Goal: Transaction & Acquisition: Purchase product/service

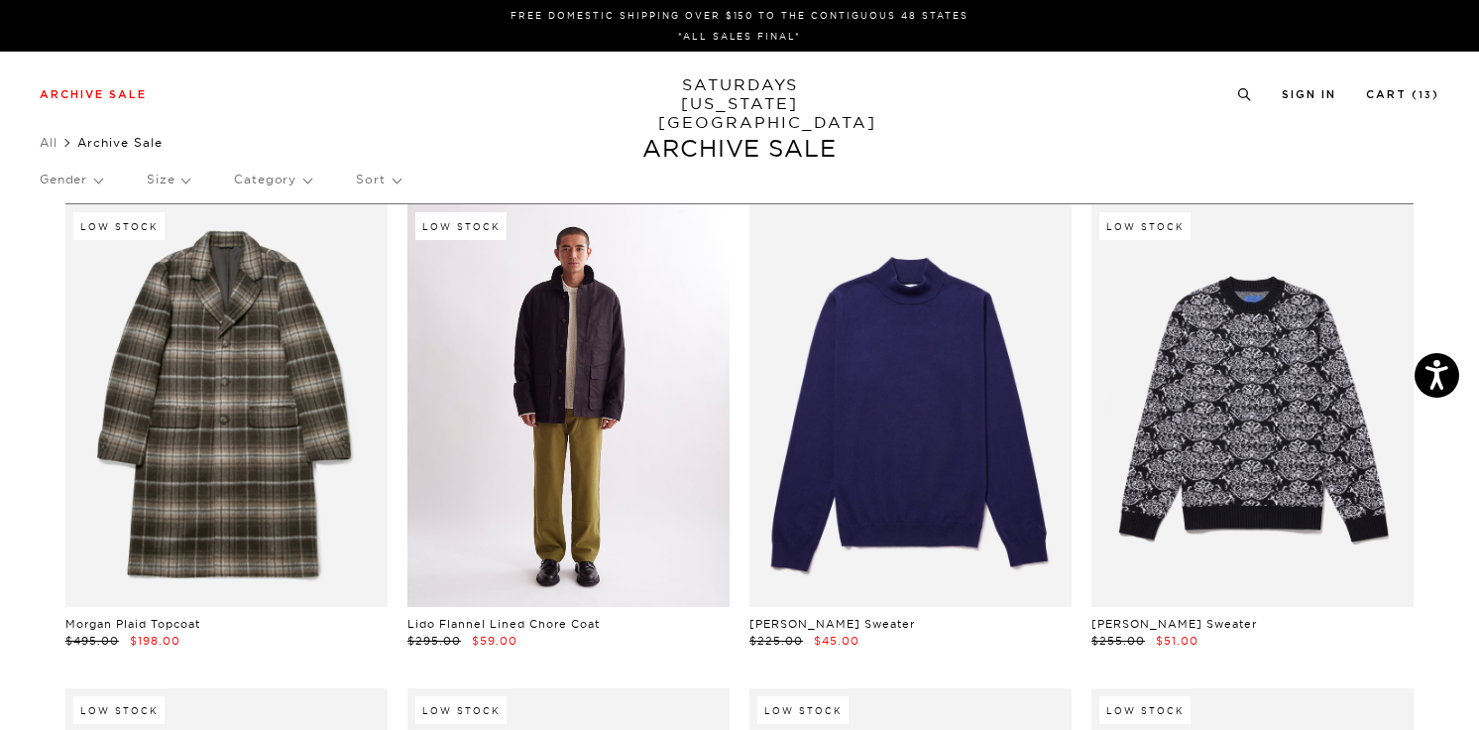
click at [612, 386] on link at bounding box center [568, 405] width 322 height 402
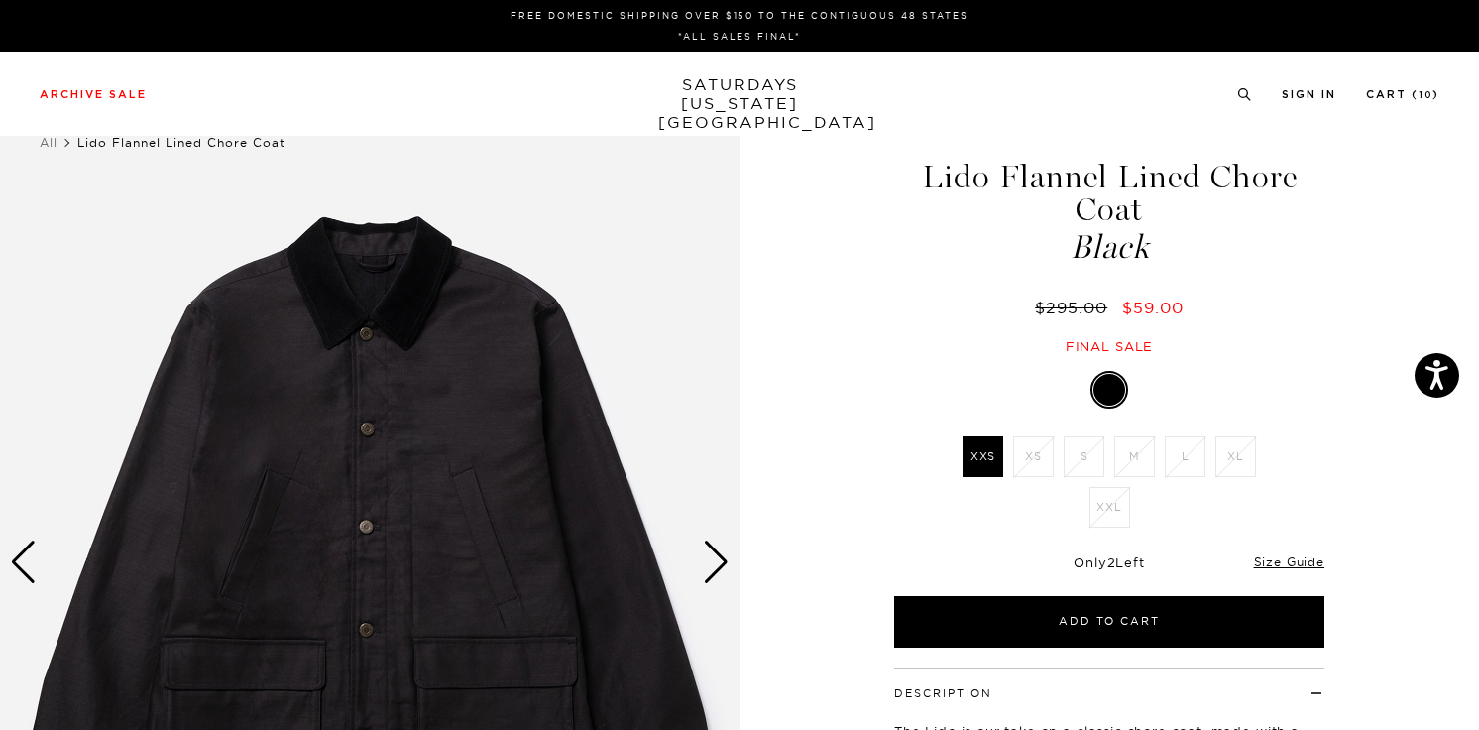
click at [711, 562] on div "Next slide" at bounding box center [716, 562] width 27 height 44
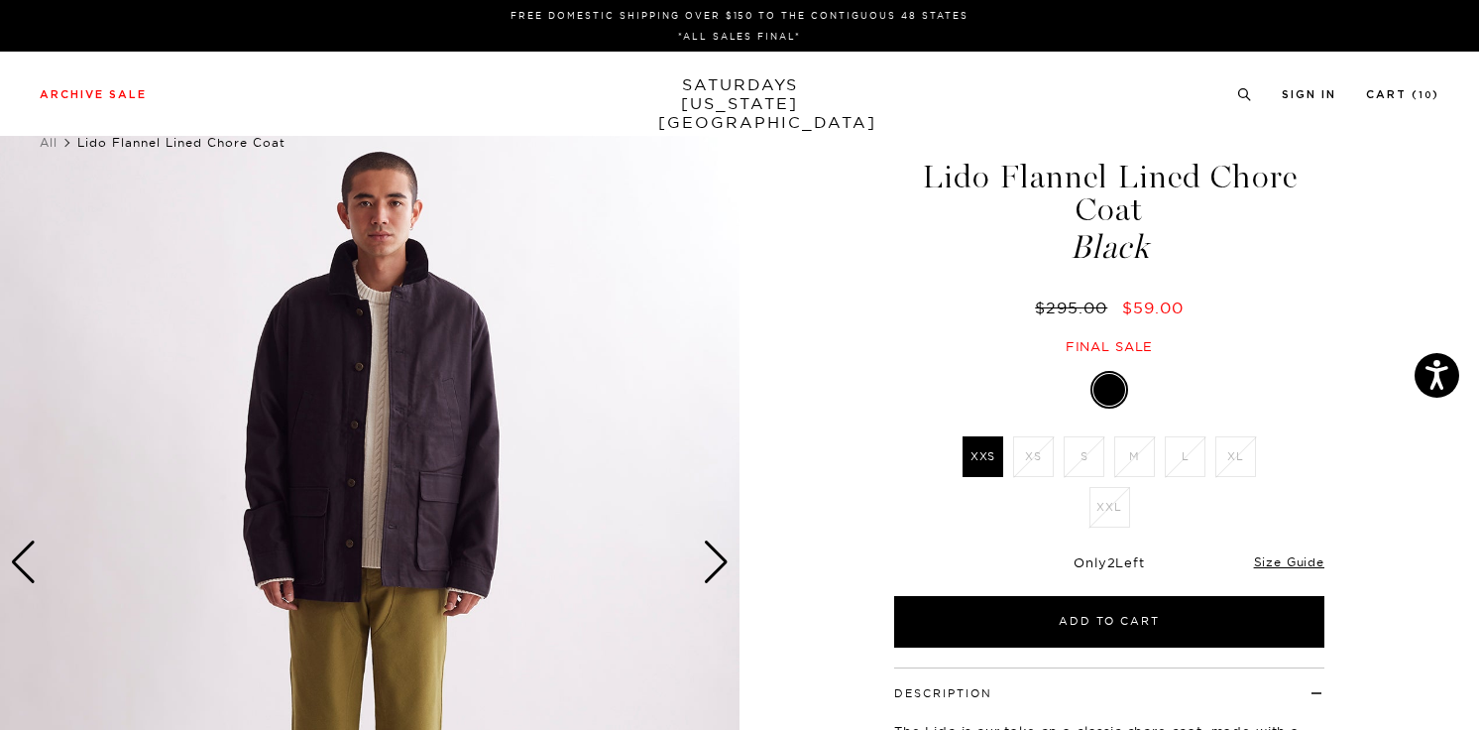
click at [711, 562] on div "Next slide" at bounding box center [716, 562] width 27 height 44
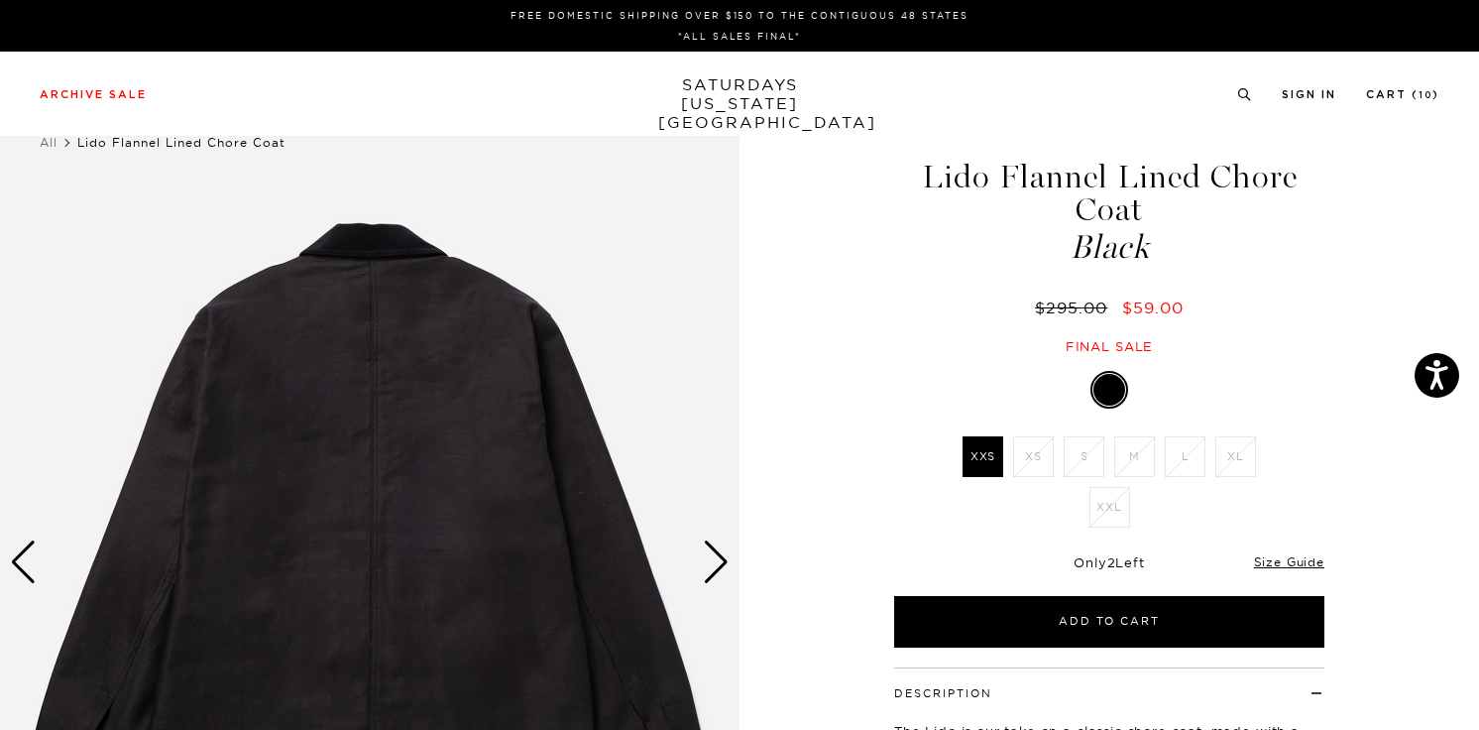
click at [711, 562] on div "Next slide" at bounding box center [716, 562] width 27 height 44
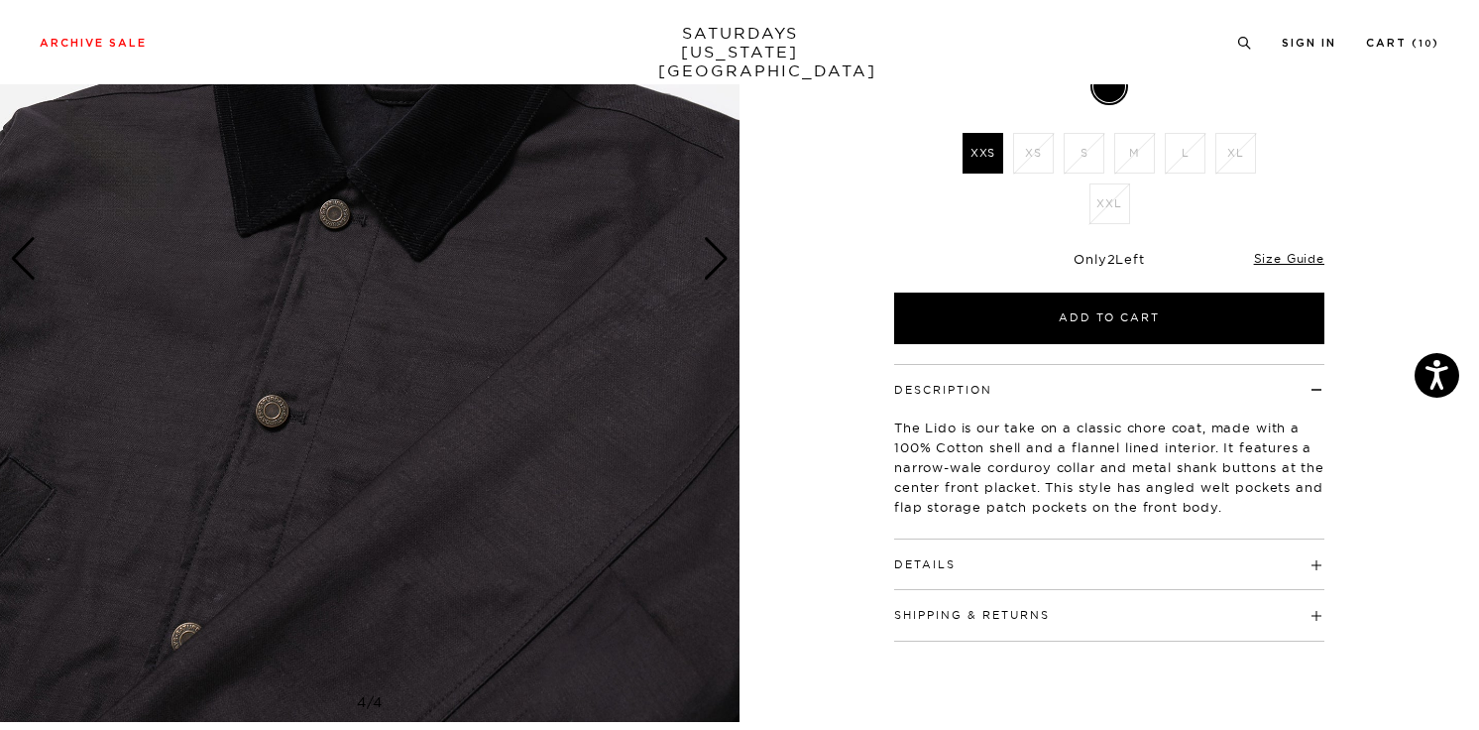
scroll to position [46, 0]
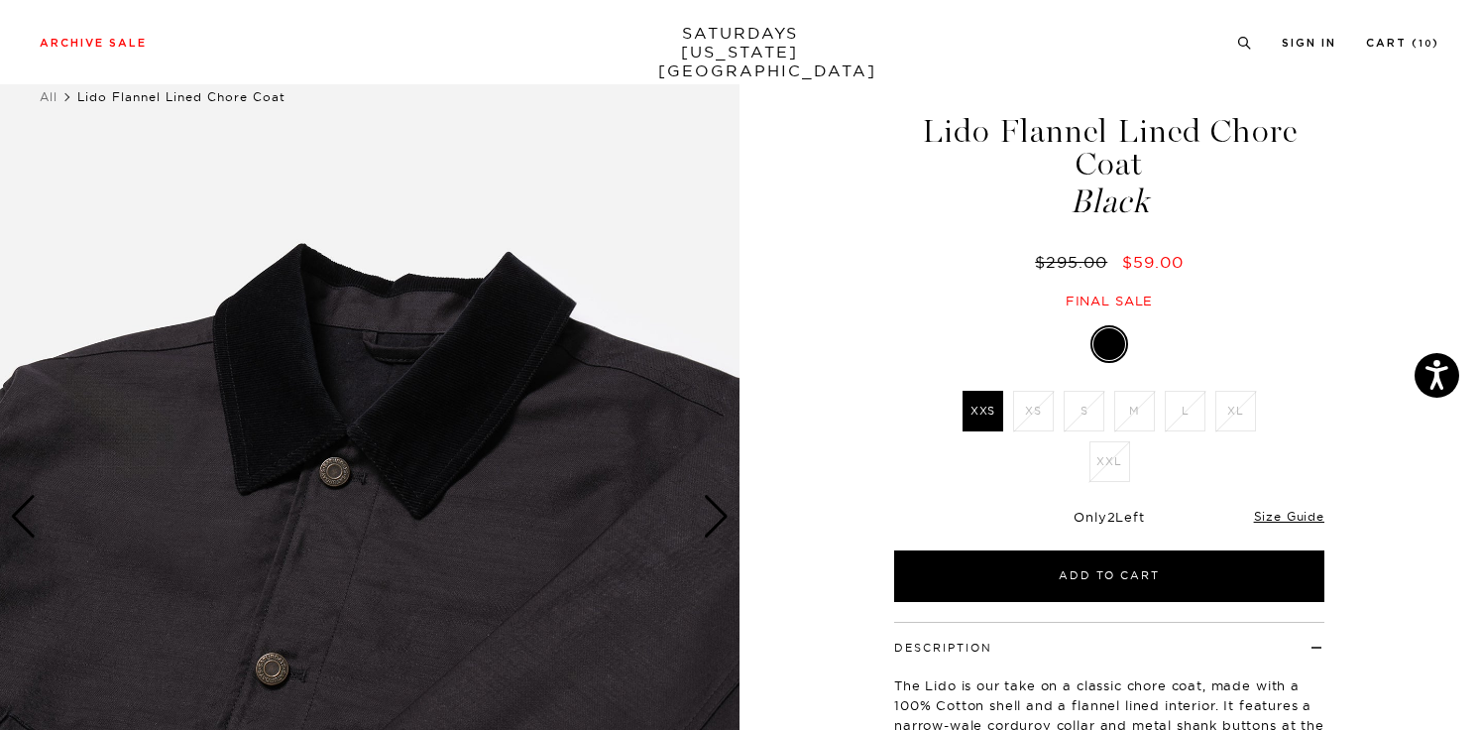
click at [712, 527] on div "Next slide" at bounding box center [716, 517] width 27 height 44
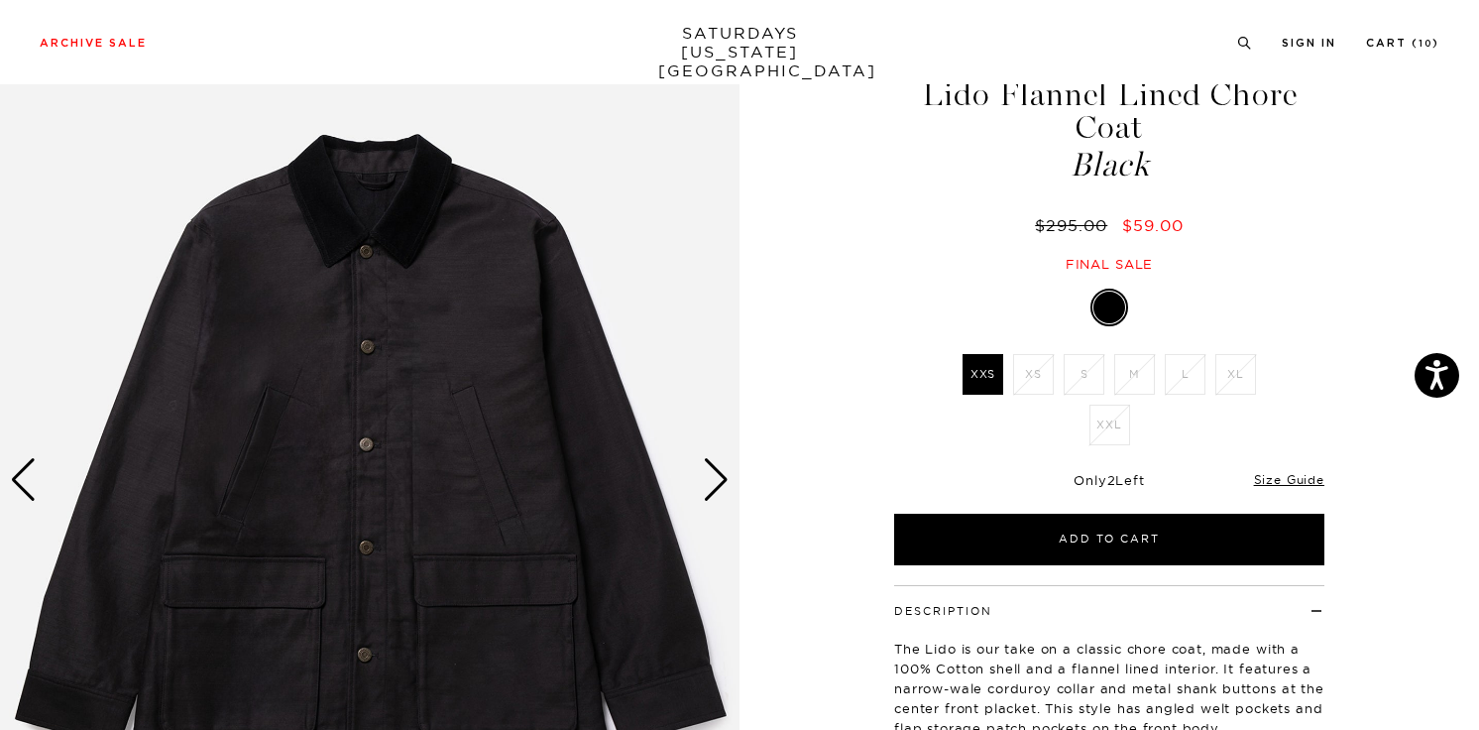
scroll to position [84, 0]
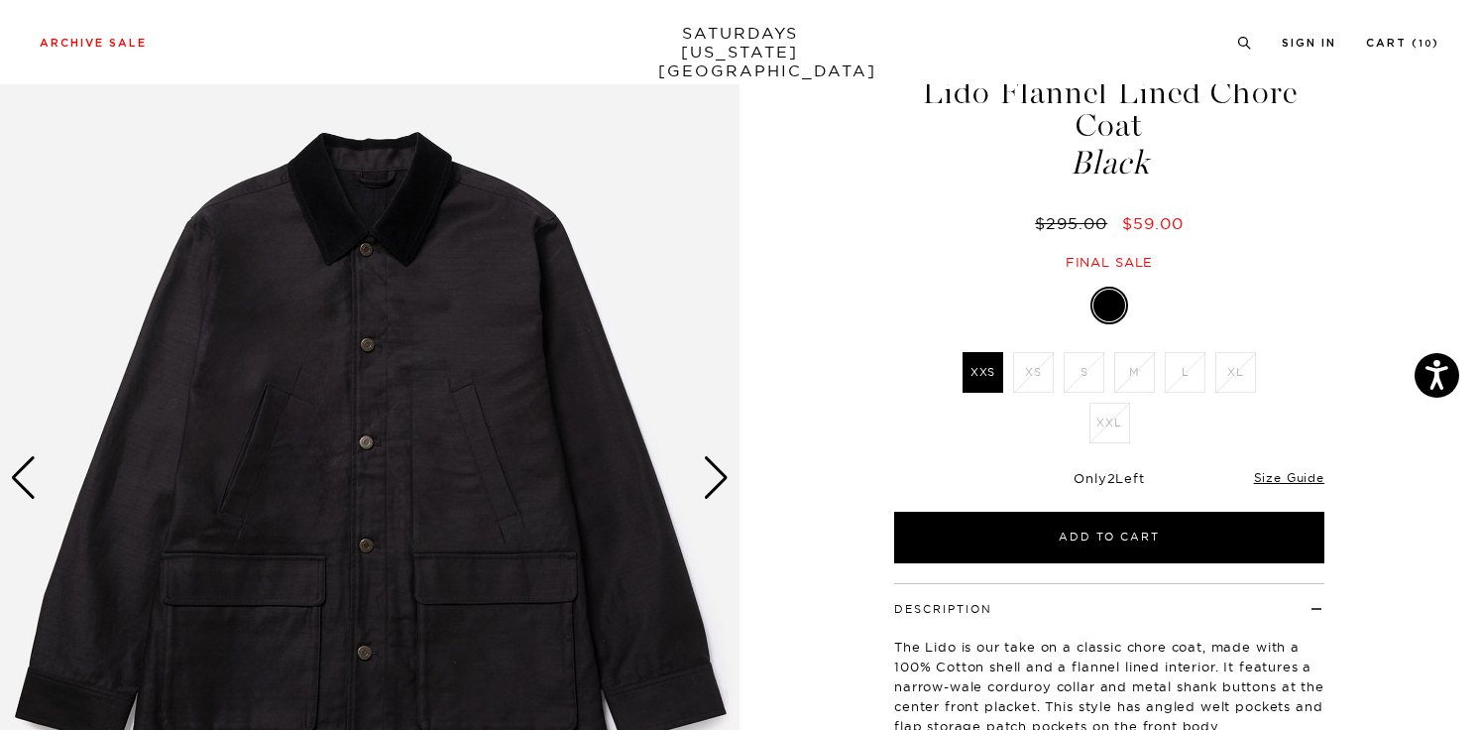
click at [714, 471] on div "Next slide" at bounding box center [716, 478] width 27 height 44
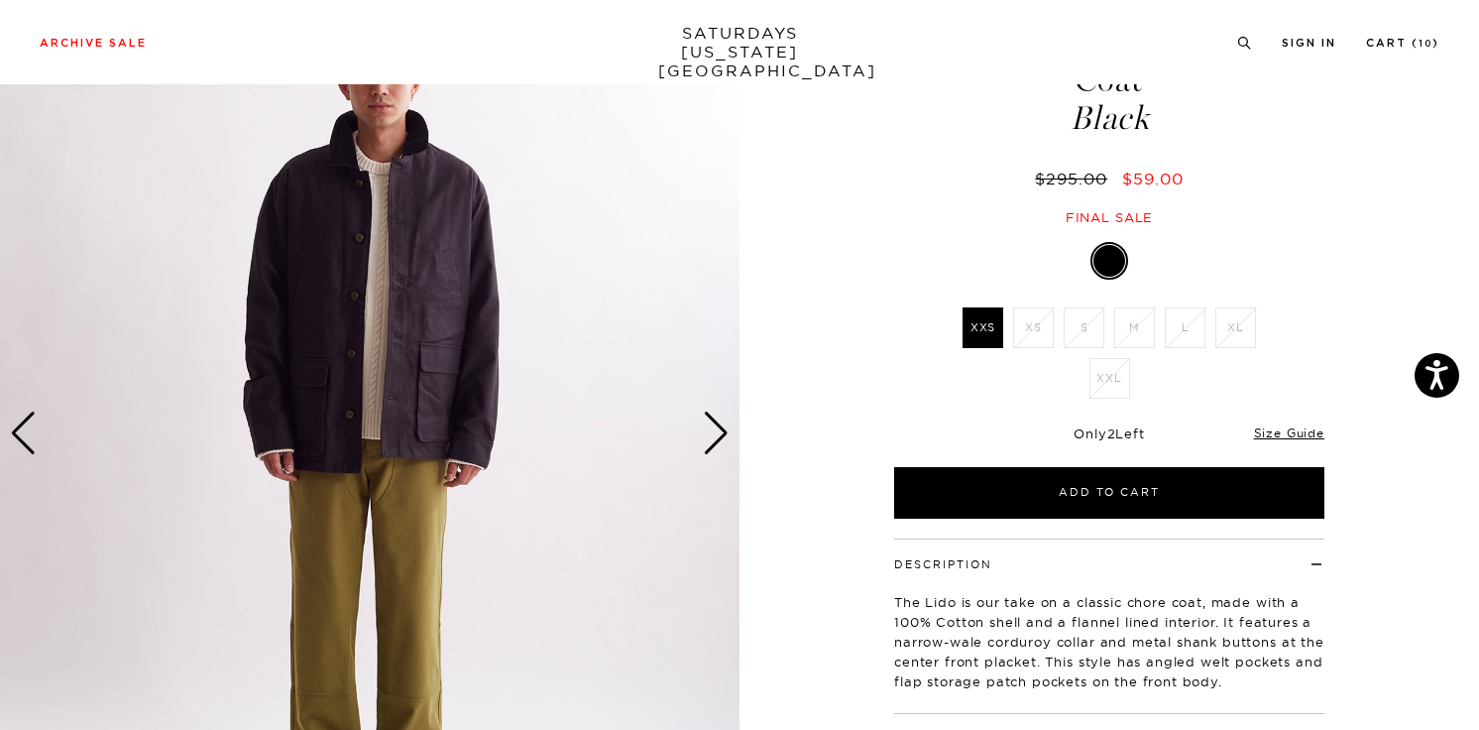
scroll to position [132, 0]
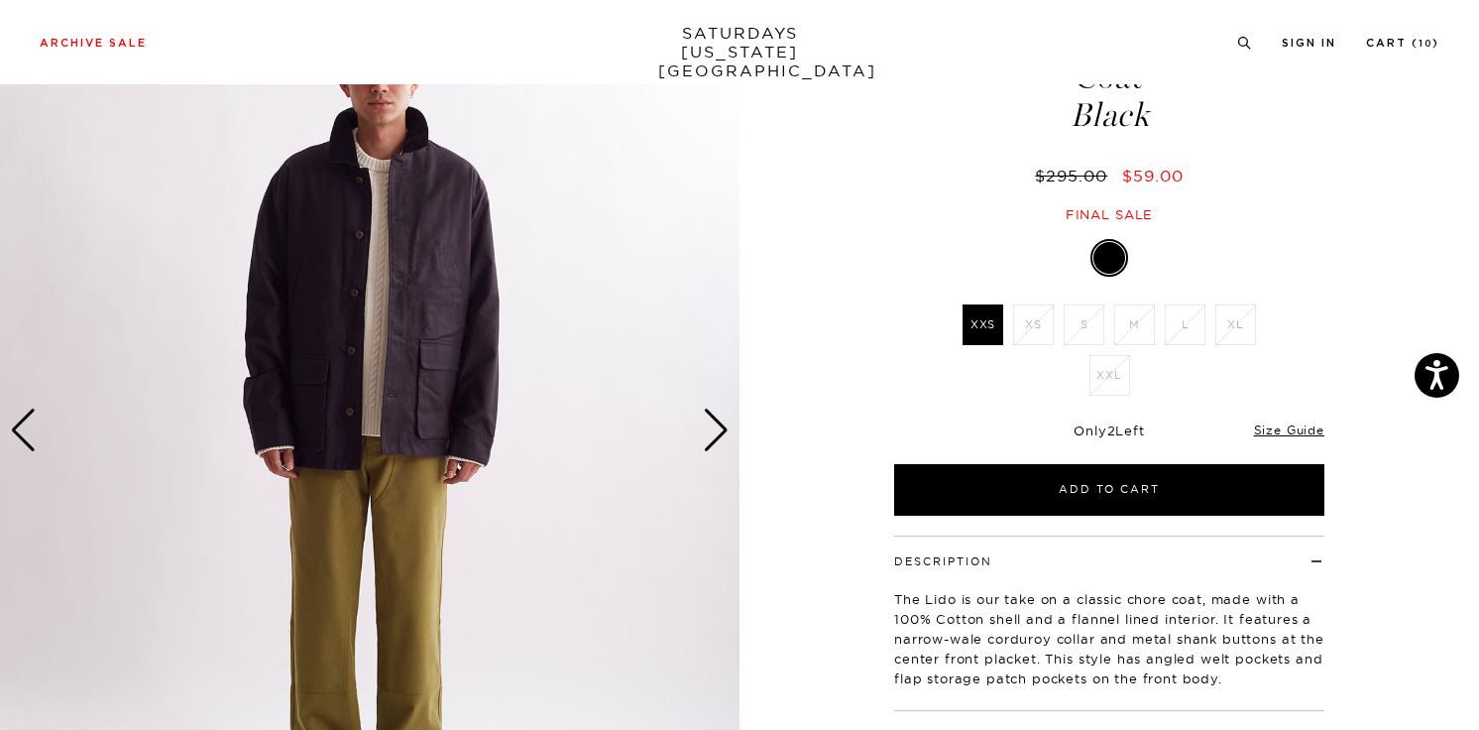
click at [715, 421] on div "Next slide" at bounding box center [716, 430] width 27 height 44
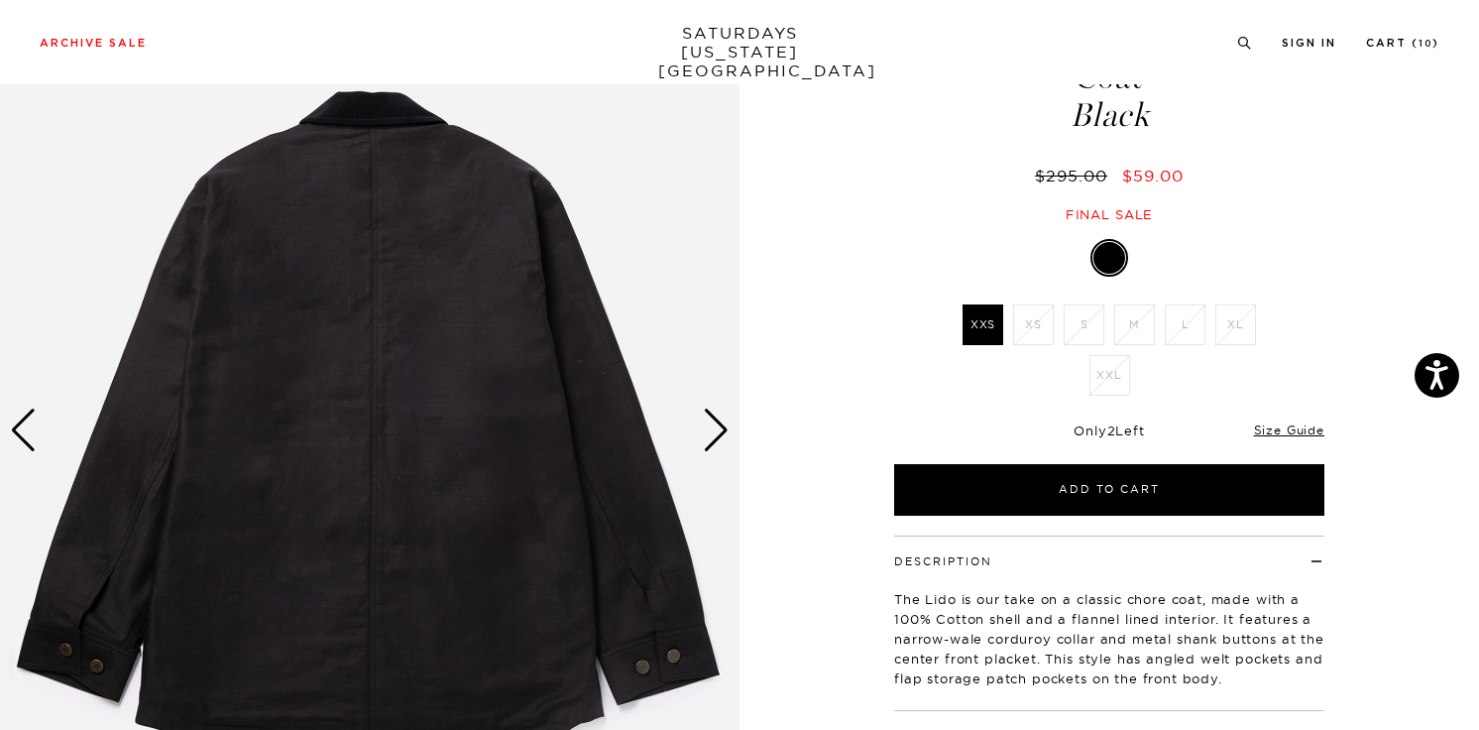
click at [715, 421] on div "Next slide" at bounding box center [716, 430] width 27 height 44
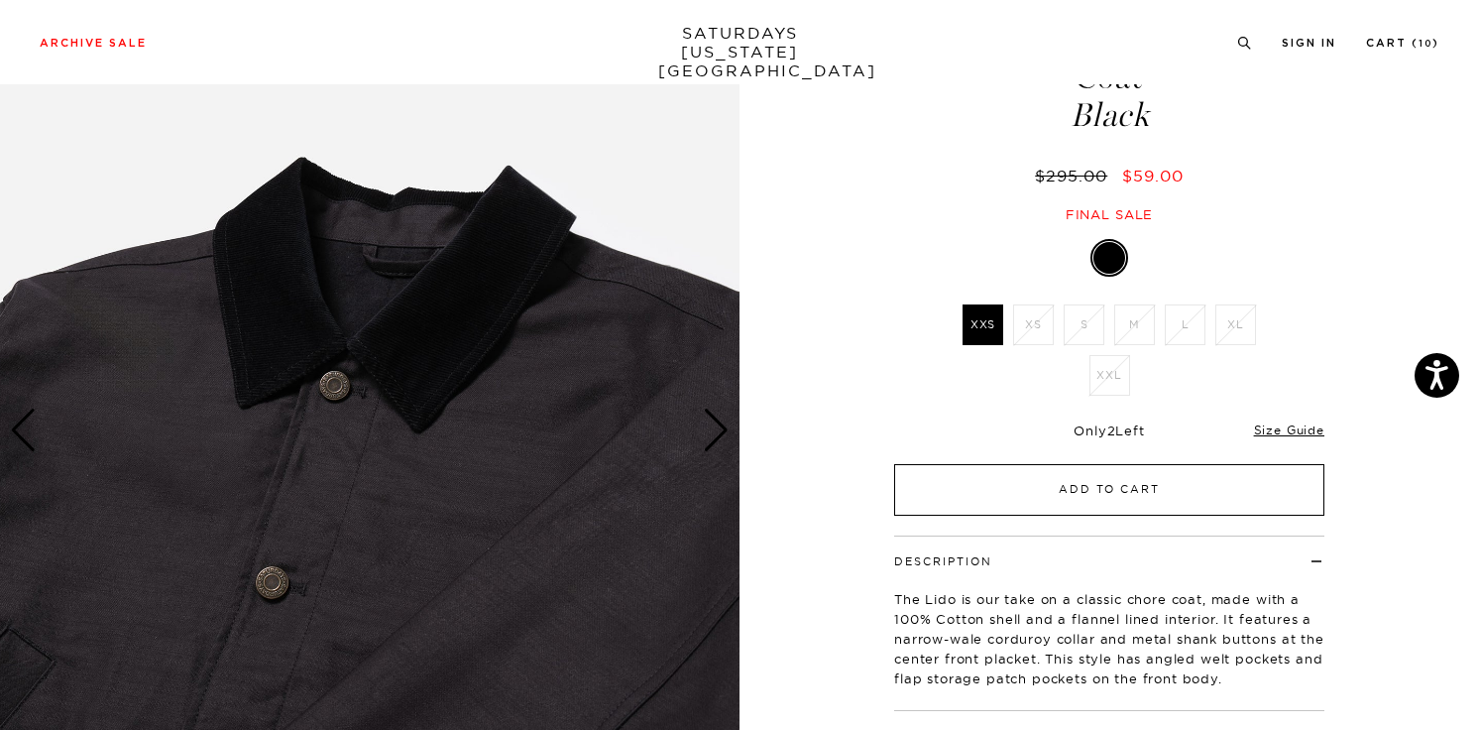
click at [1029, 474] on button "Add to Cart" at bounding box center [1109, 490] width 430 height 52
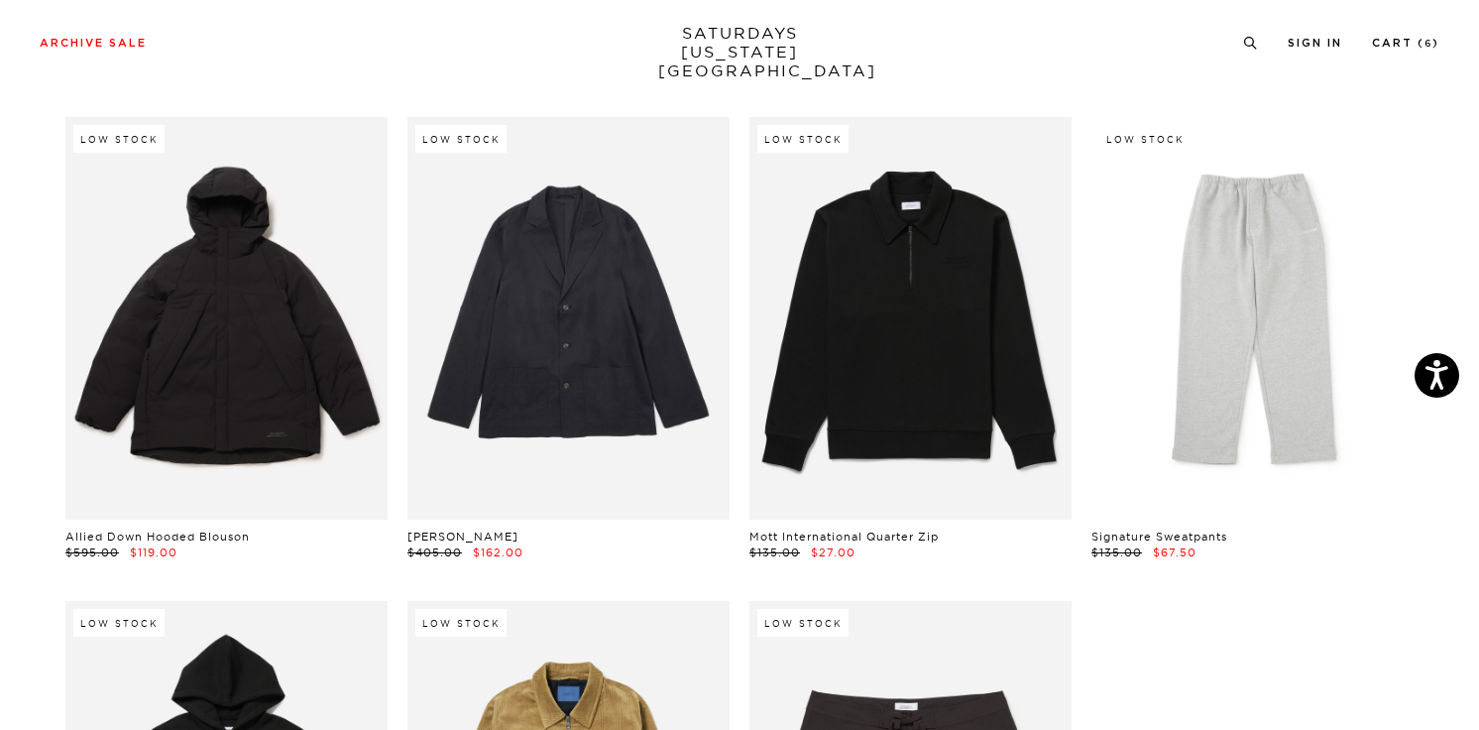
scroll to position [28597, 0]
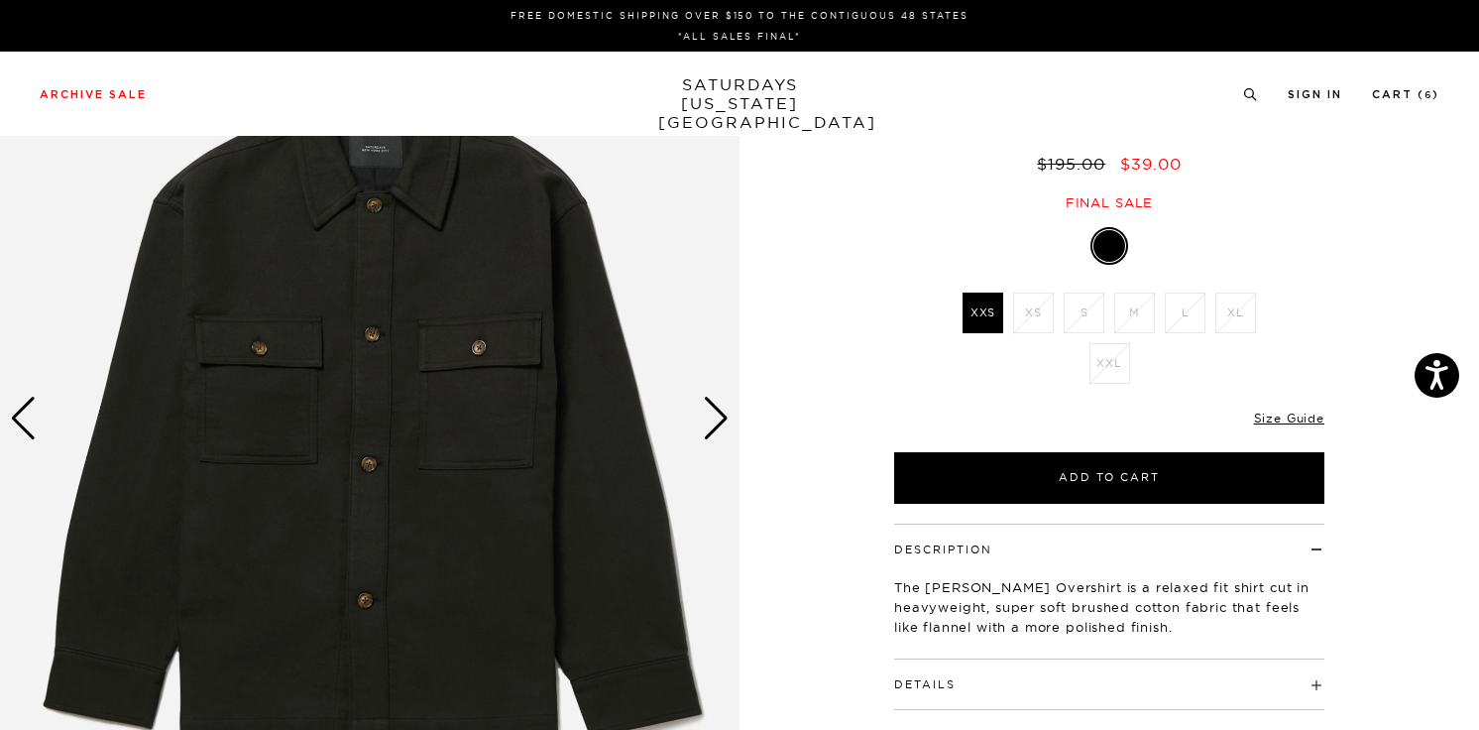
scroll to position [394, 0]
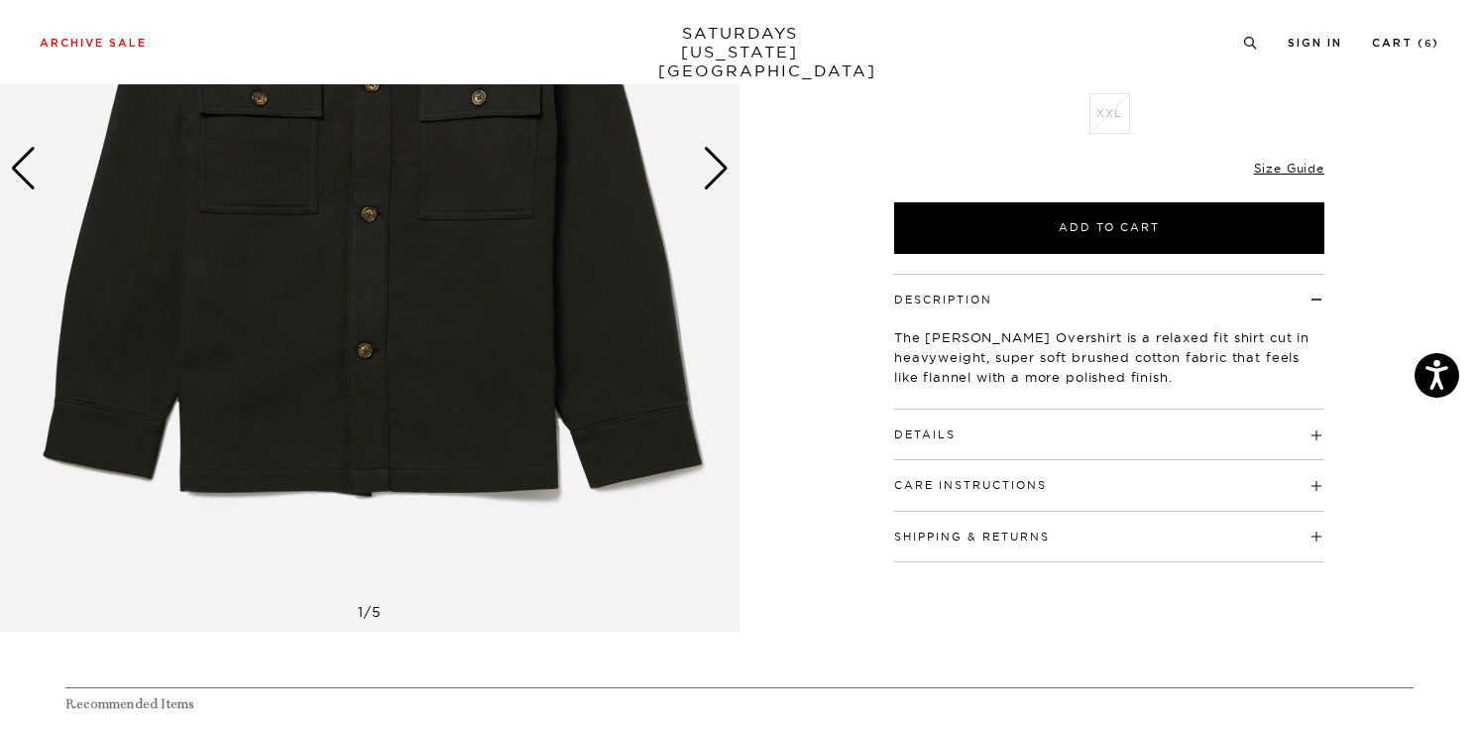
click at [726, 169] on div "Next slide" at bounding box center [716, 169] width 27 height 44
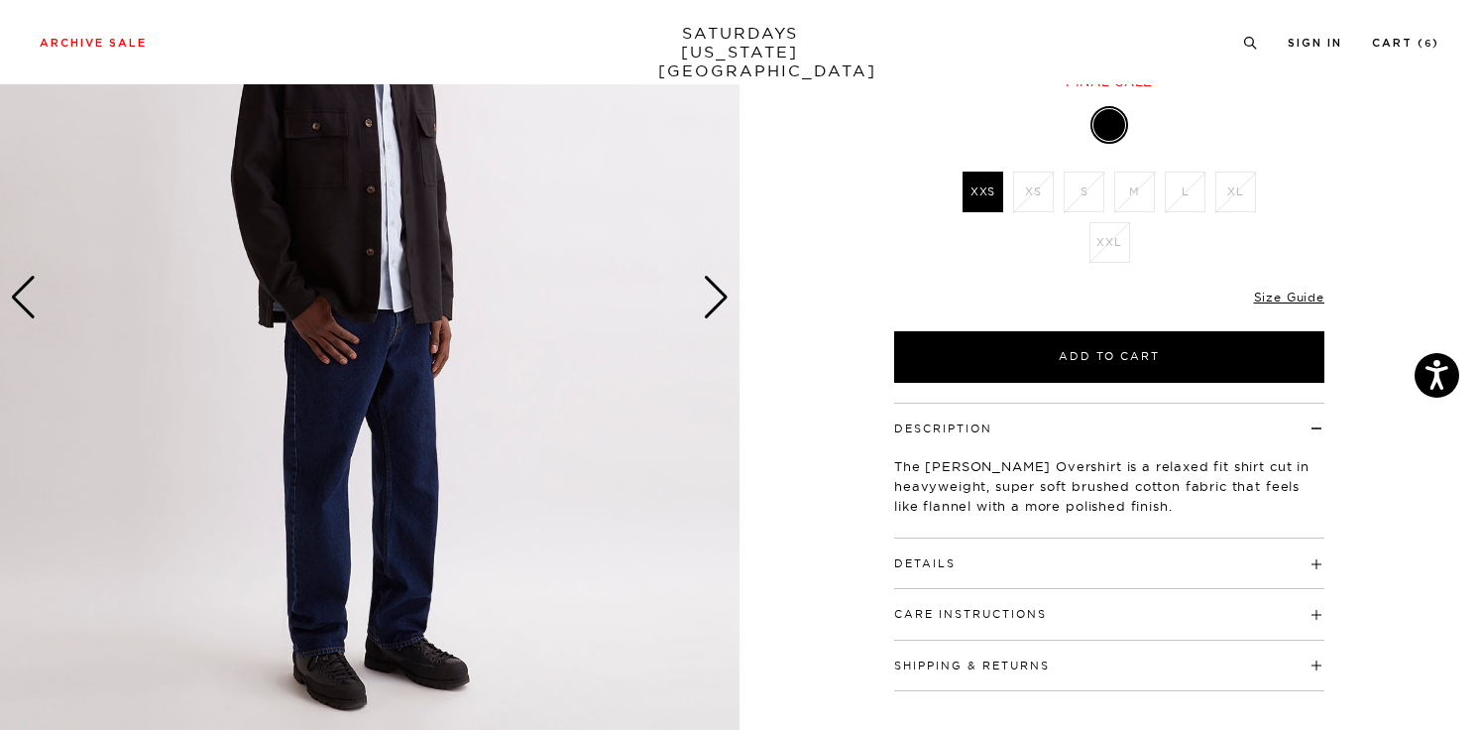
scroll to position [244, 0]
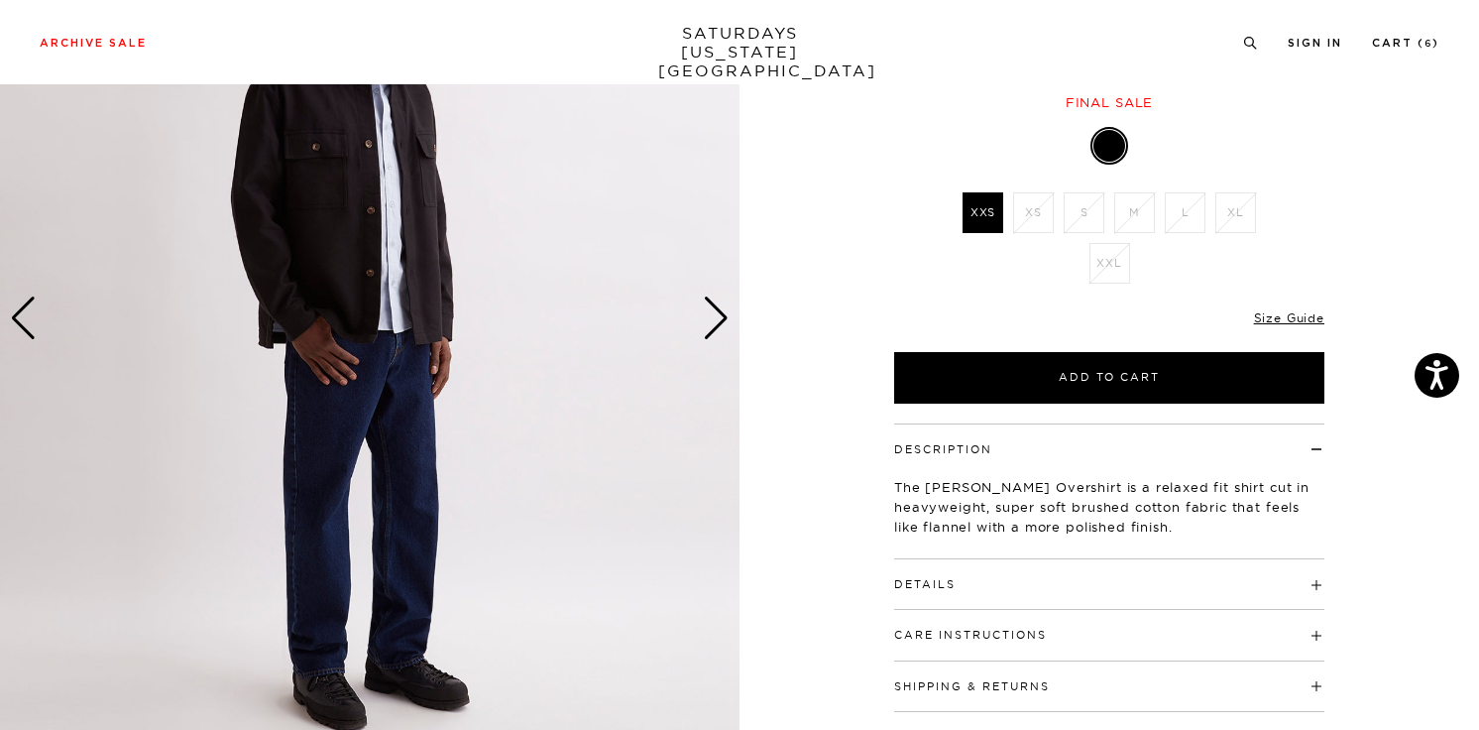
click at [708, 322] on div "Next slide" at bounding box center [716, 318] width 27 height 44
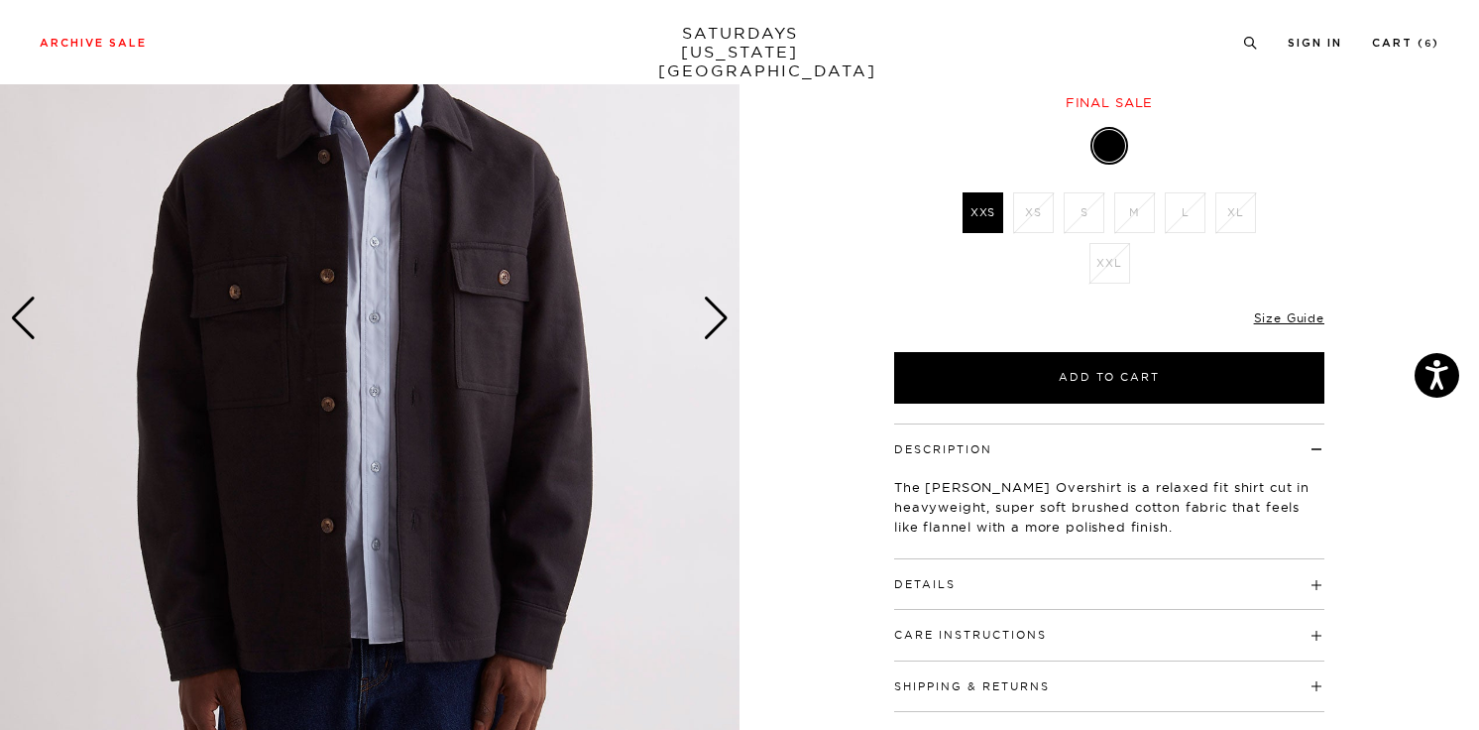
click at [708, 322] on div "Next slide" at bounding box center [716, 318] width 27 height 44
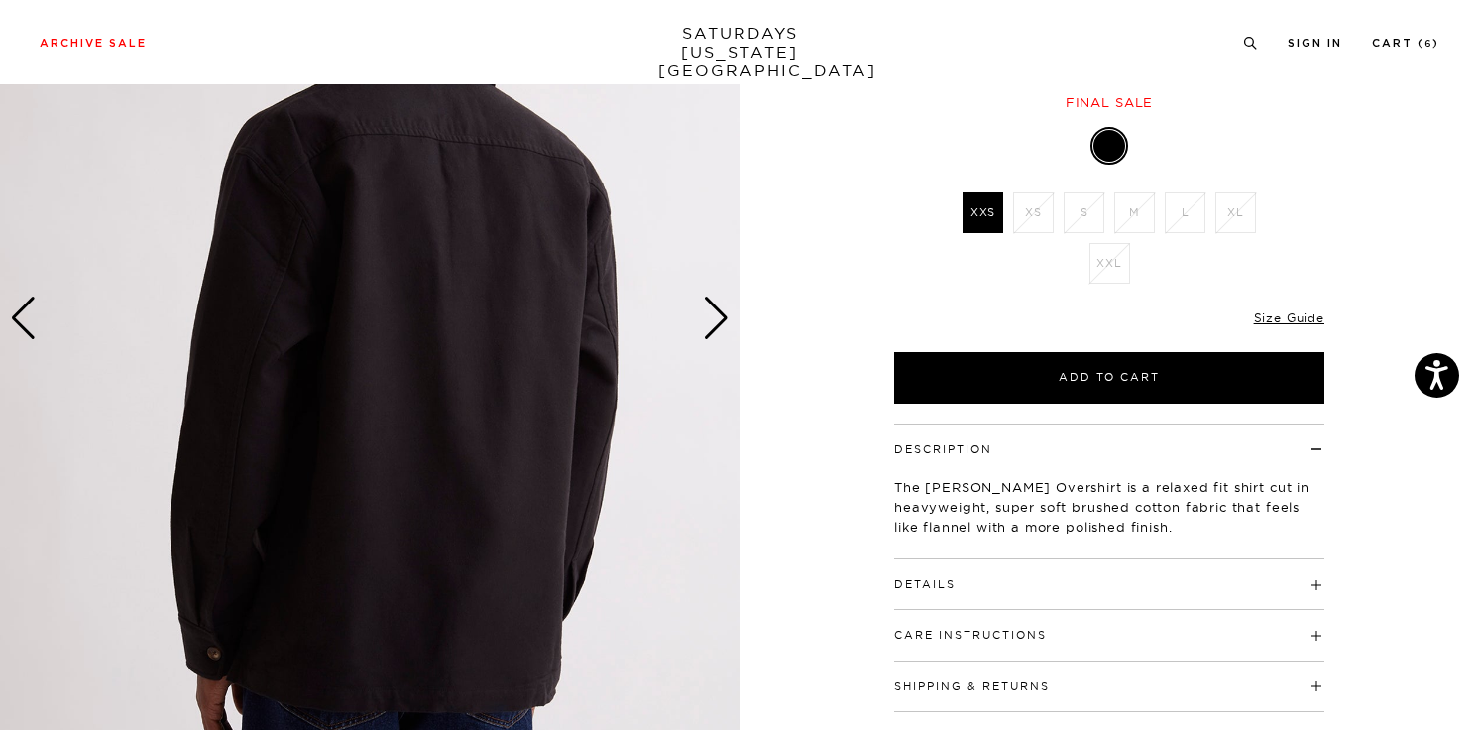
click at [708, 322] on div "Next slide" at bounding box center [716, 318] width 27 height 44
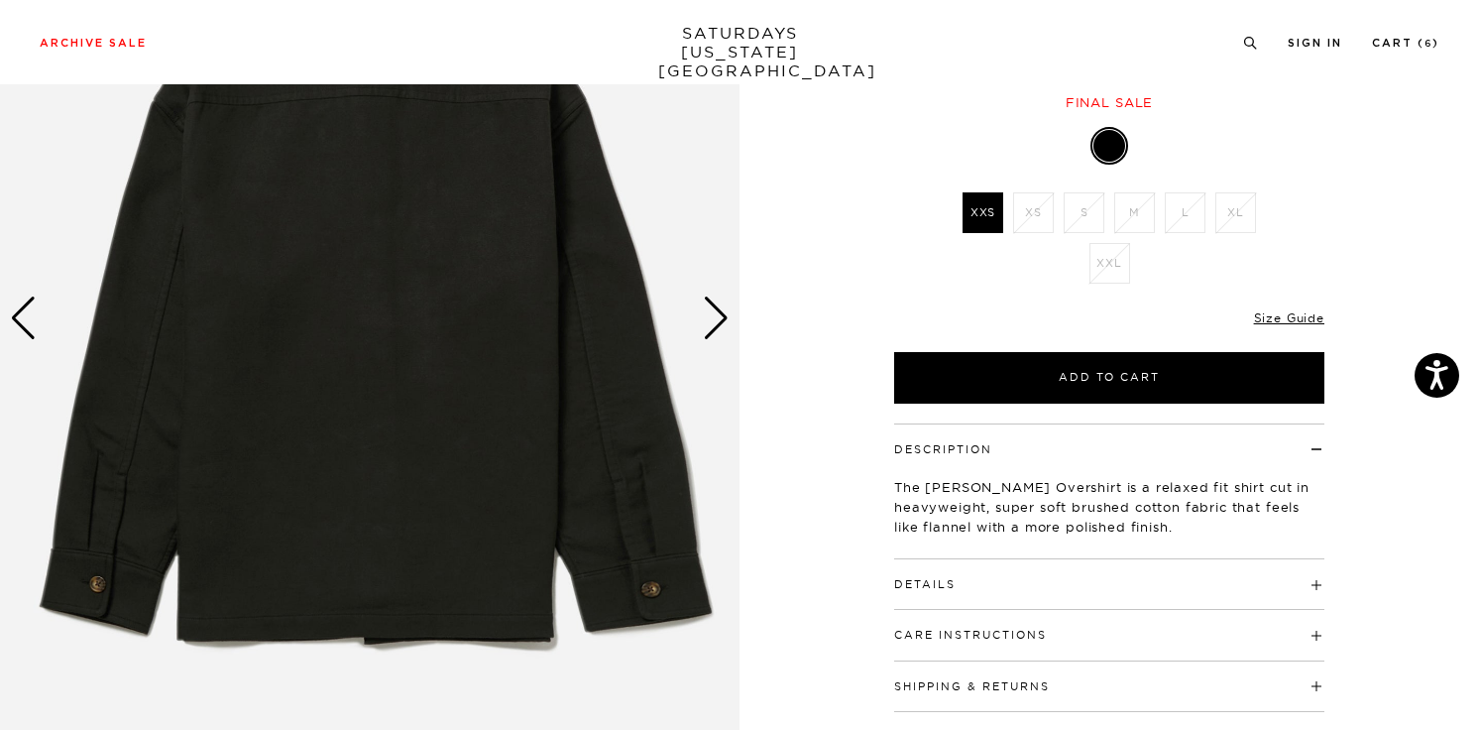
click at [708, 322] on div "Next slide" at bounding box center [716, 318] width 27 height 44
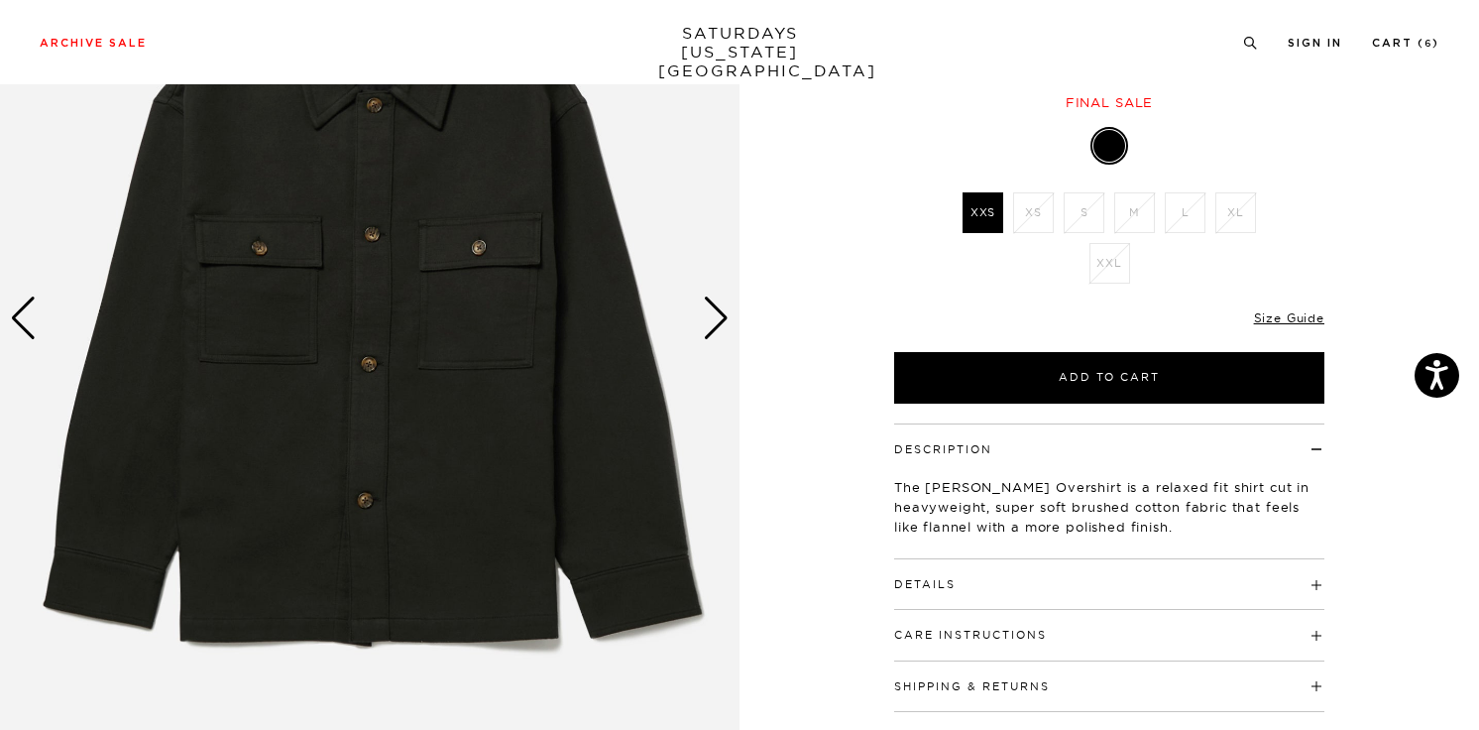
click at [703, 320] on div "Next slide" at bounding box center [716, 318] width 27 height 44
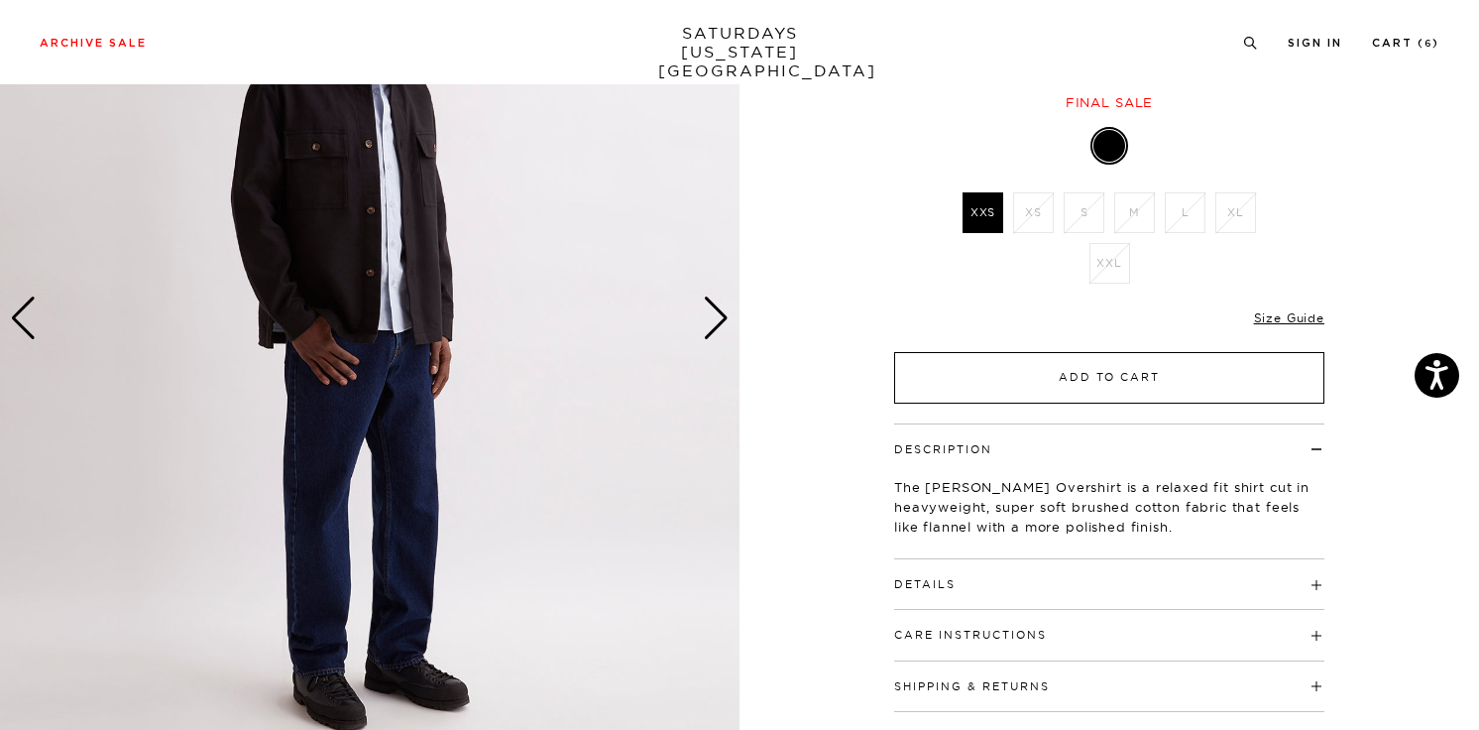
click at [1072, 359] on button "Add to Cart" at bounding box center [1109, 378] width 430 height 52
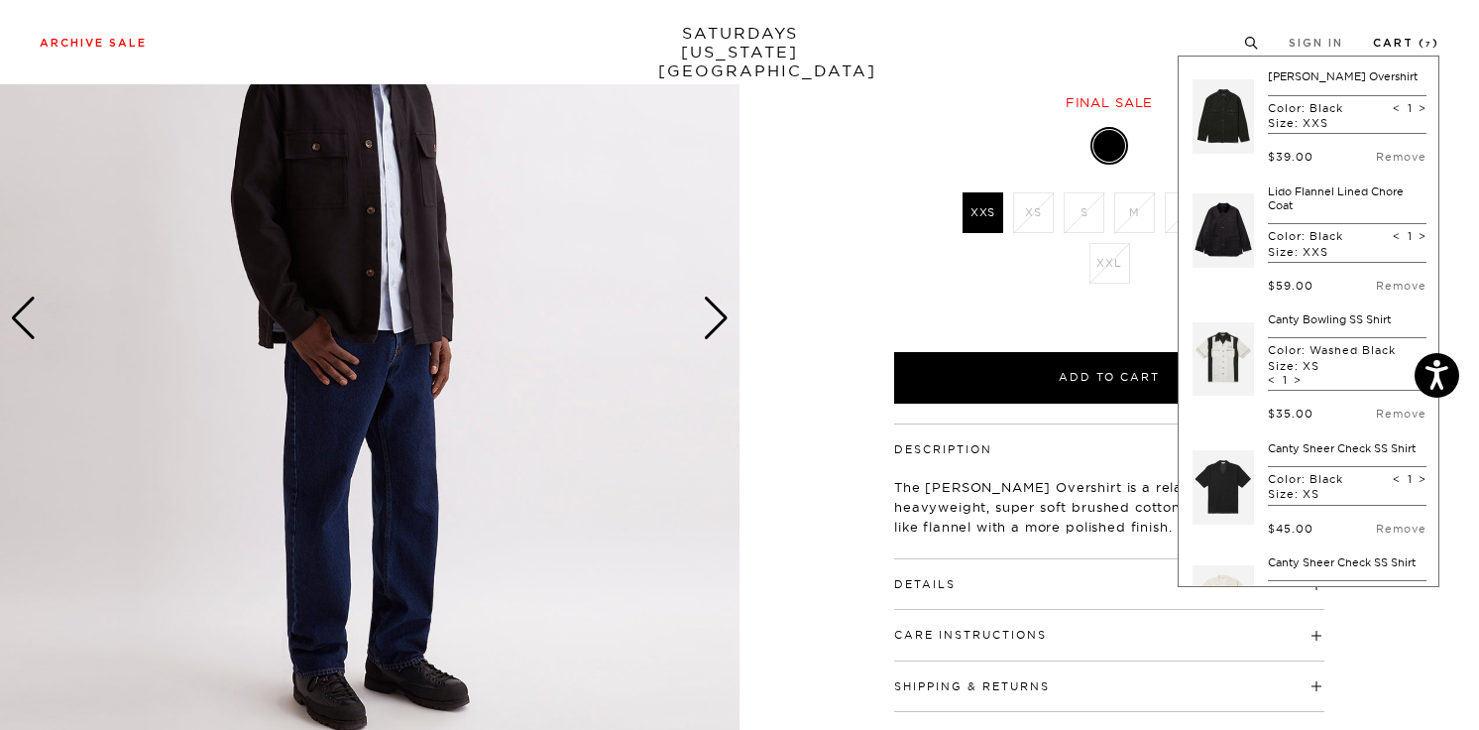
click at [1418, 37] on li "Cart ( 7 )" at bounding box center [1406, 42] width 66 height 18
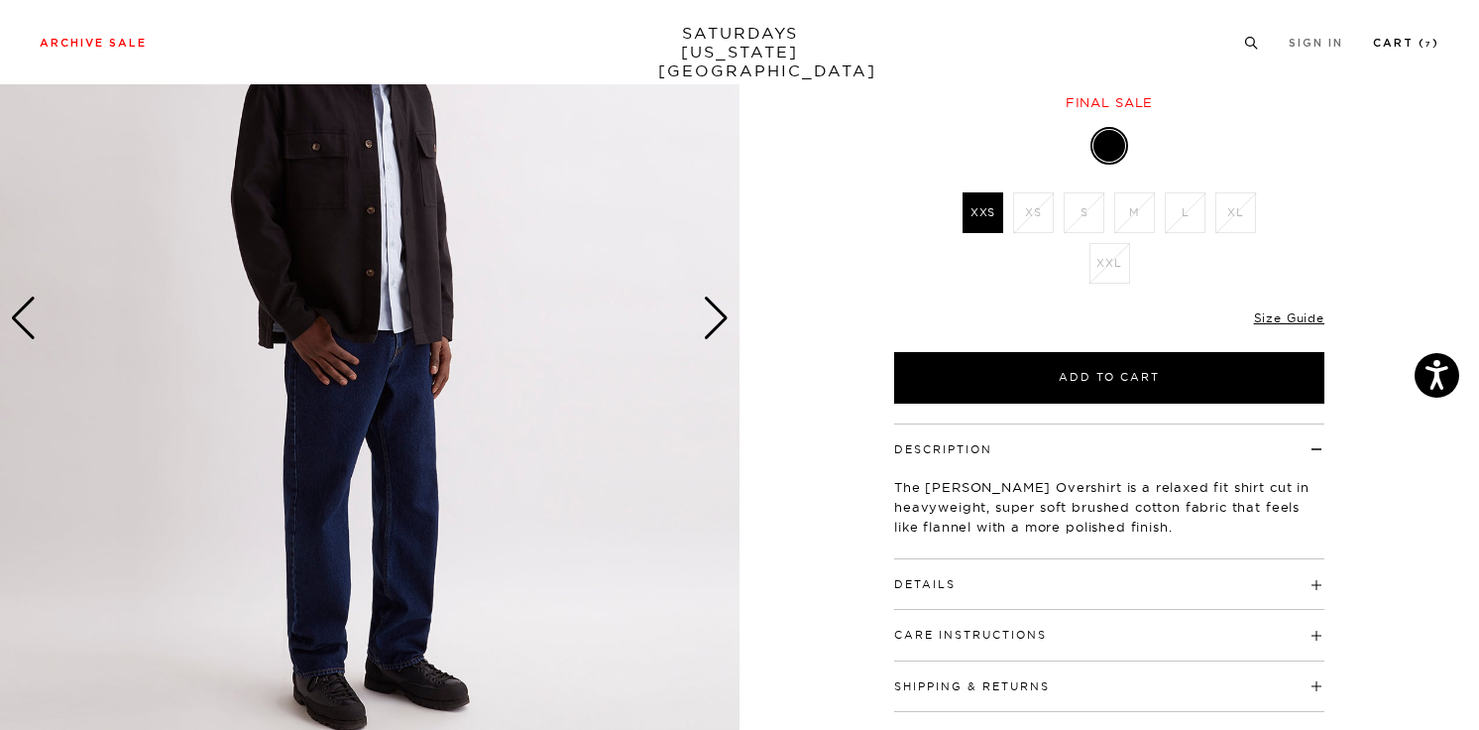
click at [1418, 37] on li "Cart ( 7 )" at bounding box center [1406, 42] width 66 height 18
click at [1408, 41] on link "Cart ( 7 )" at bounding box center [1406, 43] width 66 height 11
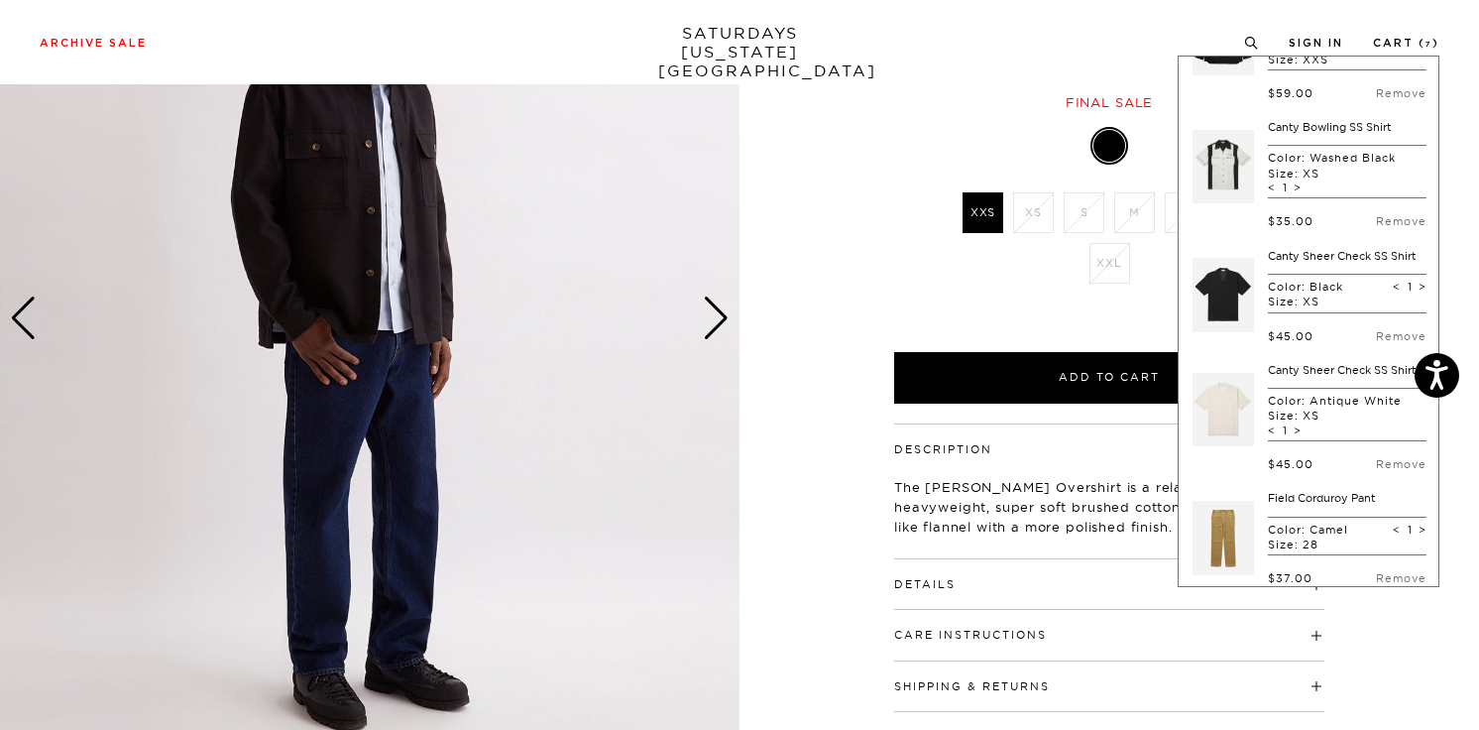
scroll to position [0, 0]
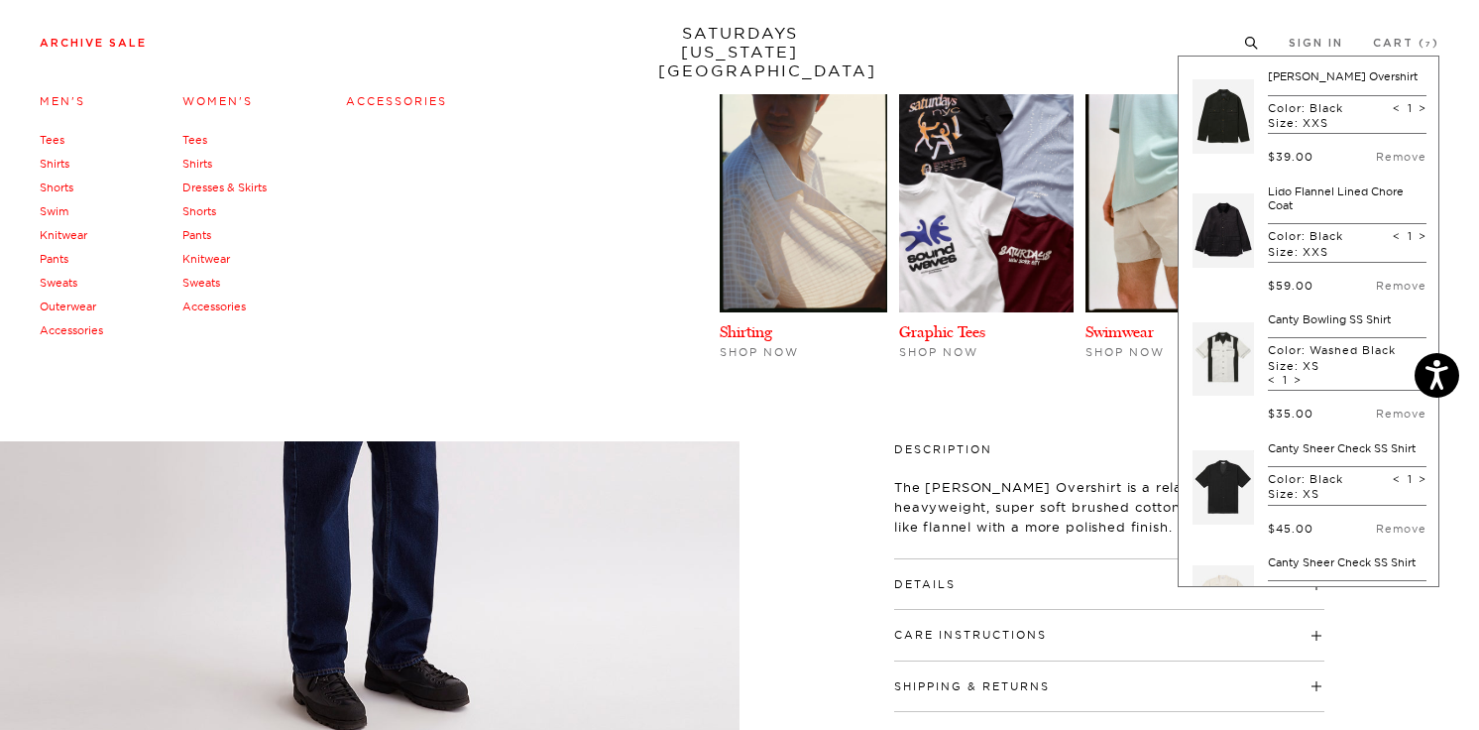
click at [102, 40] on link "Archive Sale" at bounding box center [93, 43] width 107 height 11
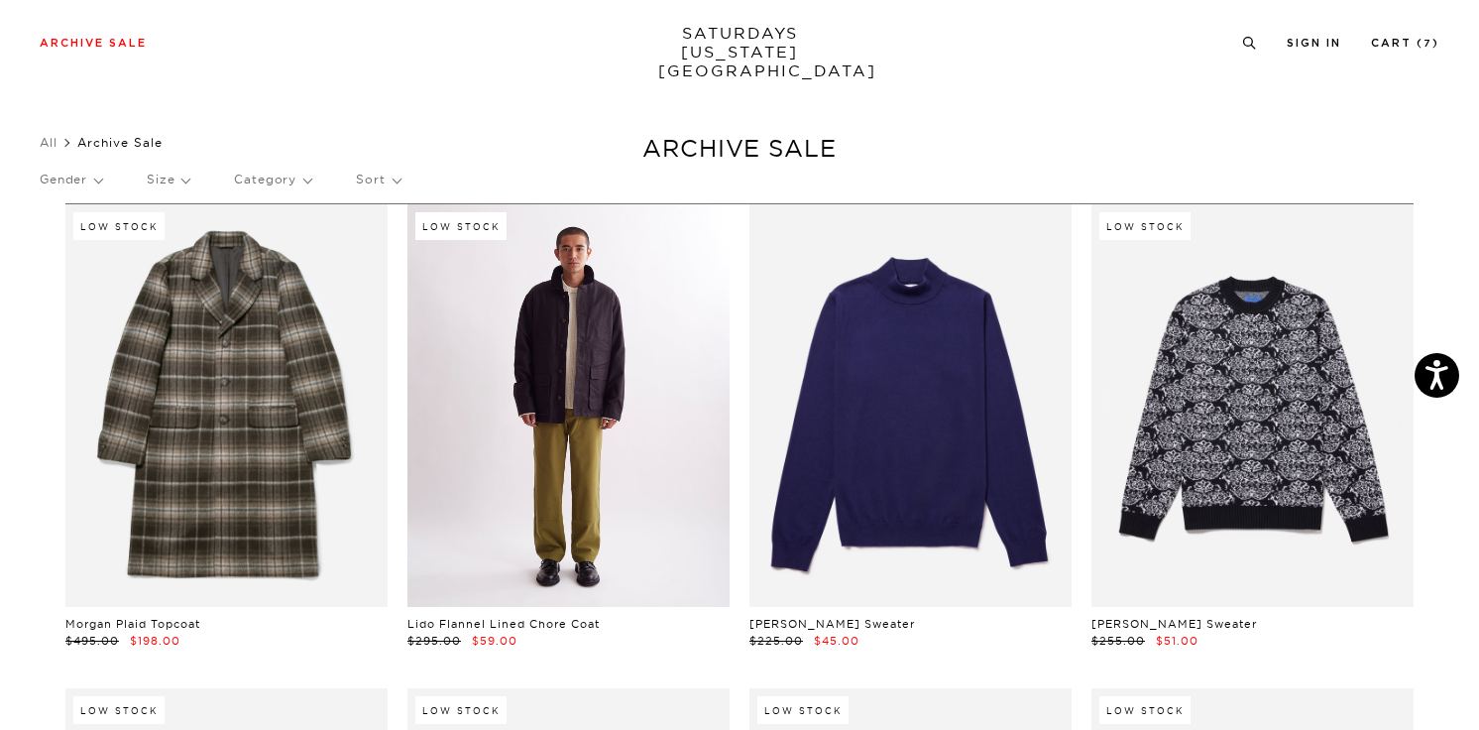
scroll to position [743, 0]
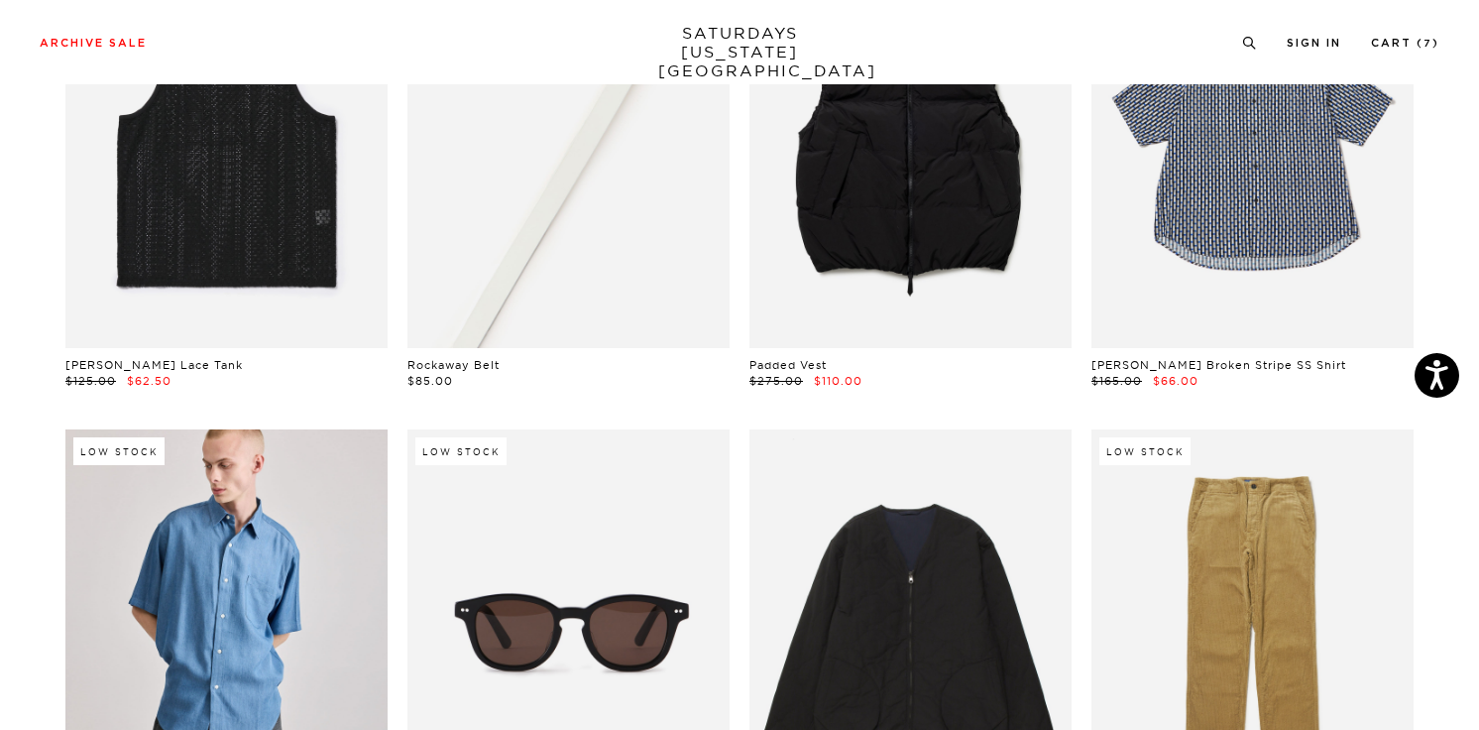
click at [513, 212] on link at bounding box center [568, 145] width 322 height 402
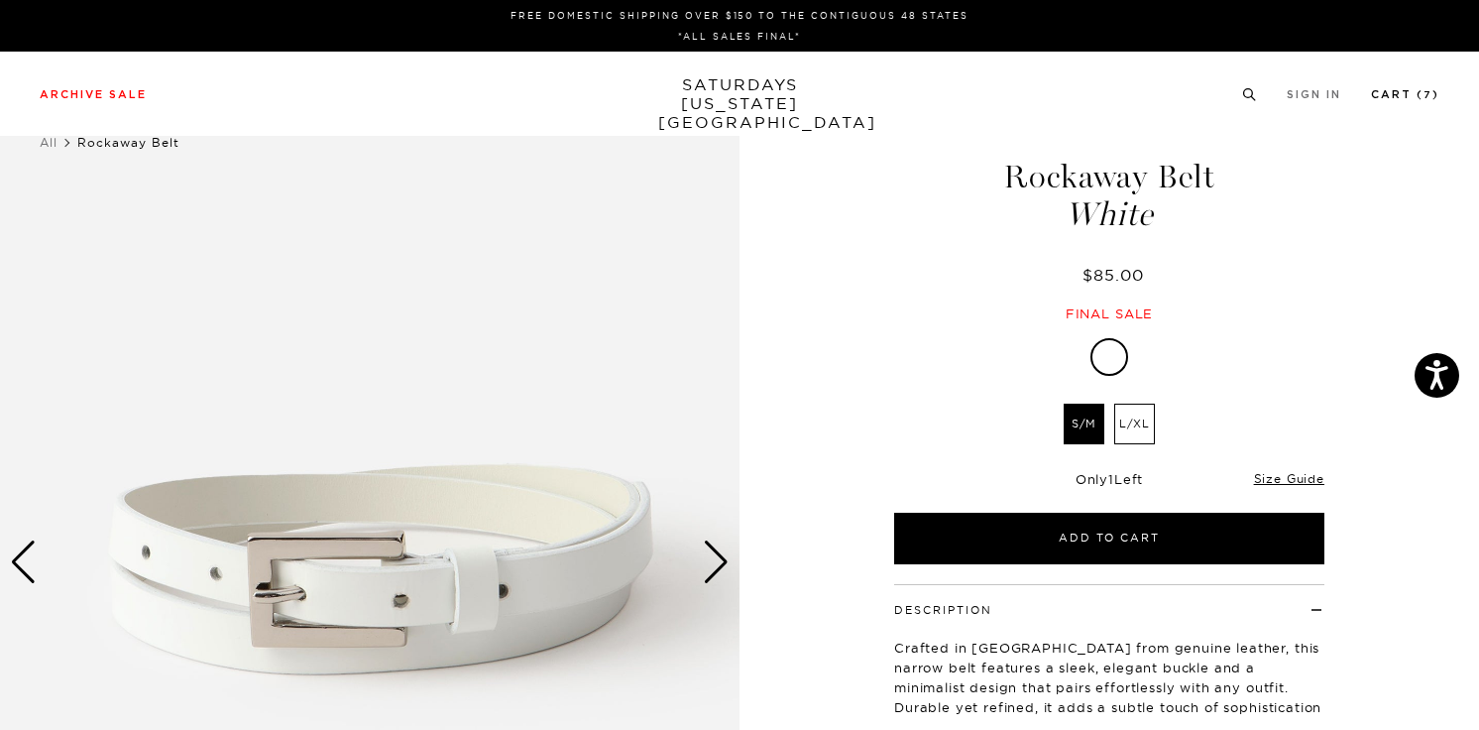
click at [1385, 100] on link "Cart ( 7 )" at bounding box center [1405, 94] width 68 height 11
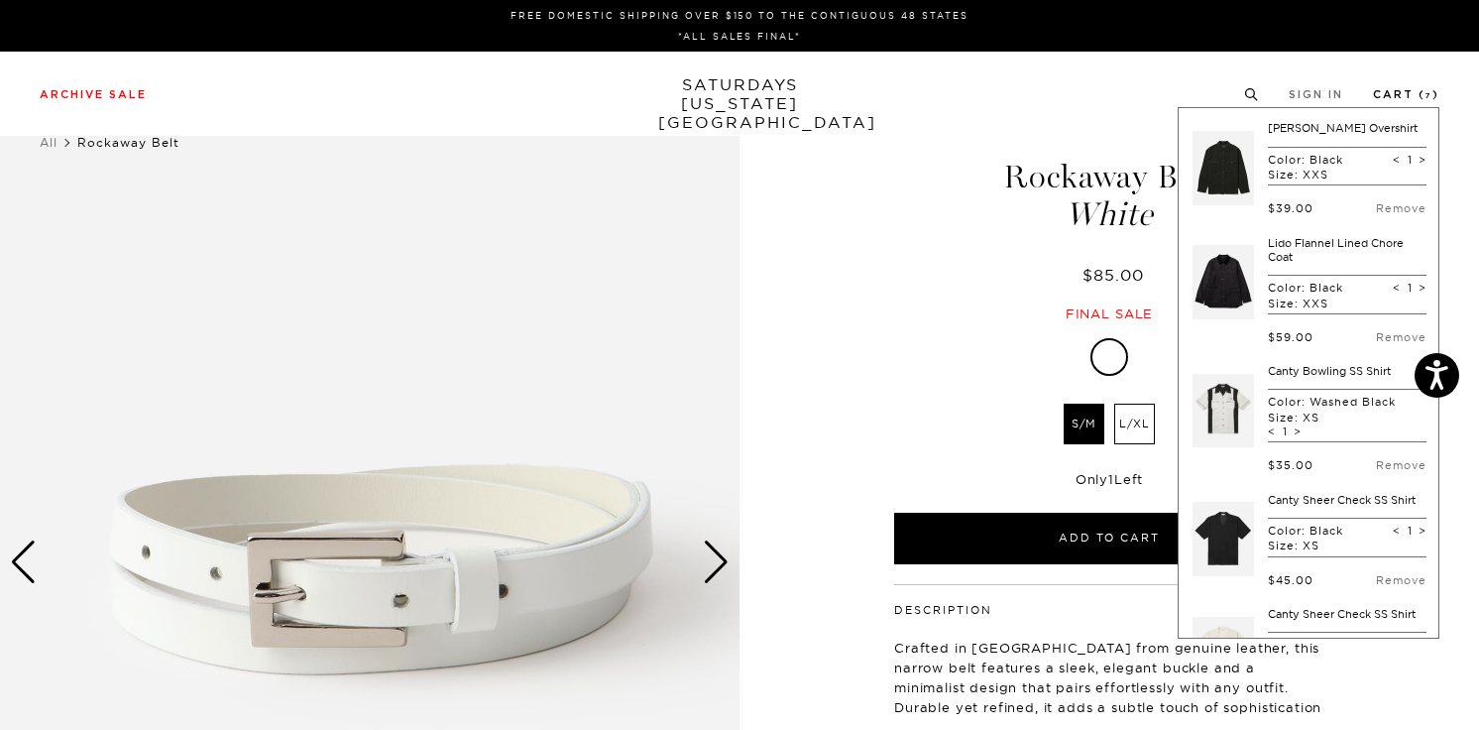
click at [1404, 90] on link "Cart ( 7 )" at bounding box center [1406, 94] width 66 height 11
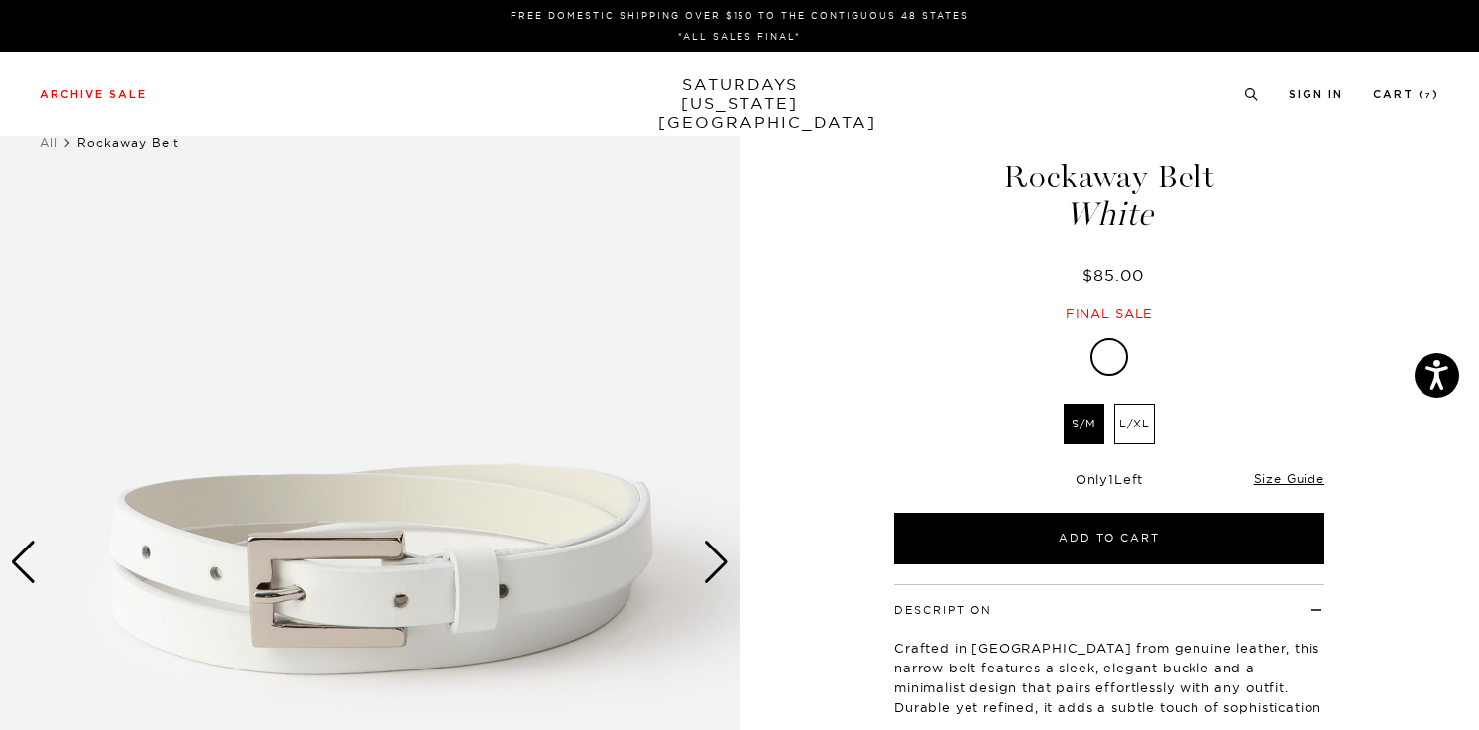
scroll to position [673, 0]
click at [1402, 93] on link "Cart ( 7 )" at bounding box center [1406, 94] width 66 height 11
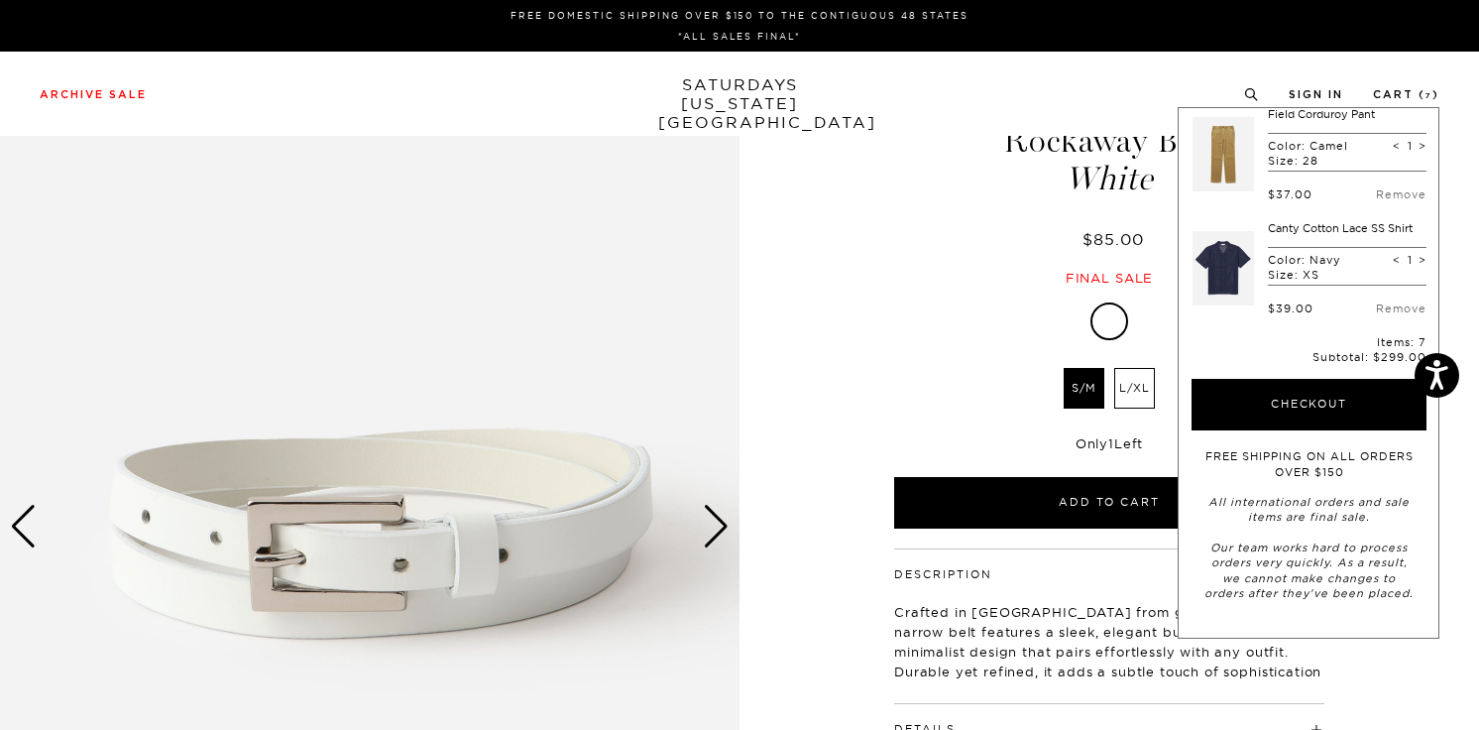
scroll to position [38, 0]
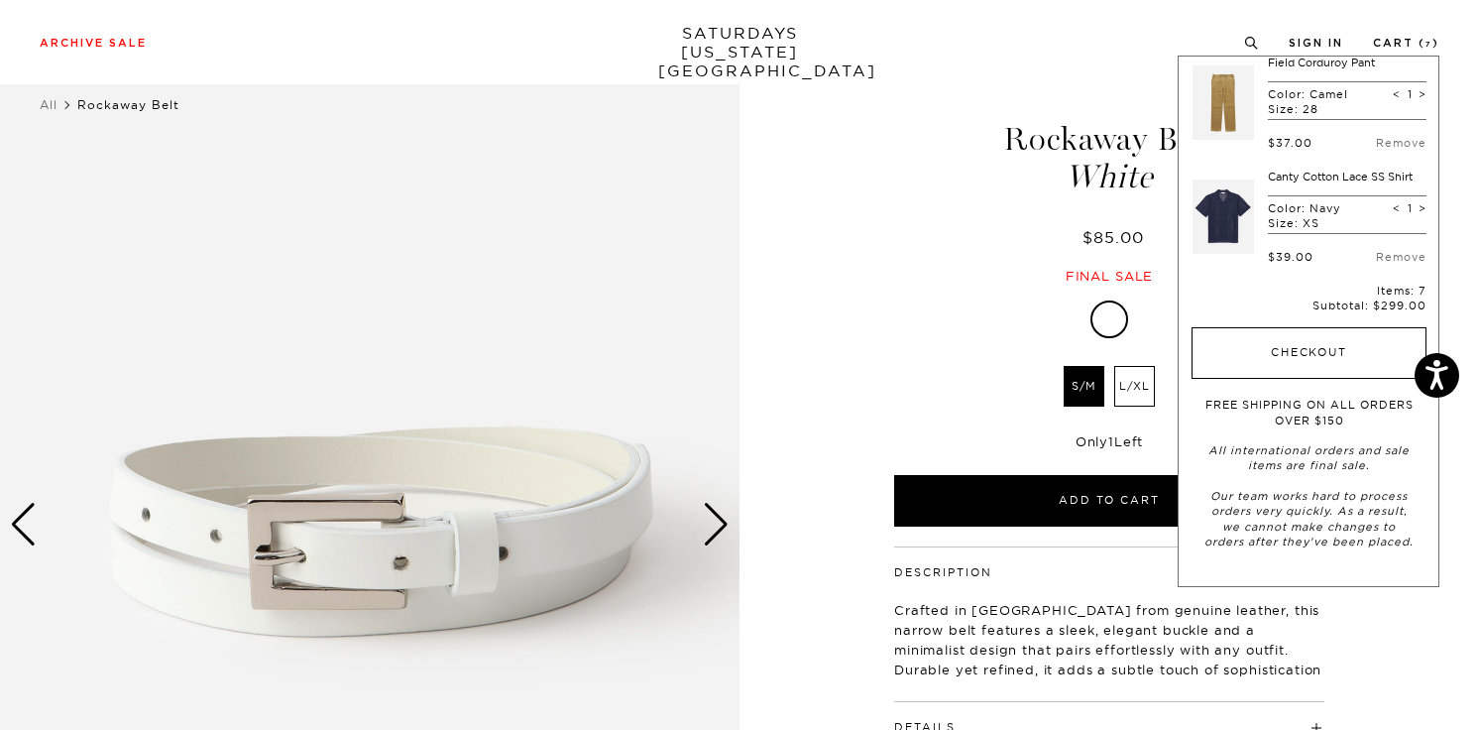
click at [1293, 342] on button "Checkout" at bounding box center [1308, 353] width 235 height 52
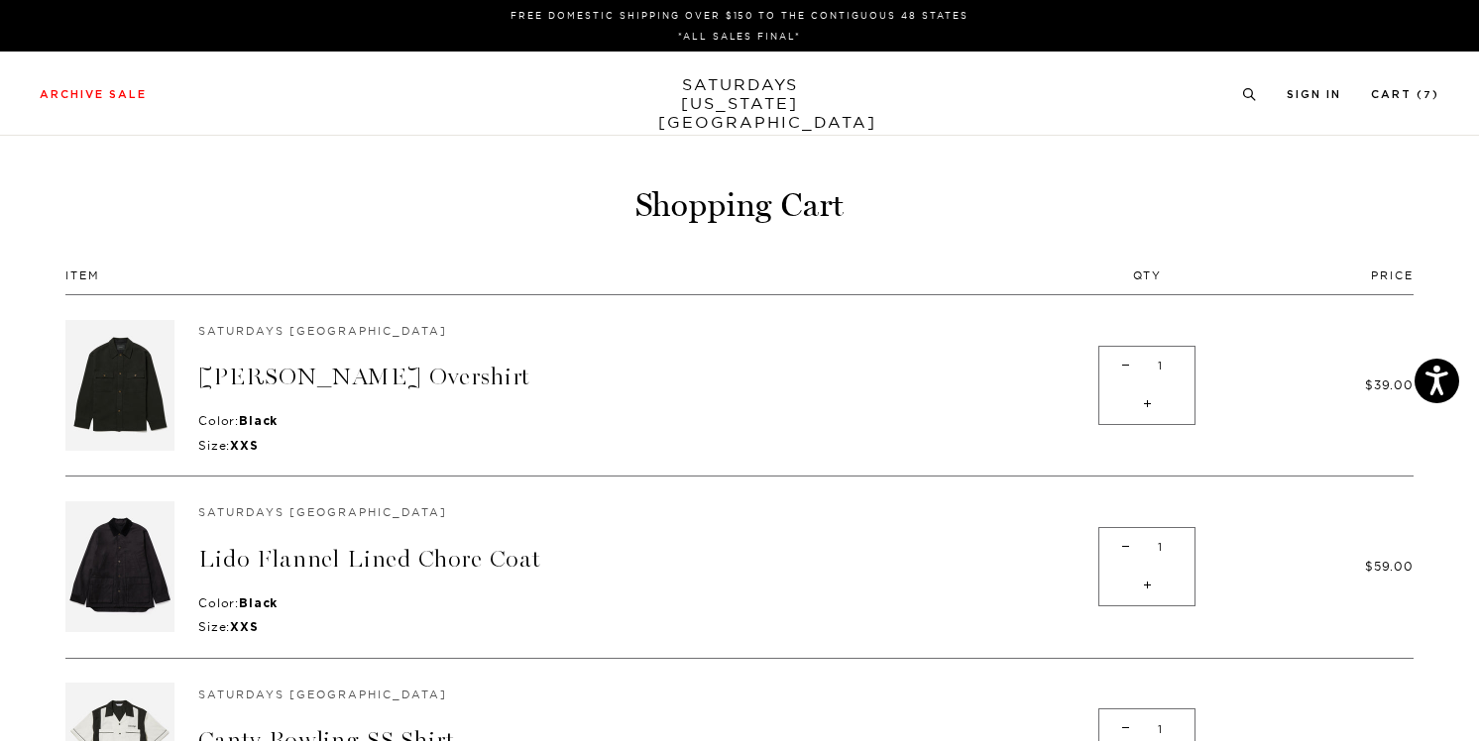
scroll to position [179, 0]
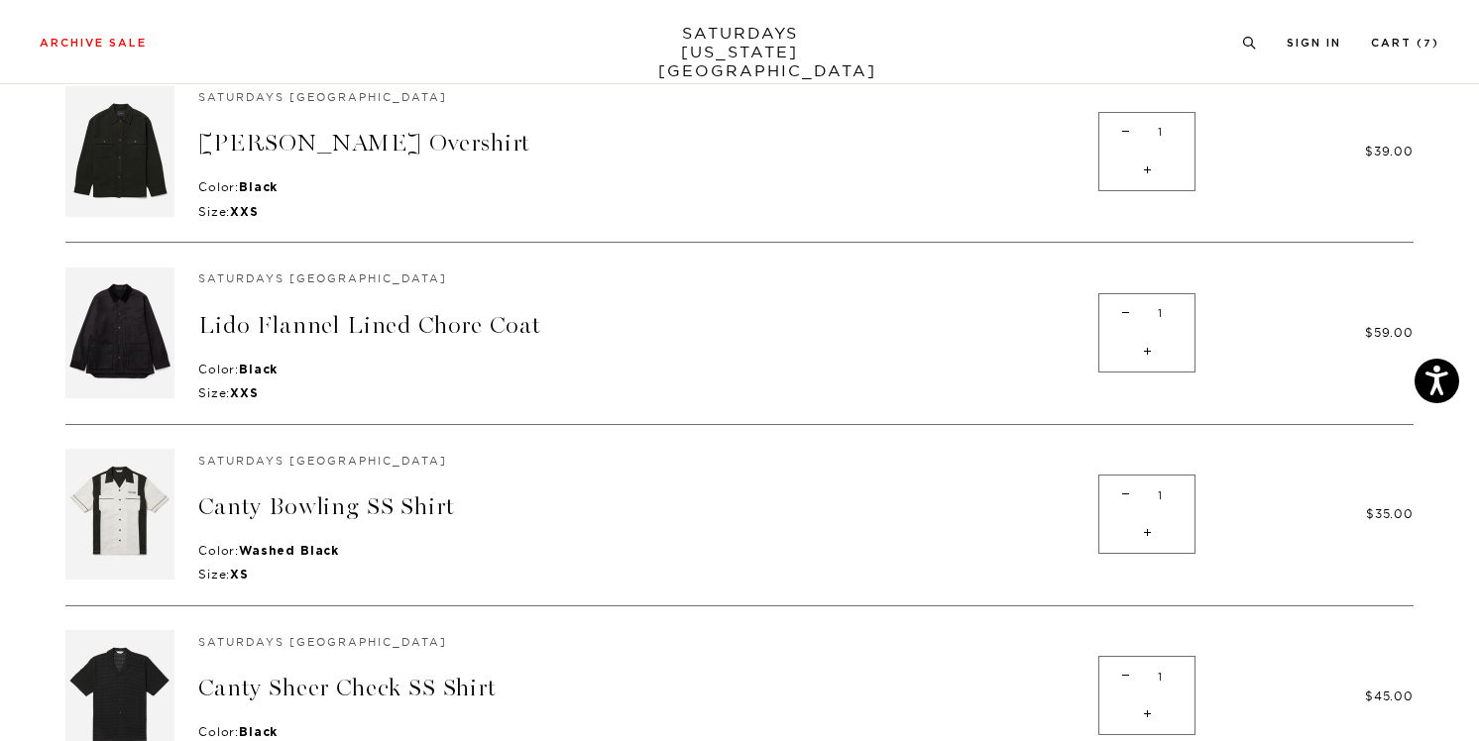
scroll to position [351, 0]
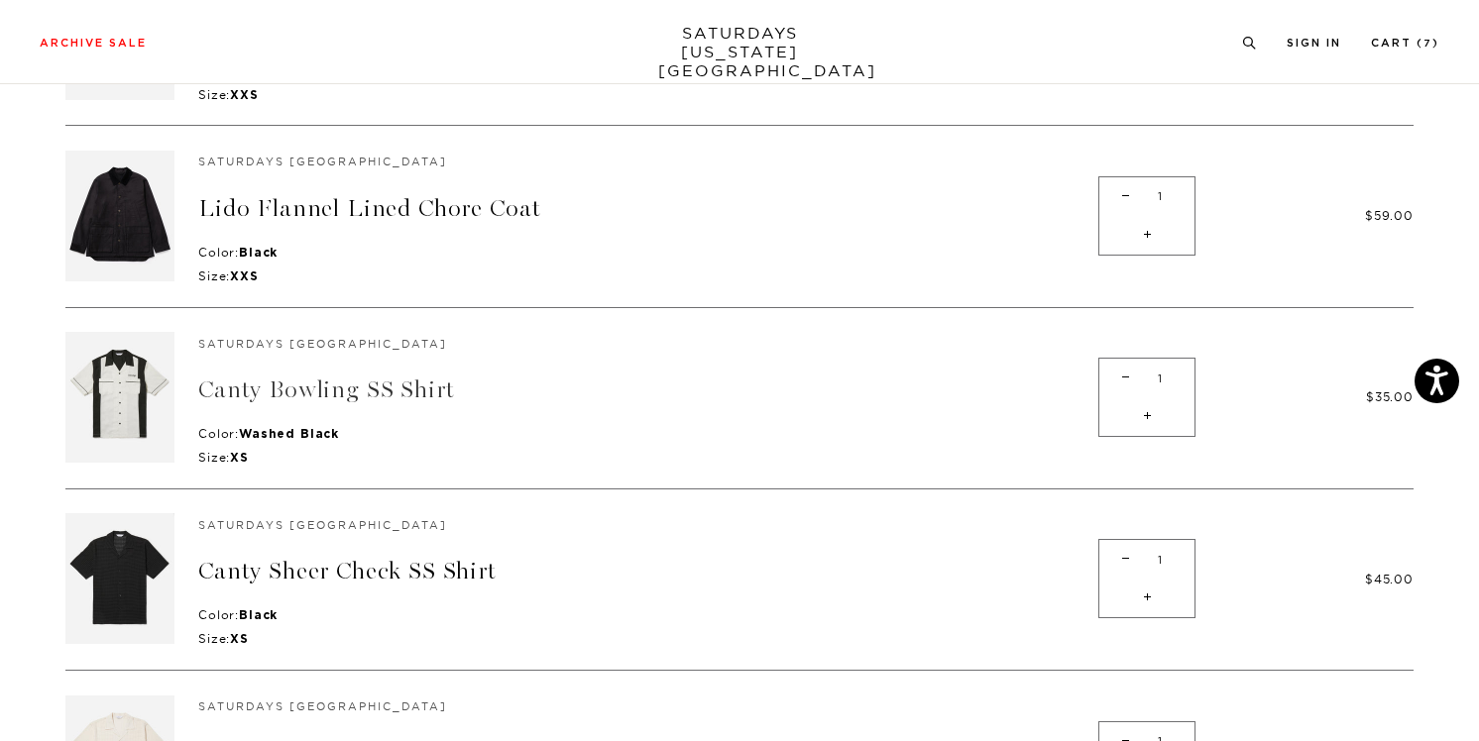
click at [394, 393] on link "Canty Bowling SS Shirt" at bounding box center [326, 390] width 256 height 29
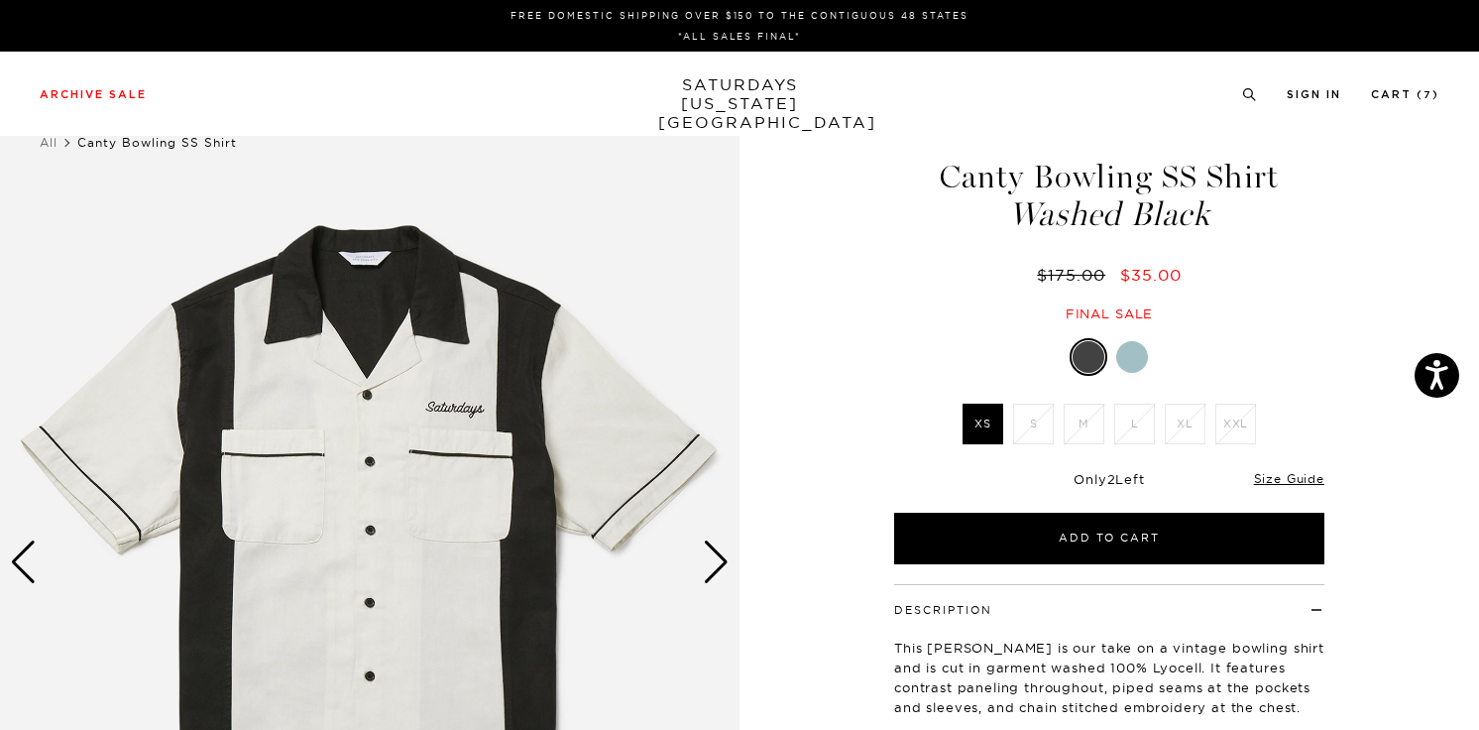
click at [703, 560] on div "Next slide" at bounding box center [716, 562] width 27 height 44
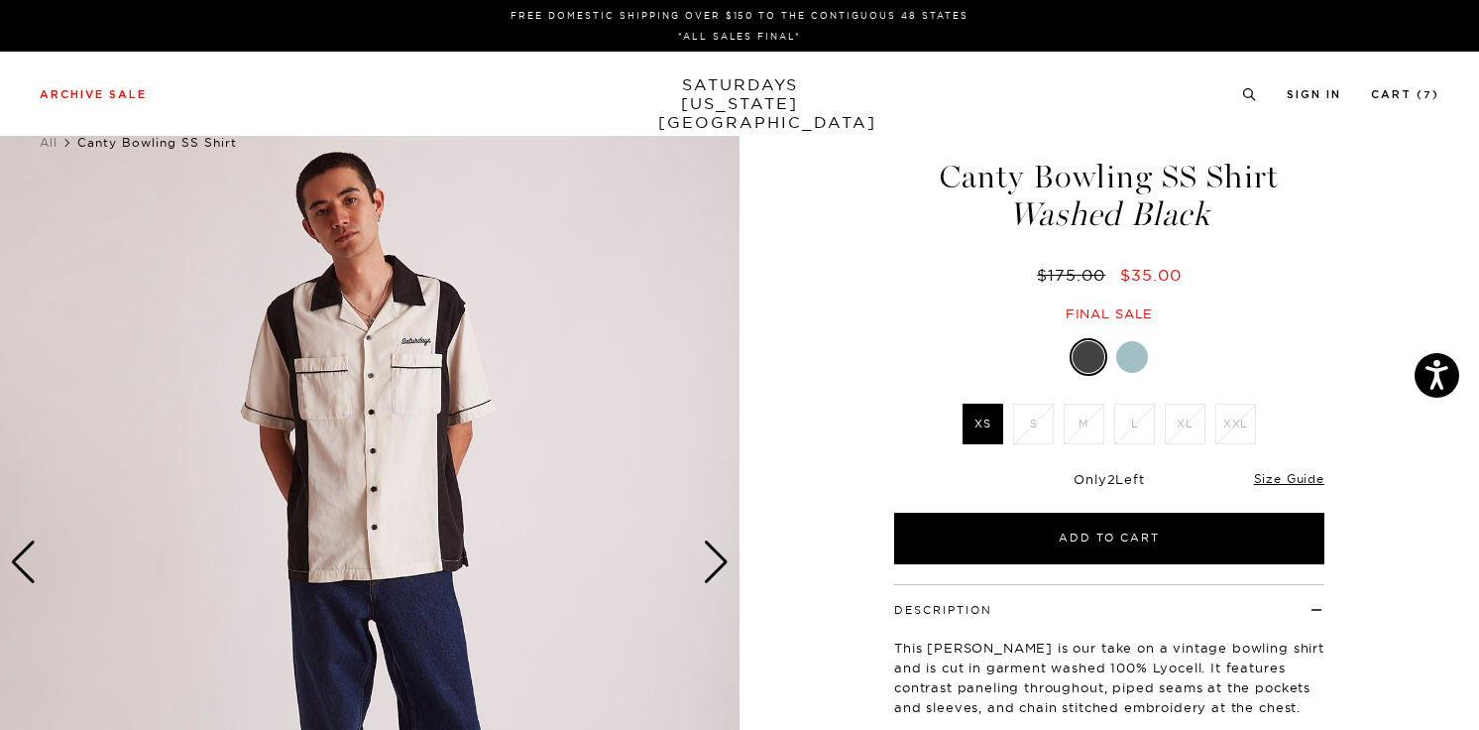
click at [703, 560] on div "Next slide" at bounding box center [716, 562] width 27 height 44
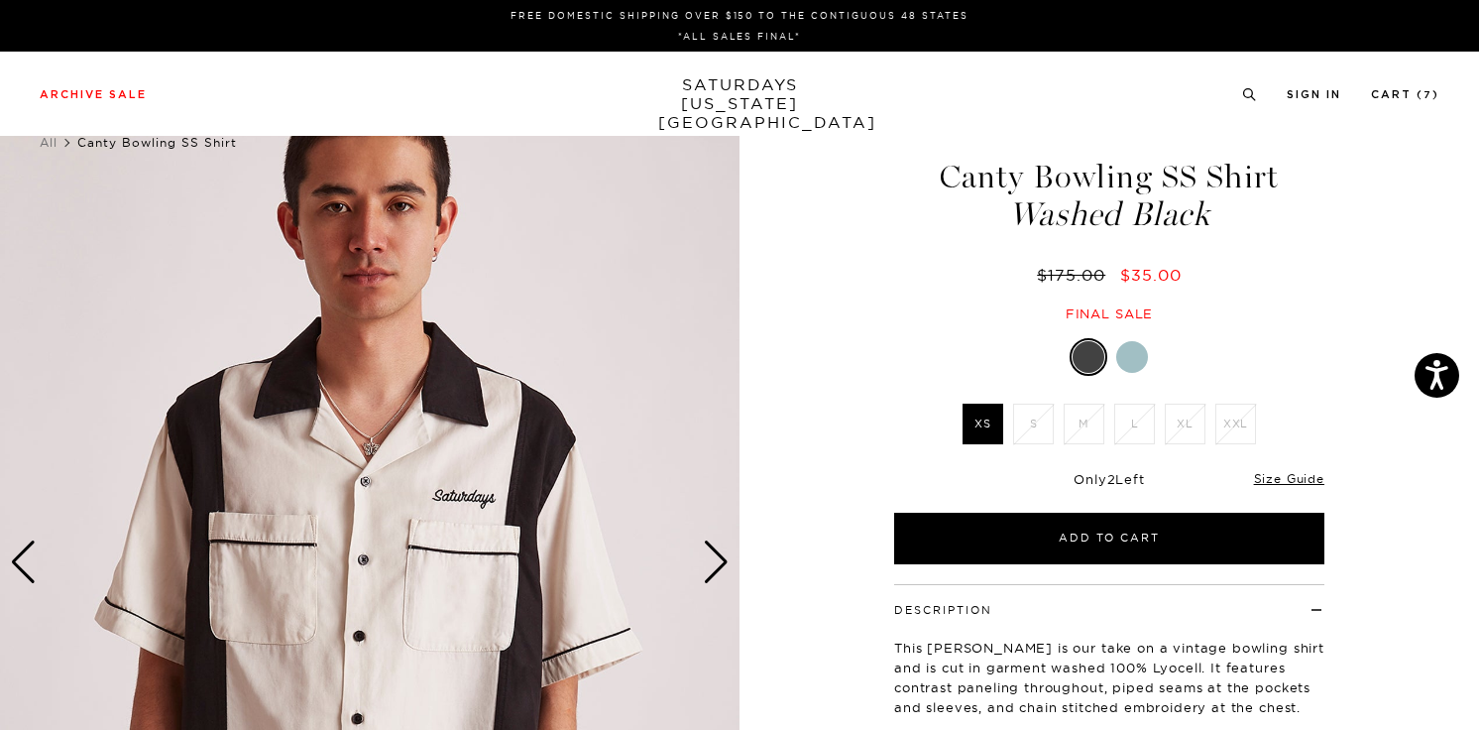
click at [704, 557] on div "Next slide" at bounding box center [716, 562] width 27 height 44
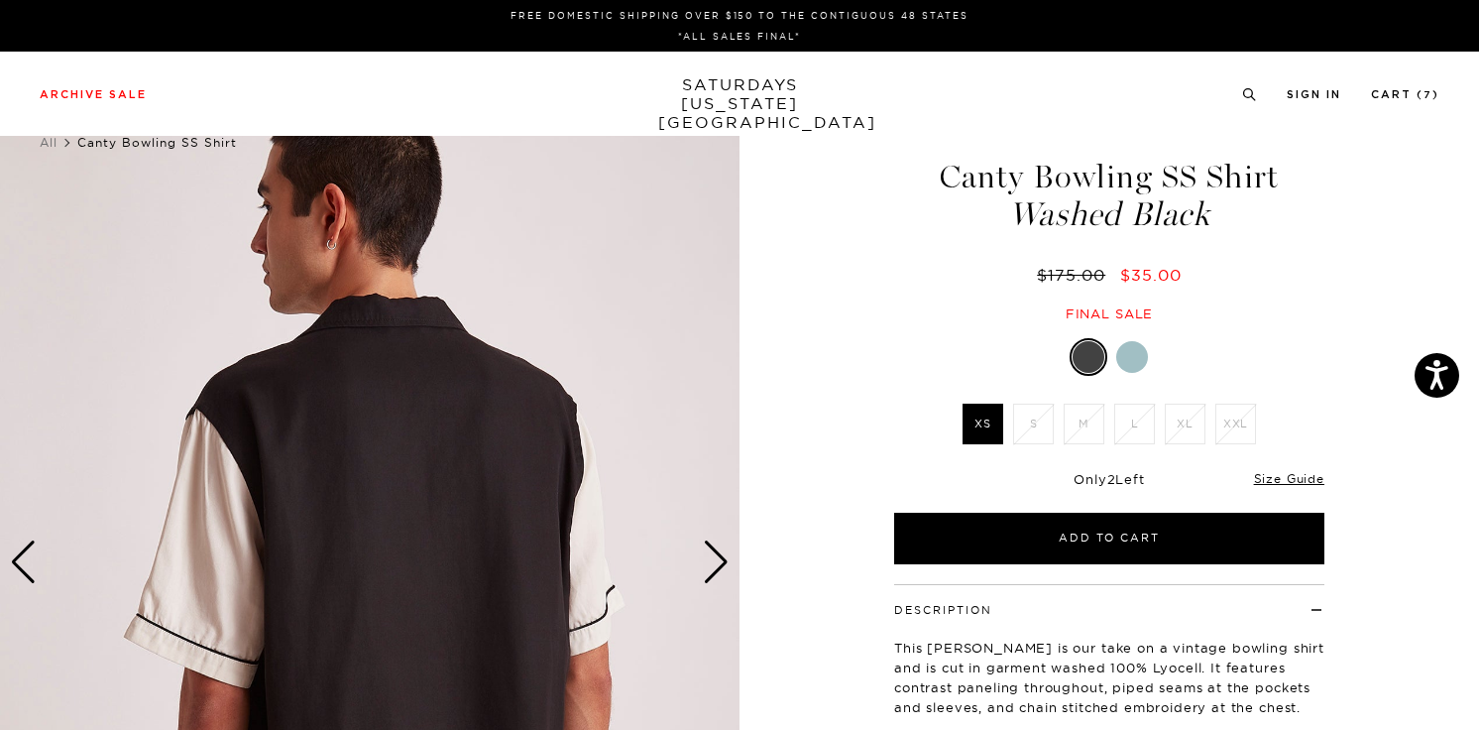
click at [1130, 357] on div at bounding box center [1132, 357] width 32 height 32
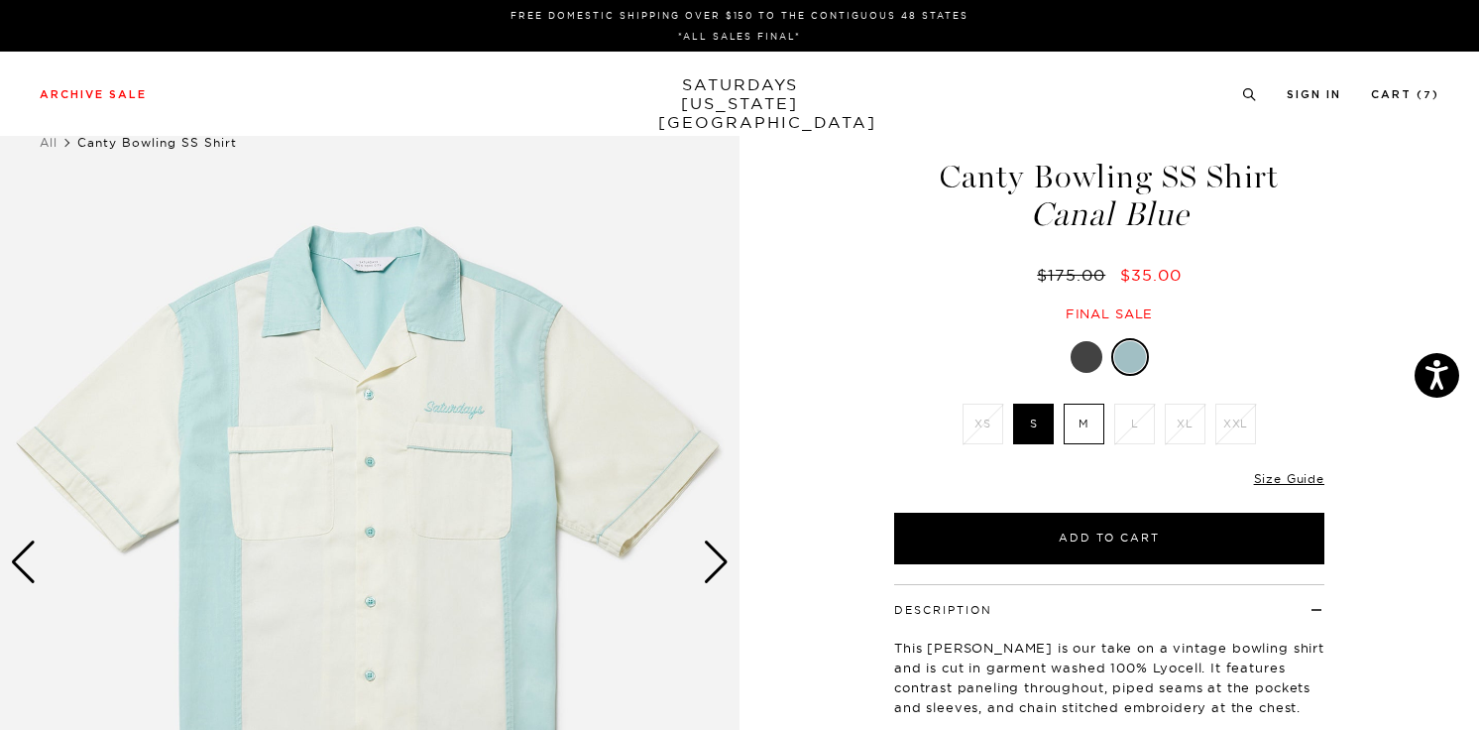
click at [1086, 352] on div at bounding box center [1087, 357] width 32 height 32
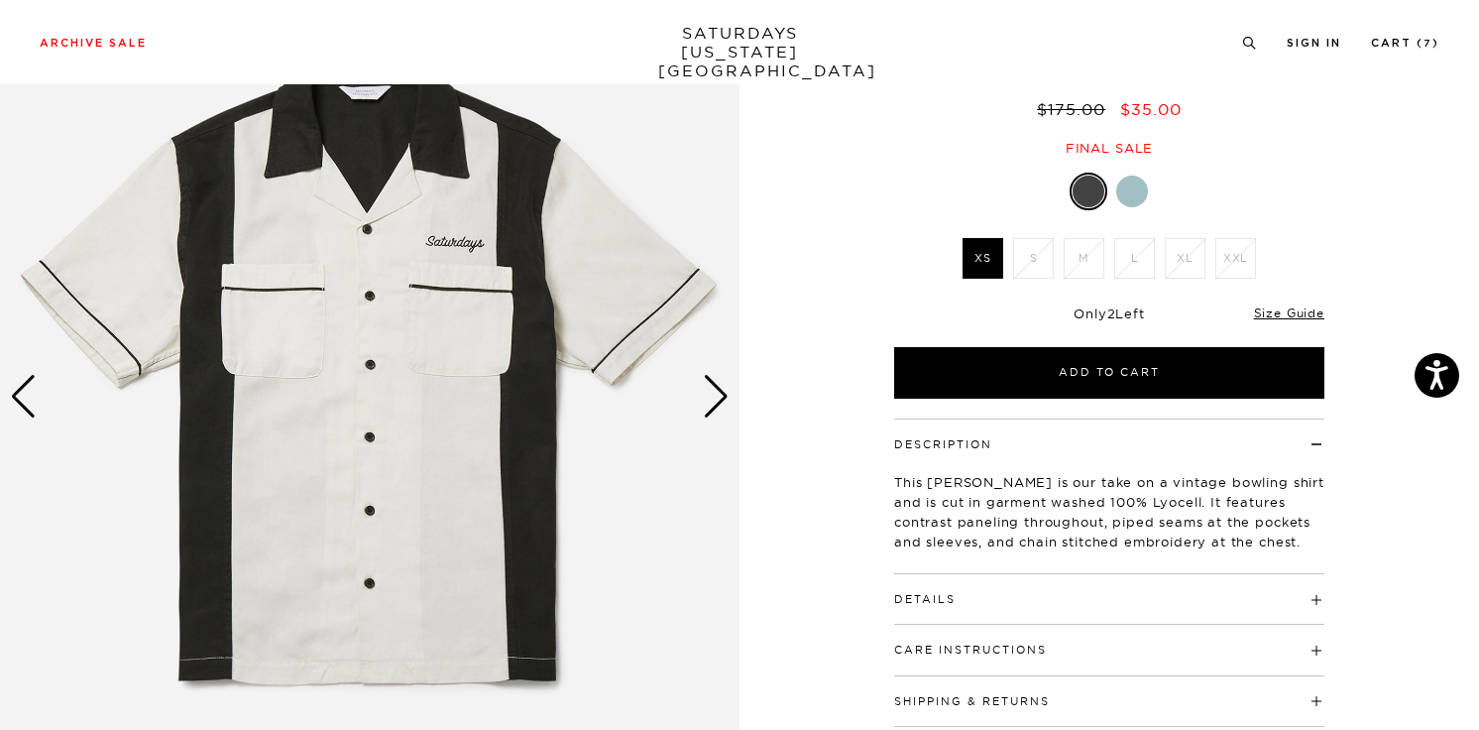
scroll to position [166, 0]
click at [715, 403] on div "Next slide" at bounding box center [716, 397] width 27 height 44
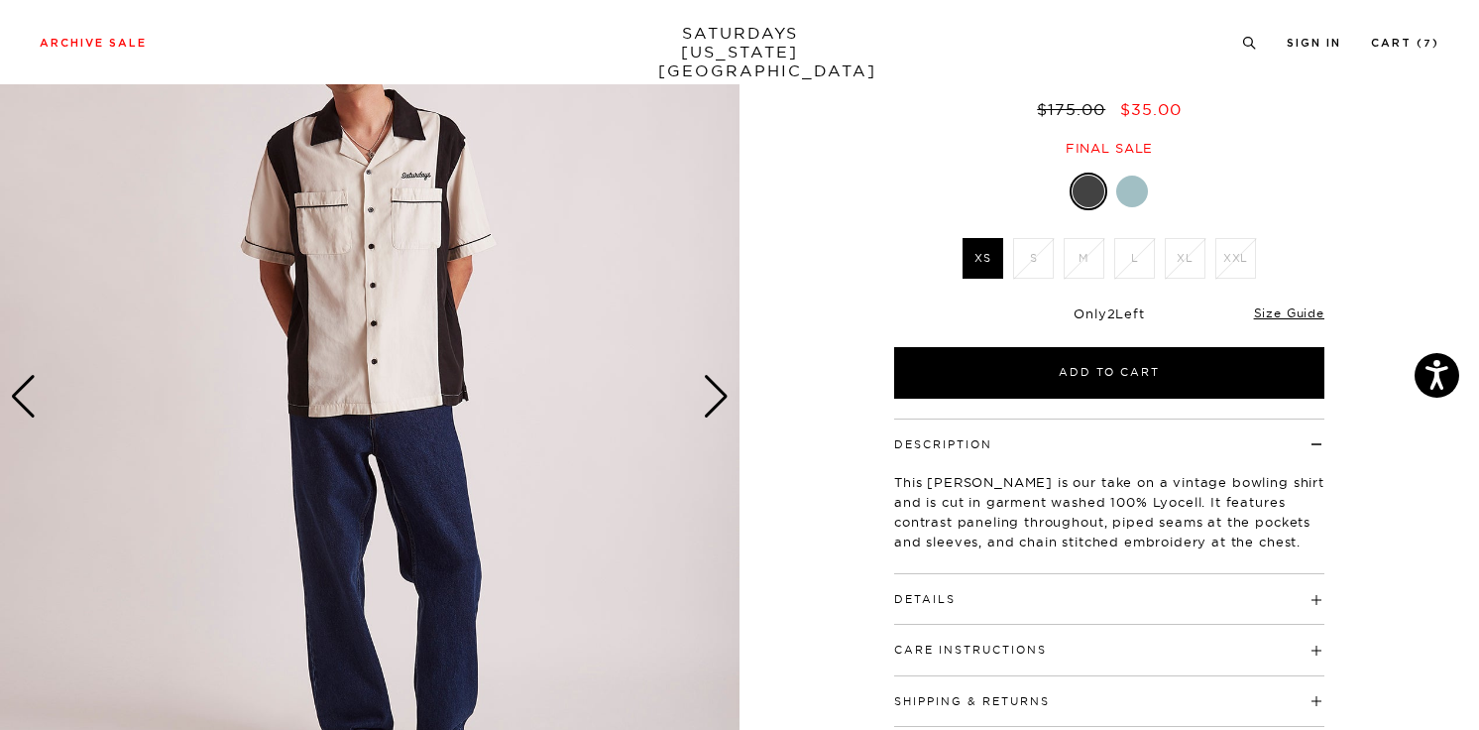
click at [715, 403] on div "Next slide" at bounding box center [716, 397] width 27 height 44
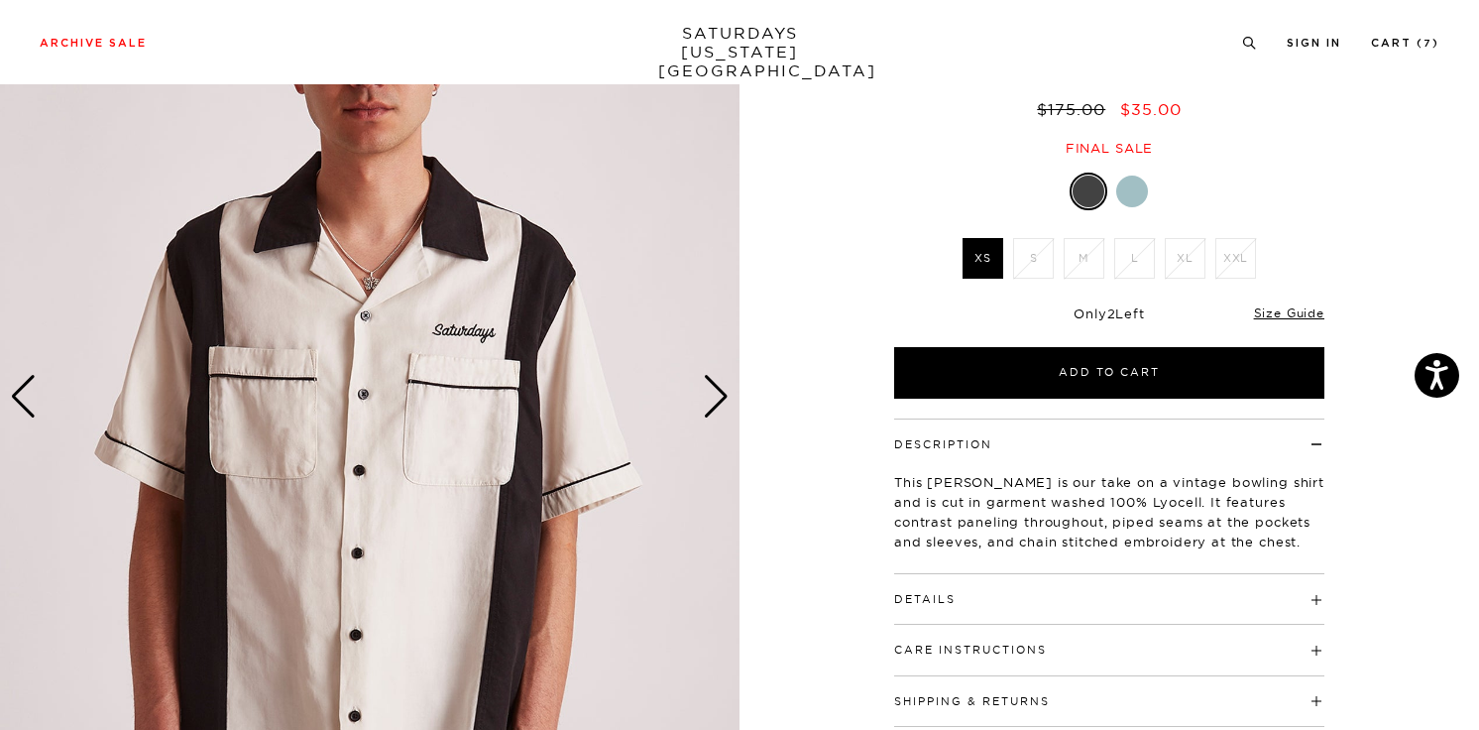
click at [715, 403] on div "Next slide" at bounding box center [716, 397] width 27 height 44
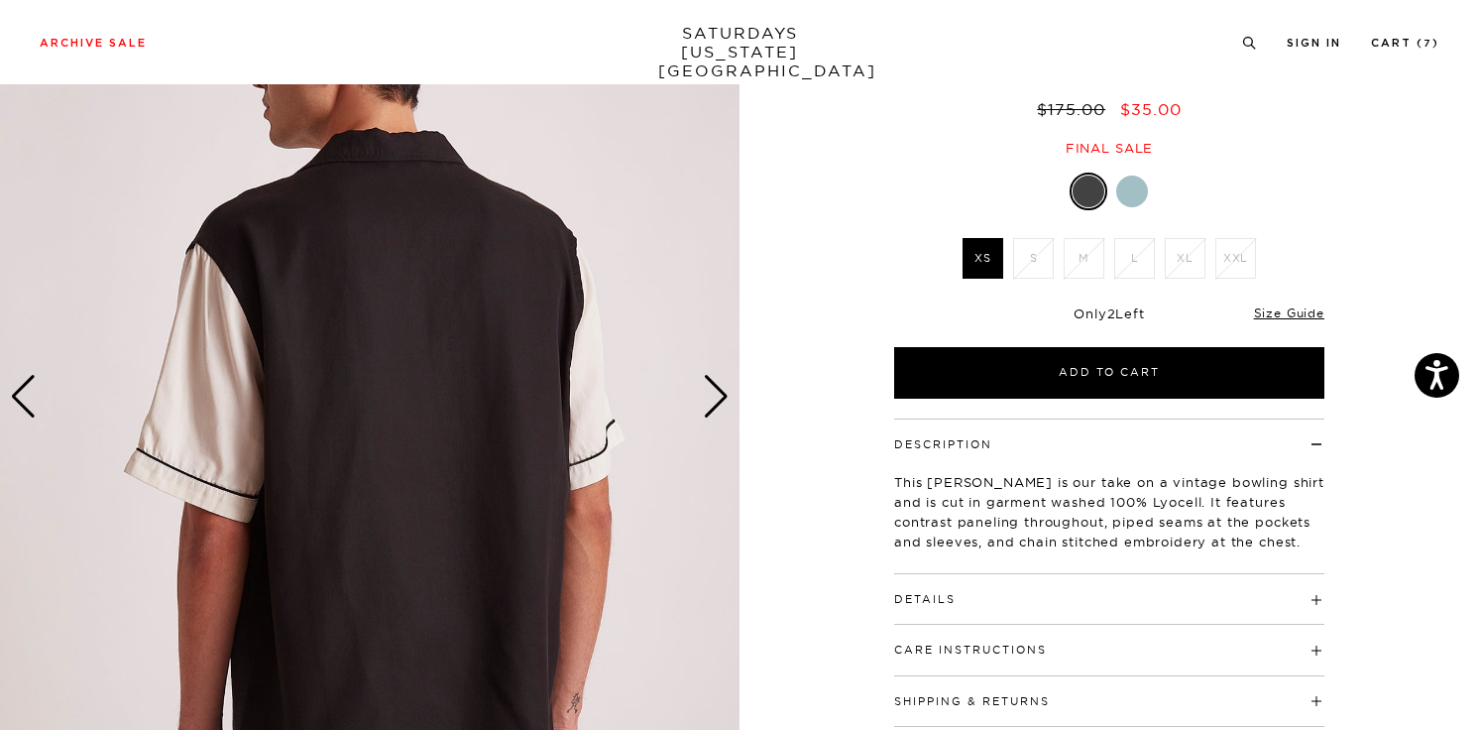
click at [715, 403] on div "Next slide" at bounding box center [716, 397] width 27 height 44
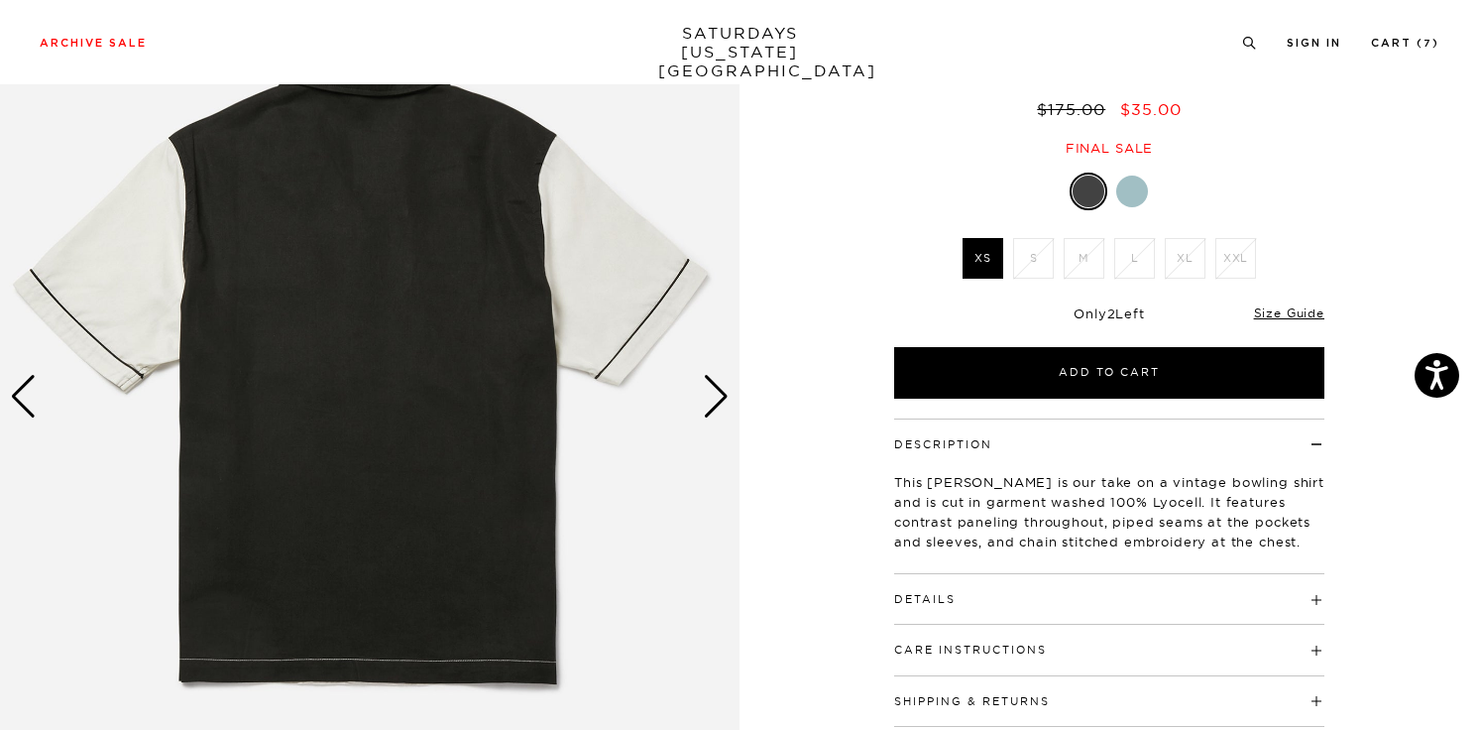
click at [715, 402] on div "Next slide" at bounding box center [716, 397] width 27 height 44
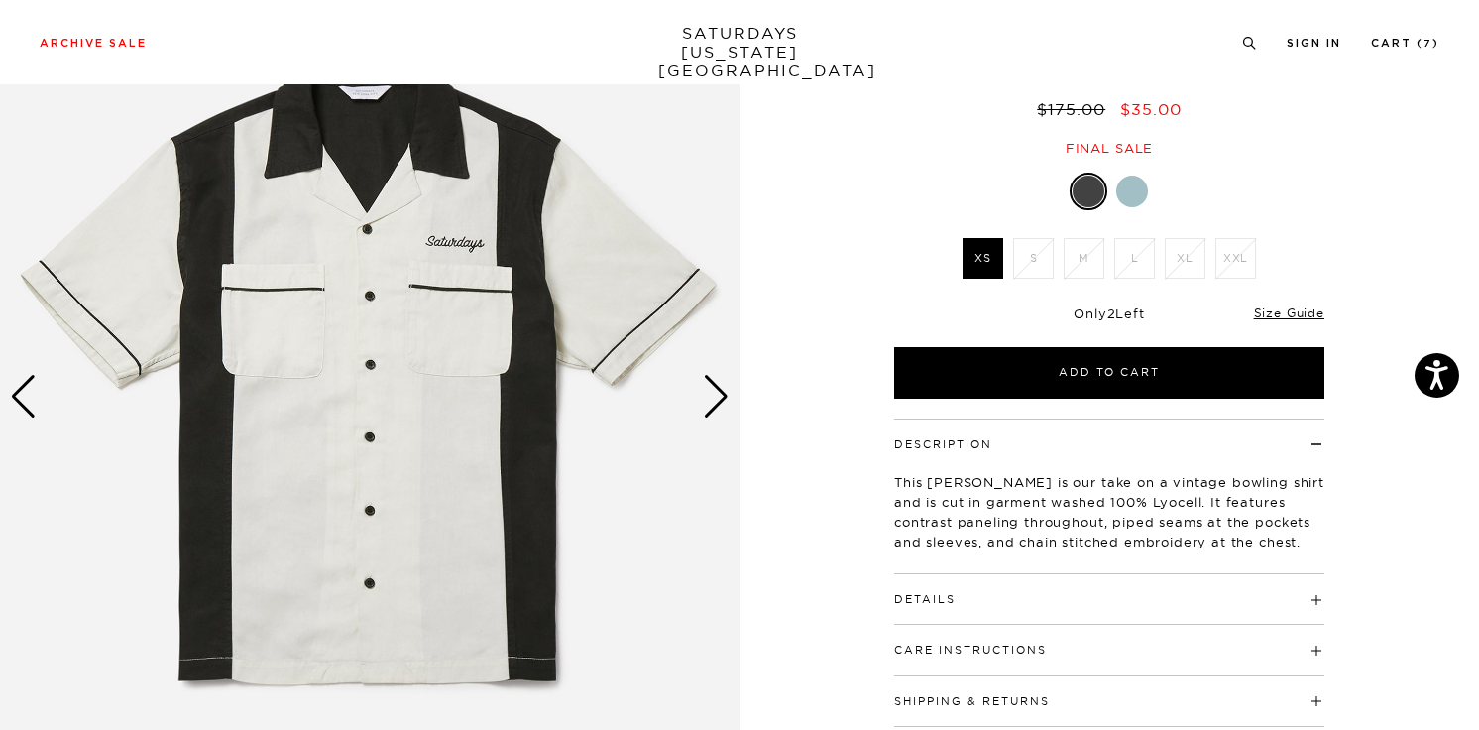
click at [720, 396] on div "Next slide" at bounding box center [716, 397] width 27 height 44
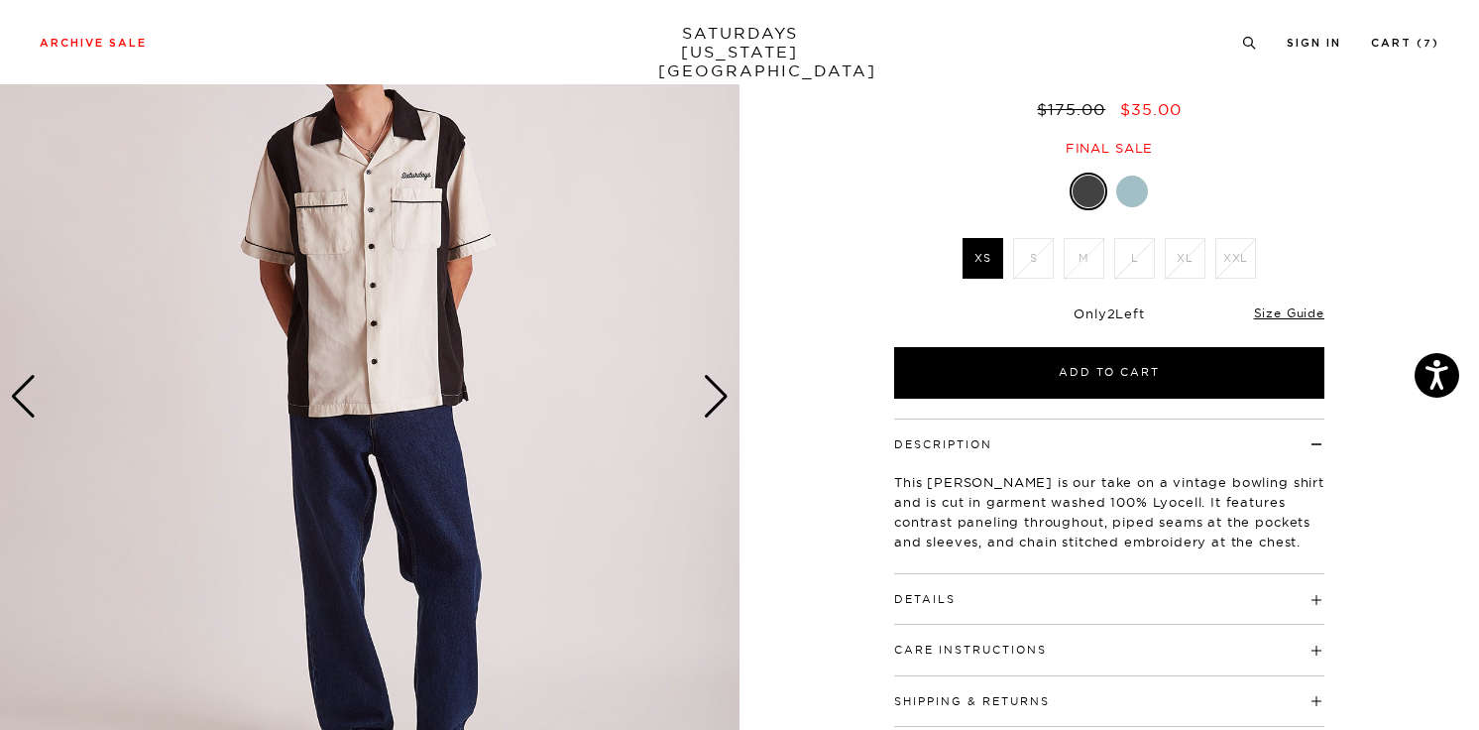
click at [720, 396] on div "Next slide" at bounding box center [716, 397] width 27 height 44
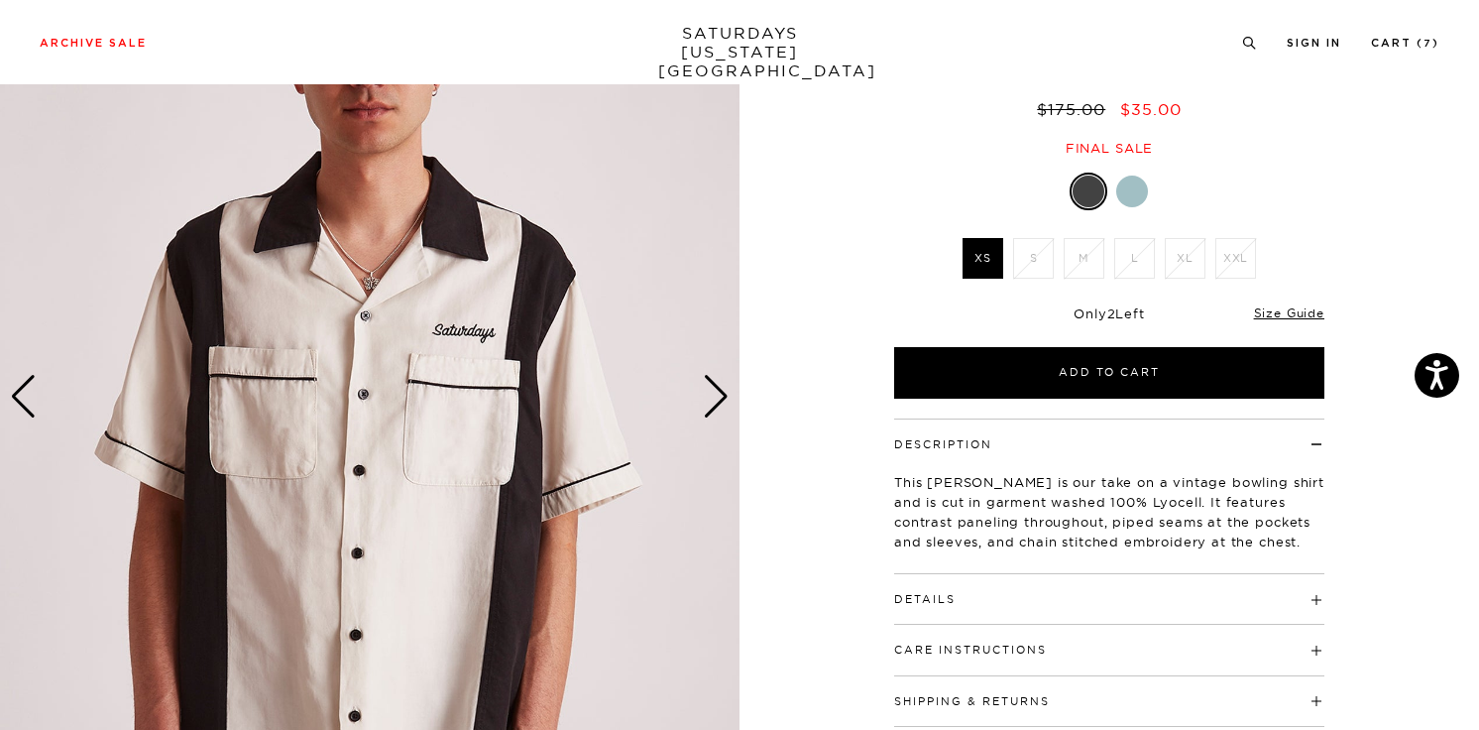
click at [720, 396] on div "Next slide" at bounding box center [716, 397] width 27 height 44
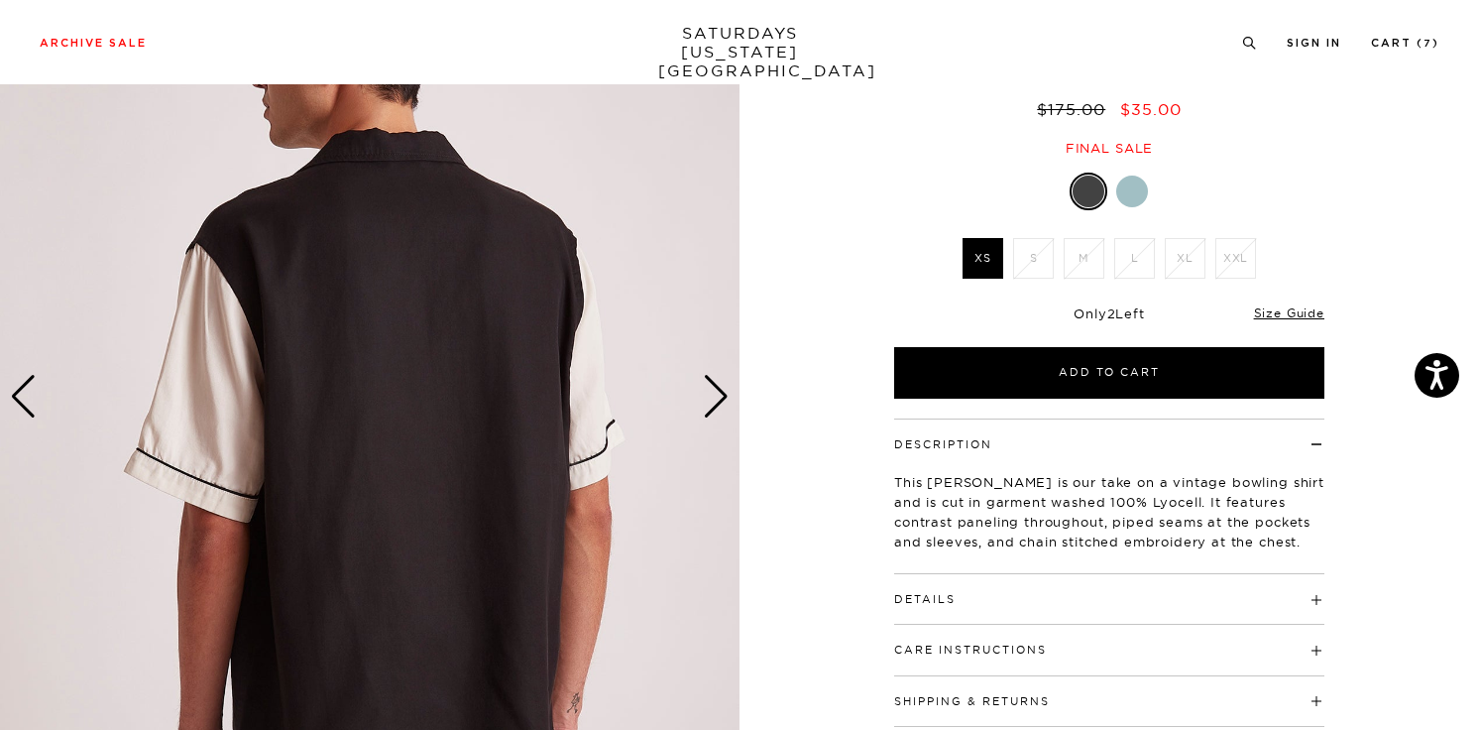
click at [722, 394] on div "Next slide" at bounding box center [716, 397] width 27 height 44
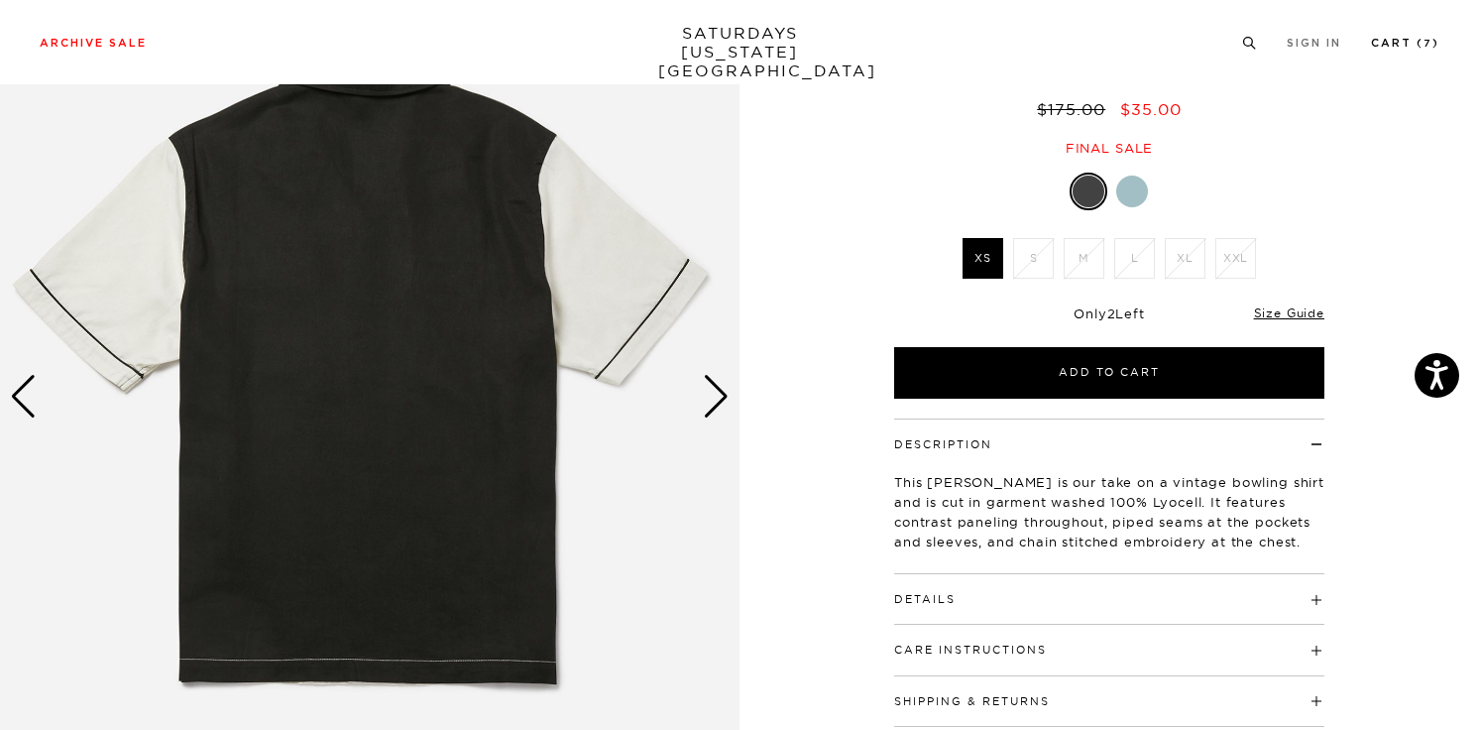
click at [1378, 39] on link "Cart ( 7 )" at bounding box center [1405, 43] width 68 height 11
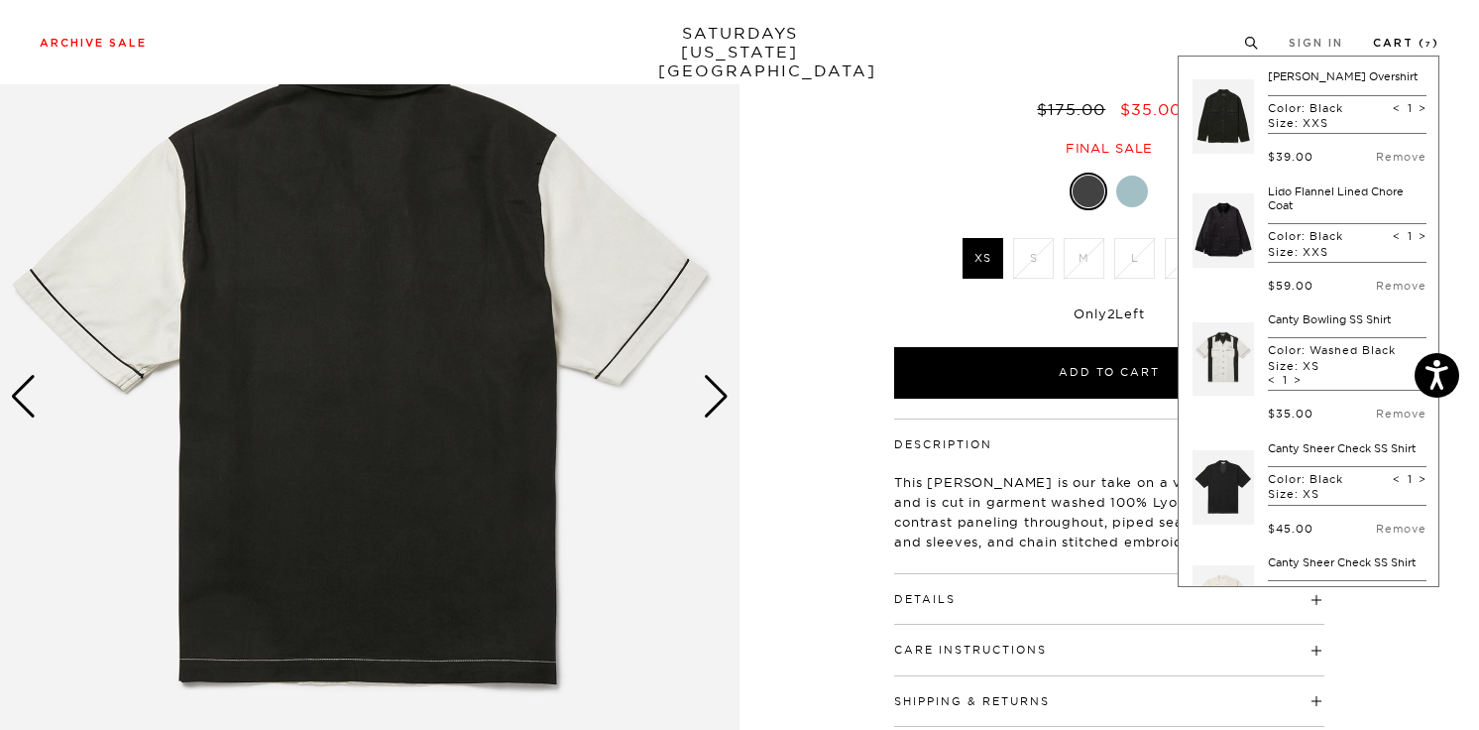
click at [1378, 39] on link "Cart ( 7 )" at bounding box center [1406, 43] width 66 height 11
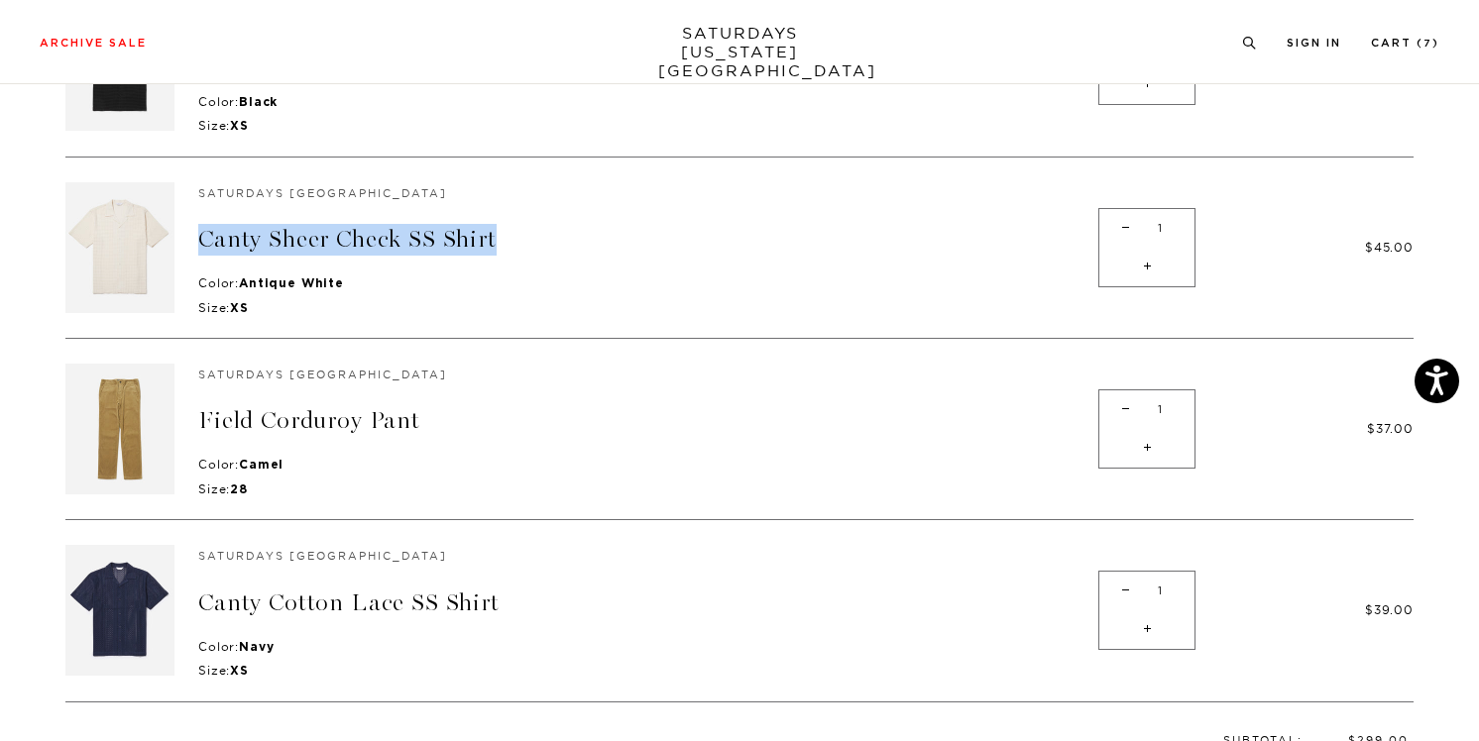
scroll to position [1050, 0]
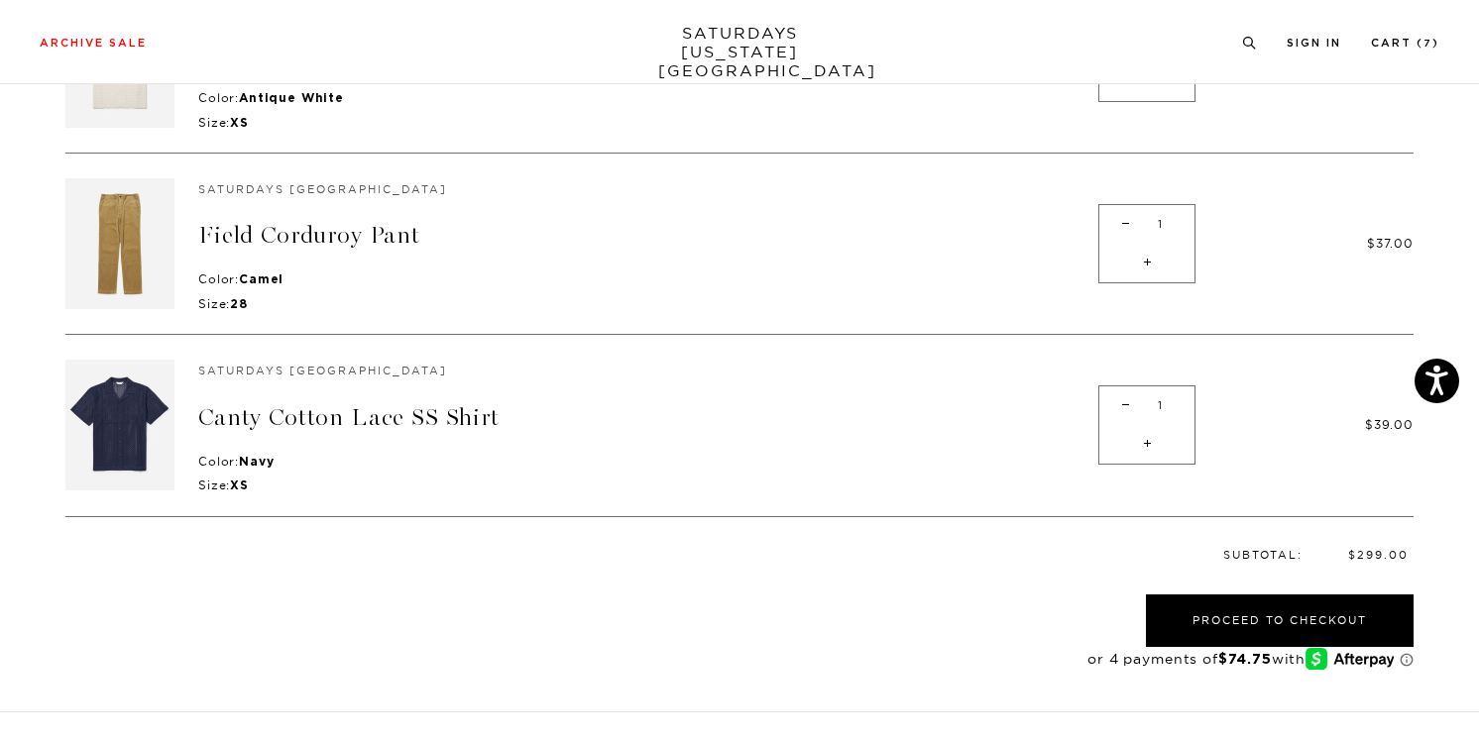
click at [1150, 440] on span "+" at bounding box center [1147, 444] width 27 height 39
type input "2"
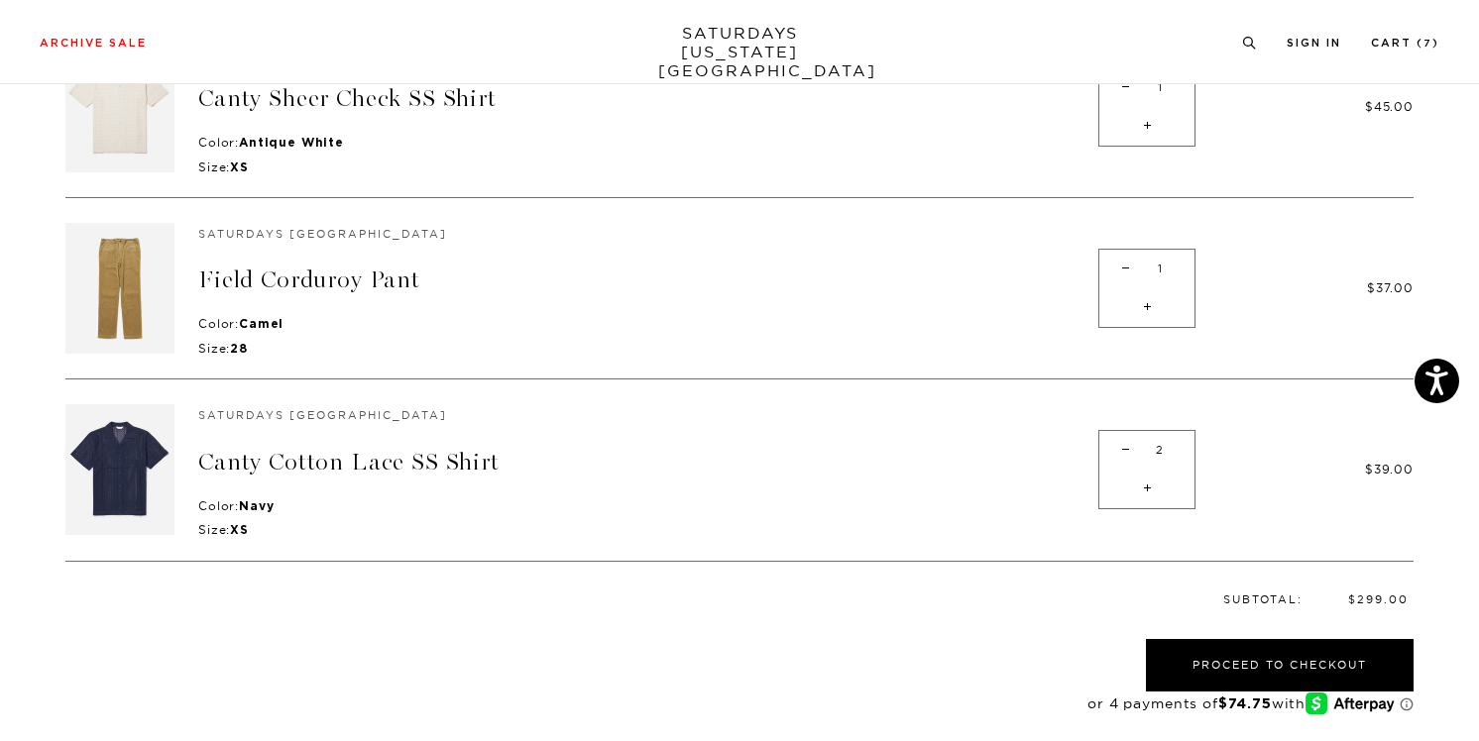
scroll to position [853, 0]
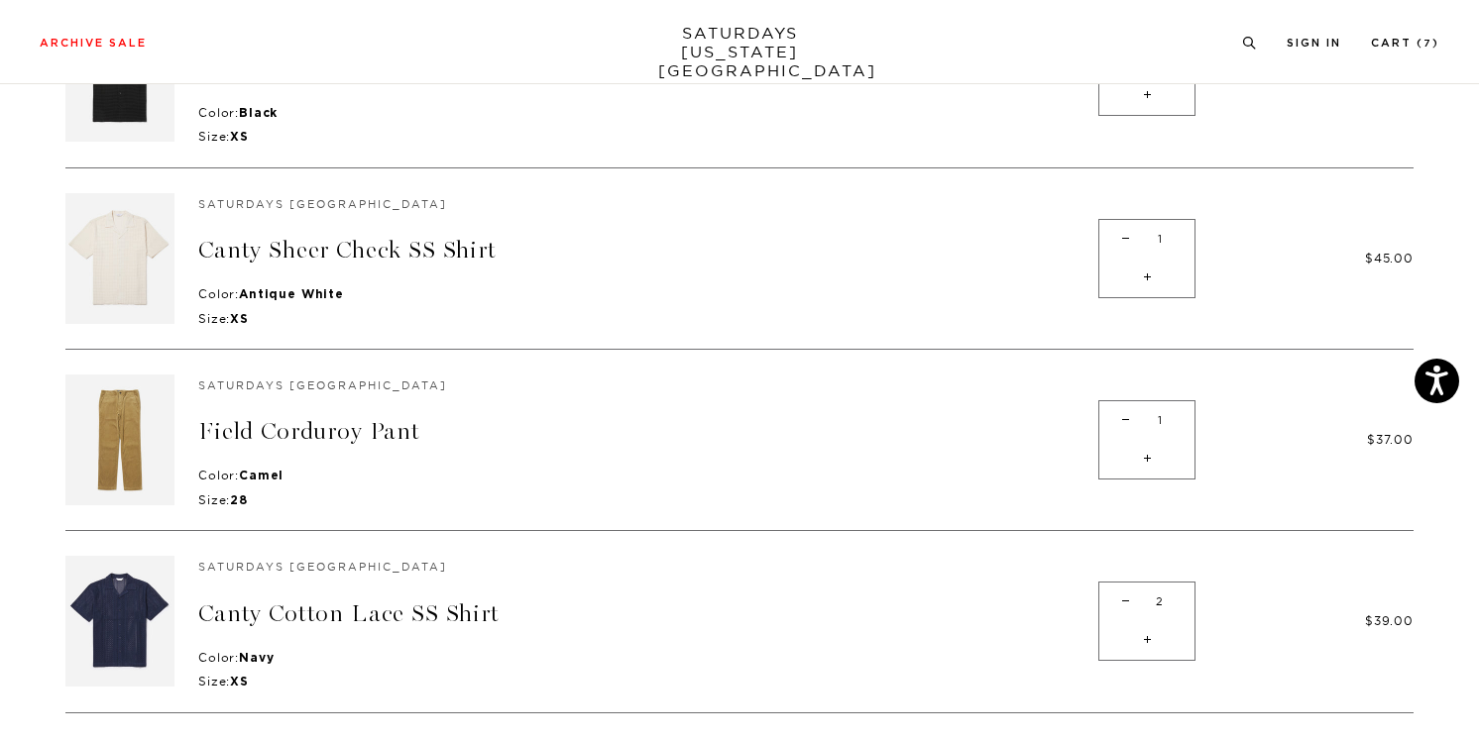
click at [1127, 602] on div "- 2 +" at bounding box center [1146, 621] width 97 height 79
click at [1127, 601] on div "- 2 +" at bounding box center [1146, 621] width 97 height 79
click at [1125, 597] on div "- 2 +" at bounding box center [1146, 621] width 97 height 79
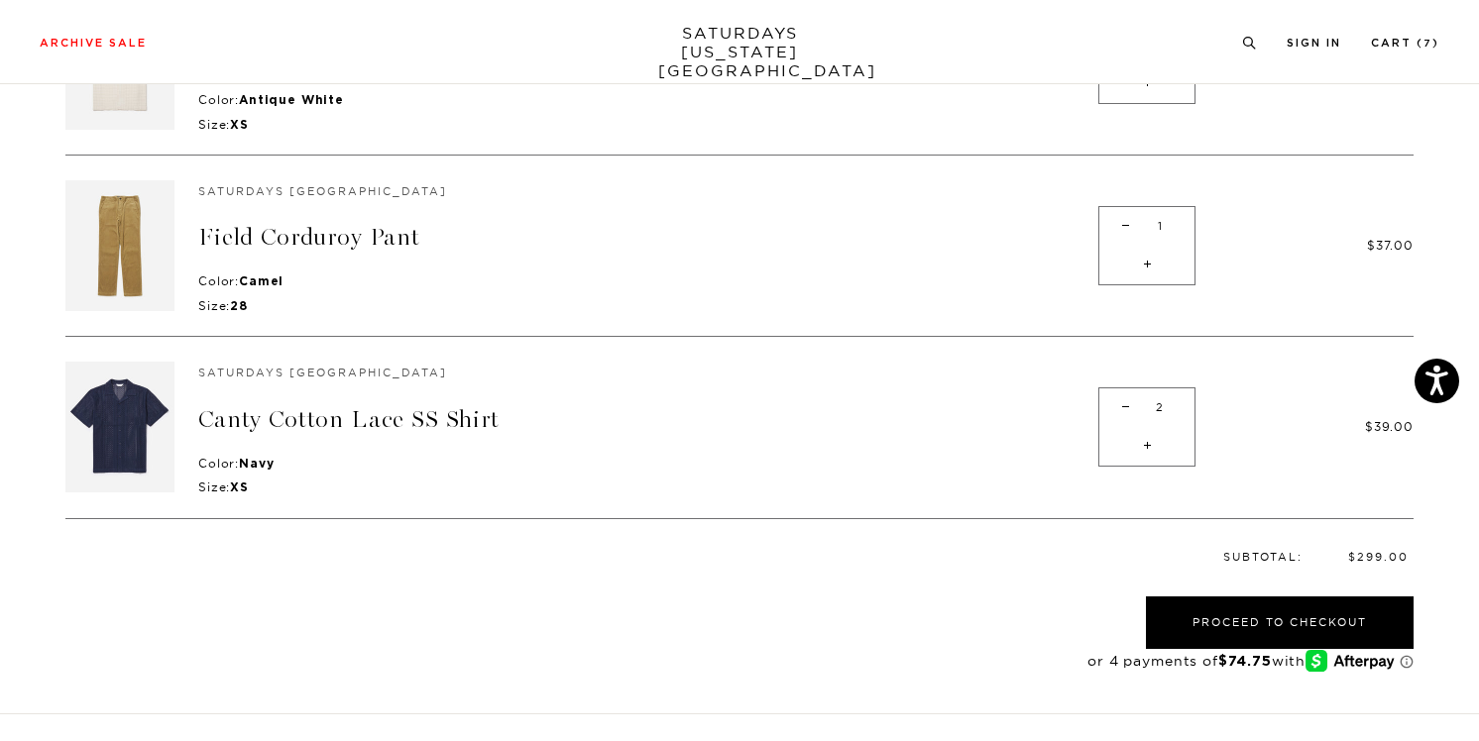
click at [1122, 404] on div "- 2 +" at bounding box center [1146, 427] width 97 height 79
click at [1402, 34] on li "Cart ( 7 )" at bounding box center [1405, 42] width 68 height 18
click at [1398, 38] on link "Cart ( 7 )" at bounding box center [1405, 43] width 68 height 11
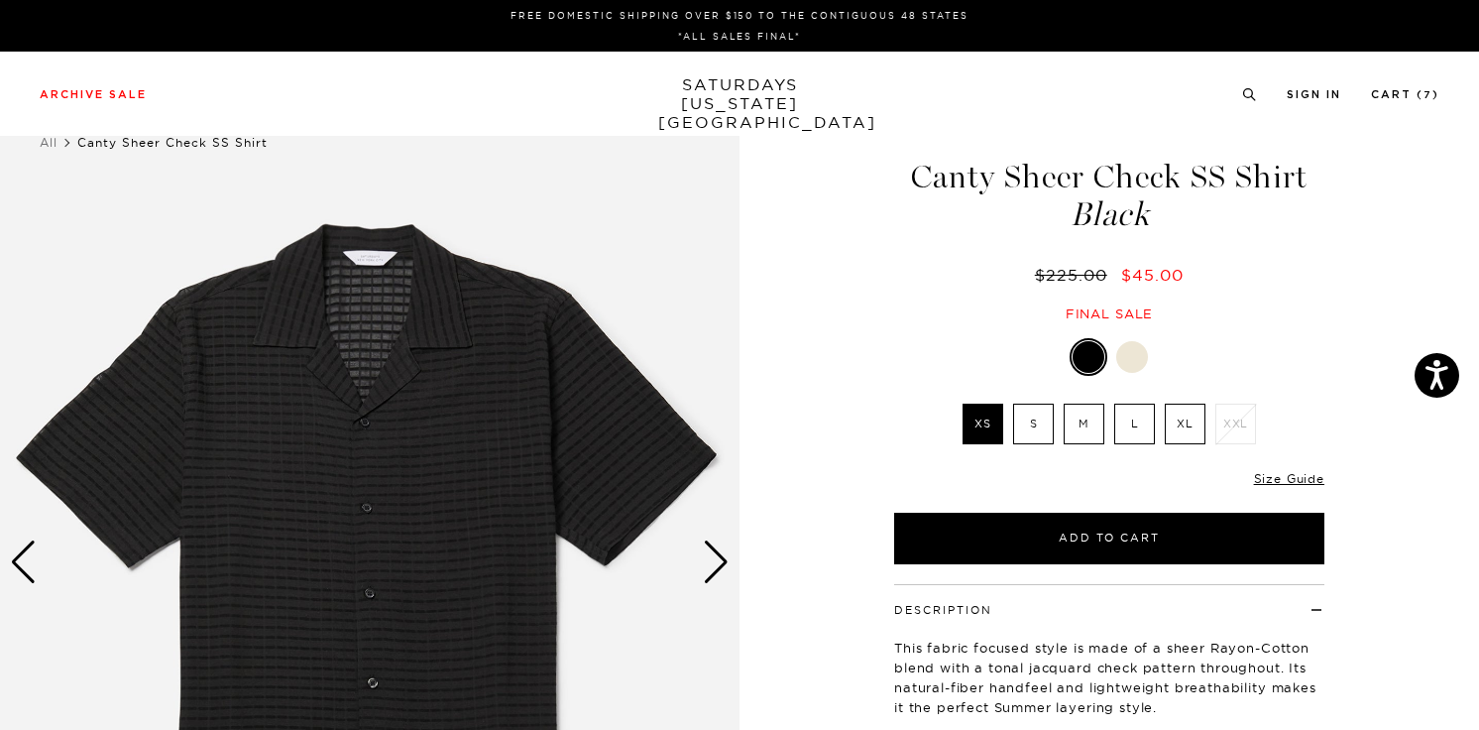
click at [709, 561] on div "Next slide" at bounding box center [716, 562] width 27 height 44
click at [709, 562] on div "Next slide" at bounding box center [716, 562] width 27 height 44
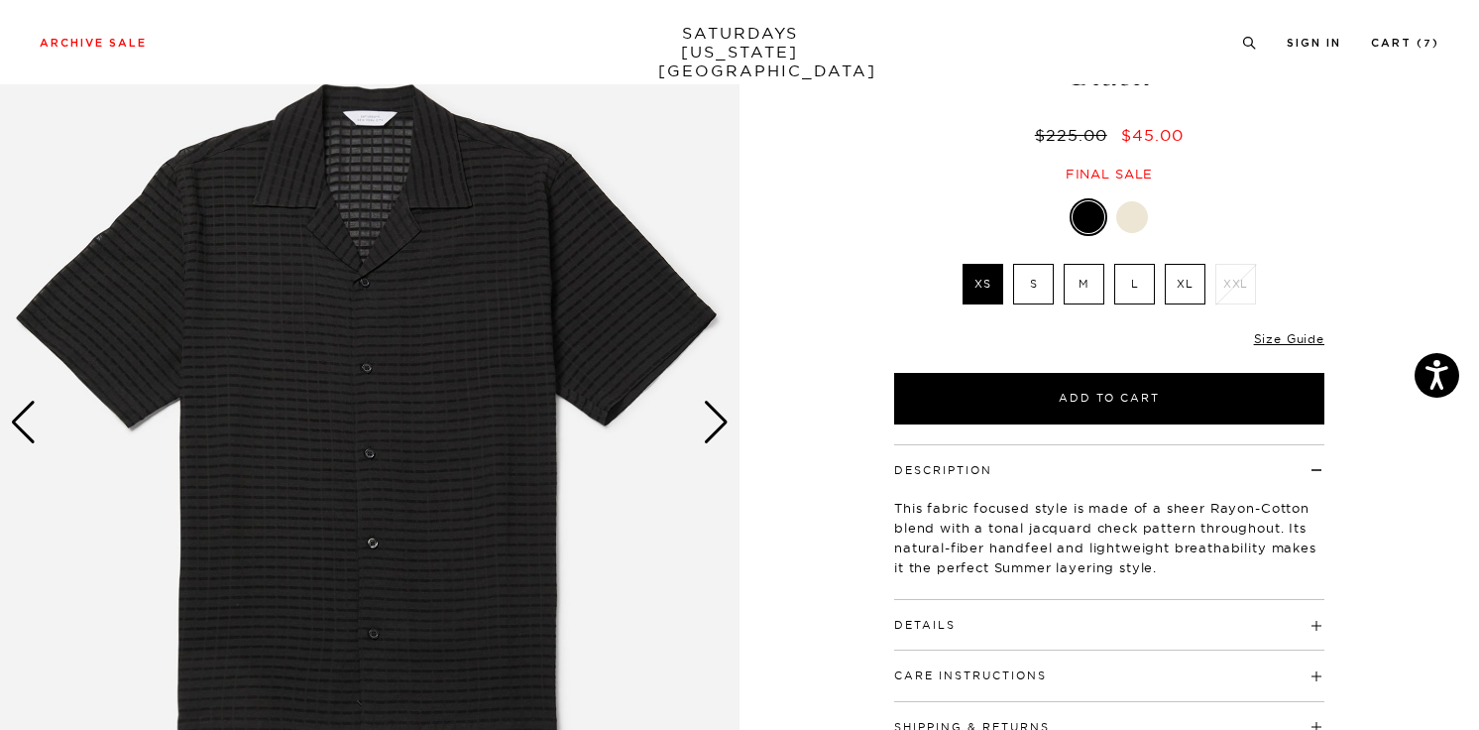
scroll to position [403, 0]
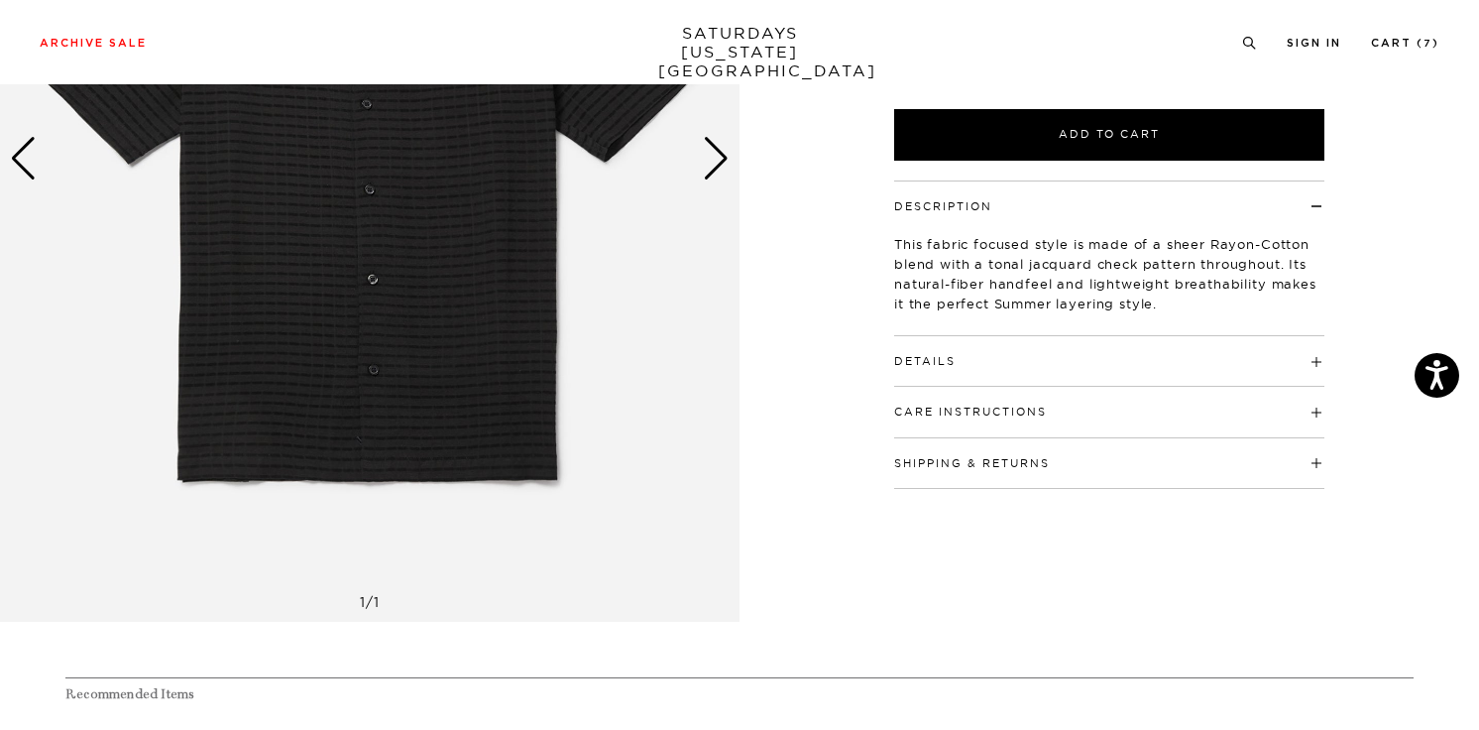
click at [712, 165] on div "Next slide" at bounding box center [716, 159] width 27 height 44
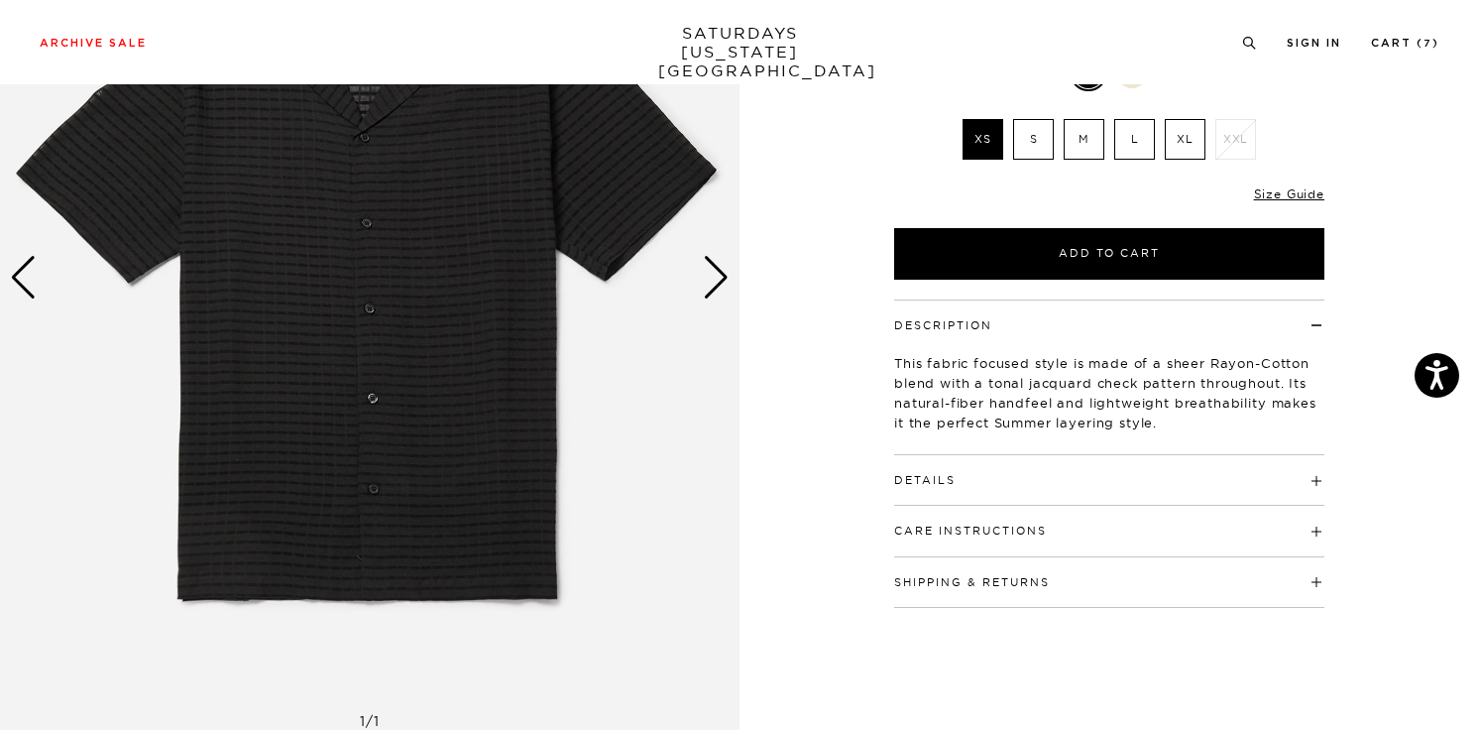
scroll to position [207, 0]
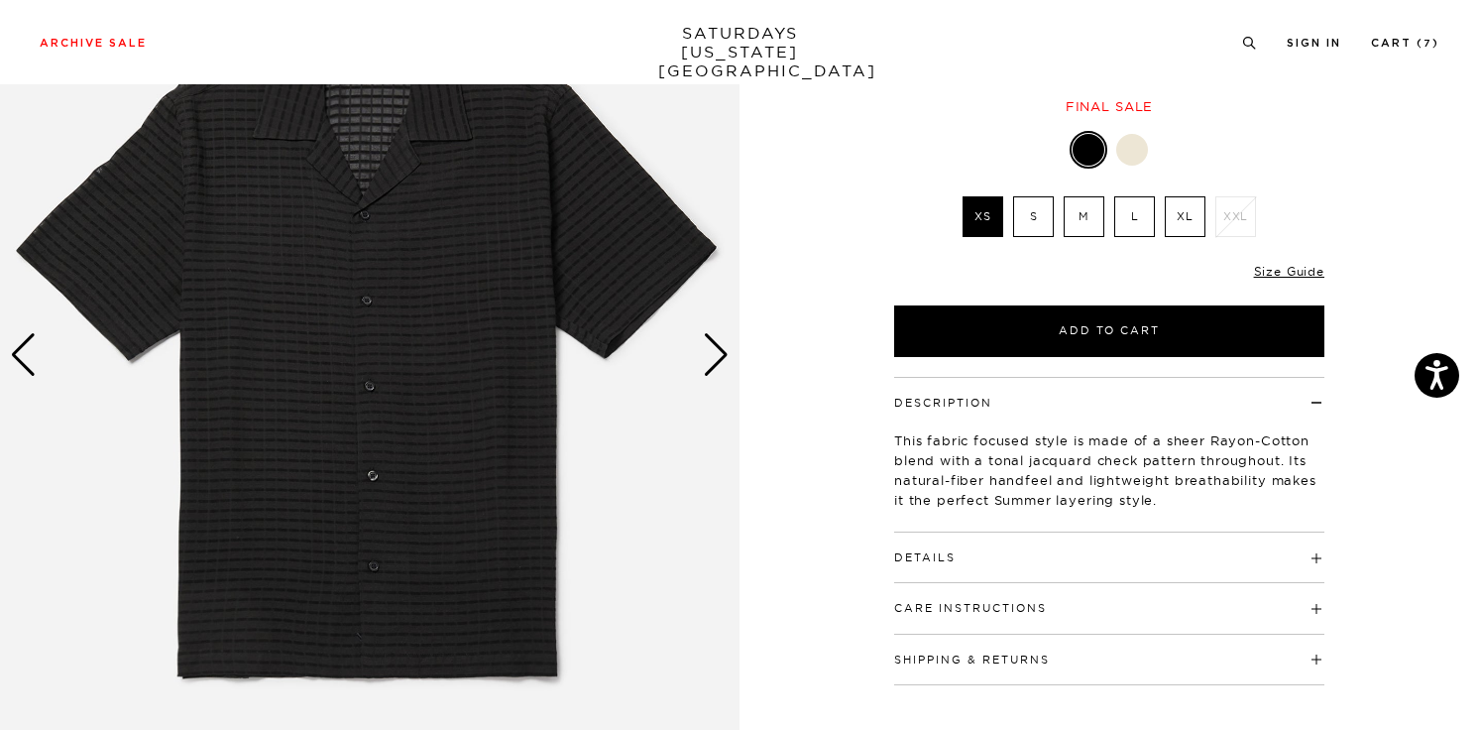
click at [714, 365] on div "Next slide" at bounding box center [716, 355] width 27 height 44
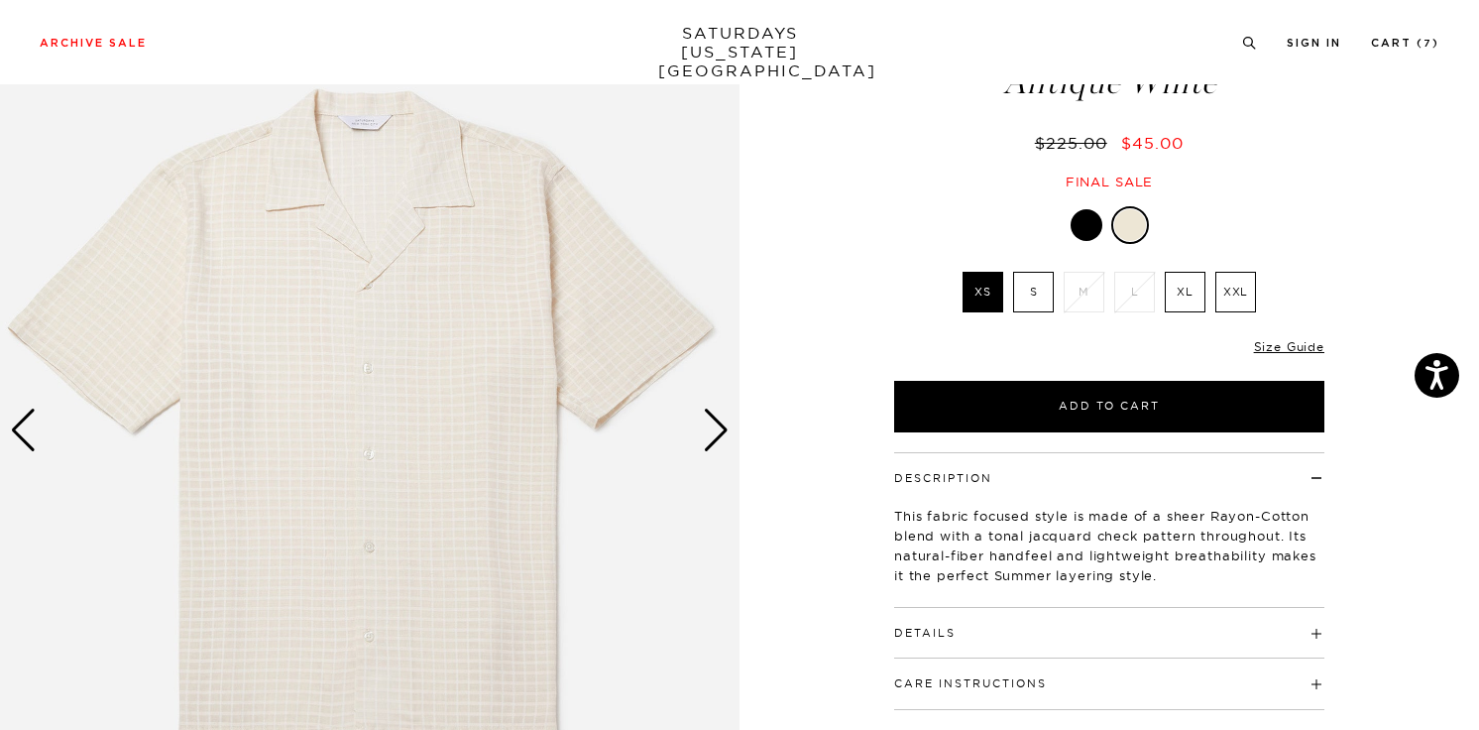
scroll to position [154, 0]
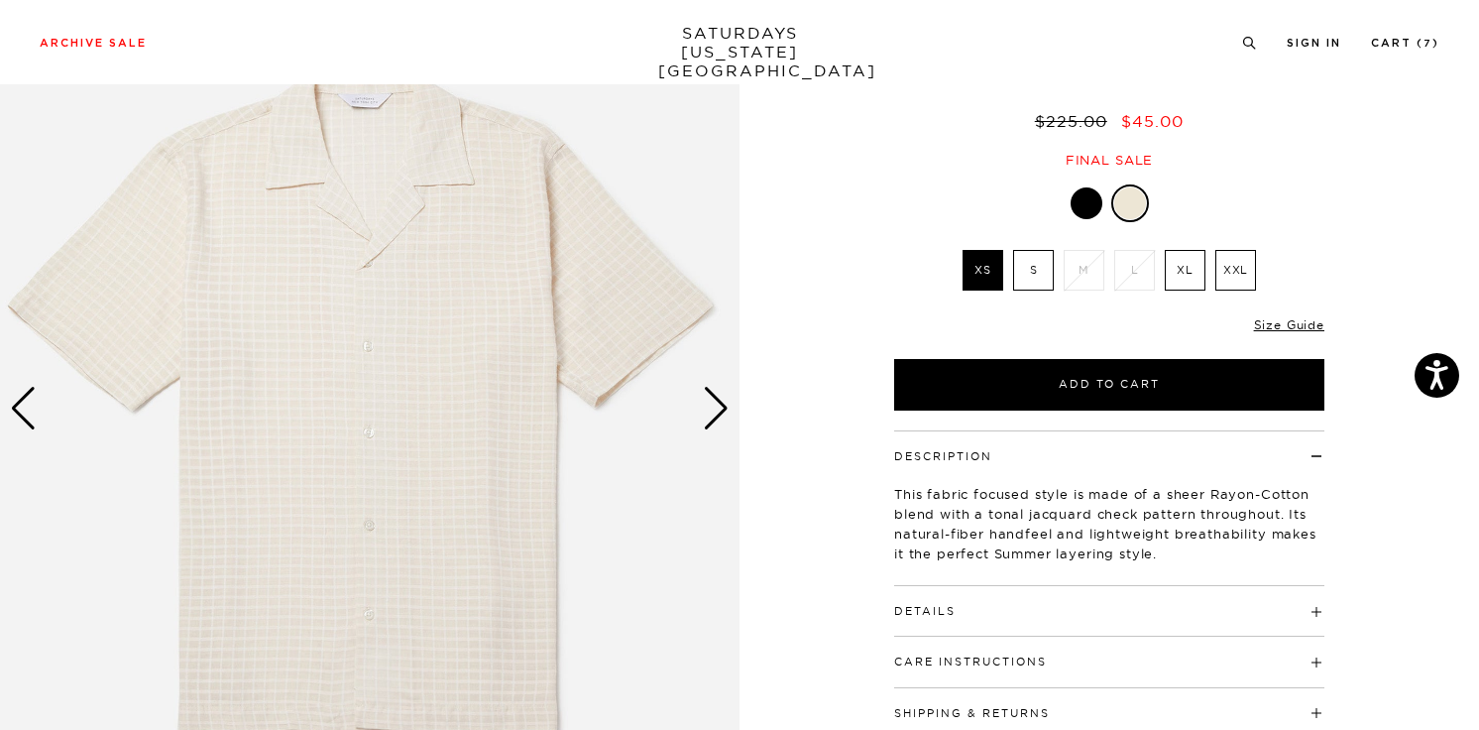
click at [719, 412] on div "Next slide" at bounding box center [716, 409] width 27 height 44
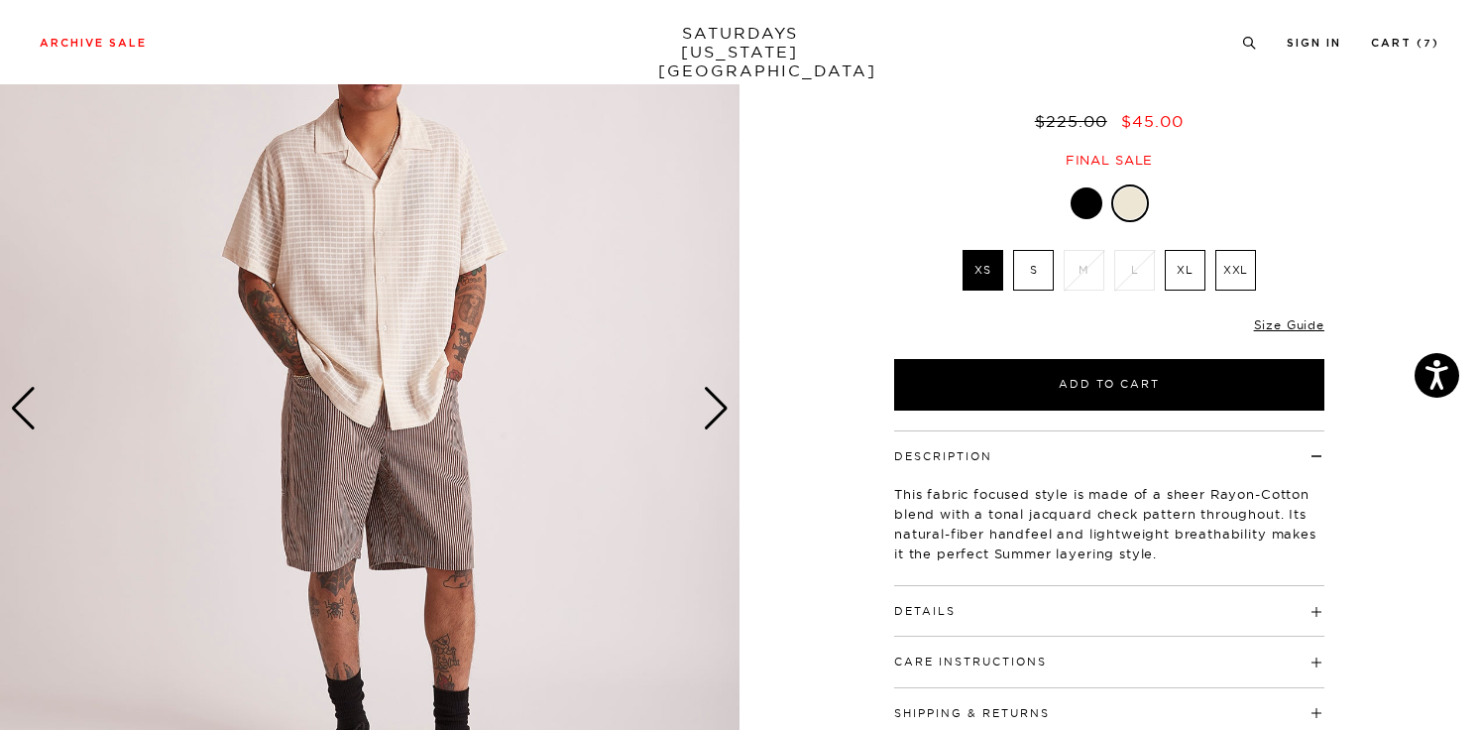
click at [719, 412] on div "Next slide" at bounding box center [716, 409] width 27 height 44
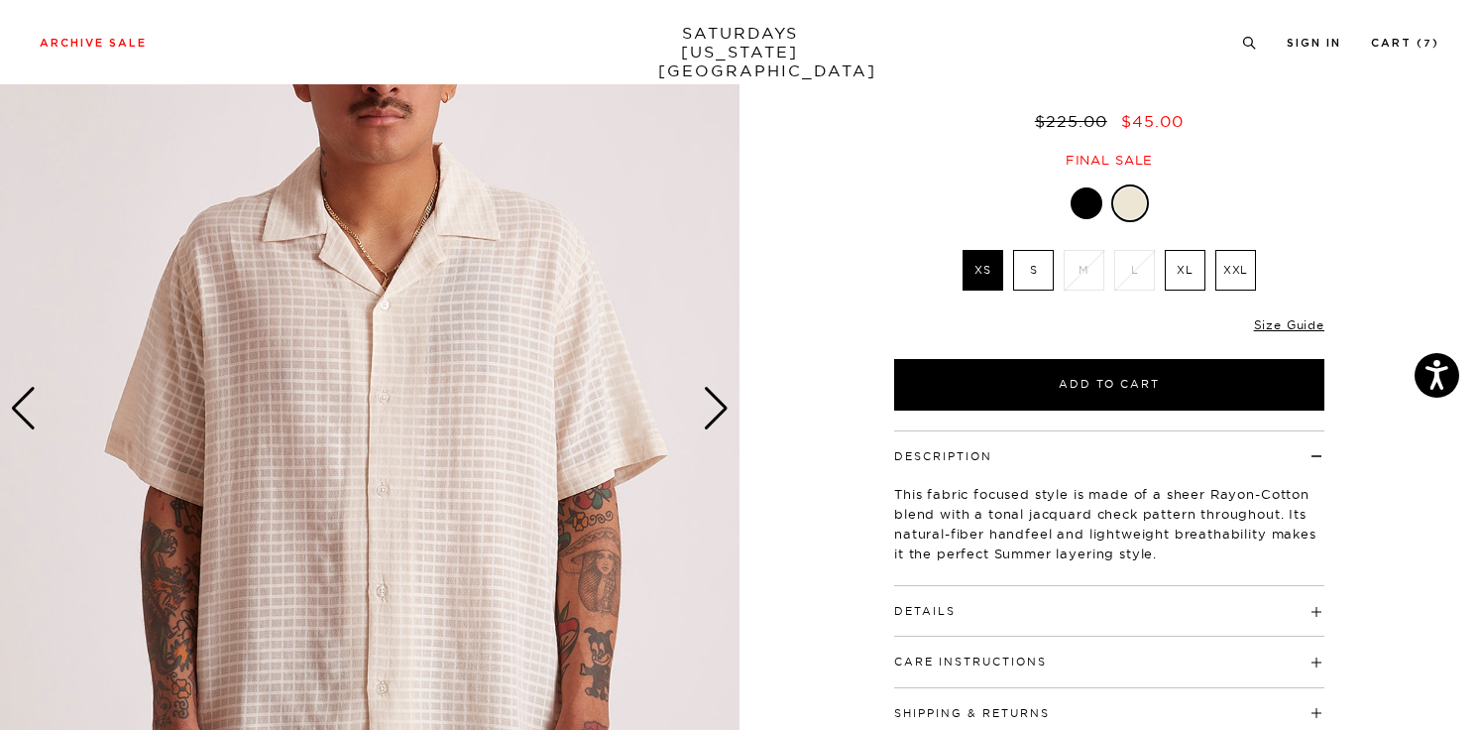
click at [719, 412] on div "Next slide" at bounding box center [716, 409] width 27 height 44
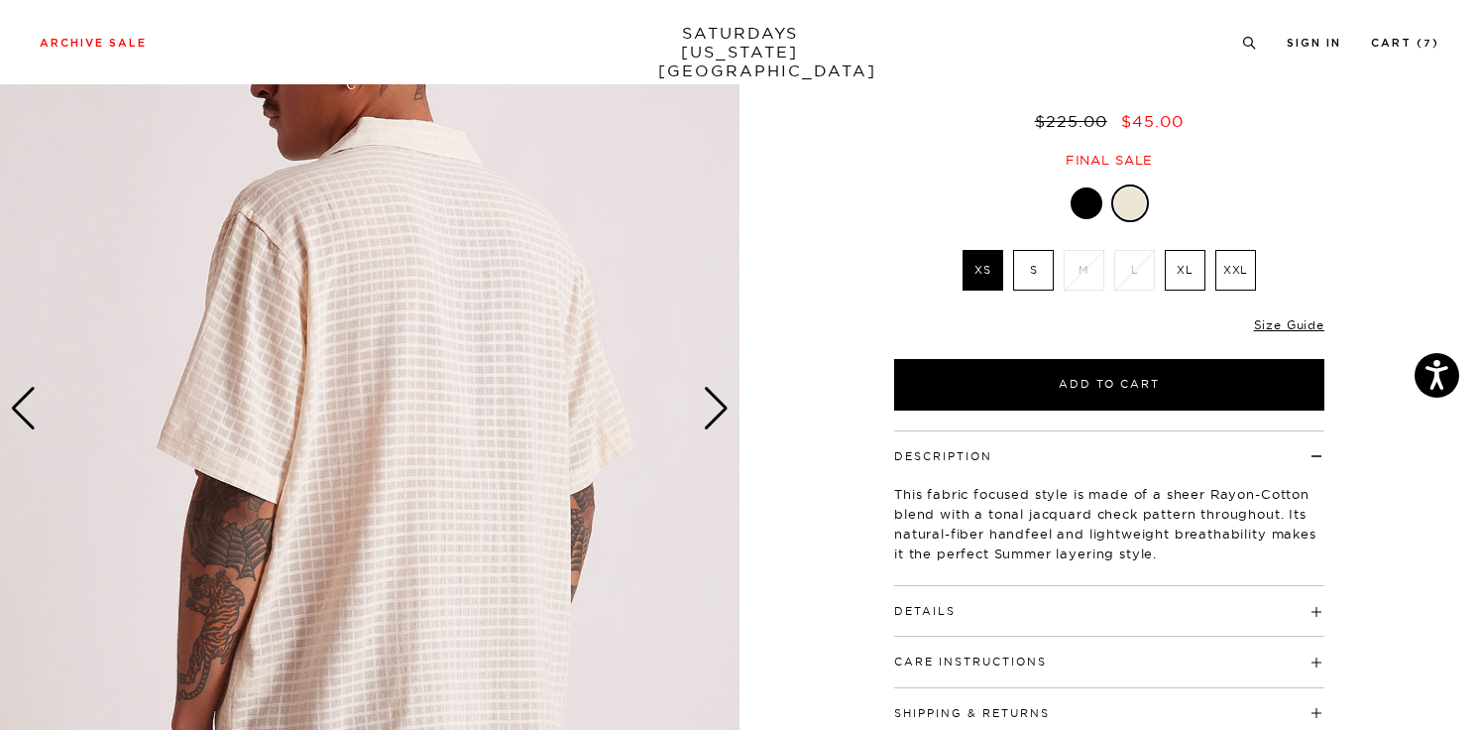
click at [719, 412] on div "Next slide" at bounding box center [716, 409] width 27 height 44
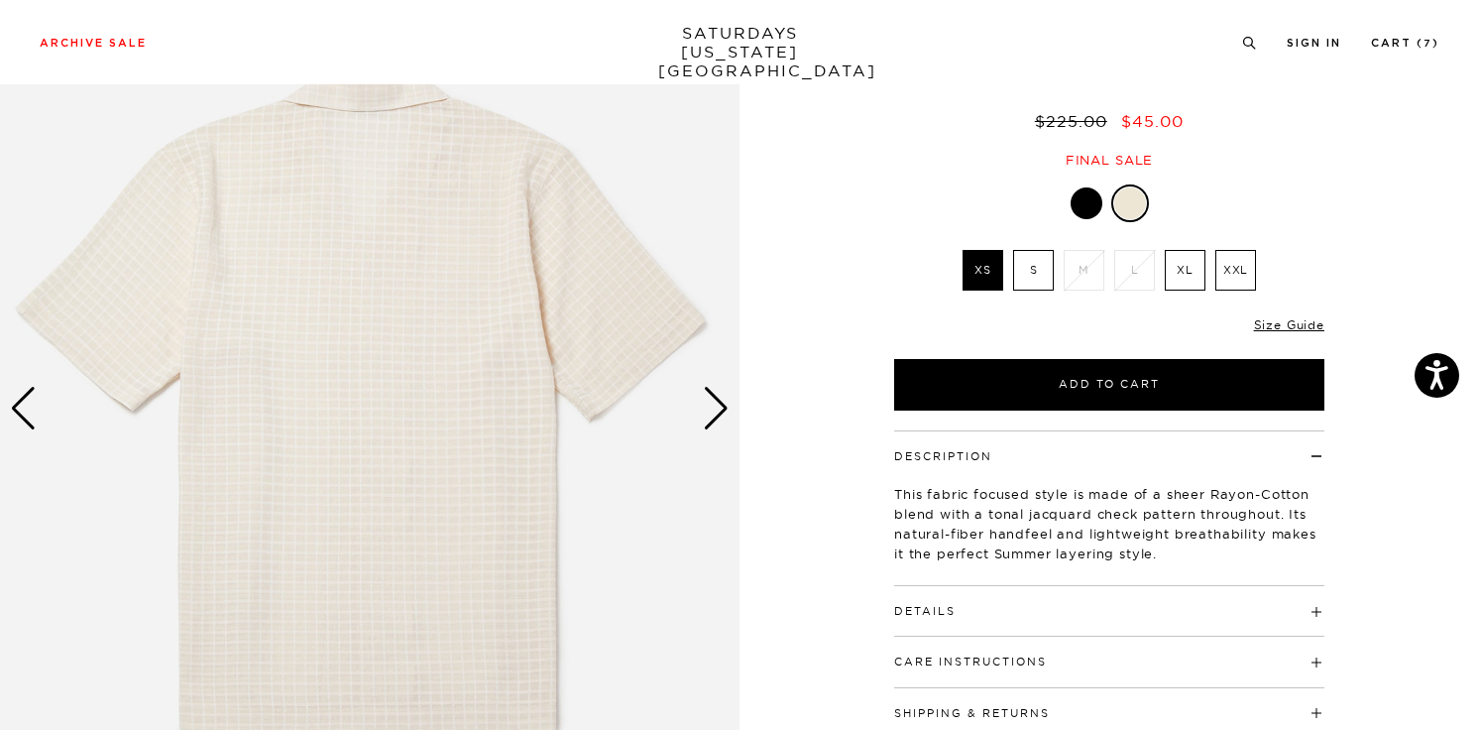
click at [719, 412] on div "Next slide" at bounding box center [716, 409] width 27 height 44
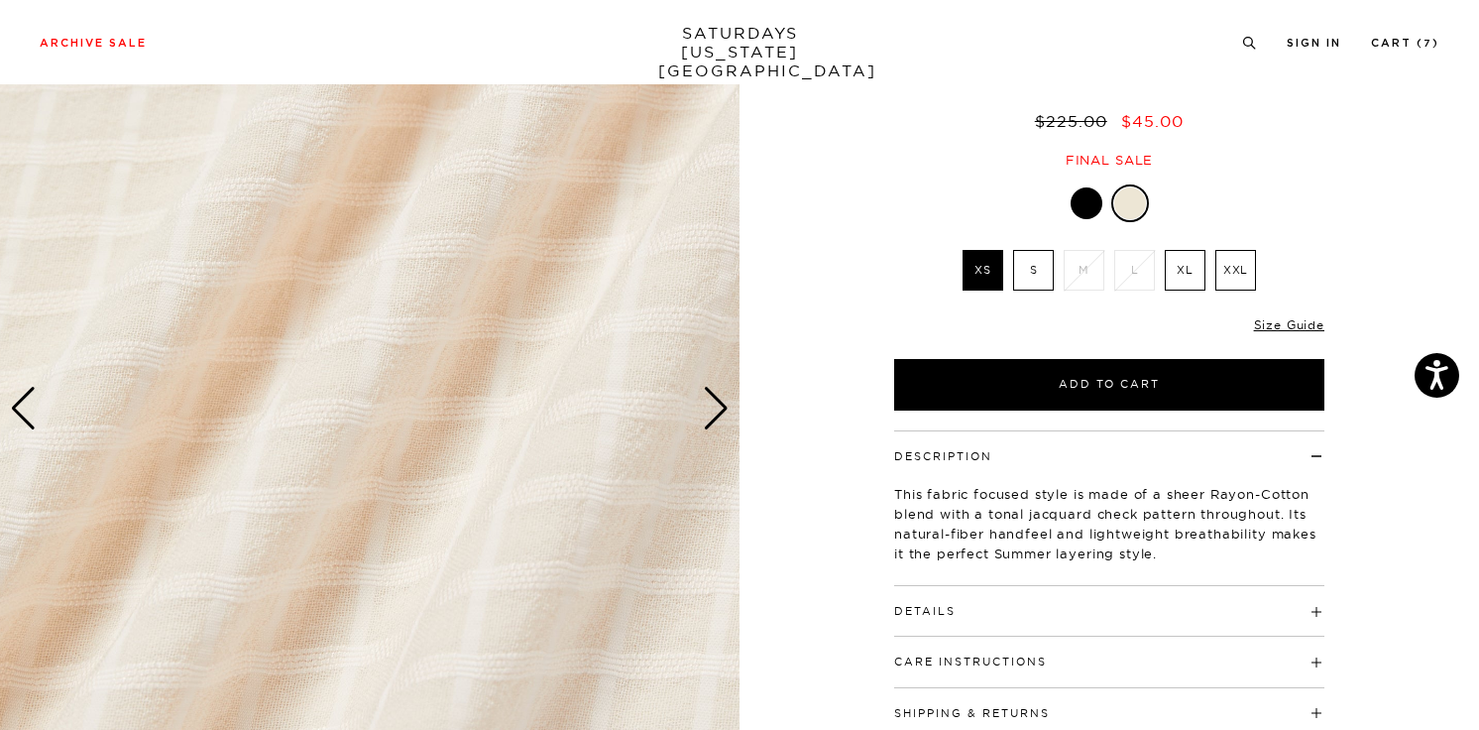
click at [719, 412] on div "Next slide" at bounding box center [716, 409] width 27 height 44
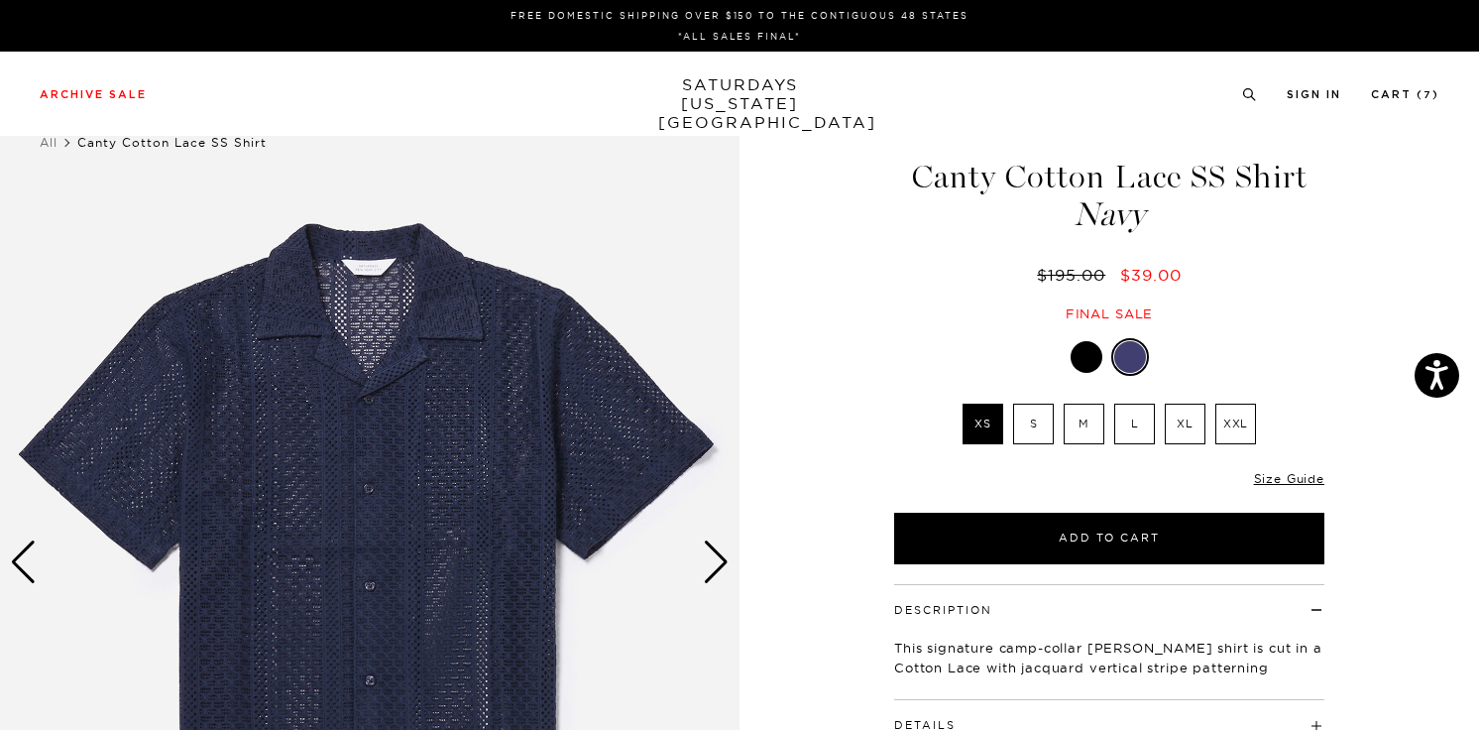
click at [1082, 350] on div at bounding box center [1087, 357] width 32 height 32
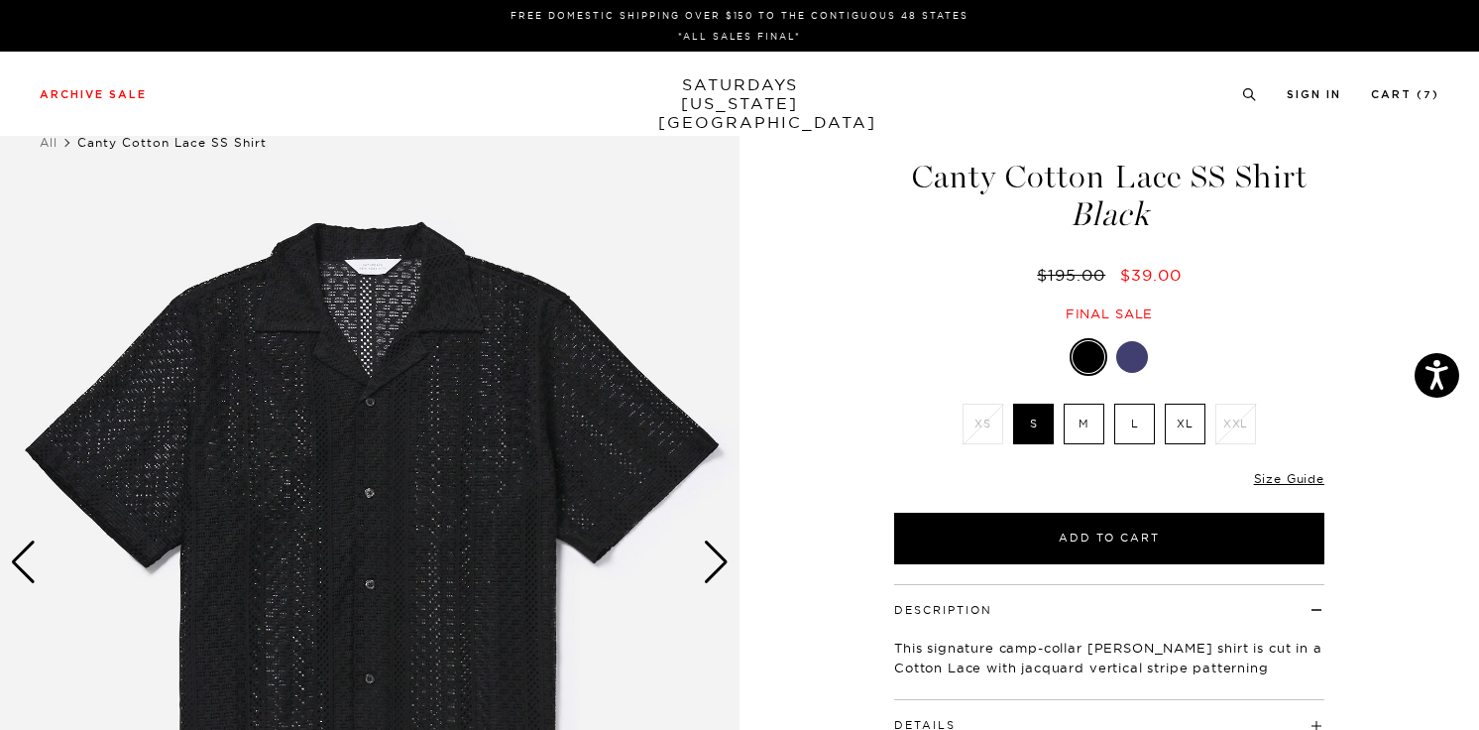
click at [1131, 354] on div at bounding box center [1132, 357] width 32 height 32
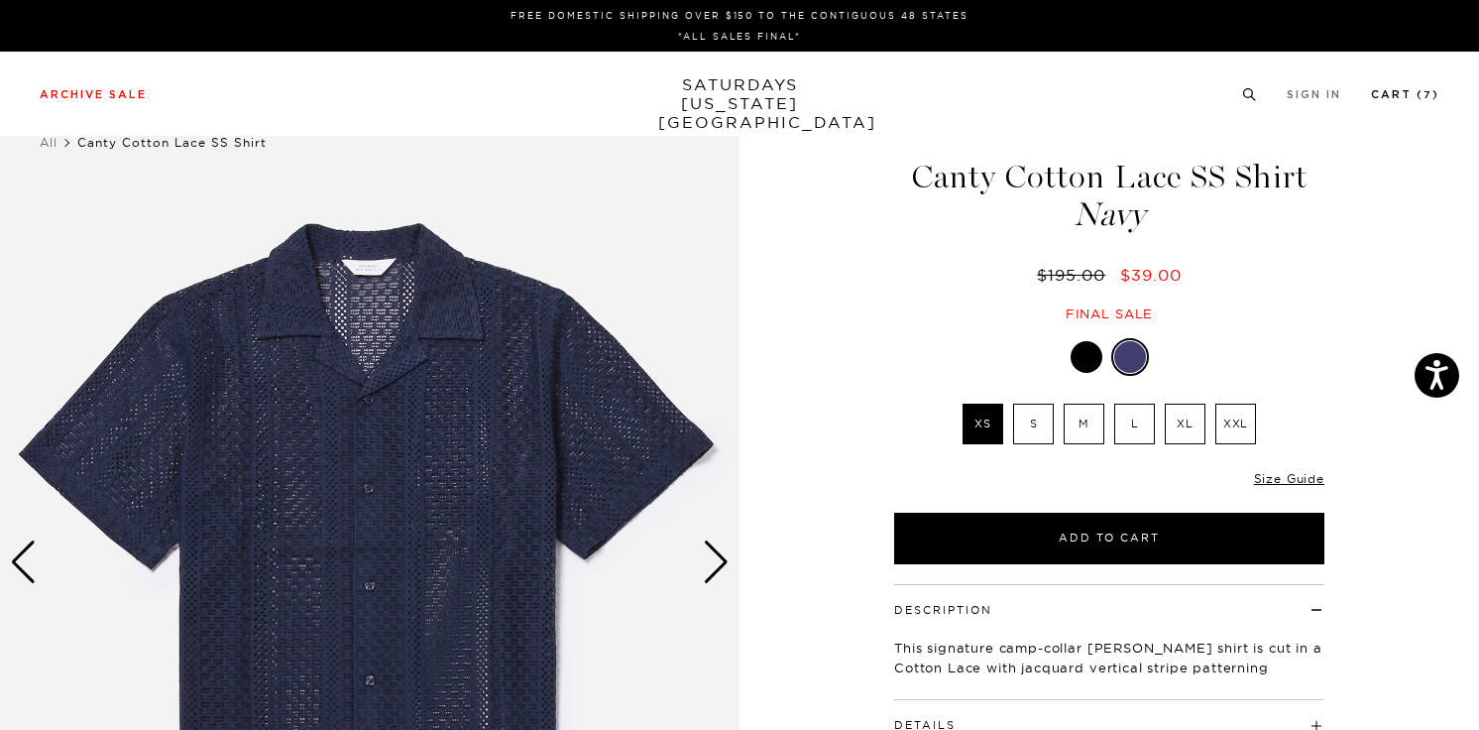
click at [1392, 93] on link "Cart ( 7 )" at bounding box center [1405, 94] width 68 height 11
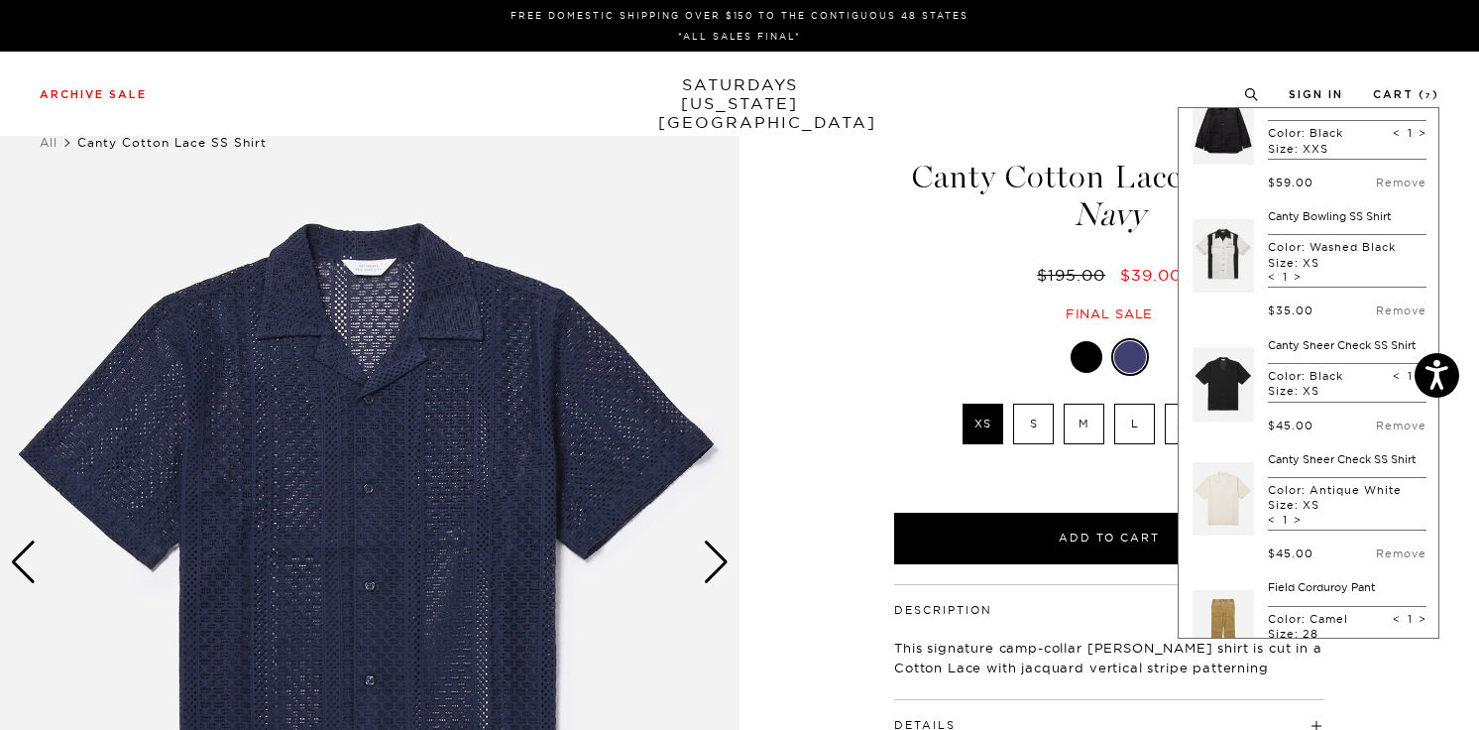
scroll to position [384, 0]
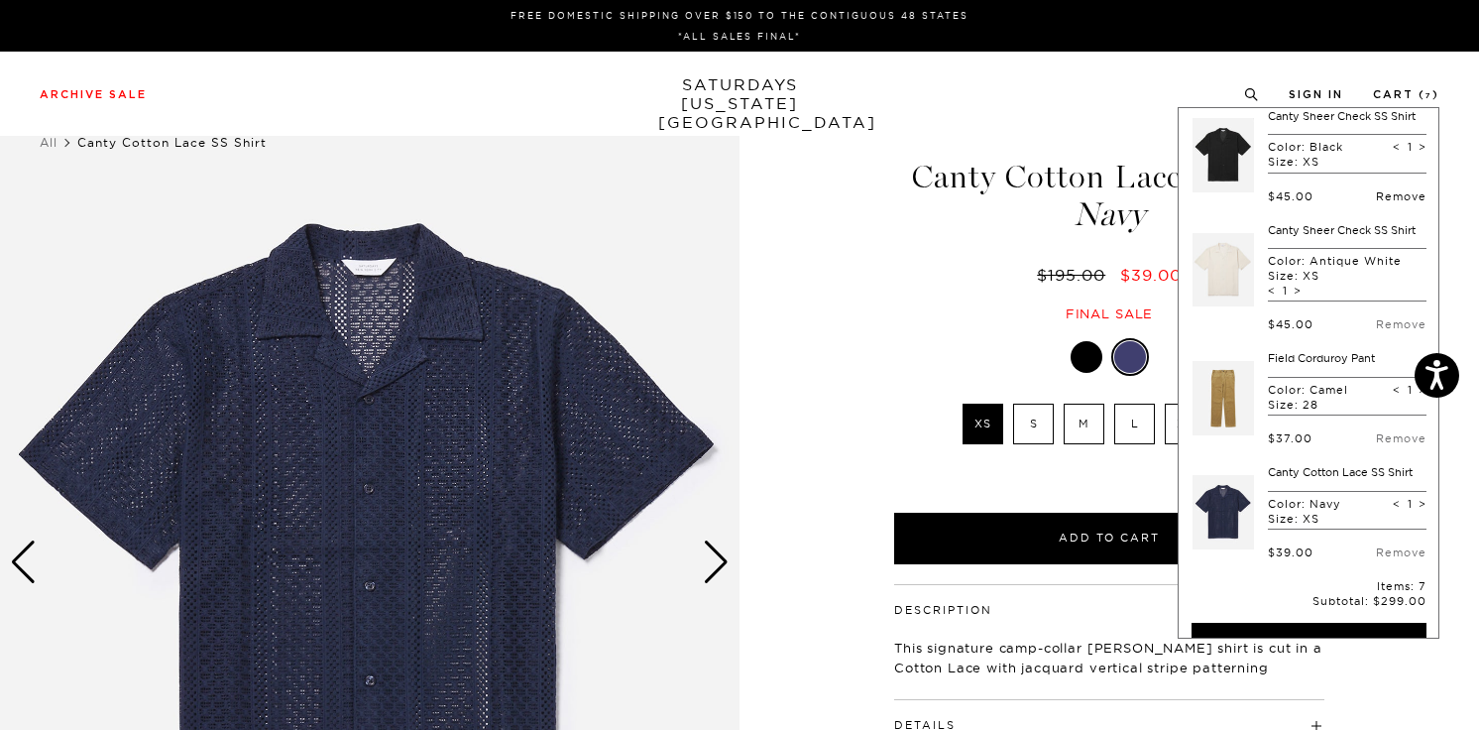
click at [1387, 203] on link "Remove" at bounding box center [1401, 196] width 51 height 14
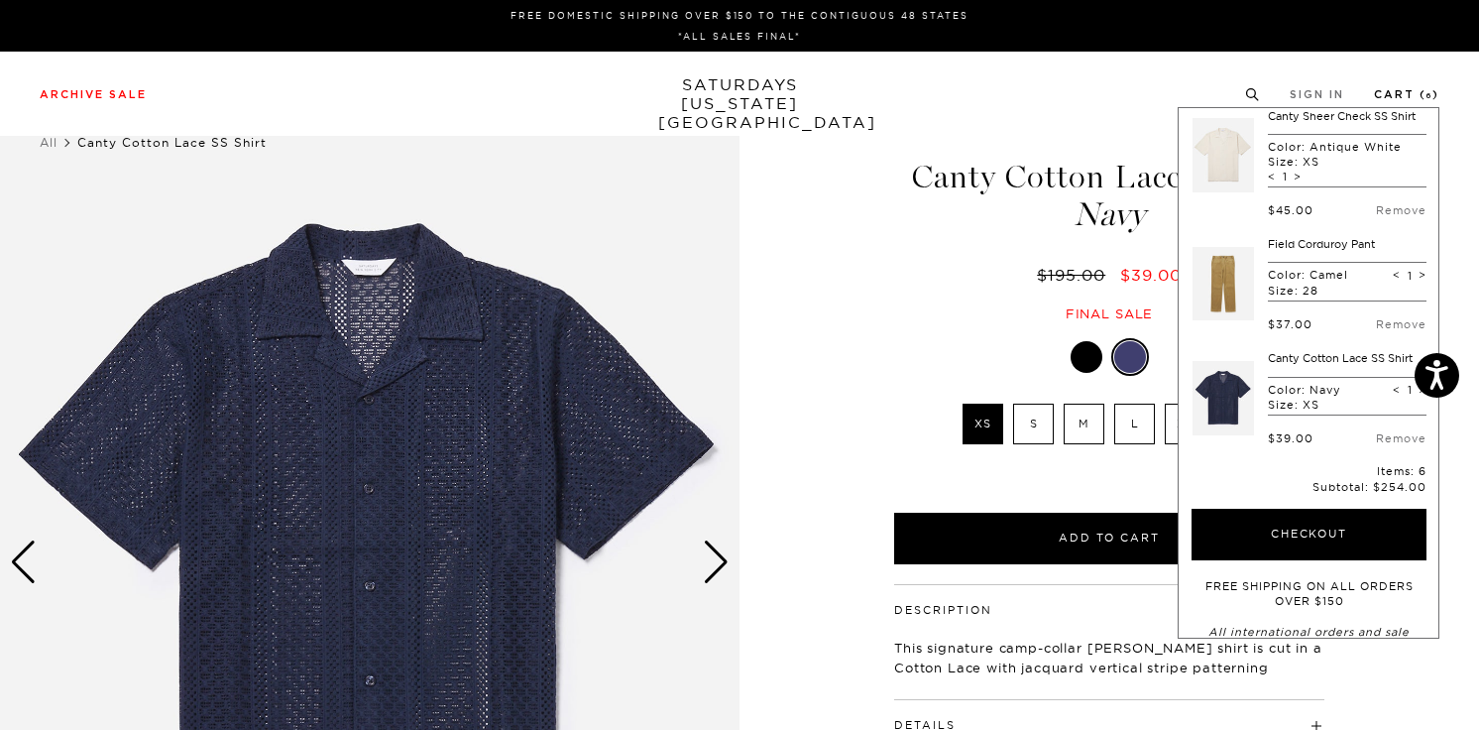
click at [1405, 95] on link "Cart ( 6 )" at bounding box center [1406, 94] width 65 height 11
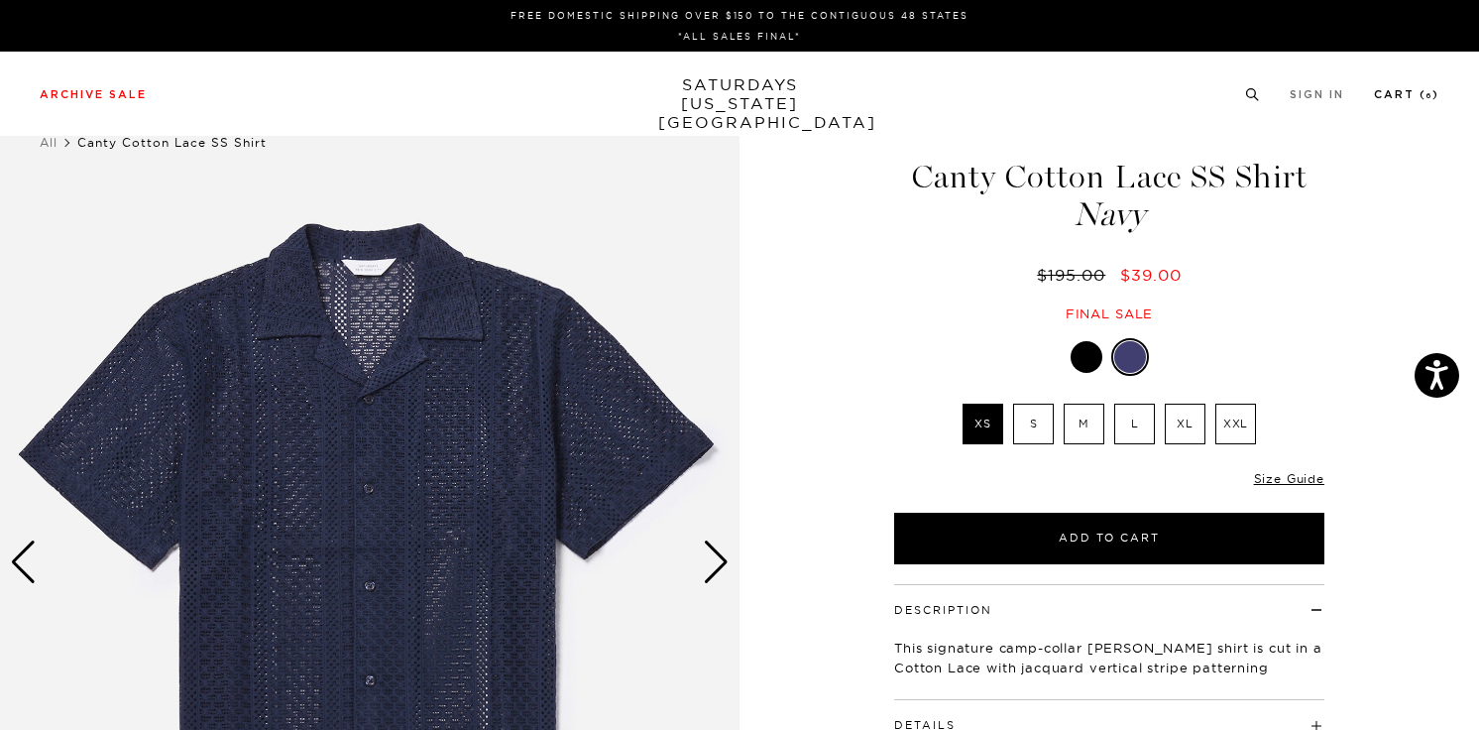
click at [1404, 95] on link "Cart ( 6 )" at bounding box center [1406, 94] width 65 height 11
click at [1397, 92] on link "Cart ( 6 )" at bounding box center [1406, 94] width 65 height 11
click at [1397, 92] on link "Cart ( 10 )" at bounding box center [1403, 94] width 71 height 11
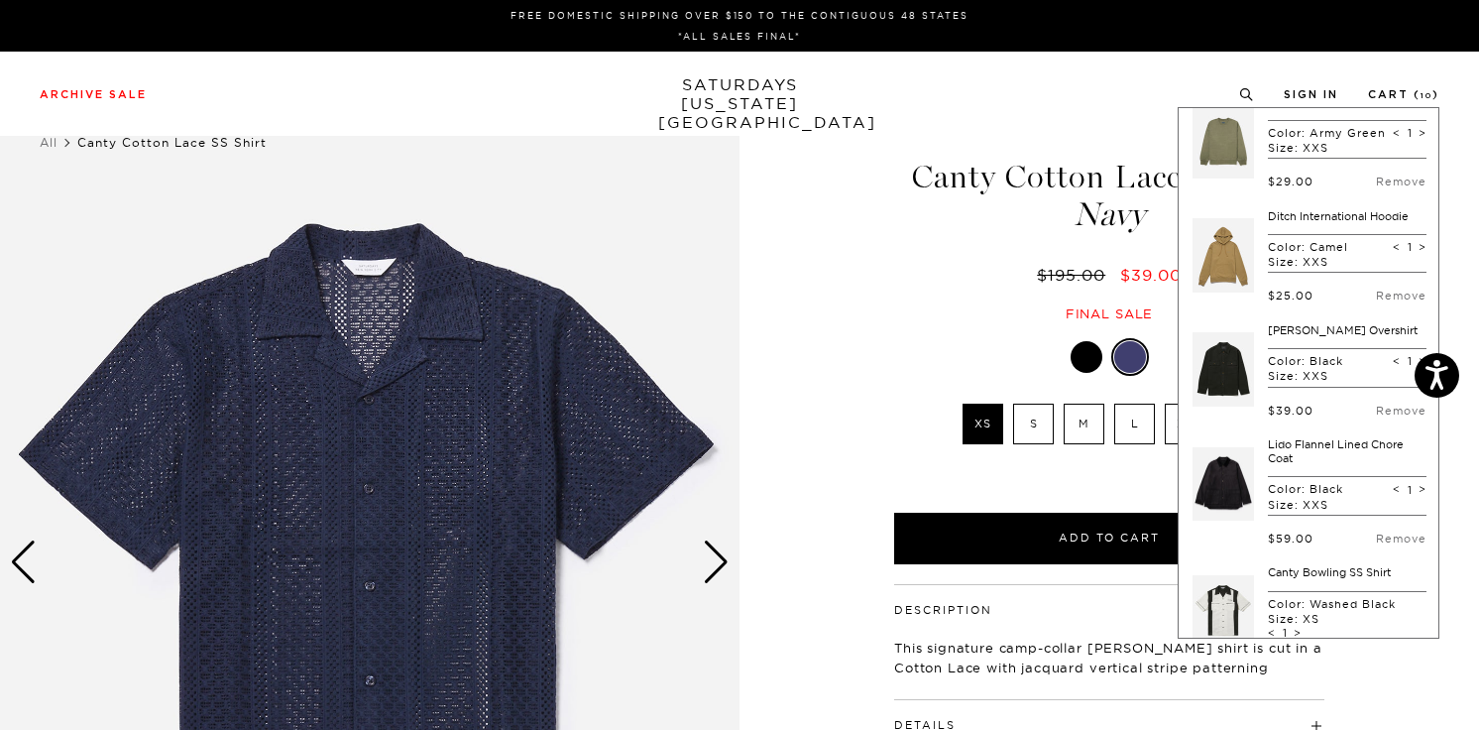
click at [775, 444] on div "1 / 5 Navy" at bounding box center [739, 562] width 1479 height 925
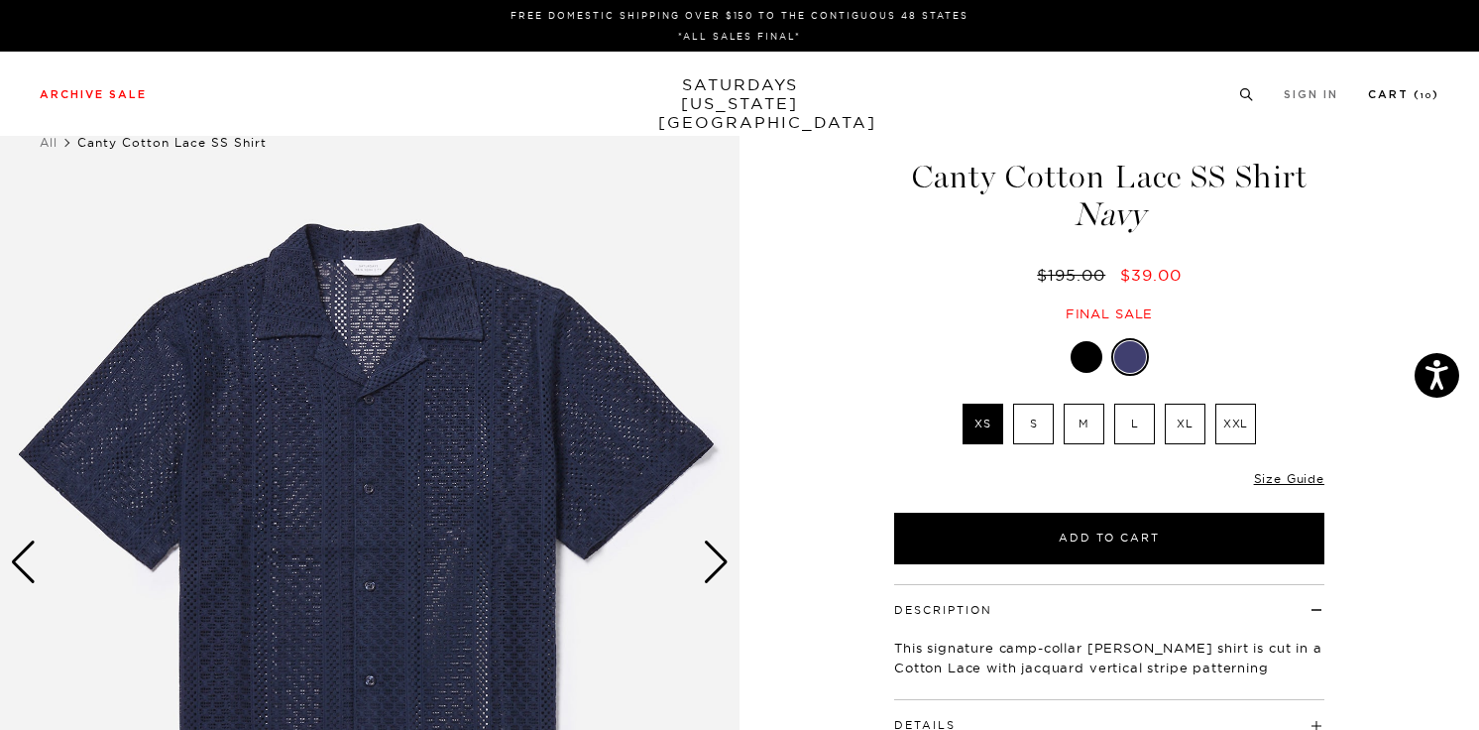
click at [1398, 90] on link "Cart ( 10 )" at bounding box center [1403, 94] width 71 height 11
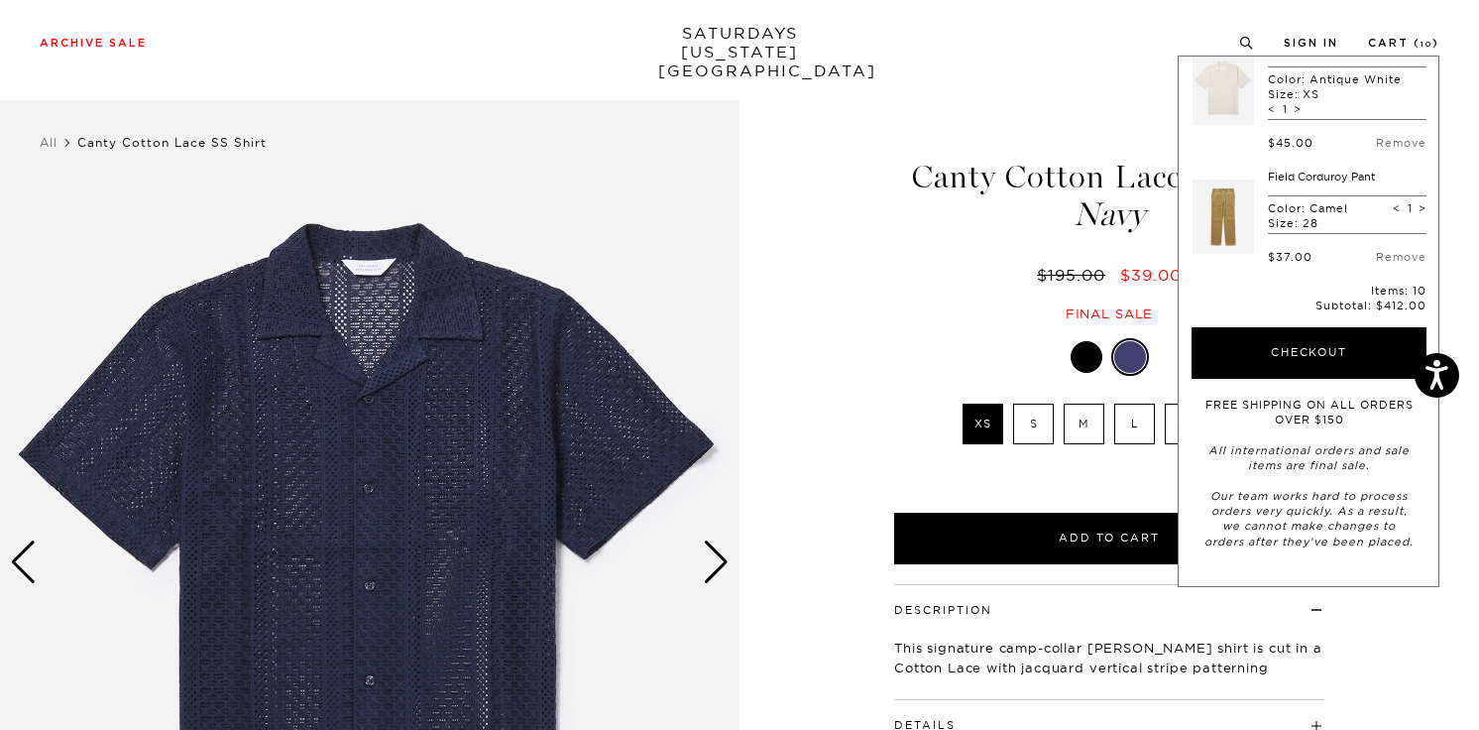
scroll to position [1286, 0]
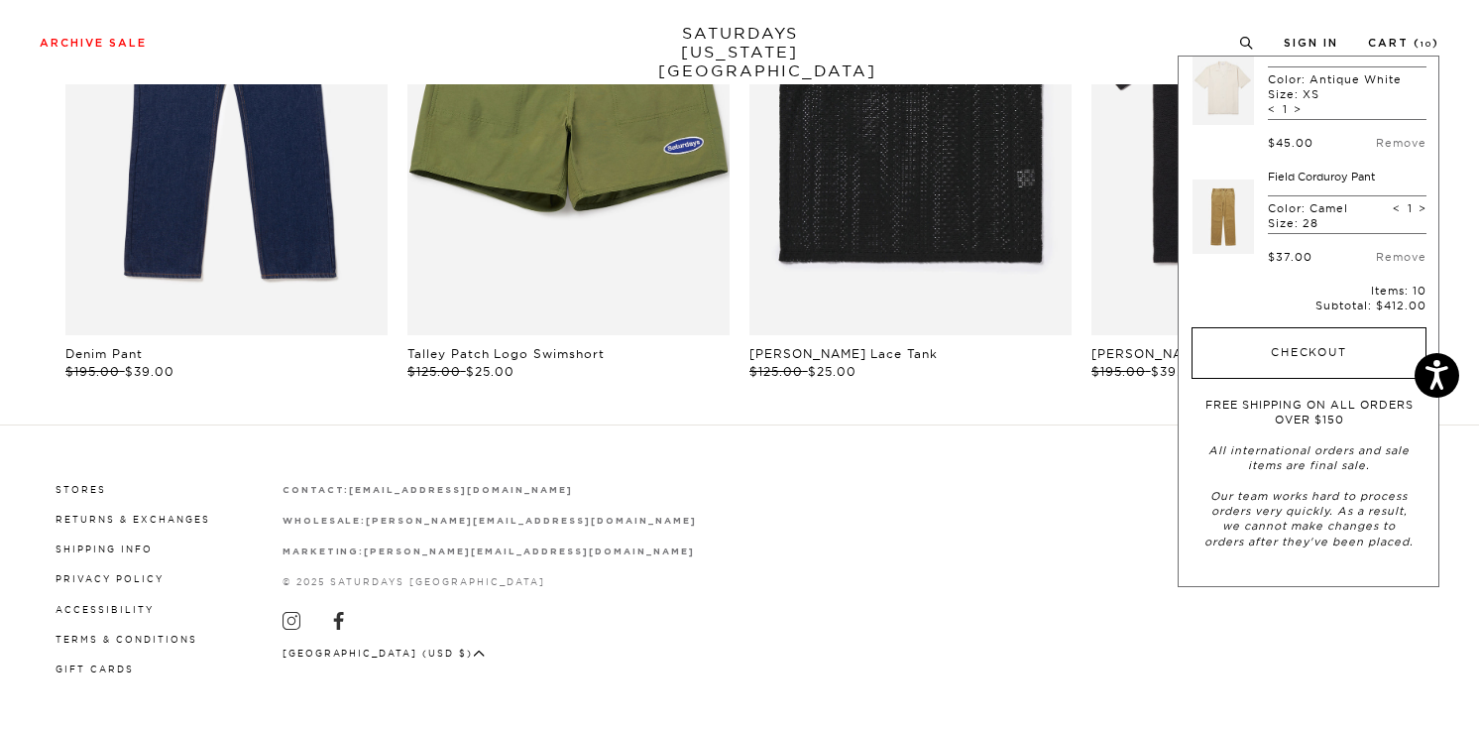
click at [1293, 355] on button "Checkout" at bounding box center [1308, 353] width 235 height 52
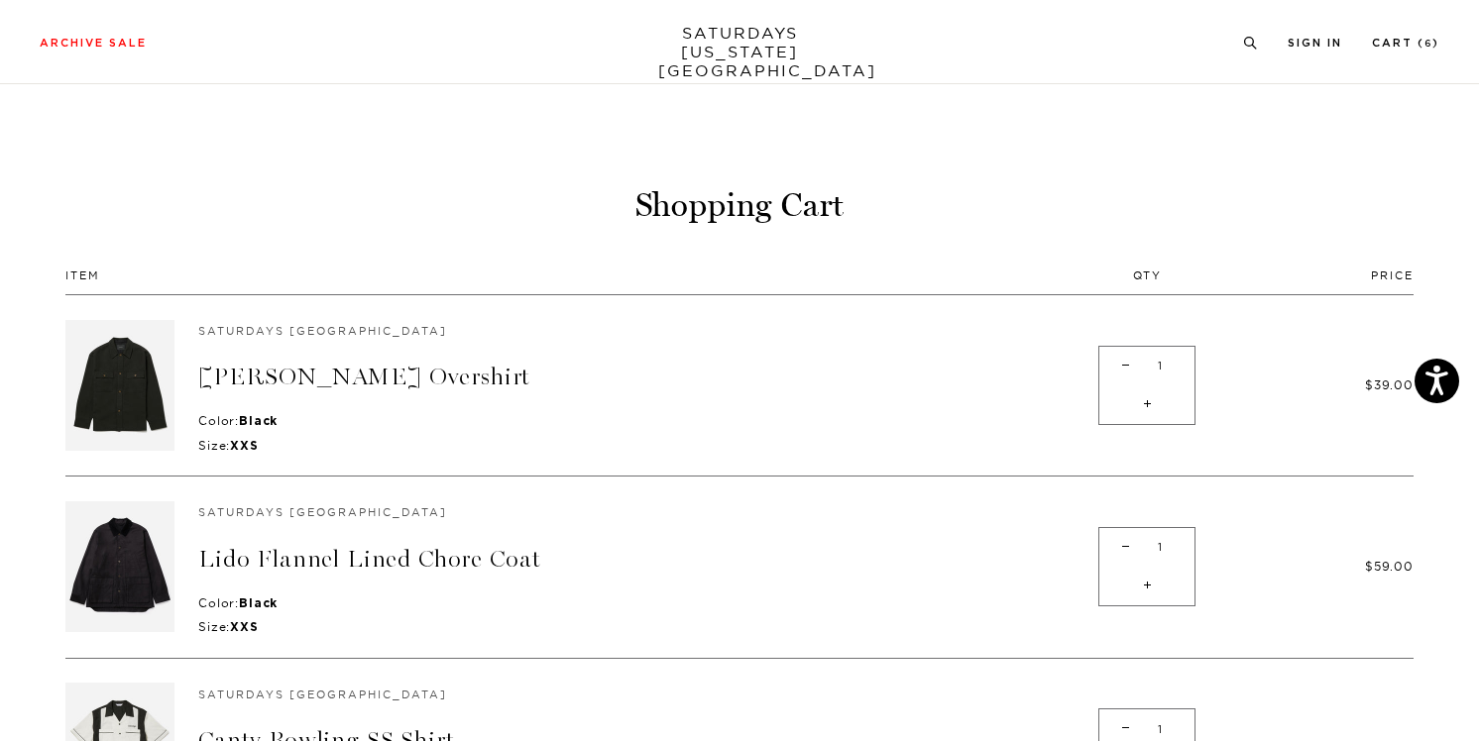
scroll to position [689, 0]
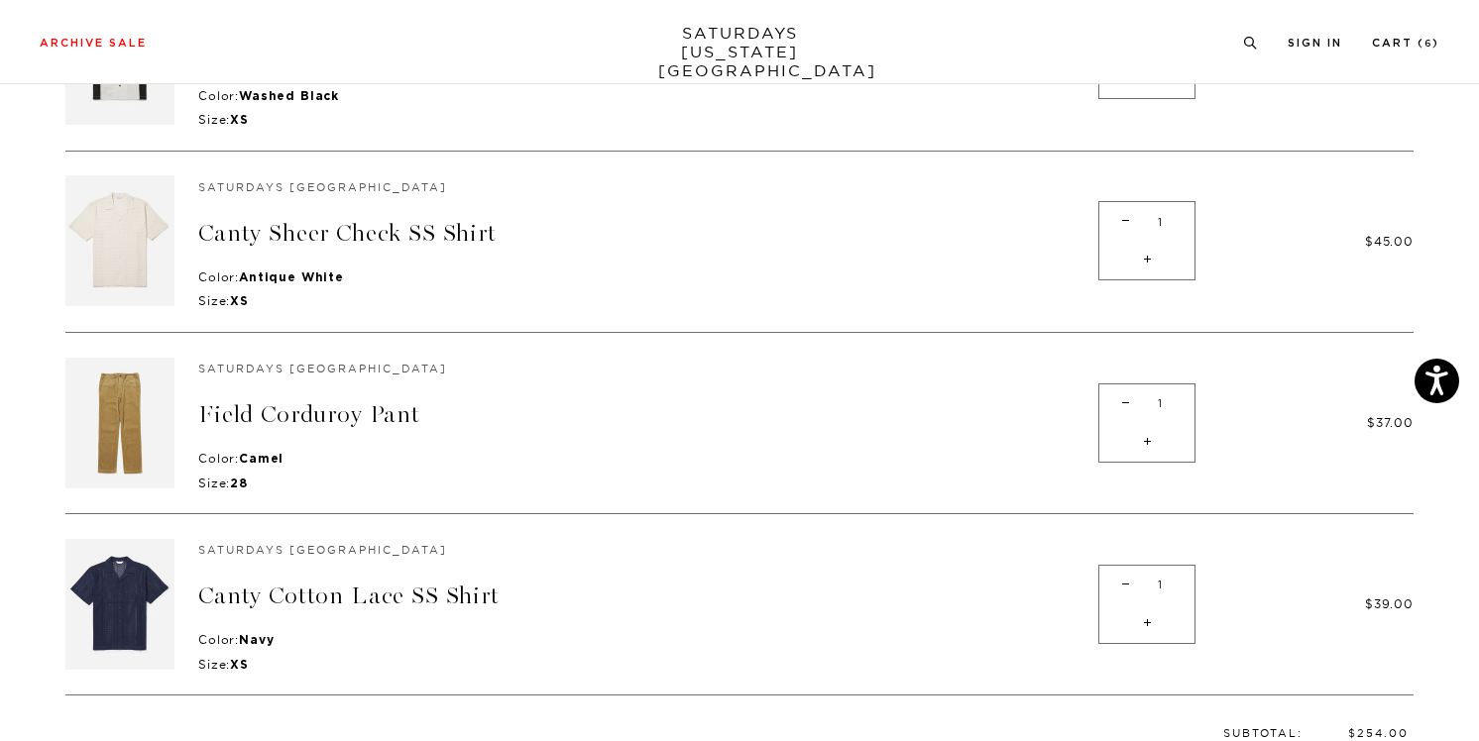
click at [1118, 582] on span "-" at bounding box center [1125, 585] width 27 height 39
type input "0"
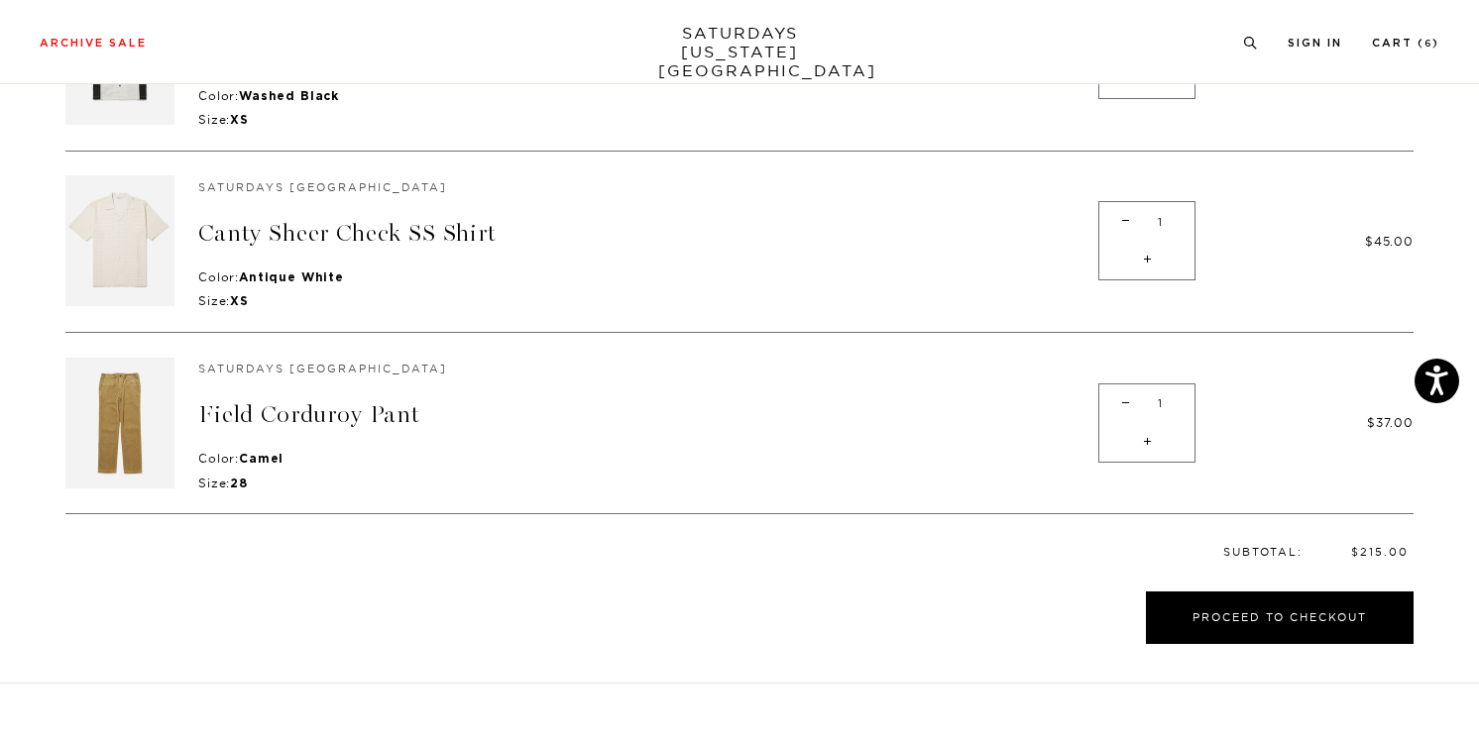
click at [678, 553] on p "Subtotal: $215.00" at bounding box center [739, 552] width 1348 height 14
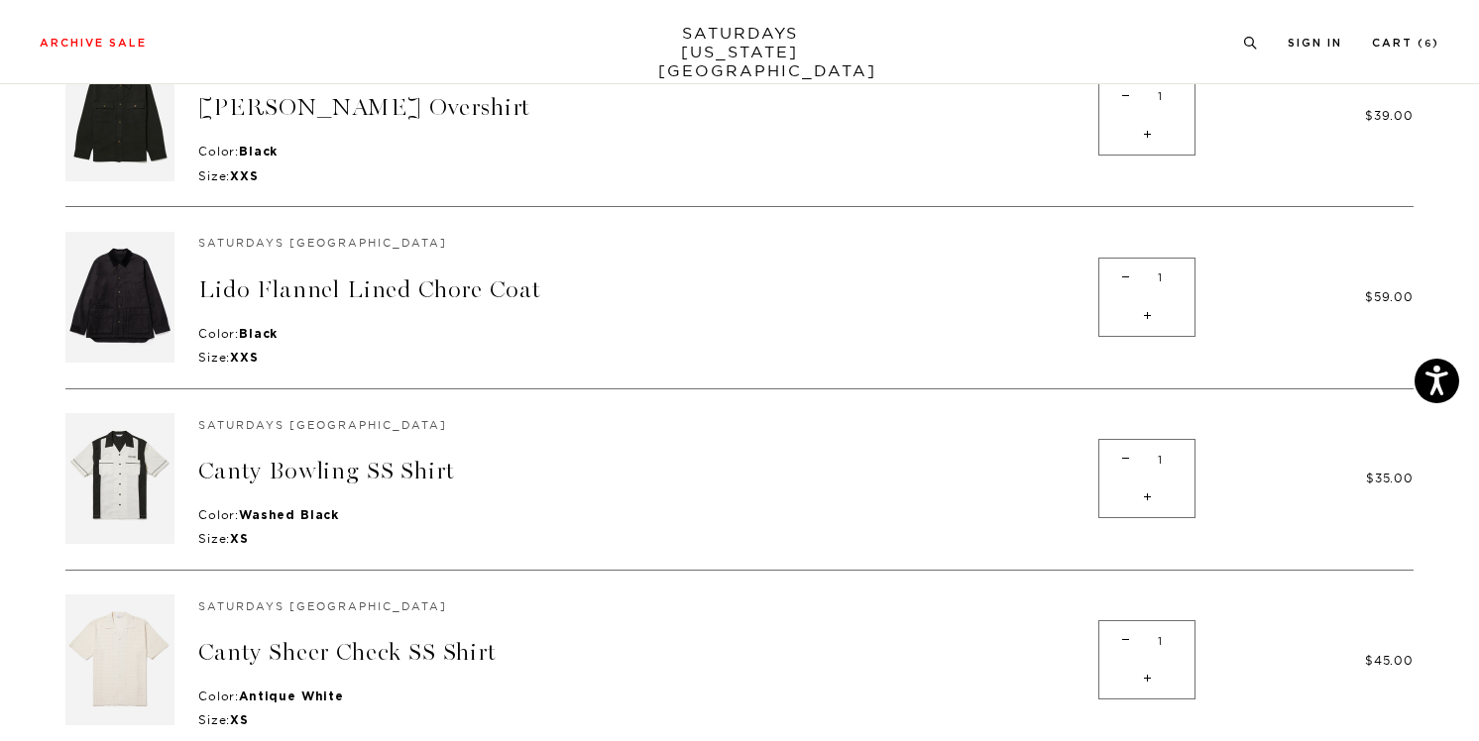
scroll to position [0, 0]
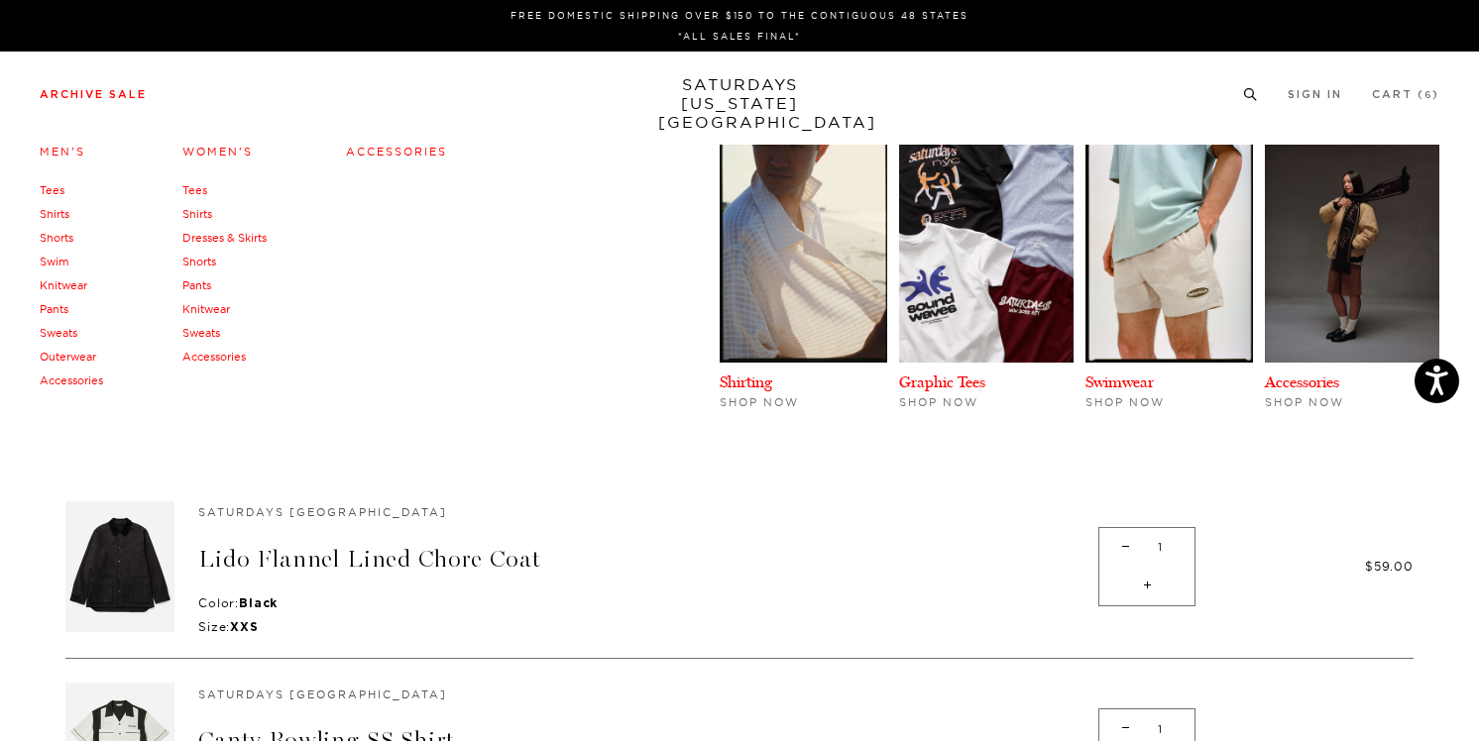
click at [109, 89] on link "Archive Sale" at bounding box center [93, 94] width 107 height 11
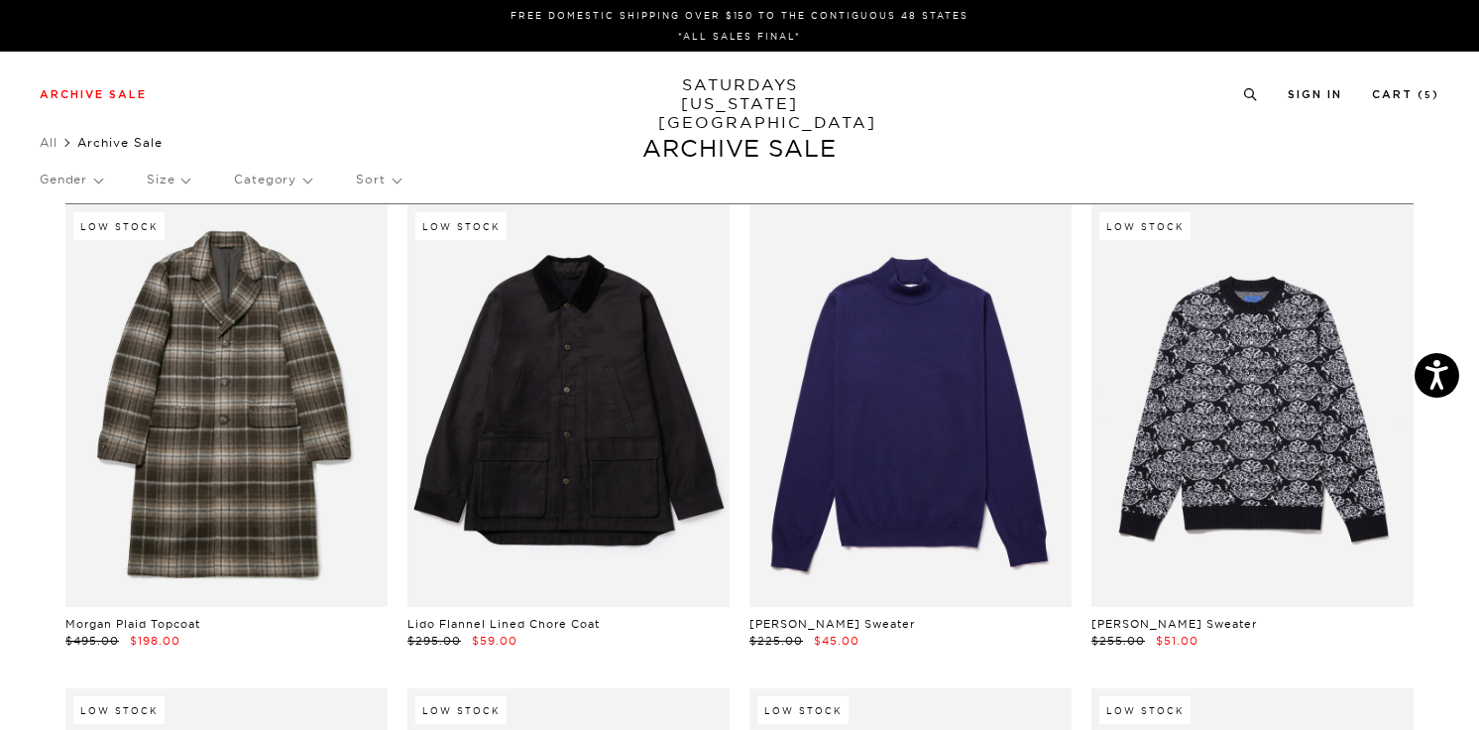
click at [186, 184] on p "Size" at bounding box center [168, 180] width 43 height 46
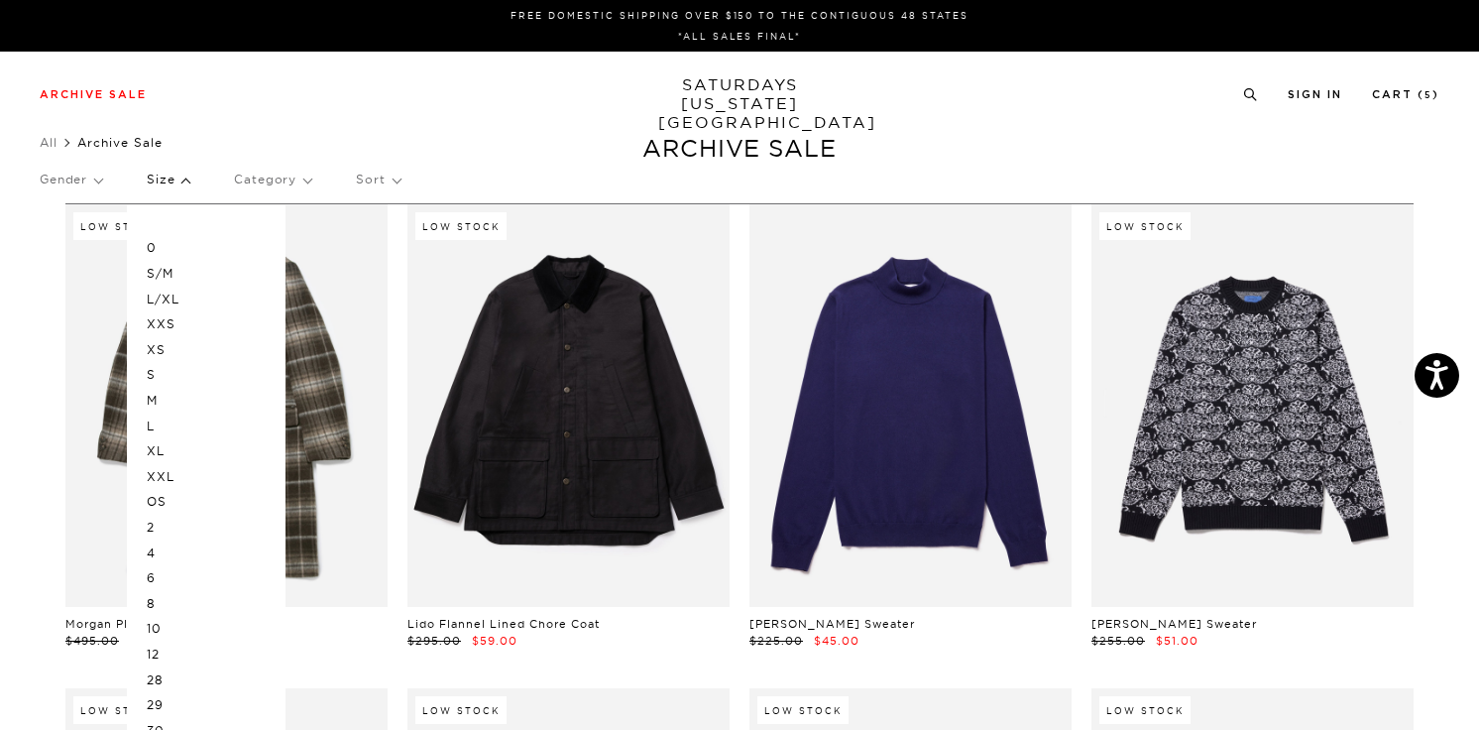
click at [157, 330] on p "XXS" at bounding box center [206, 324] width 119 height 26
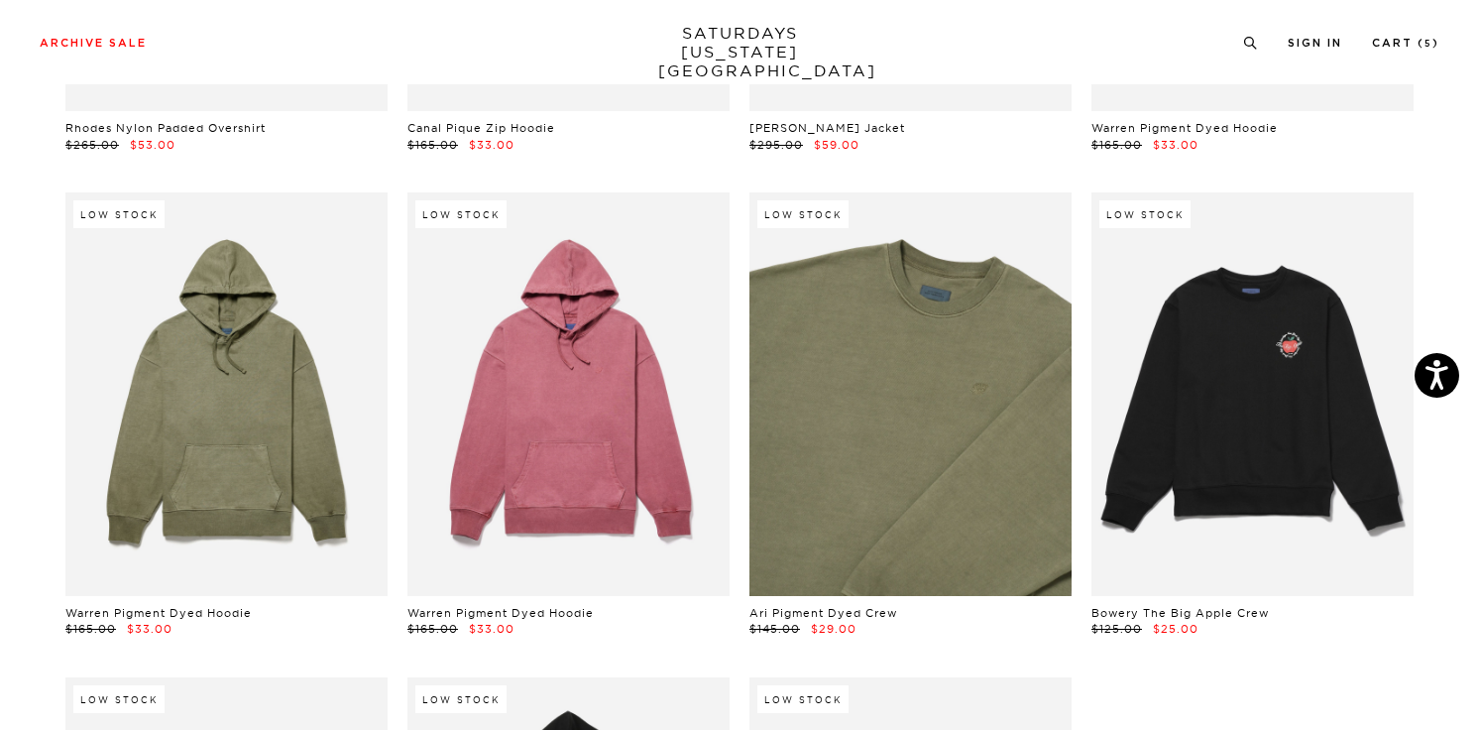
scroll to position [4888, 0]
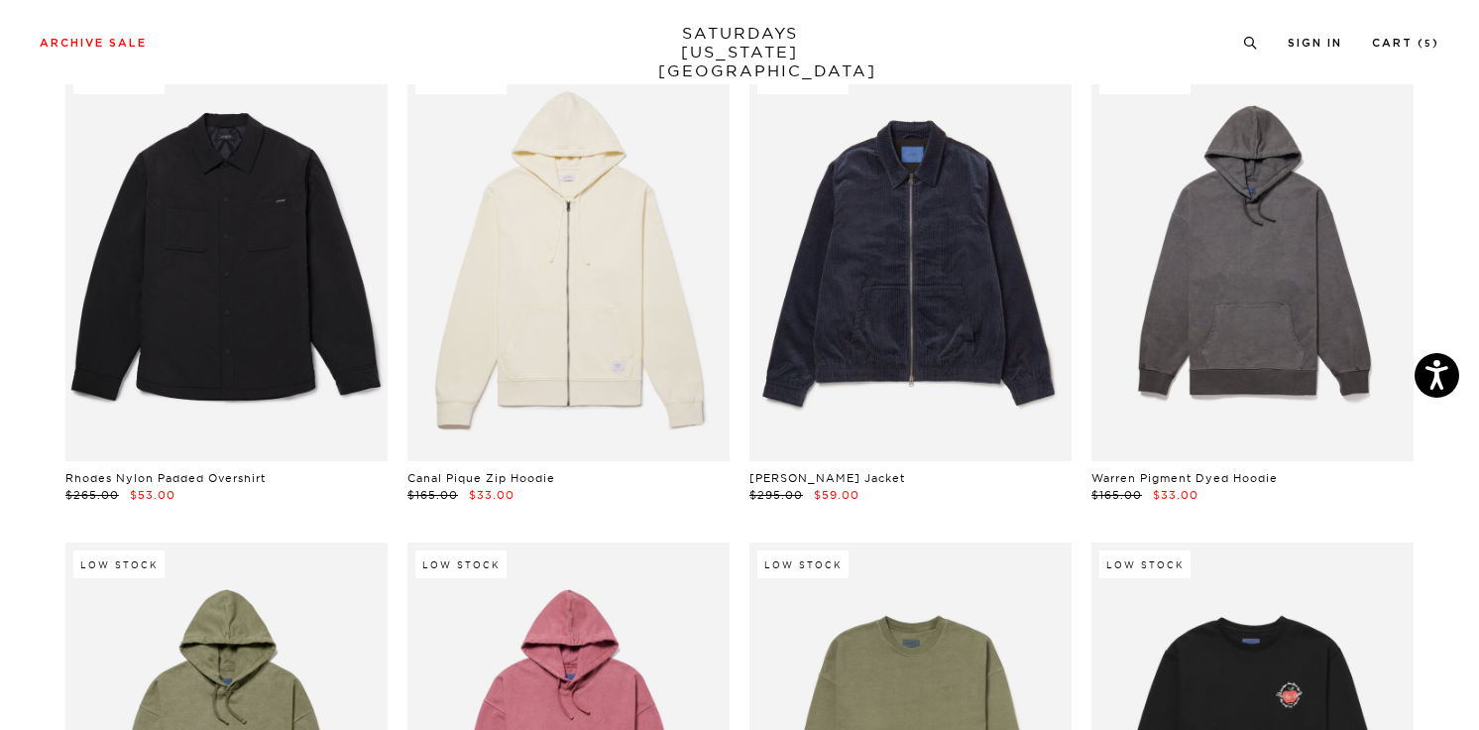
scroll to position [4092, 0]
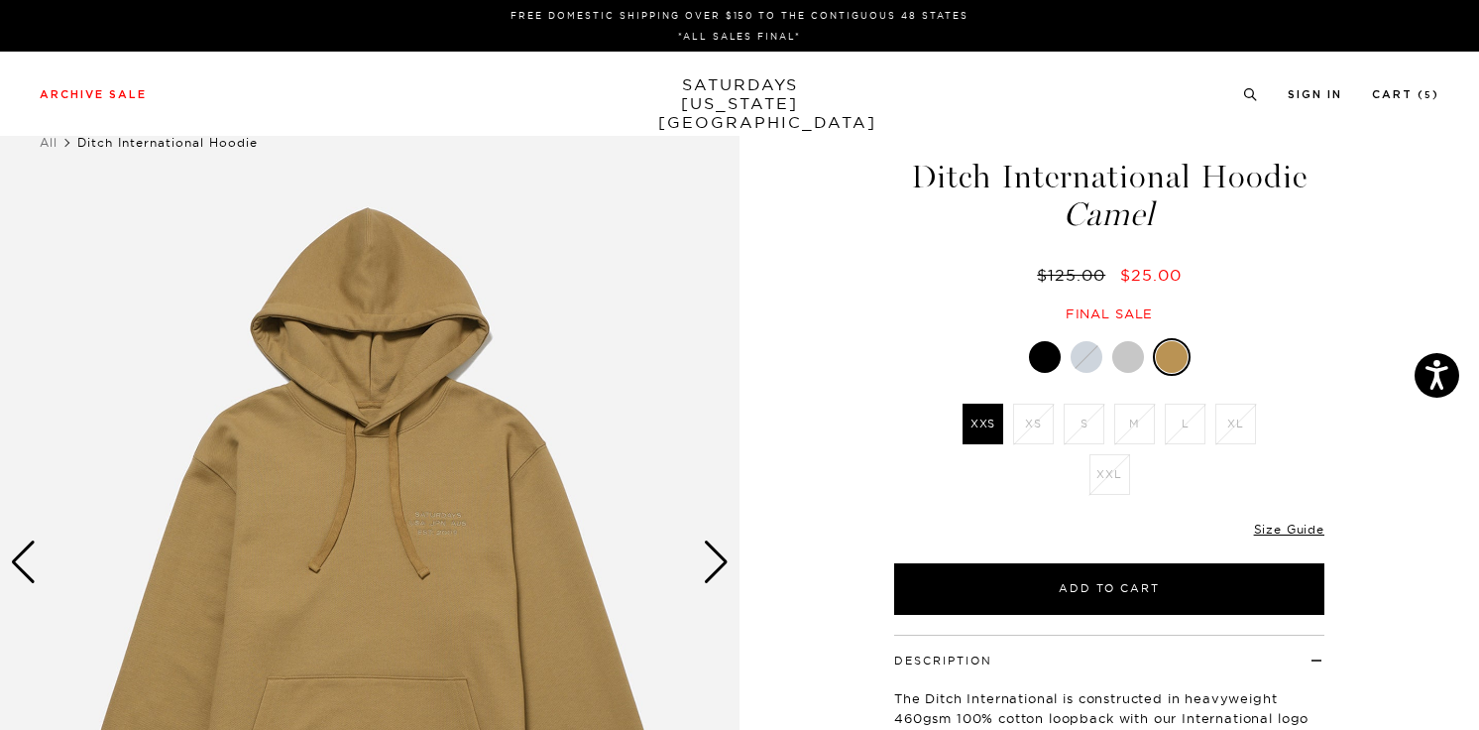
click at [1039, 364] on div at bounding box center [1045, 357] width 32 height 32
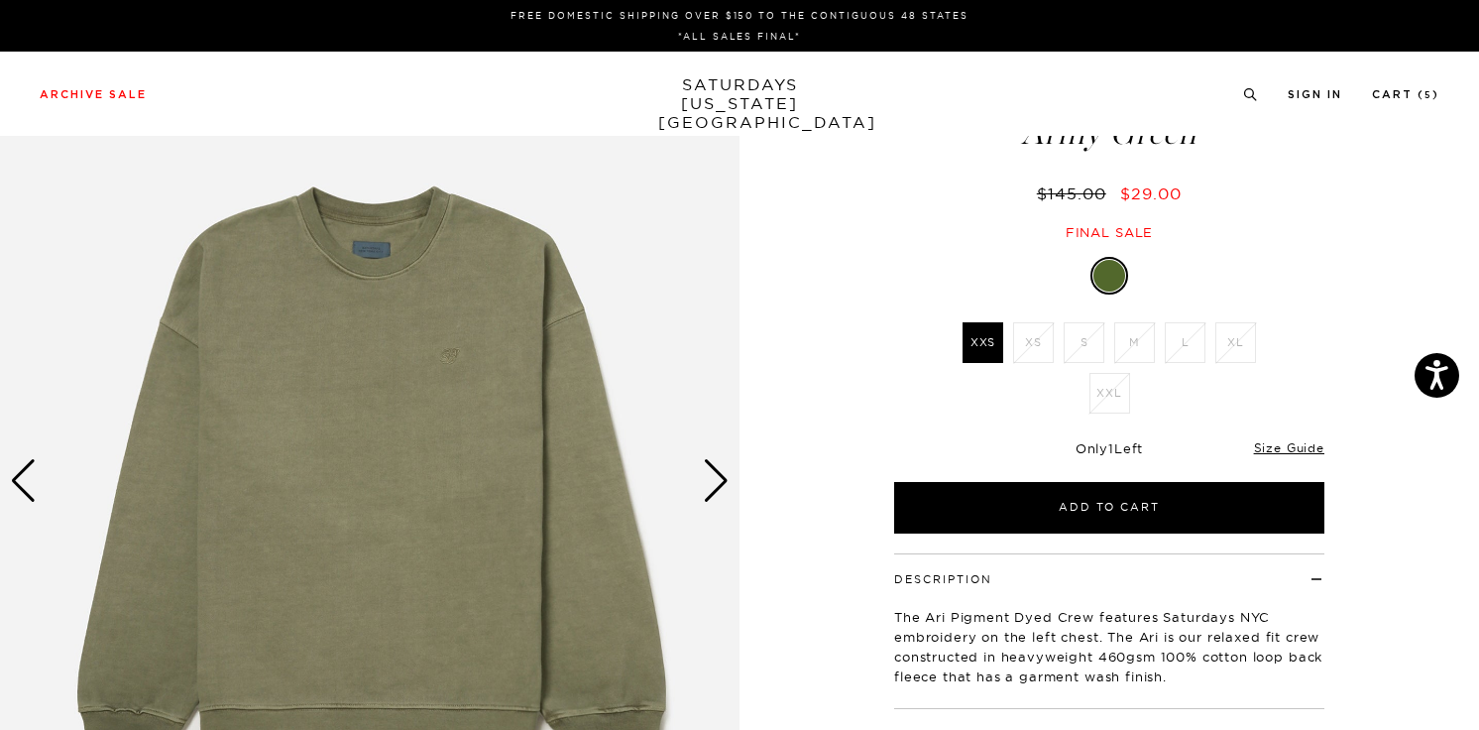
scroll to position [196, 0]
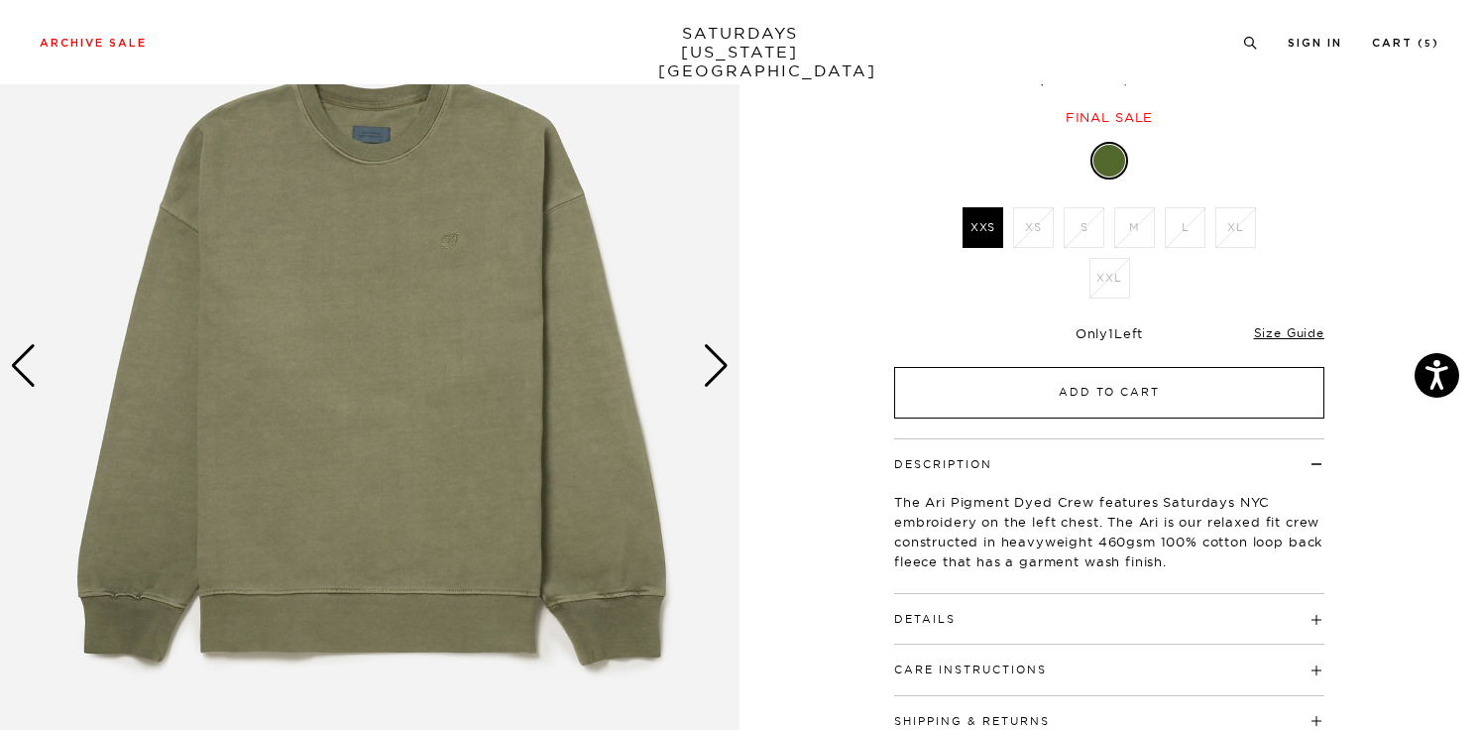
click at [979, 402] on button "Add to Cart" at bounding box center [1109, 393] width 430 height 52
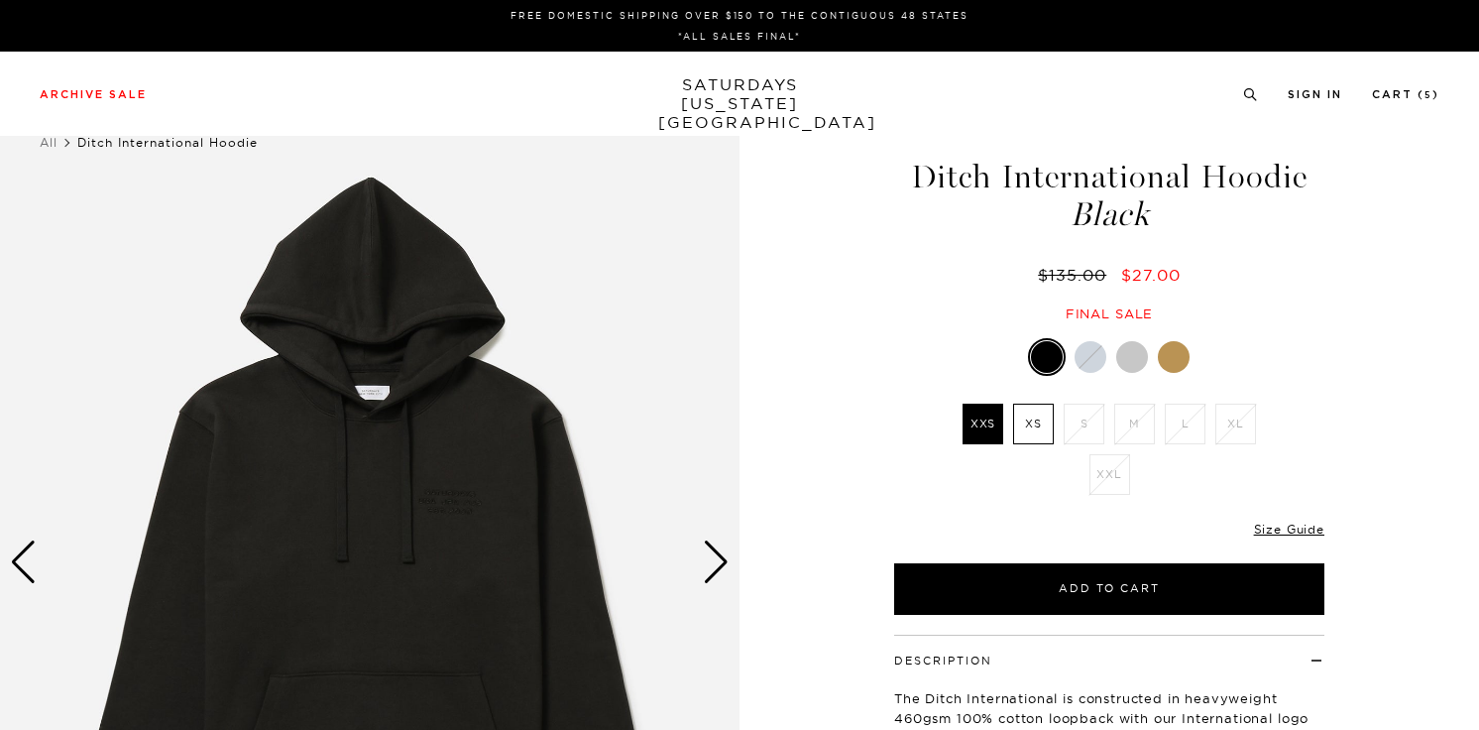
click at [1183, 368] on div at bounding box center [1174, 357] width 32 height 32
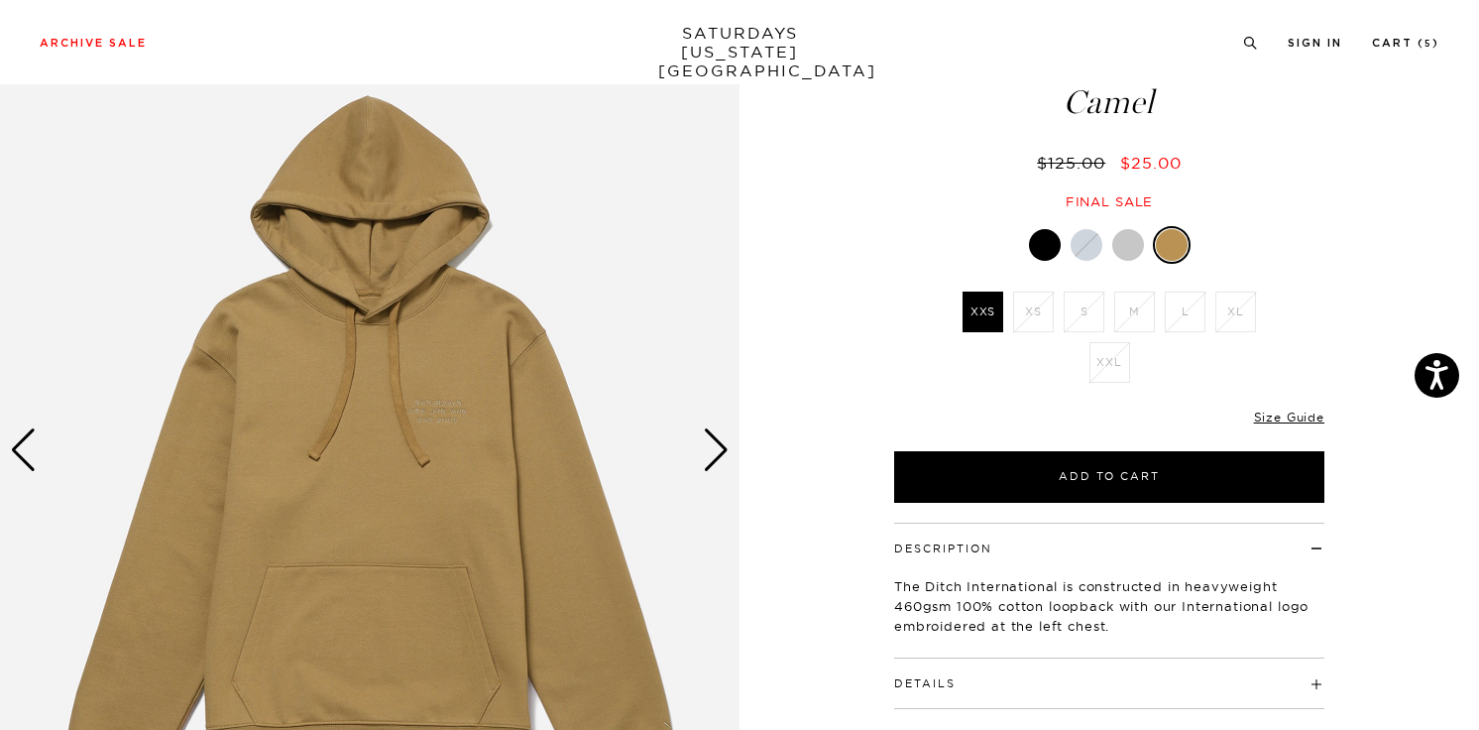
scroll to position [214, 0]
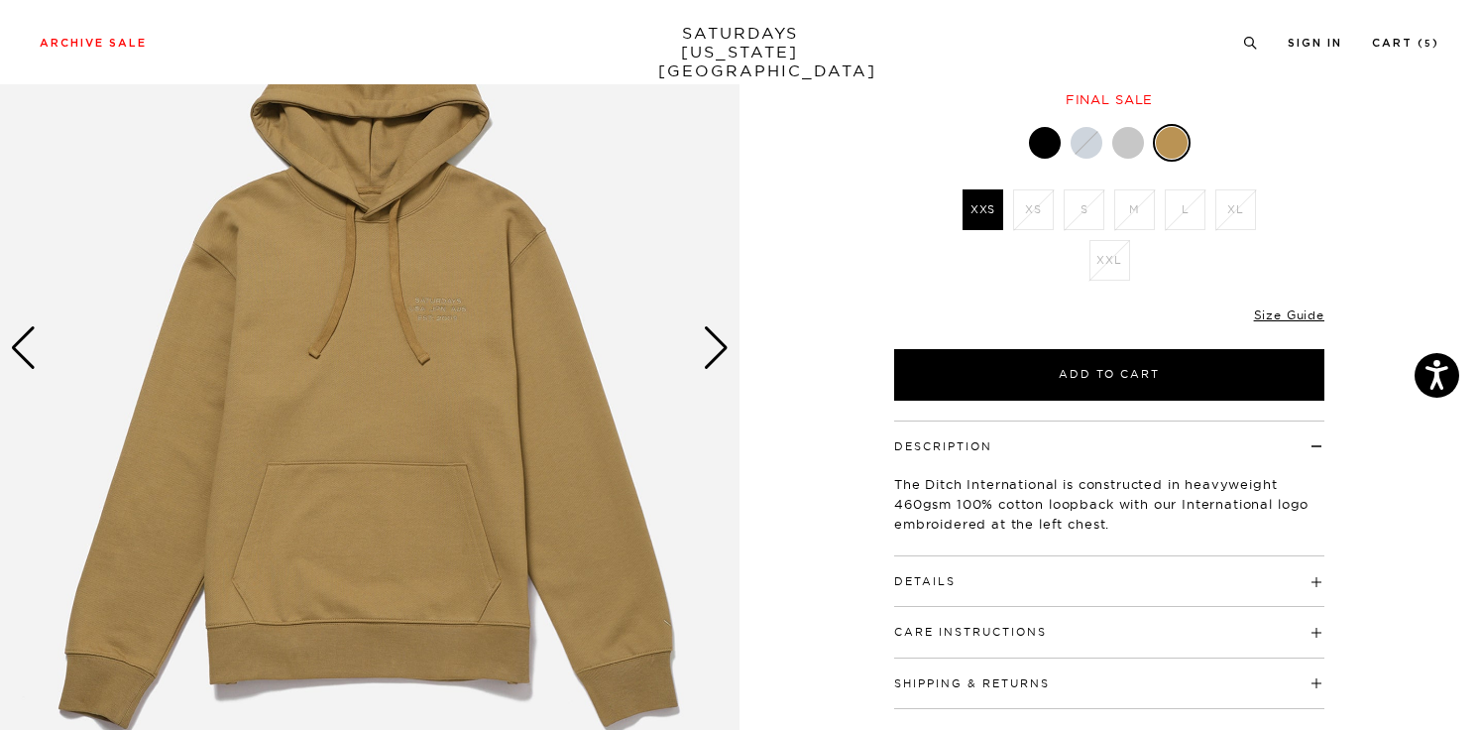
click at [715, 336] on div "Next slide" at bounding box center [716, 348] width 27 height 44
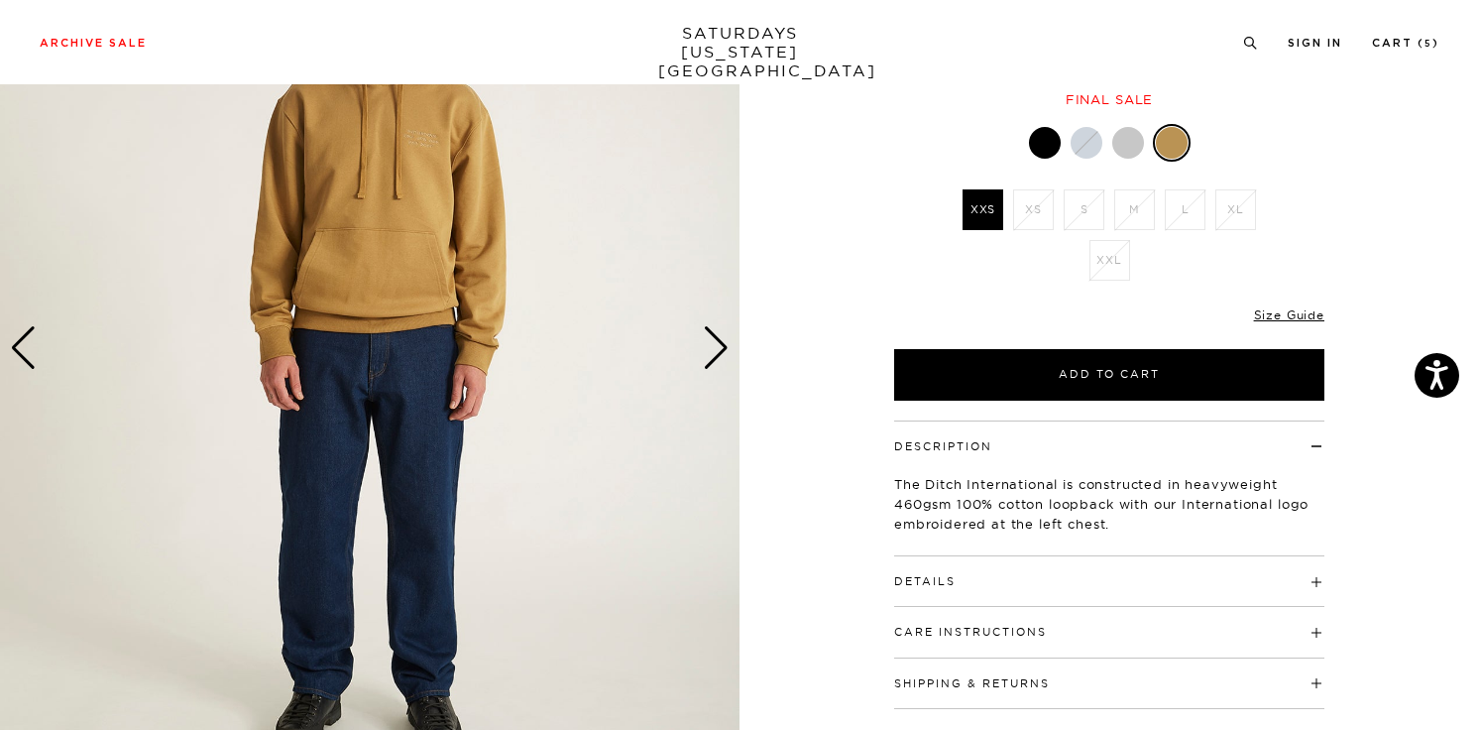
click at [715, 337] on div "Next slide" at bounding box center [716, 348] width 27 height 44
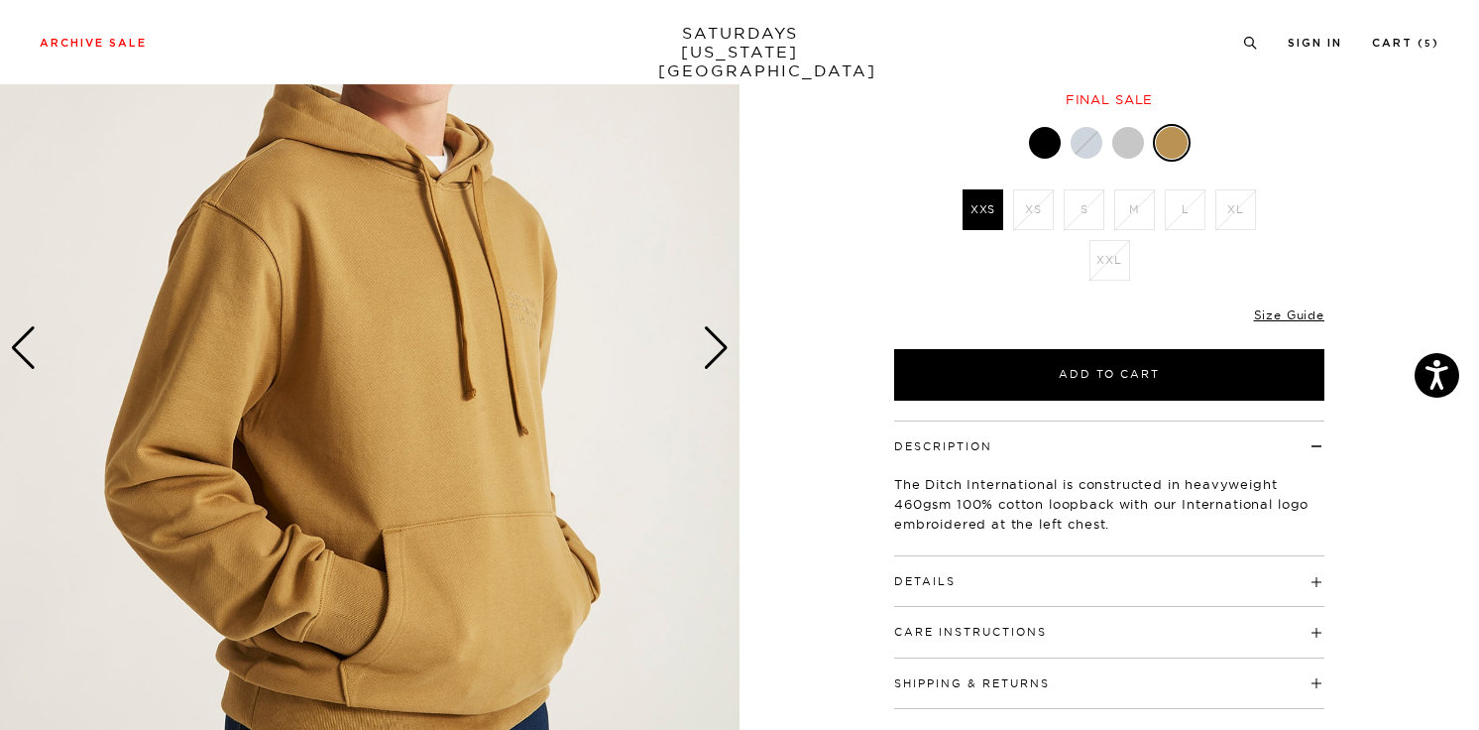
click at [715, 337] on div "Next slide" at bounding box center [716, 348] width 27 height 44
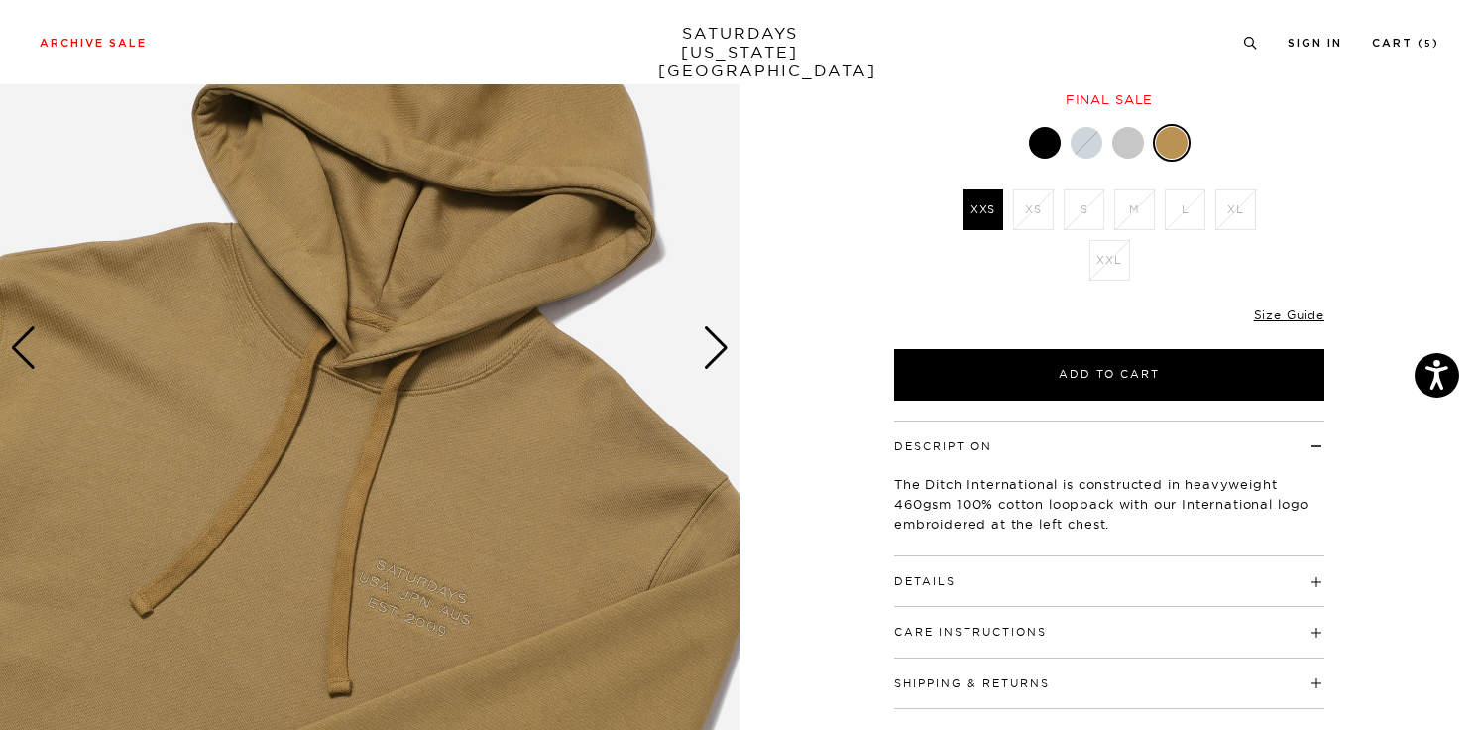
click at [715, 337] on div "Next slide" at bounding box center [716, 348] width 27 height 44
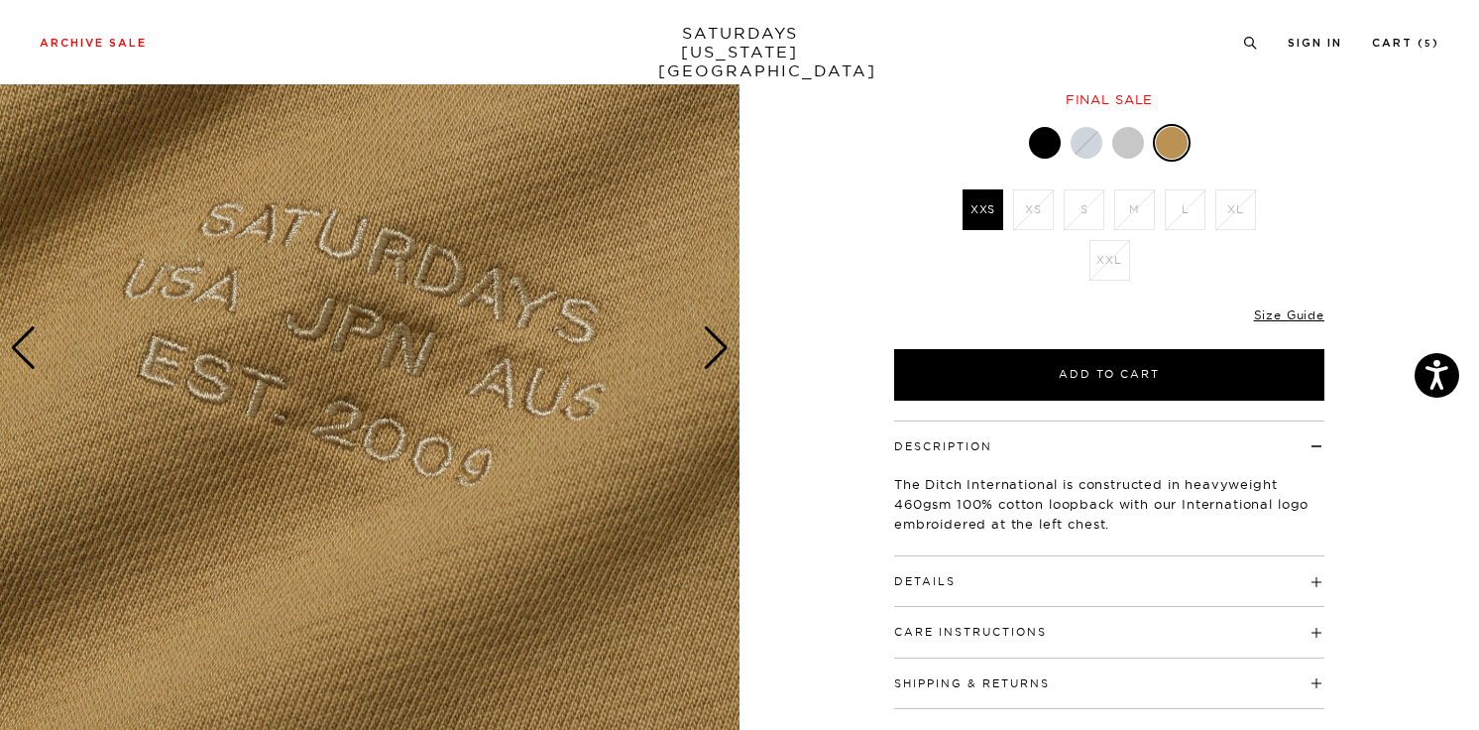
click at [715, 337] on div "Next slide" at bounding box center [716, 348] width 27 height 44
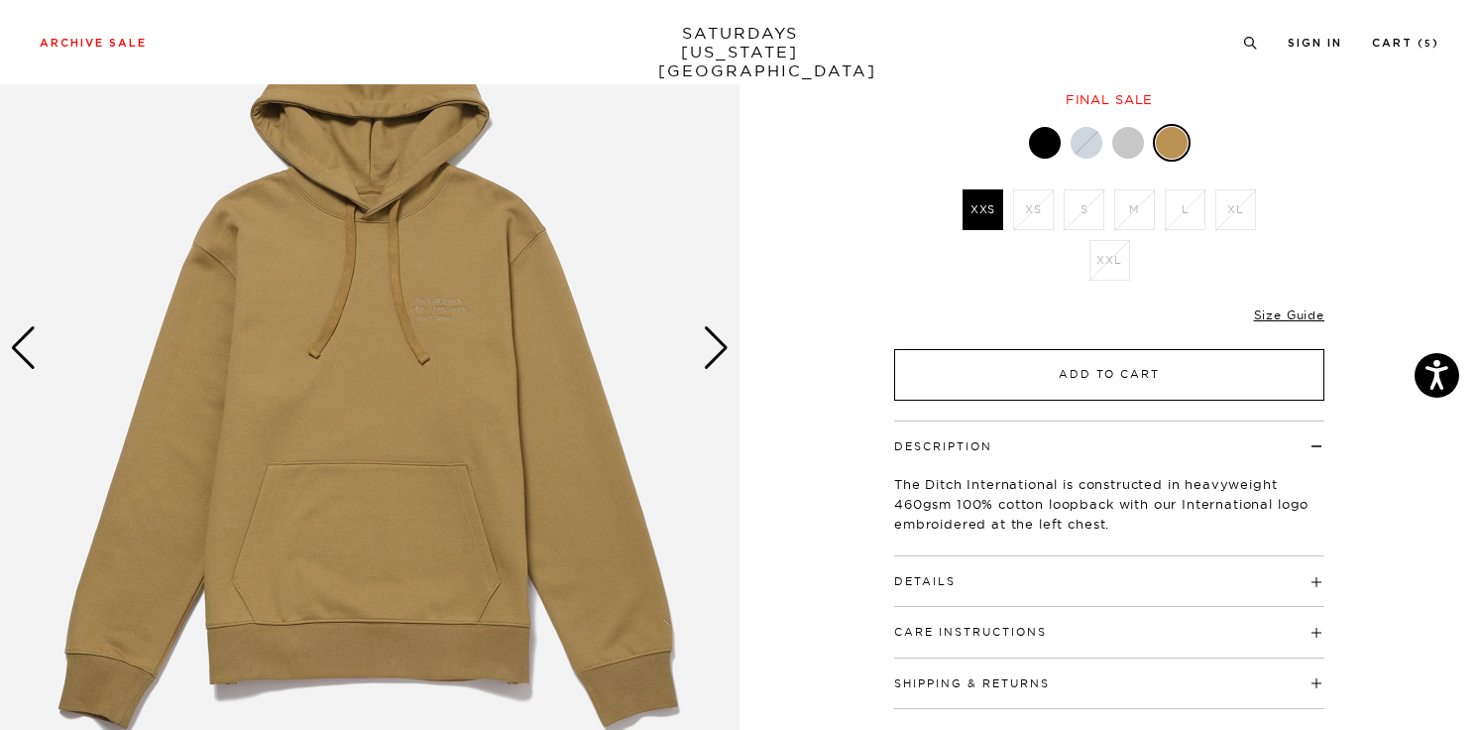
click at [974, 360] on button "Add to Cart" at bounding box center [1109, 375] width 430 height 52
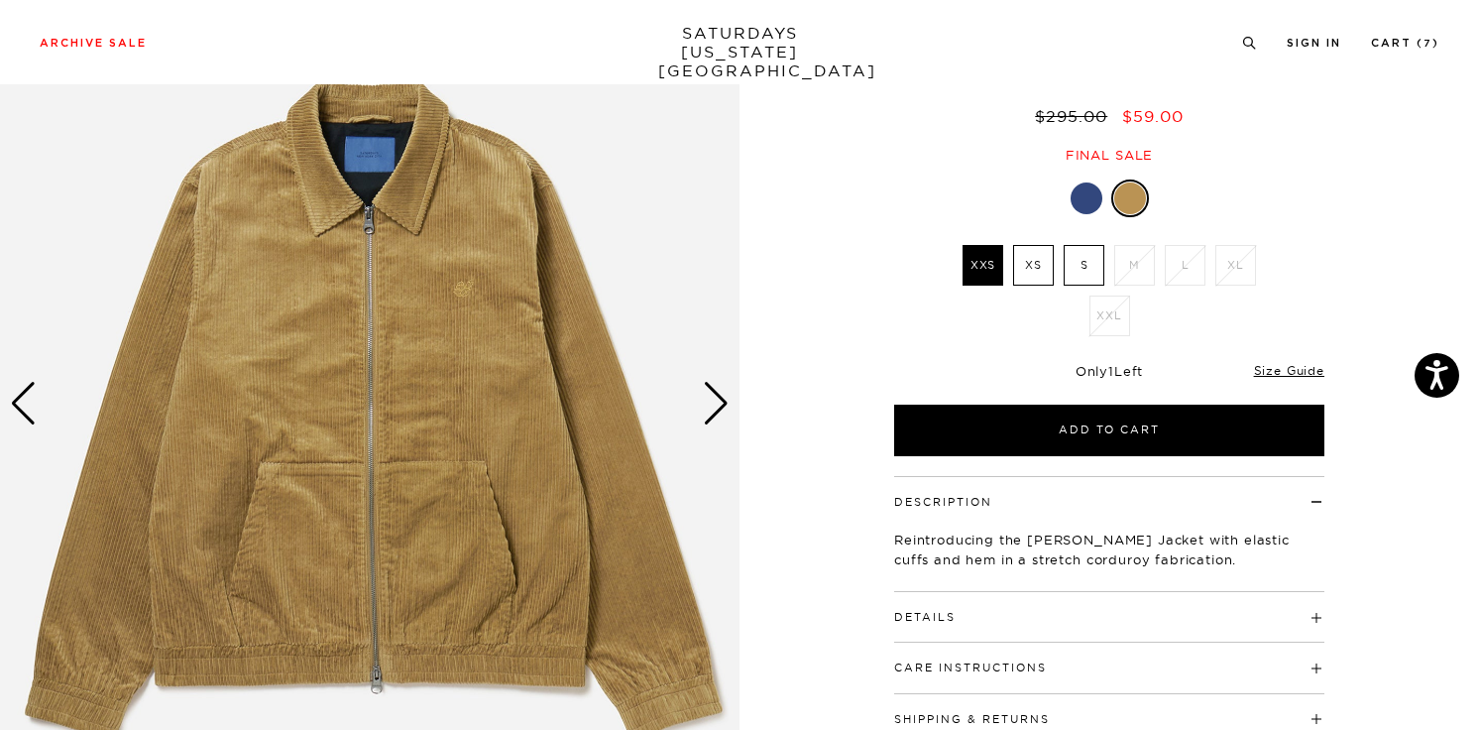
scroll to position [168, 0]
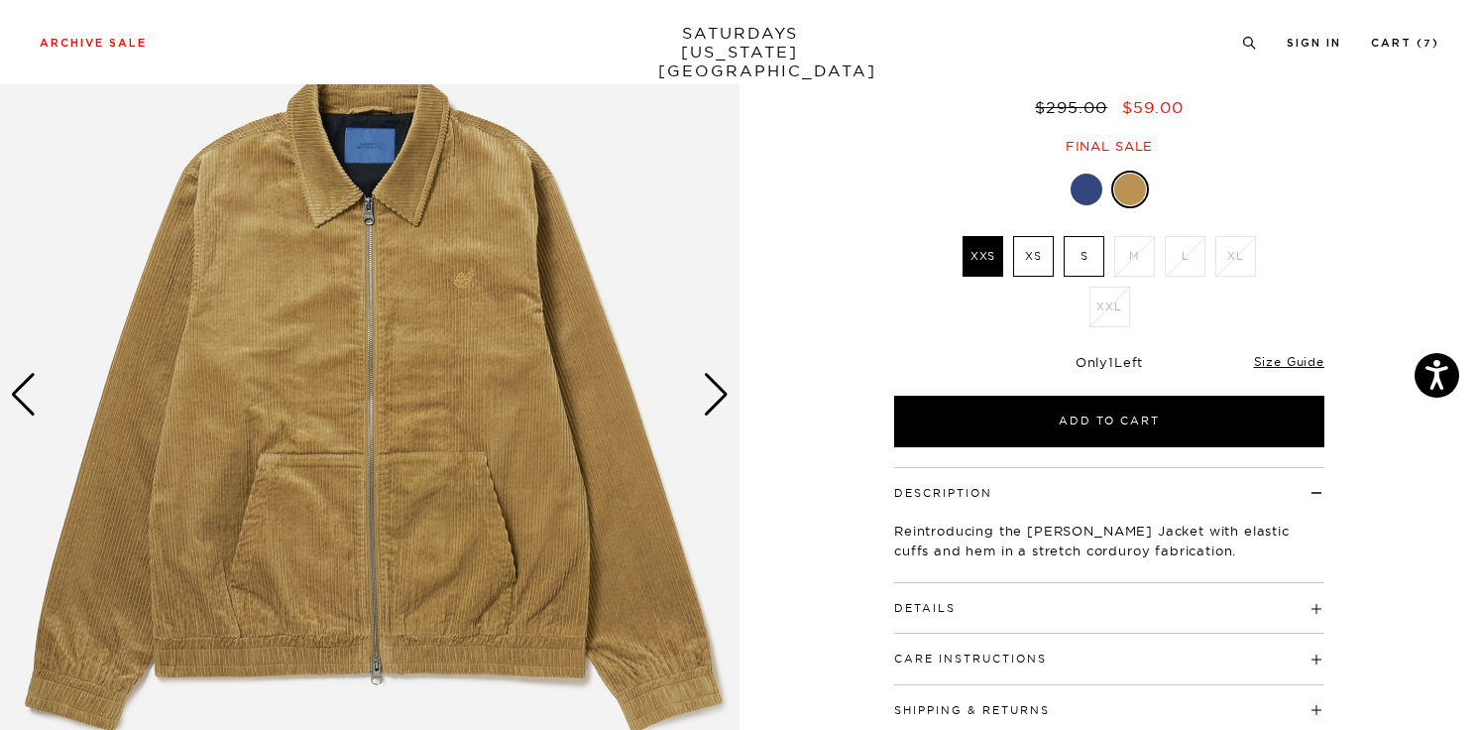
click at [713, 379] on div "Next slide" at bounding box center [716, 395] width 27 height 44
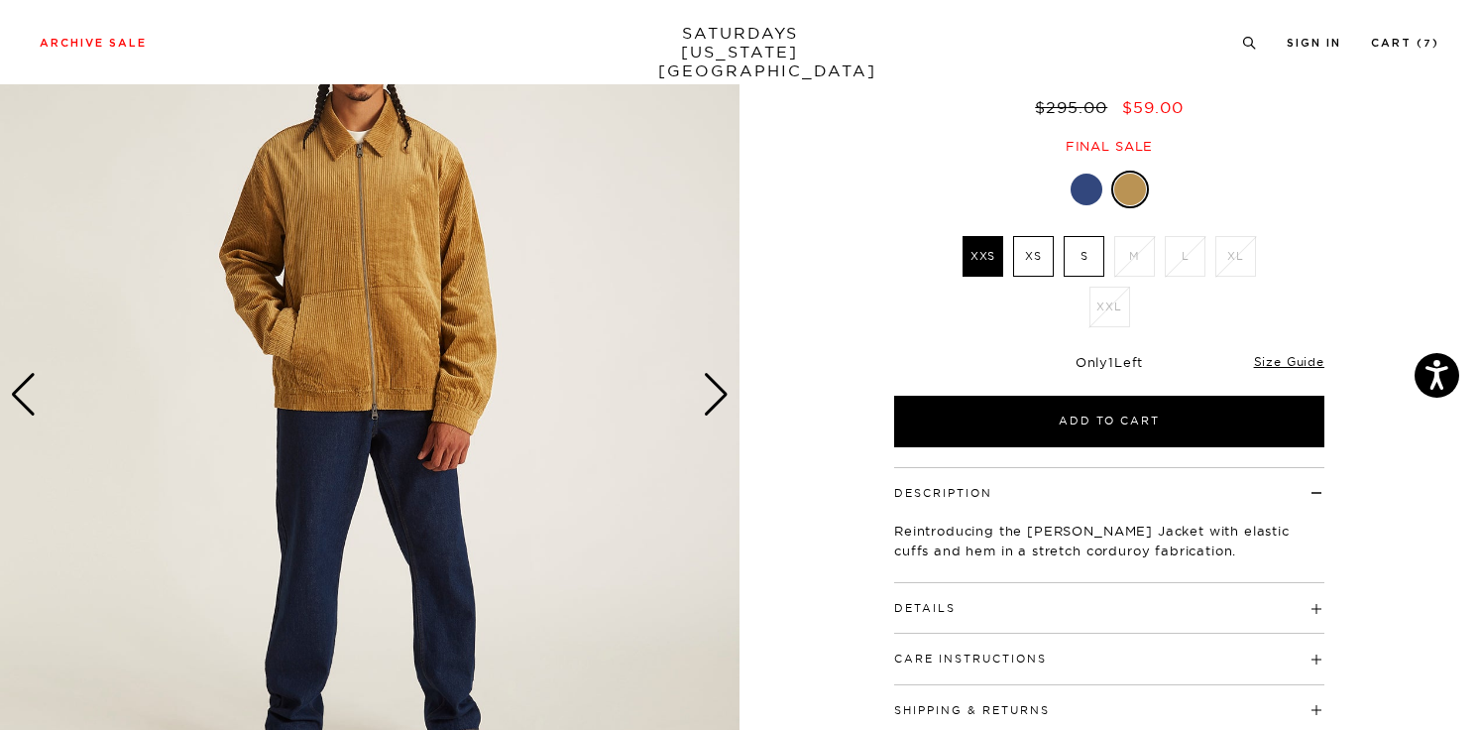
click at [713, 379] on div "Next slide" at bounding box center [716, 395] width 27 height 44
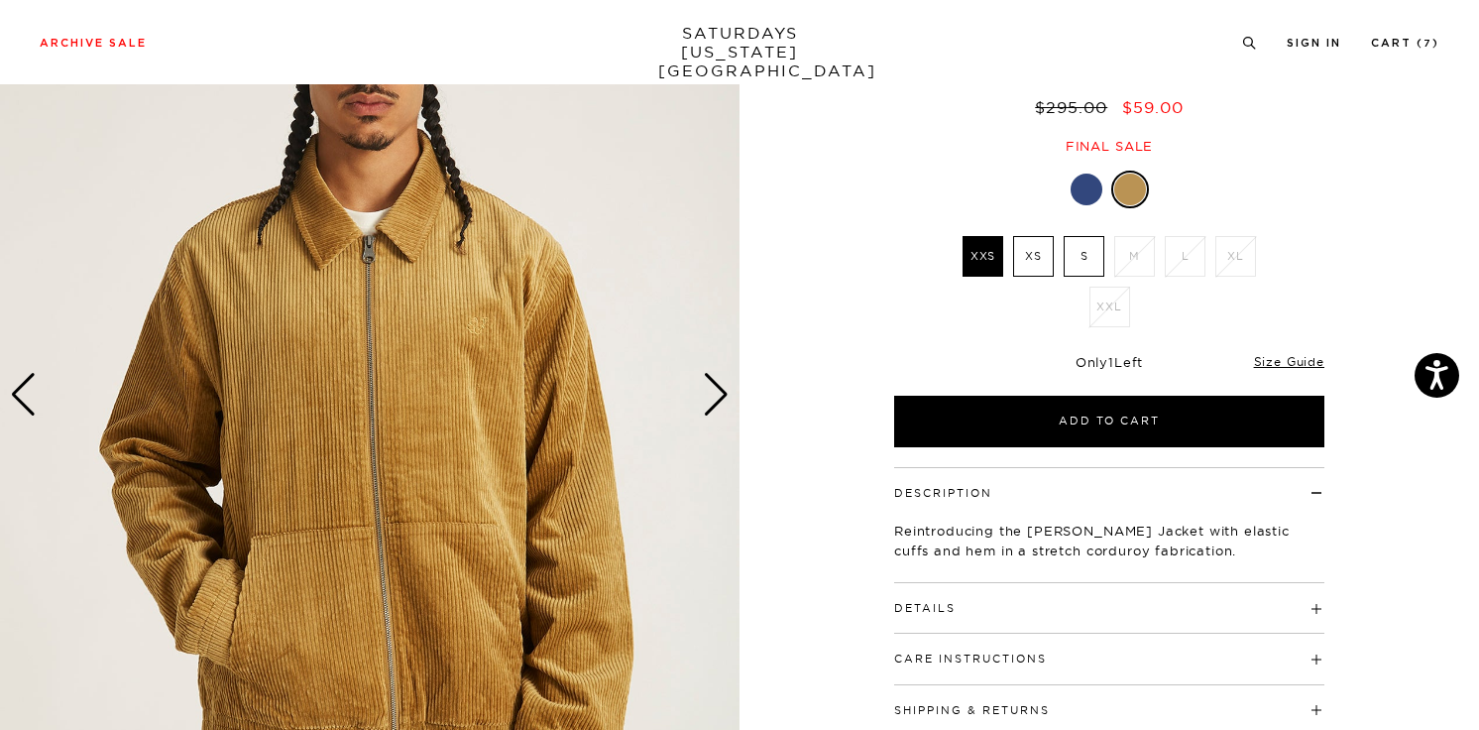
click at [711, 382] on div "Next slide" at bounding box center [716, 395] width 27 height 44
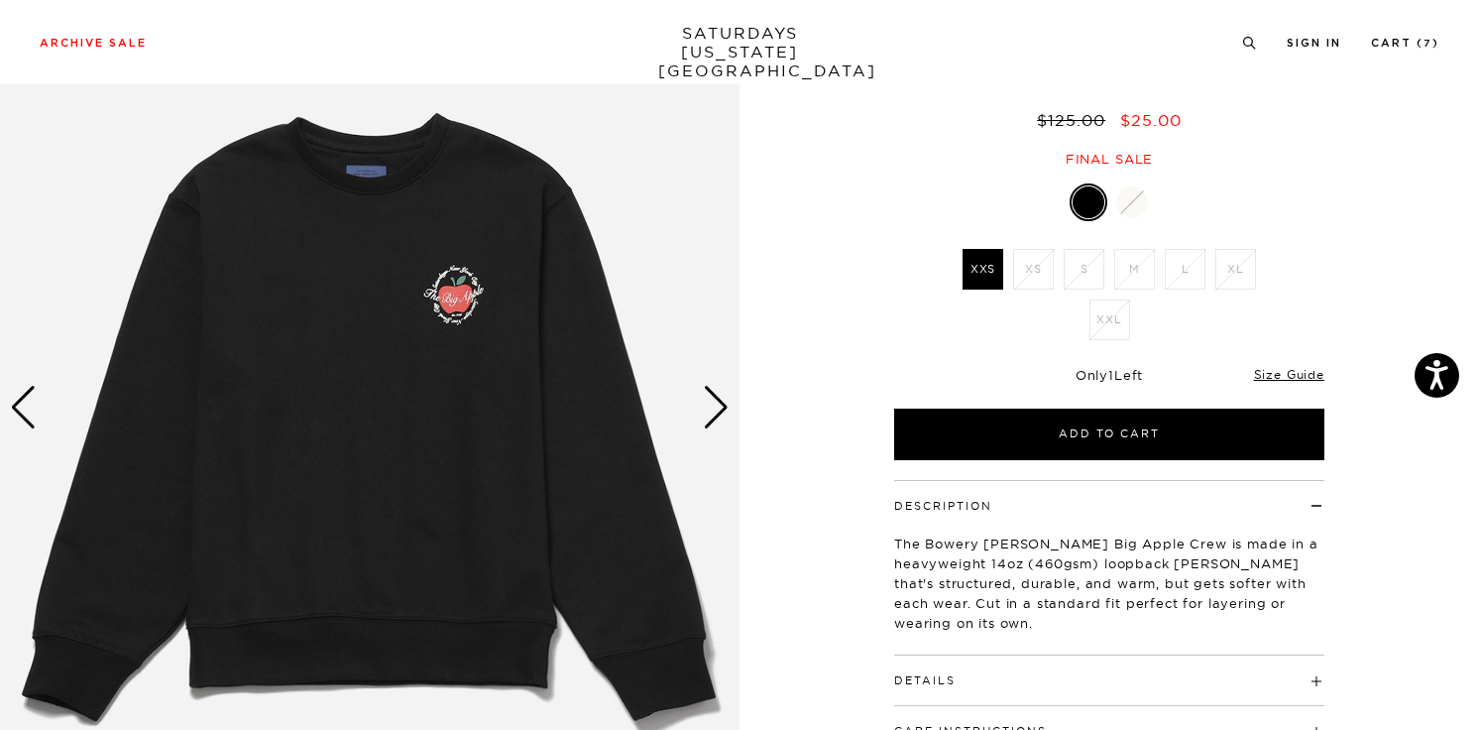
scroll to position [165, 0]
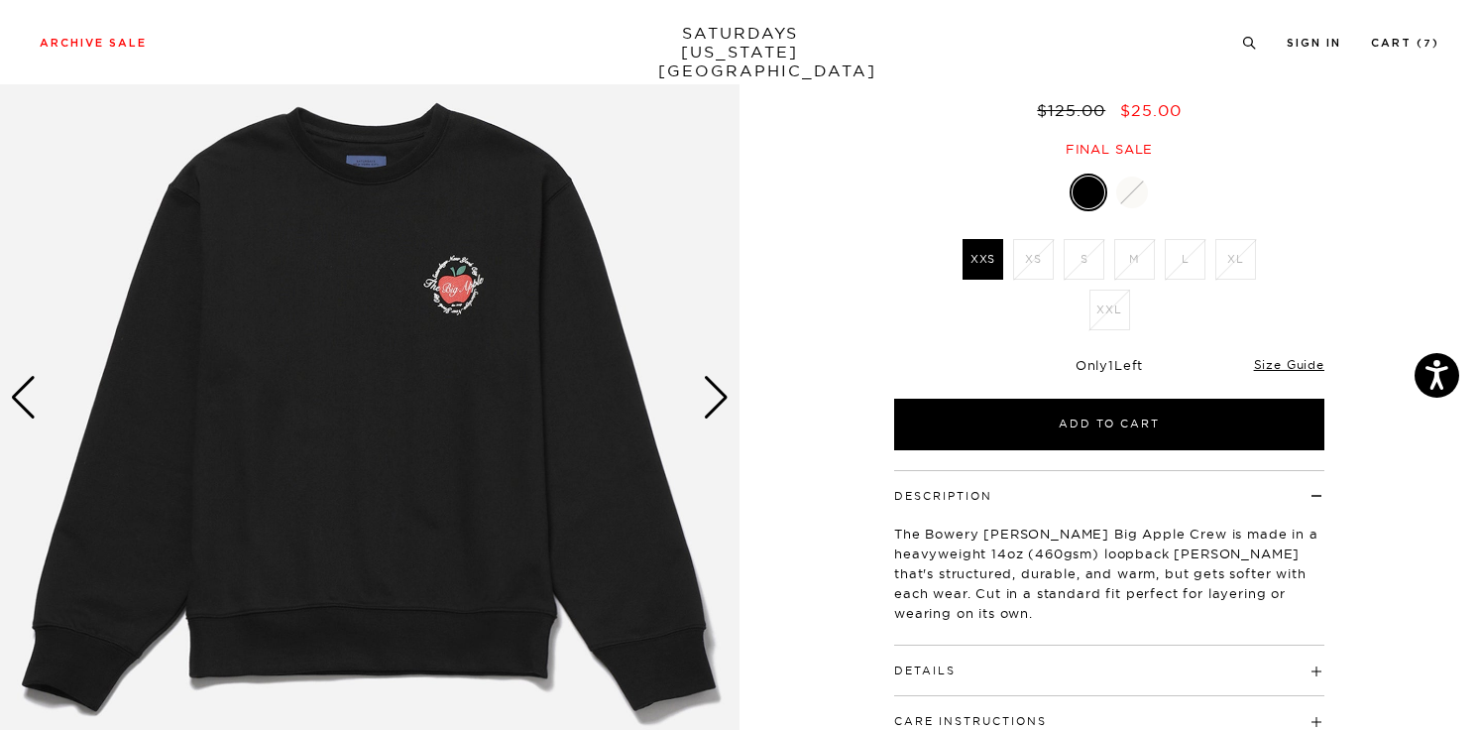
click at [712, 393] on div "Next slide" at bounding box center [716, 398] width 27 height 44
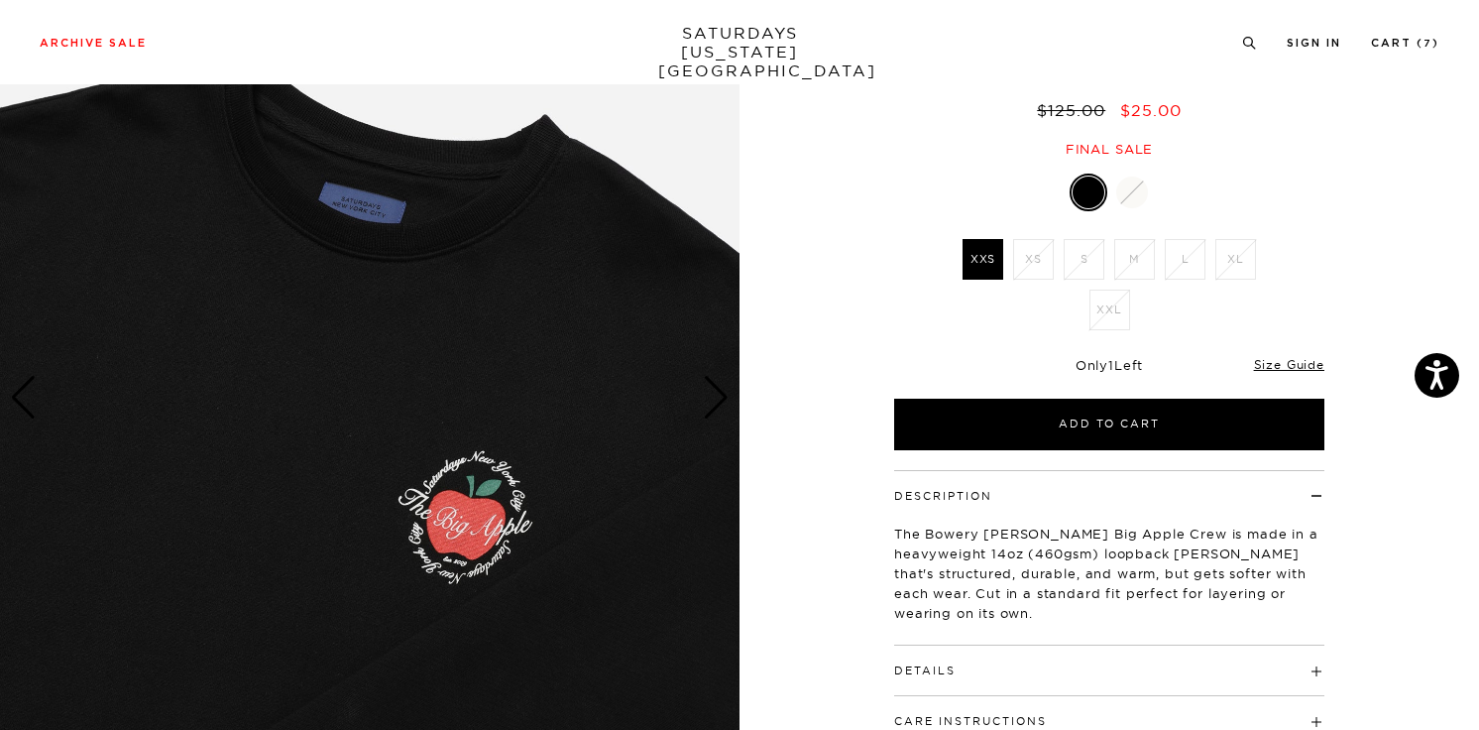
click at [712, 393] on div "Next slide" at bounding box center [716, 398] width 27 height 44
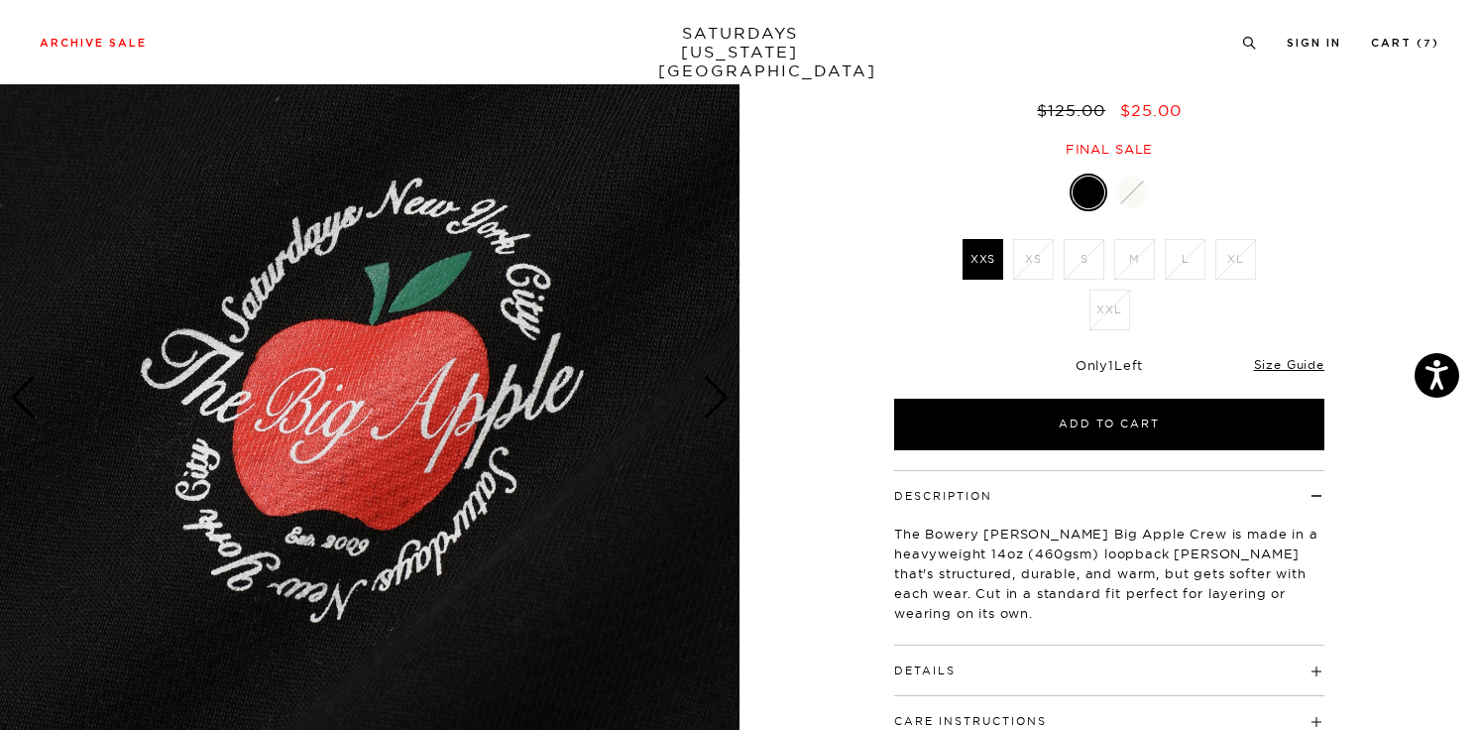
click at [686, 407] on img at bounding box center [369, 398] width 739 height 925
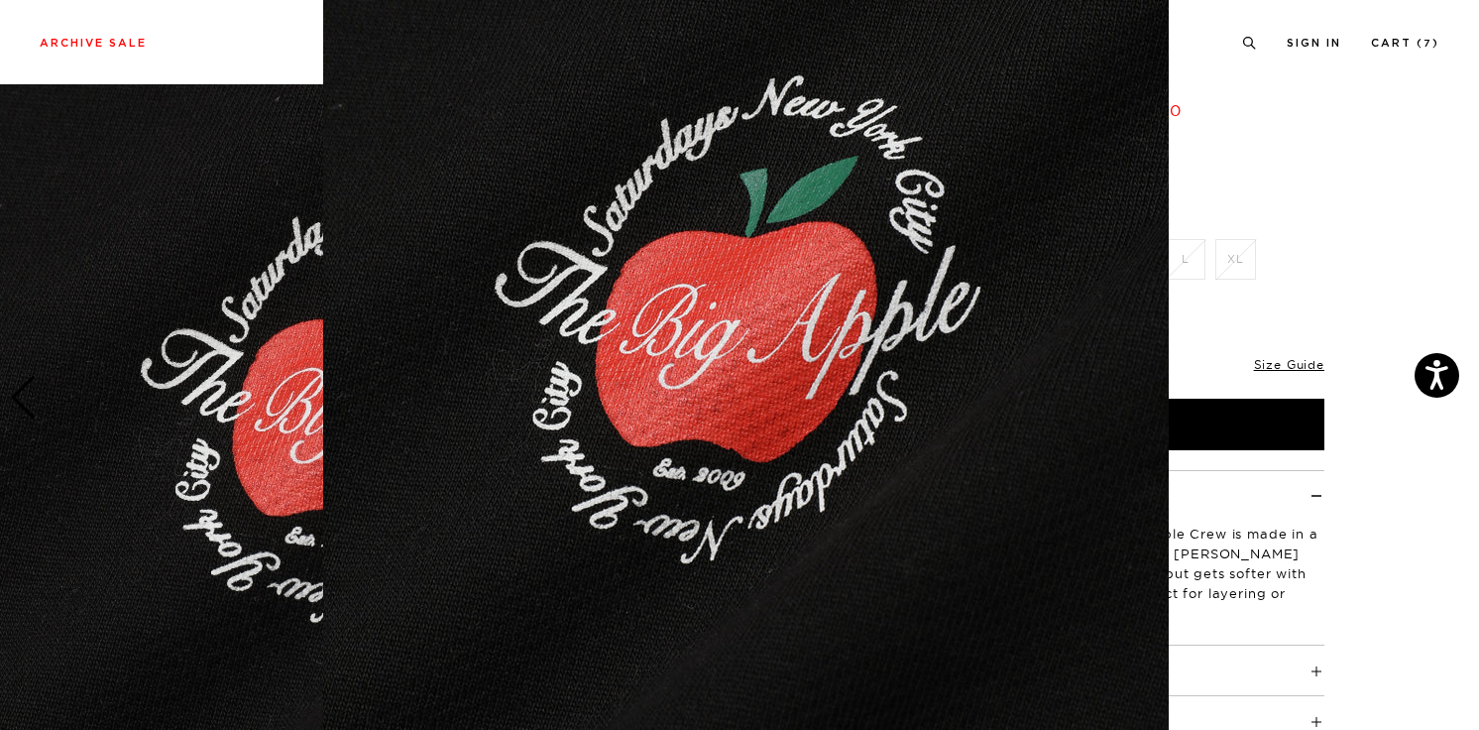
scroll to position [194, 0]
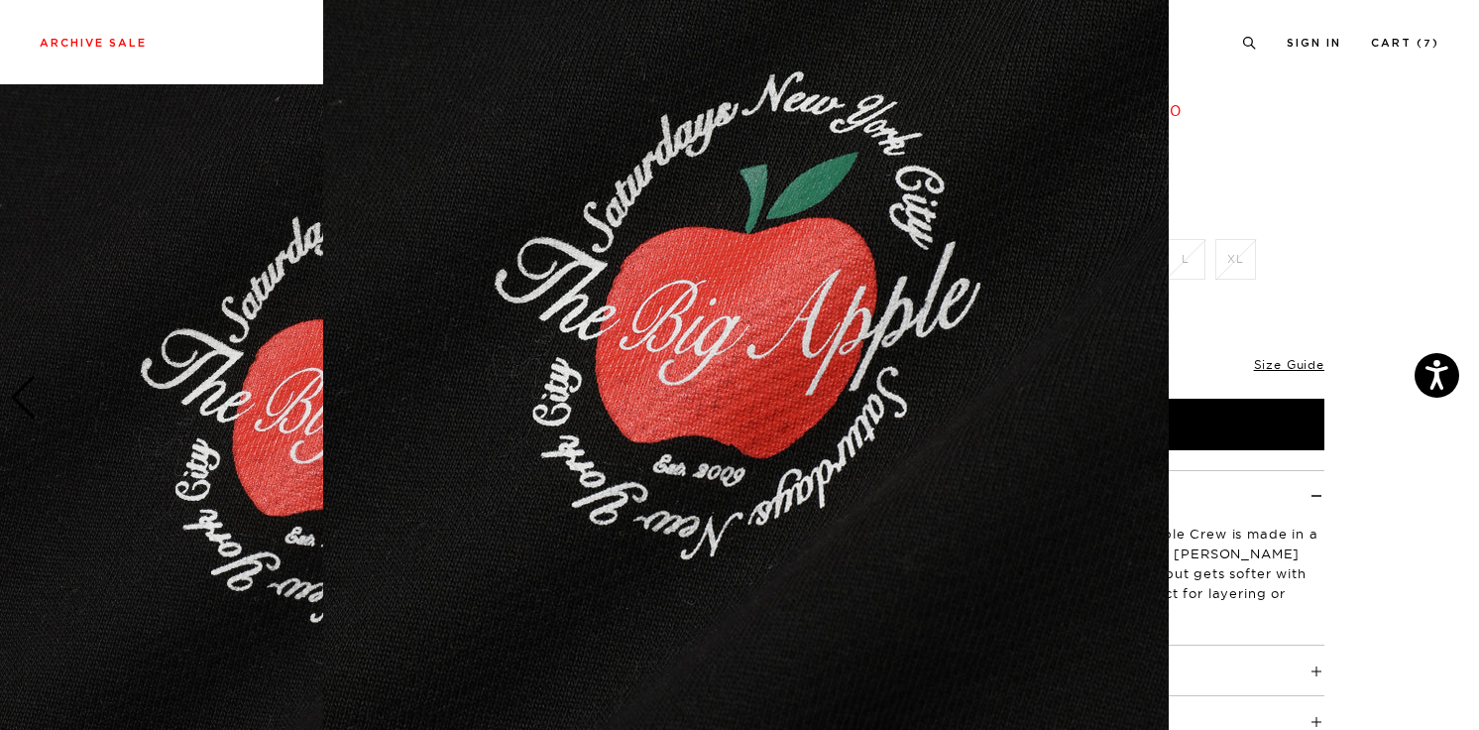
click at [1438, 539] on figure at bounding box center [739, 365] width 1479 height 730
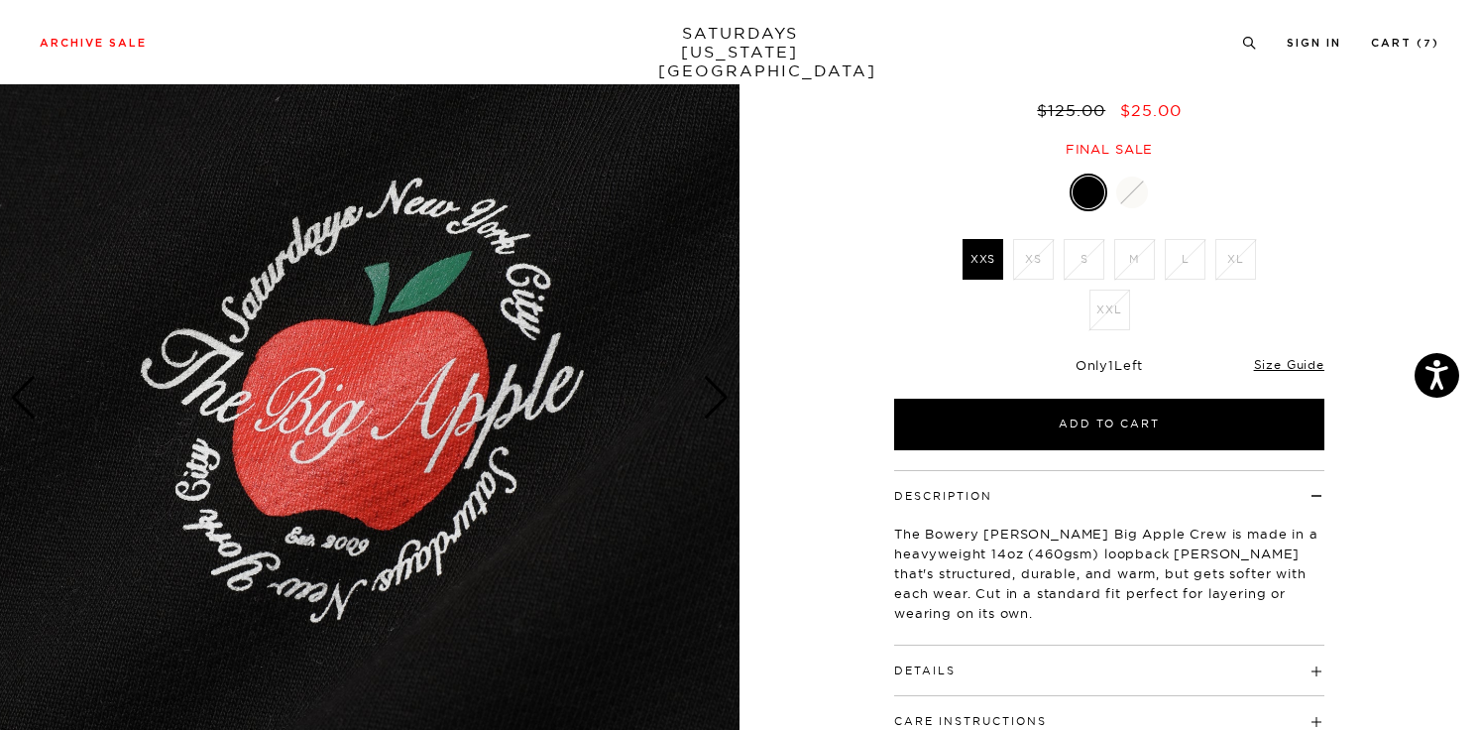
scroll to position [0, 0]
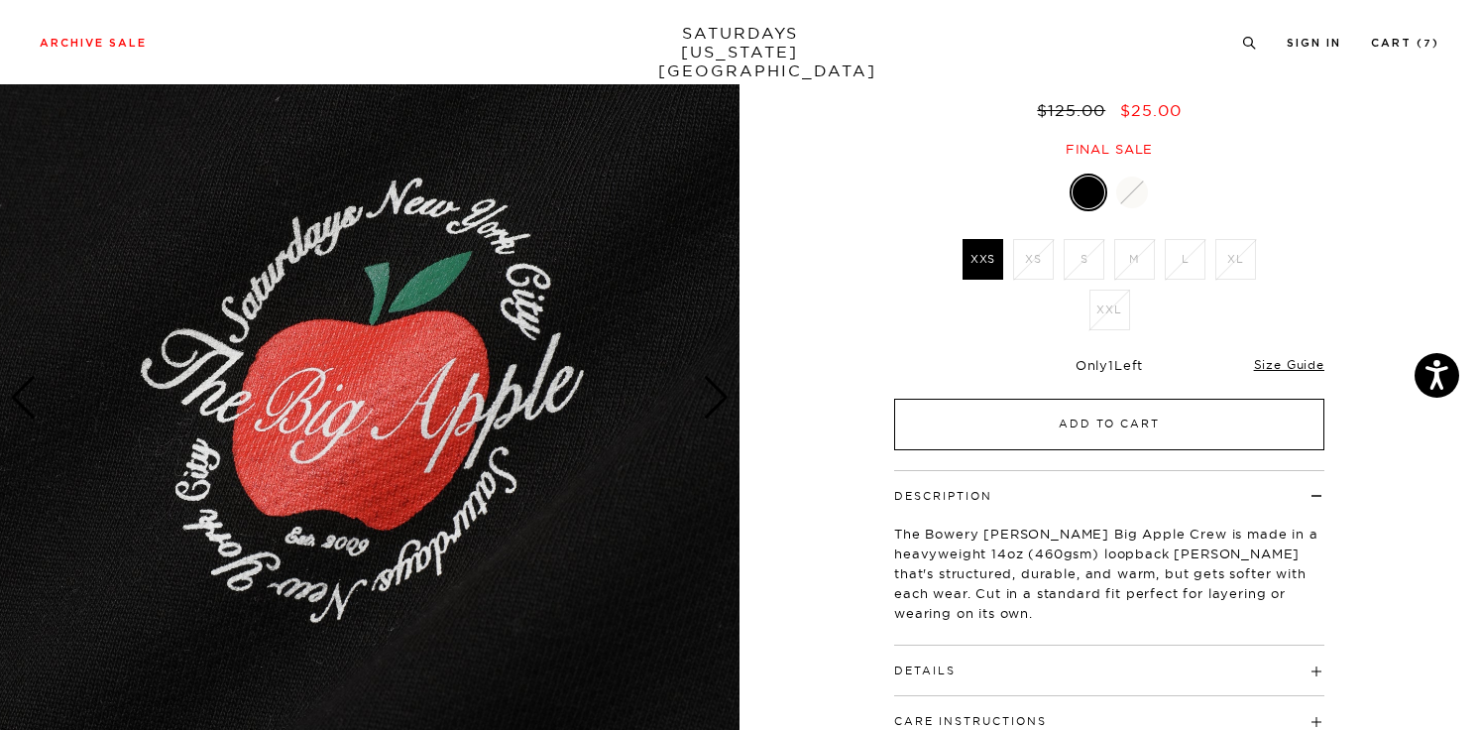
click at [1065, 426] on button "Add to Cart" at bounding box center [1109, 424] width 430 height 52
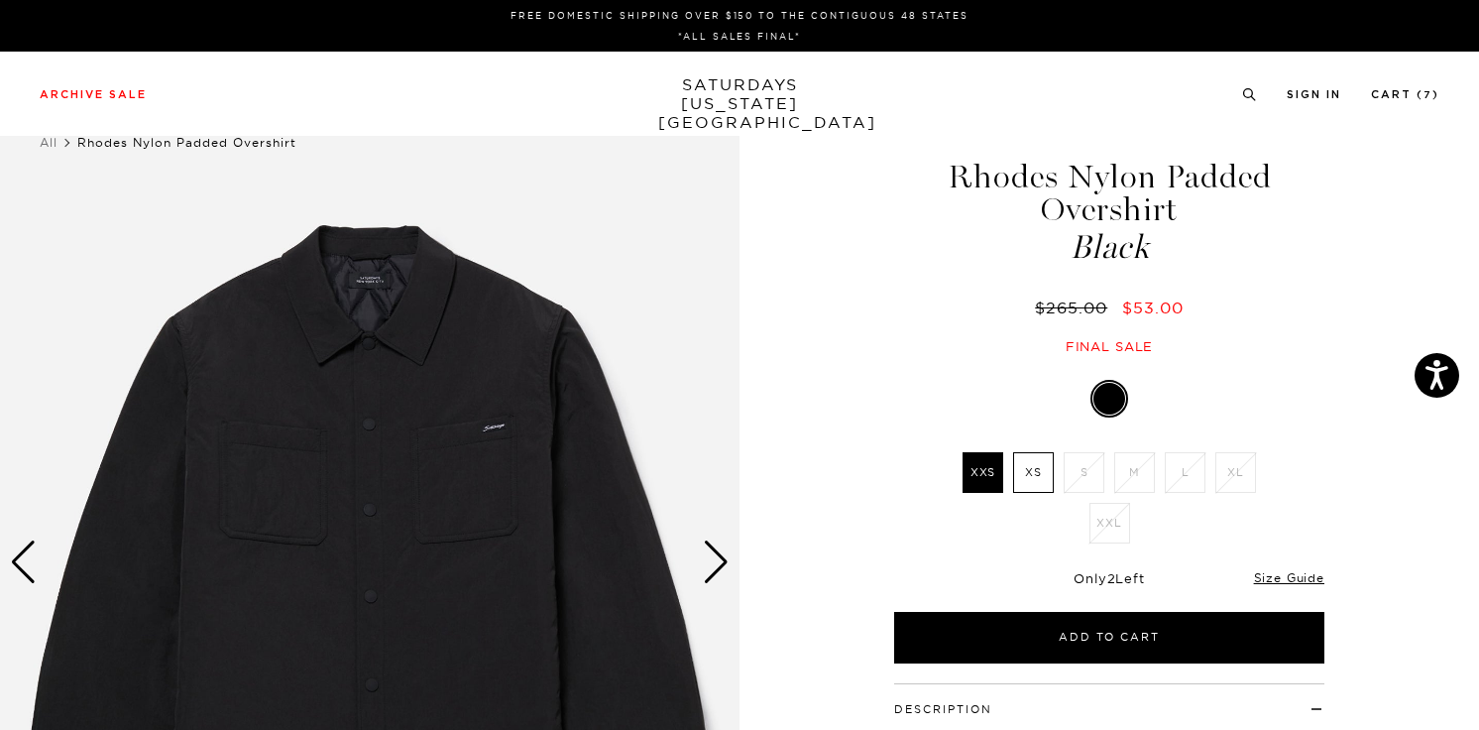
click at [710, 568] on div "Next slide" at bounding box center [716, 562] width 27 height 44
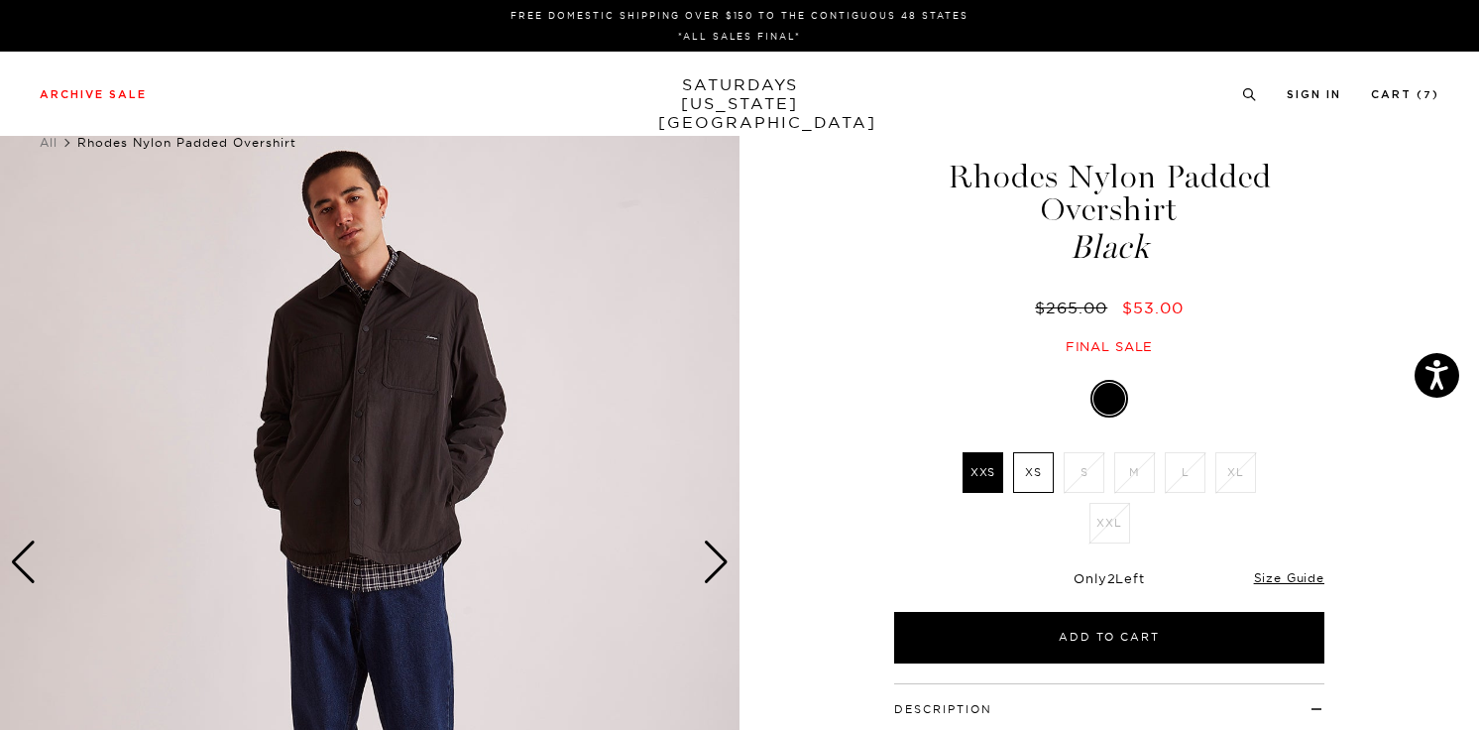
click at [710, 568] on div "Next slide" at bounding box center [716, 562] width 27 height 44
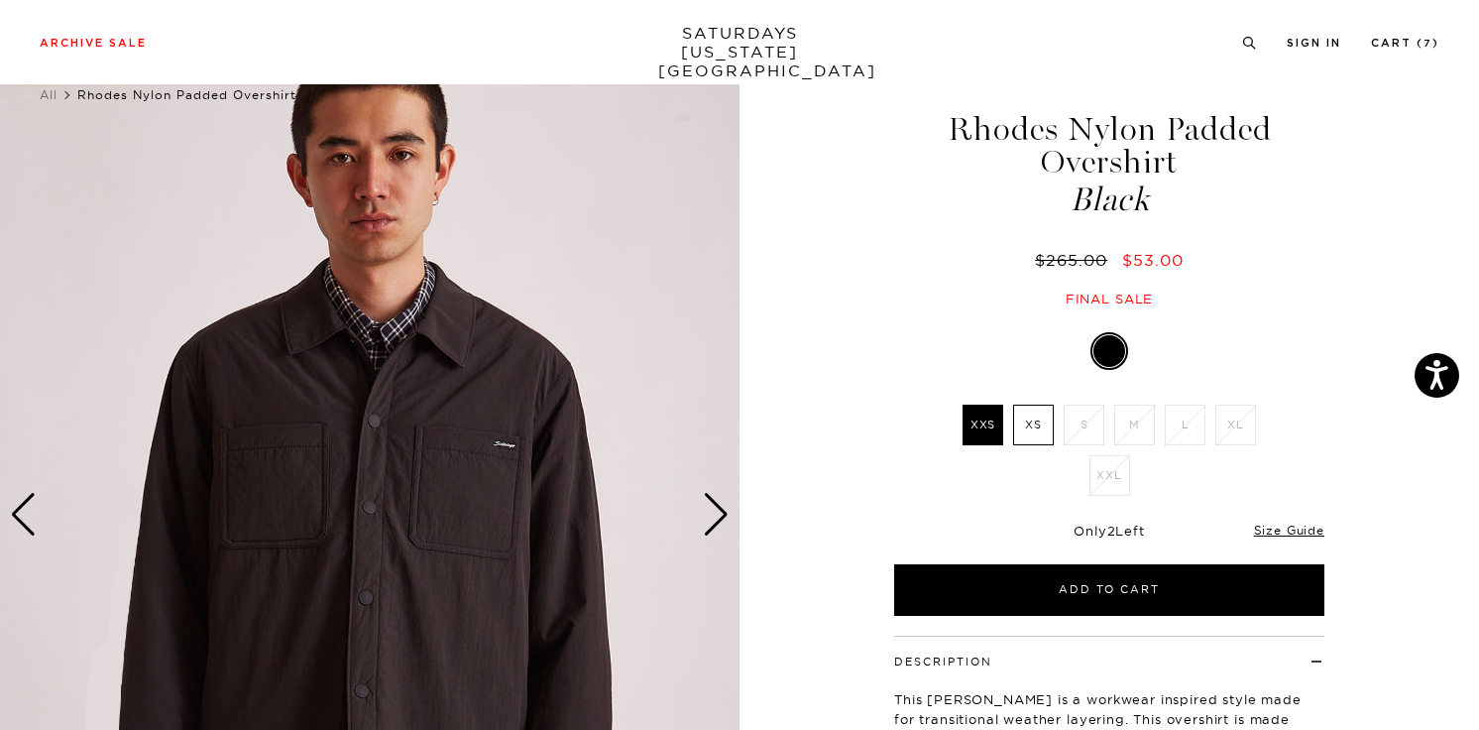
scroll to position [11, 0]
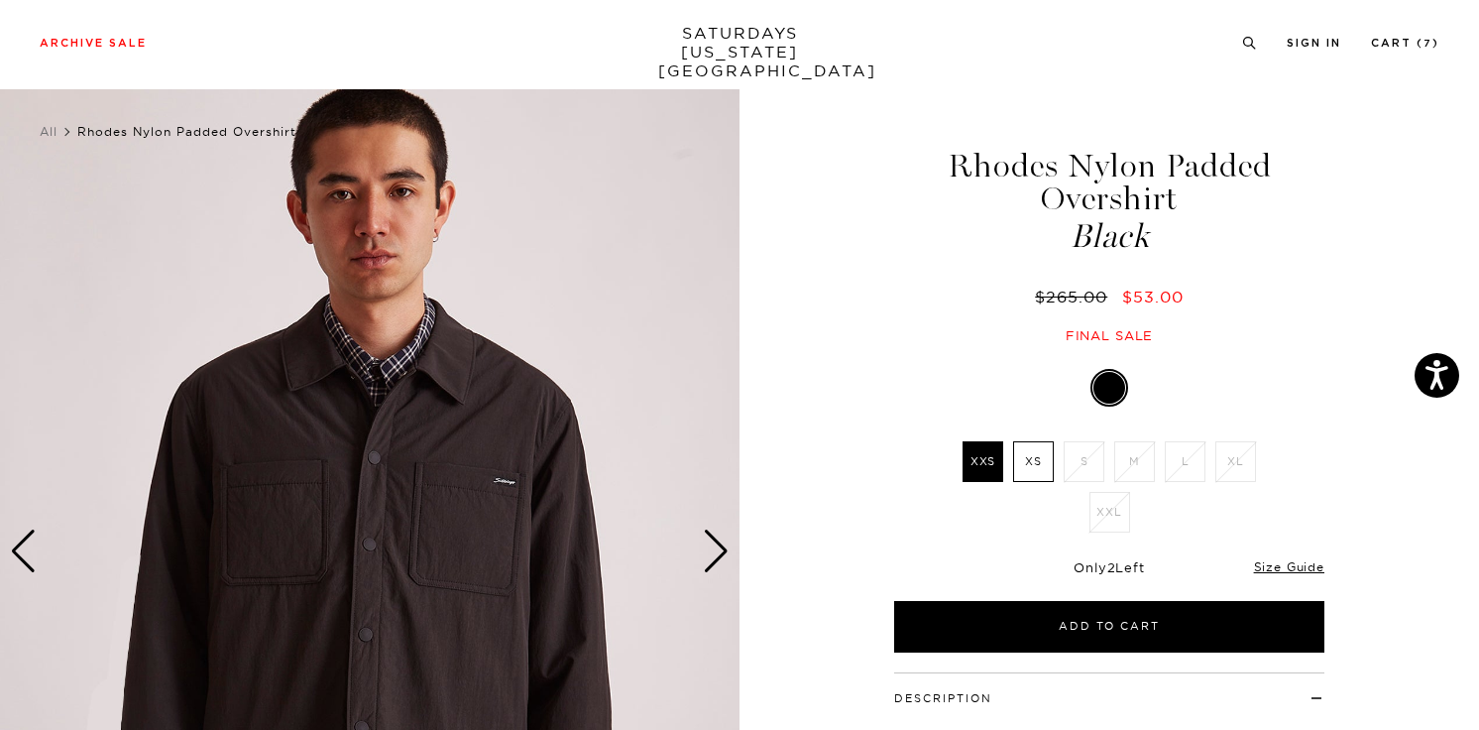
click at [712, 553] on div "Next slide" at bounding box center [716, 551] width 27 height 44
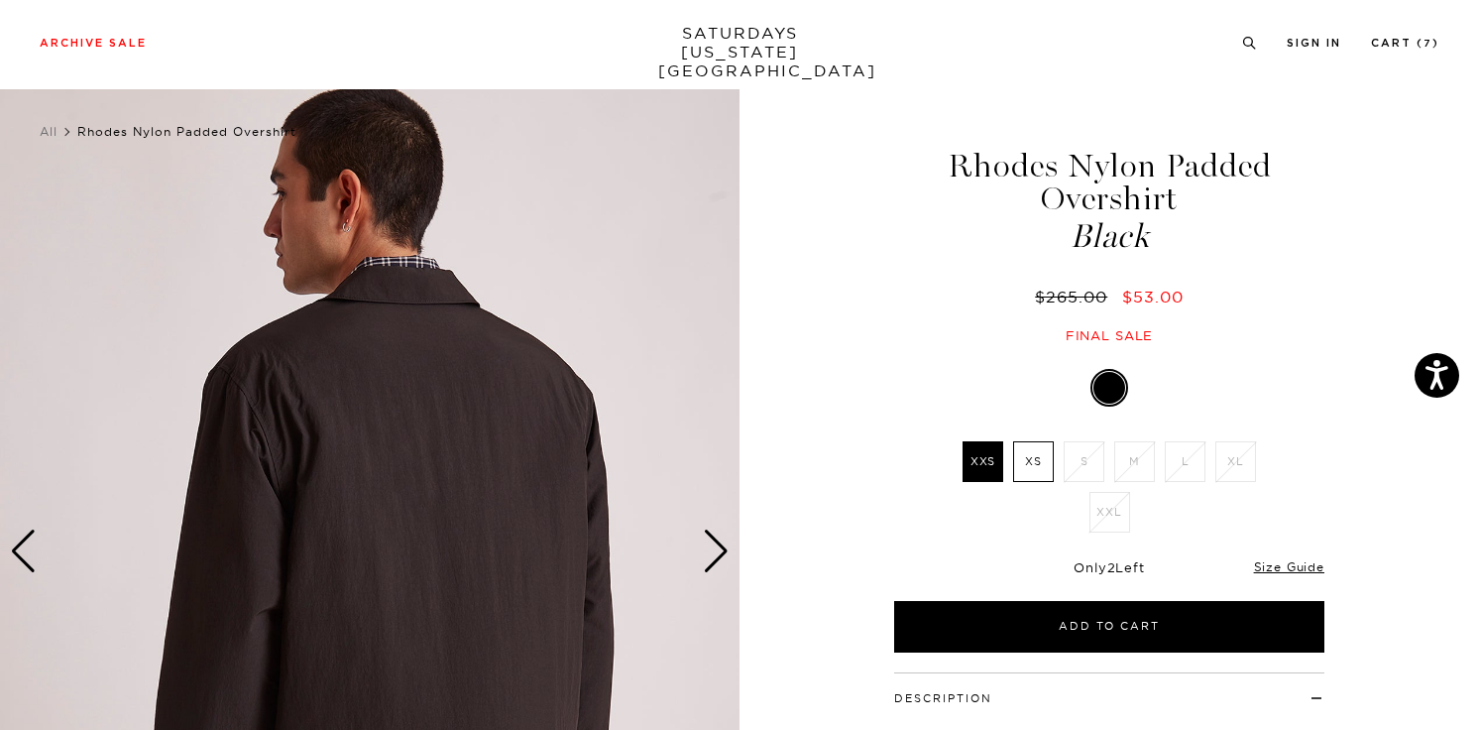
scroll to position [212, 0]
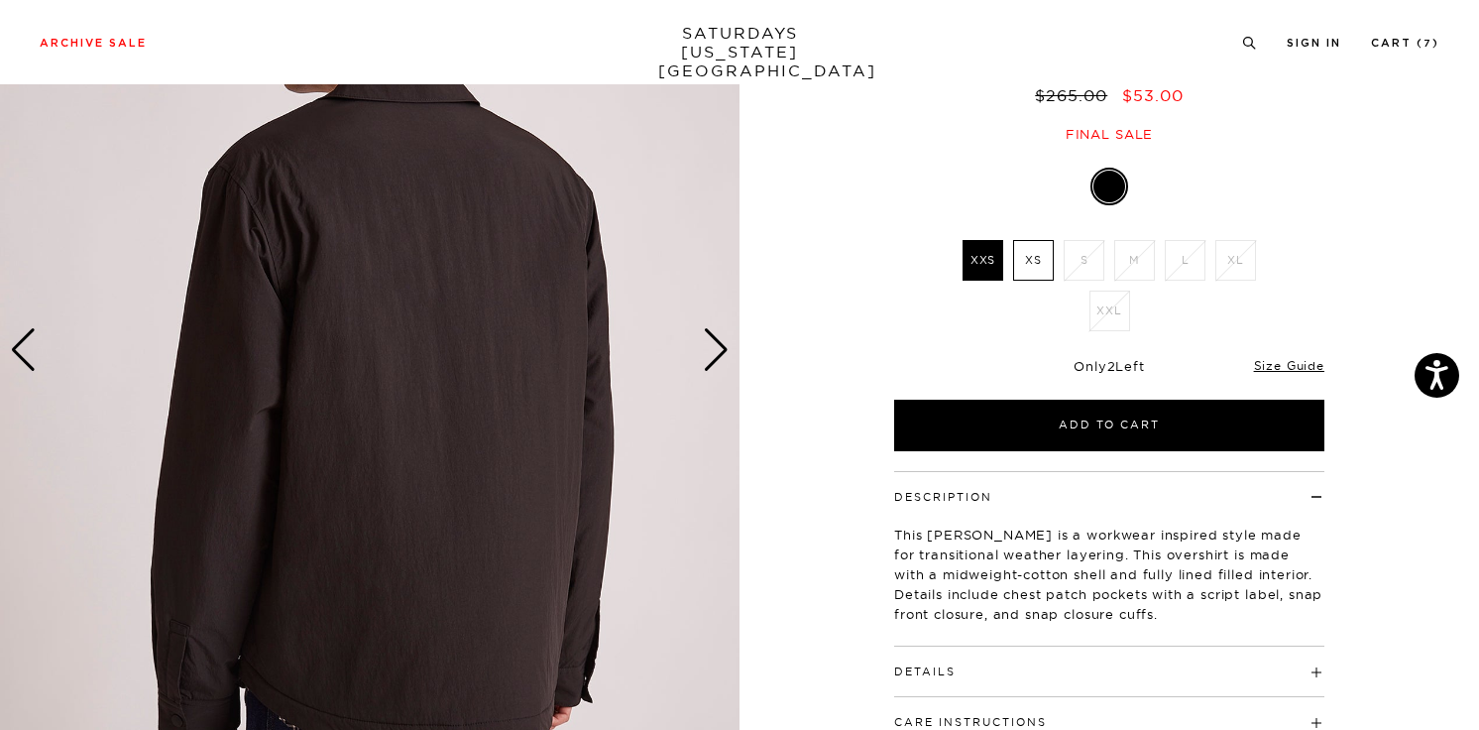
click at [711, 362] on div "Next slide" at bounding box center [716, 350] width 27 height 44
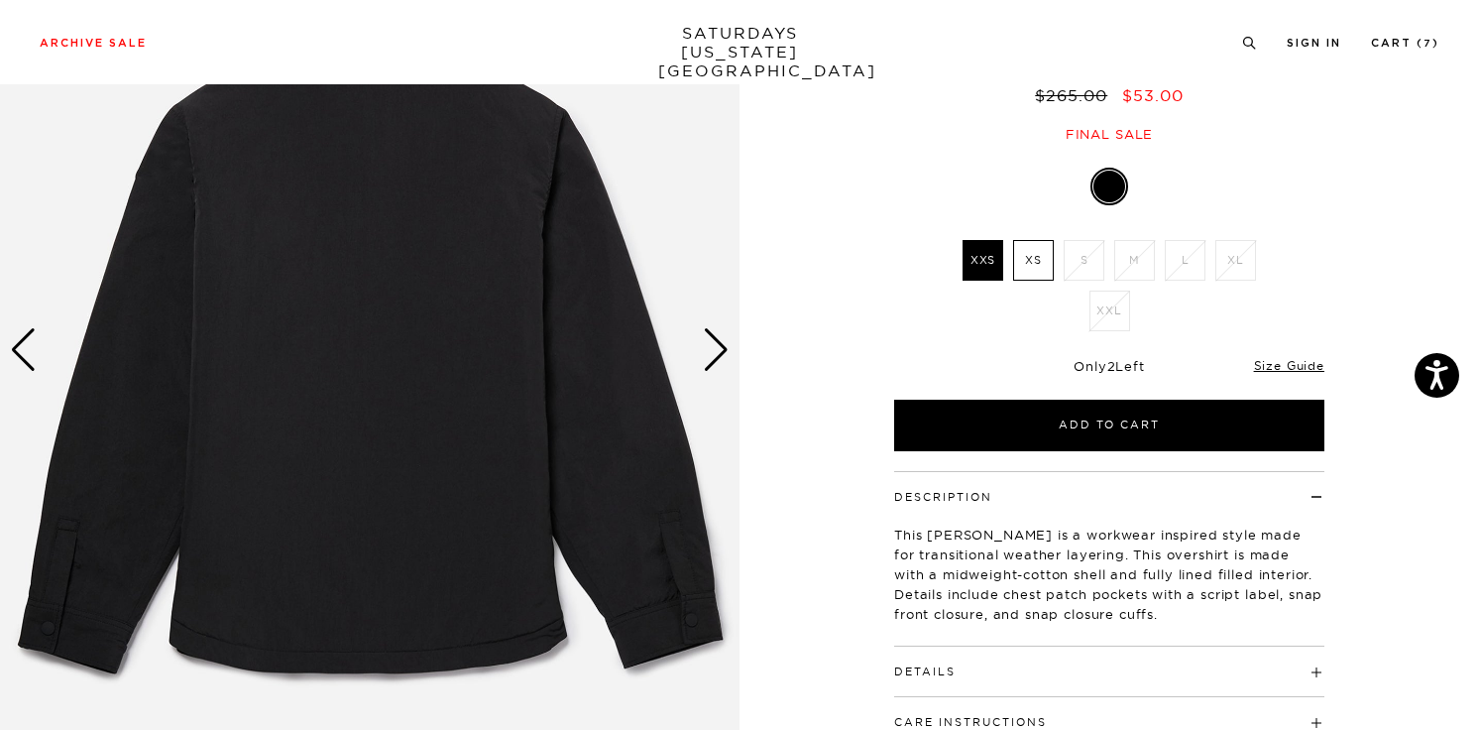
click at [711, 362] on div "Next slide" at bounding box center [716, 350] width 27 height 44
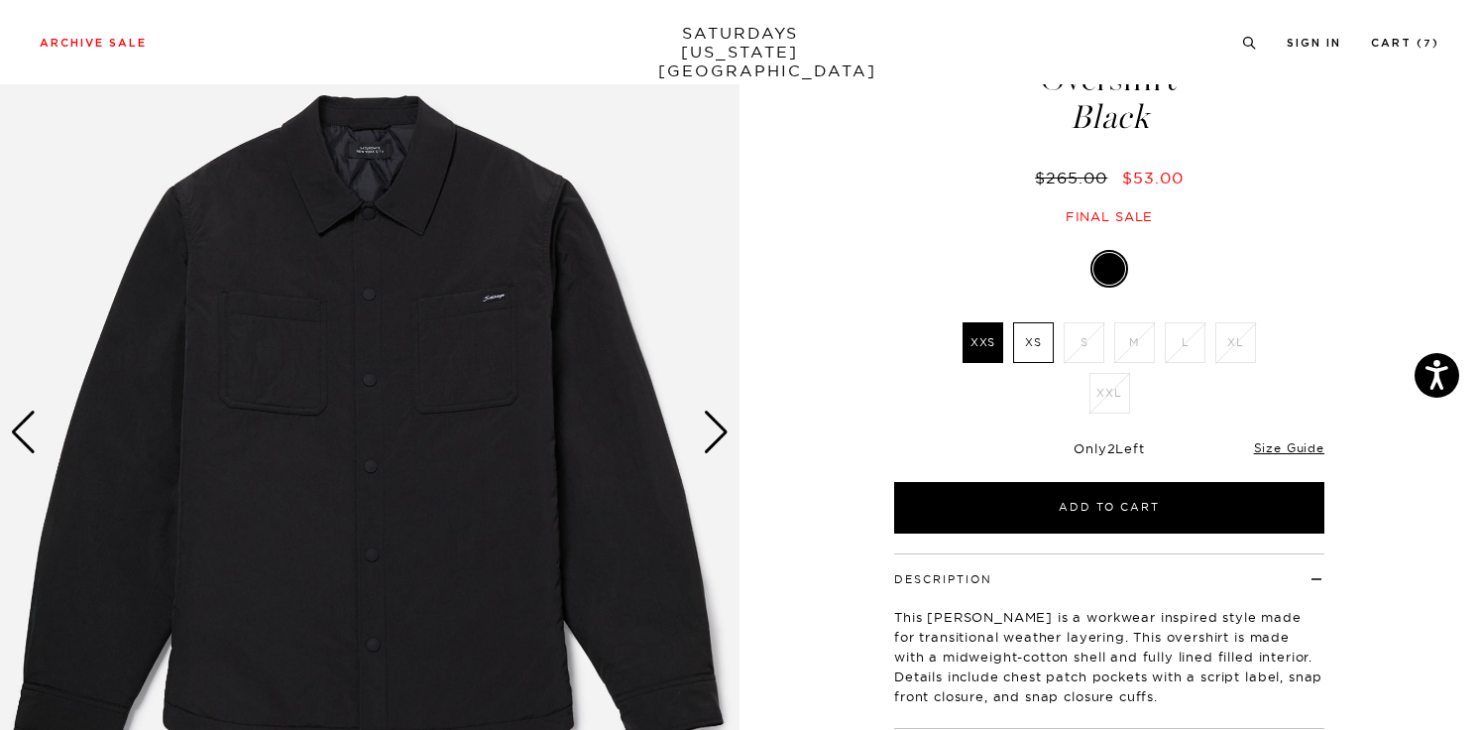
scroll to position [131, 0]
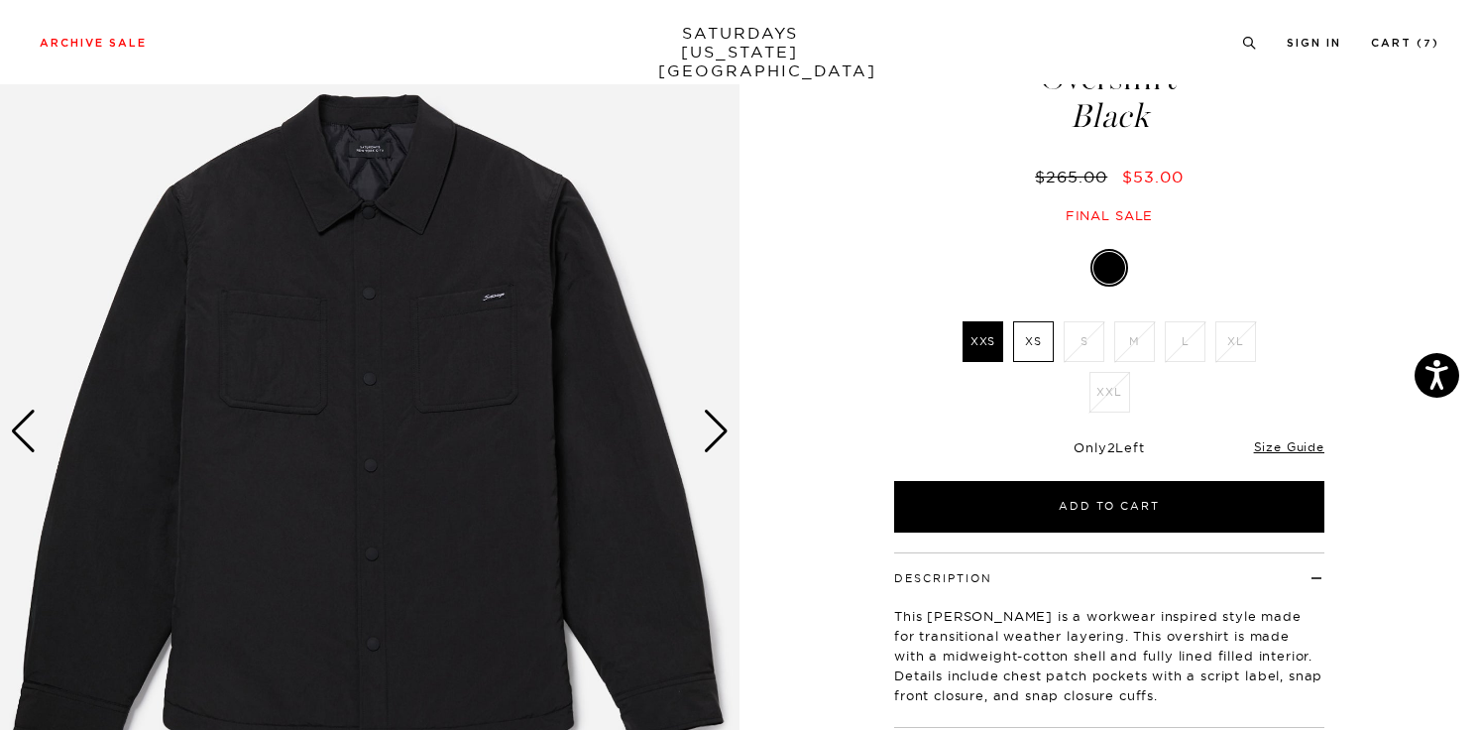
click at [719, 437] on div "Next slide" at bounding box center [716, 431] width 27 height 44
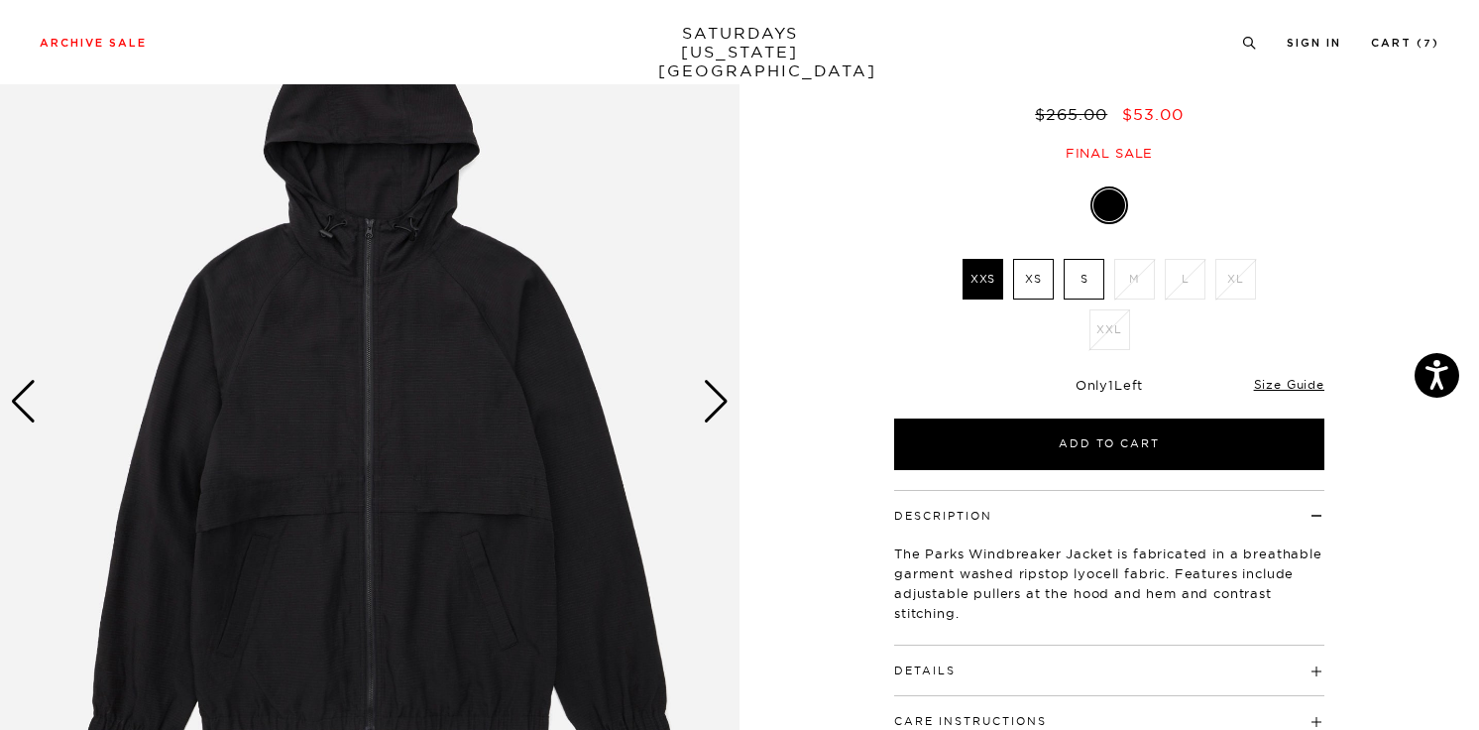
scroll to position [168, 0]
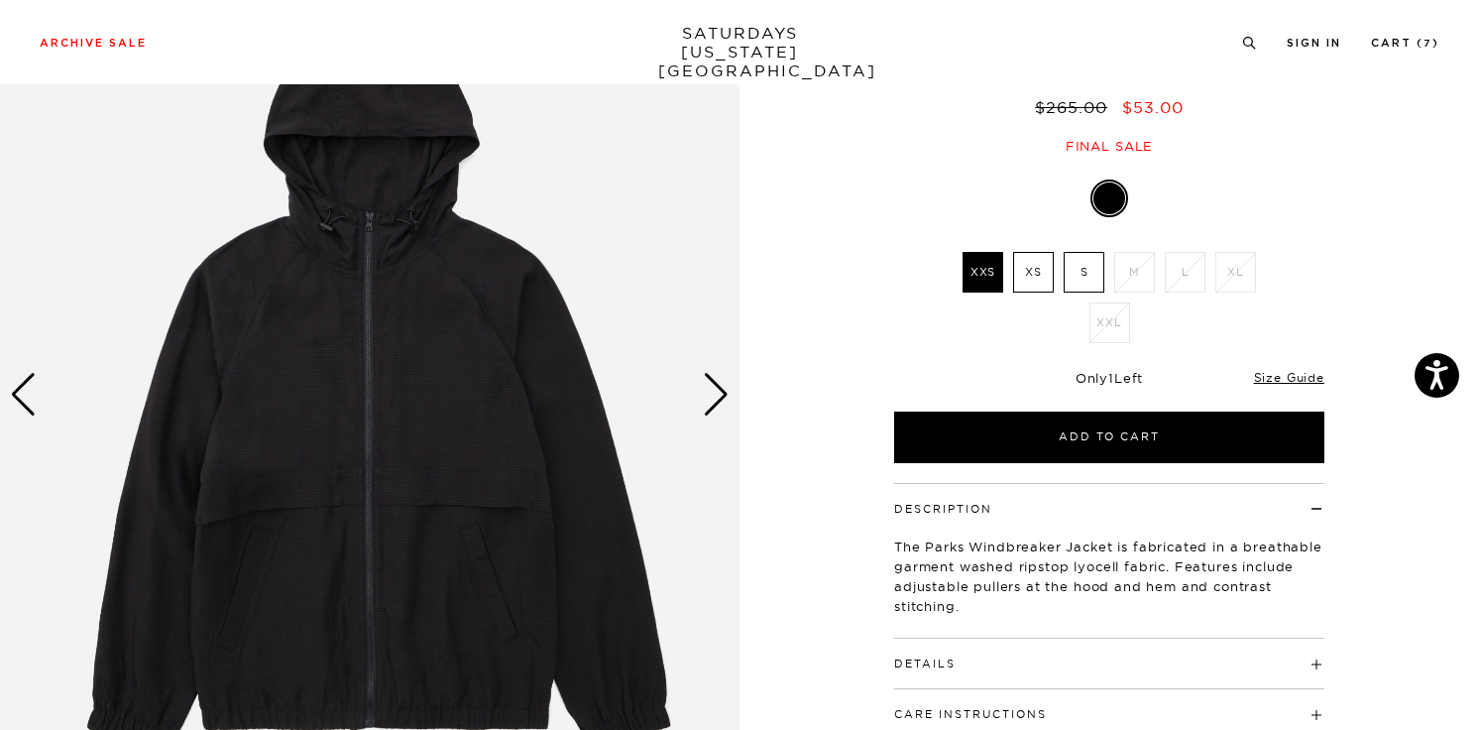
click at [709, 397] on div "Next slide" at bounding box center [716, 395] width 27 height 44
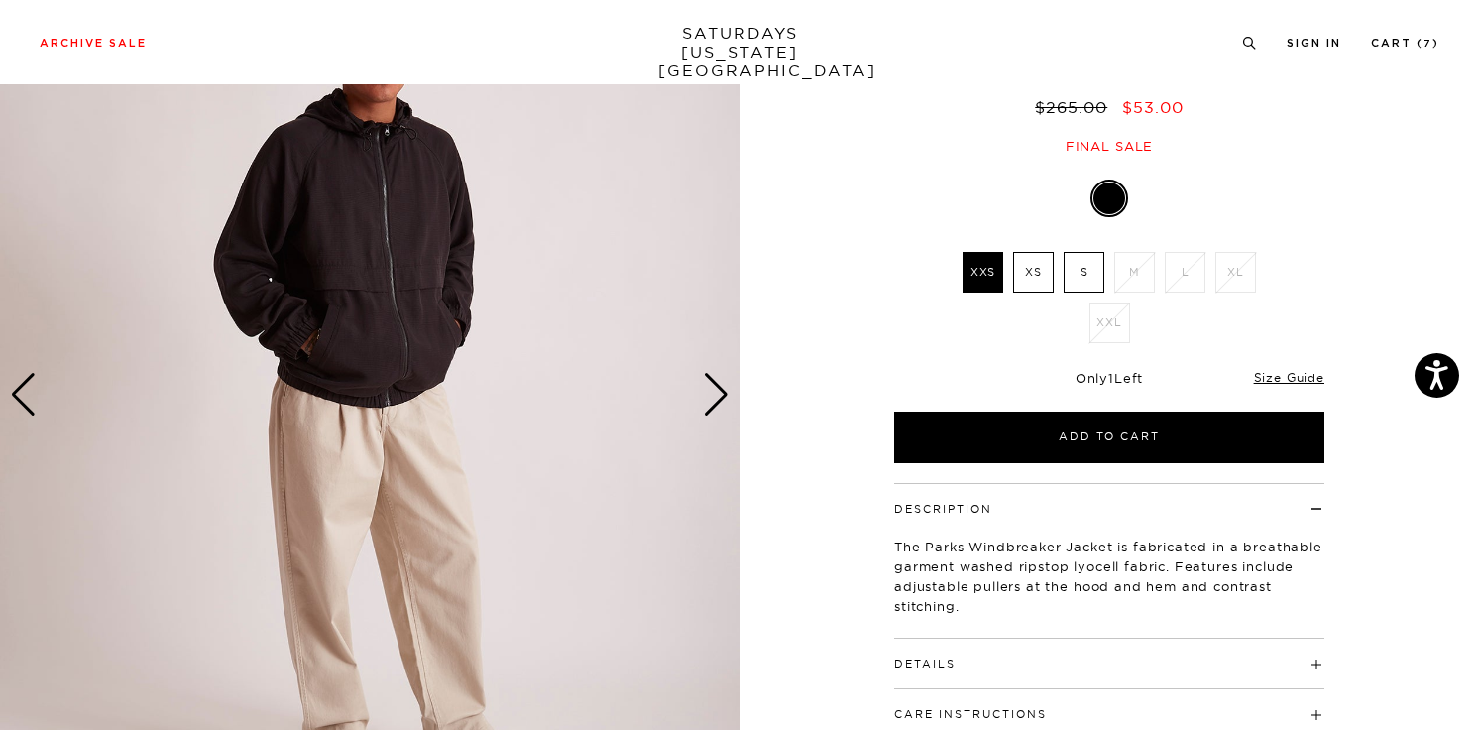
click at [709, 397] on div "Next slide" at bounding box center [716, 395] width 27 height 44
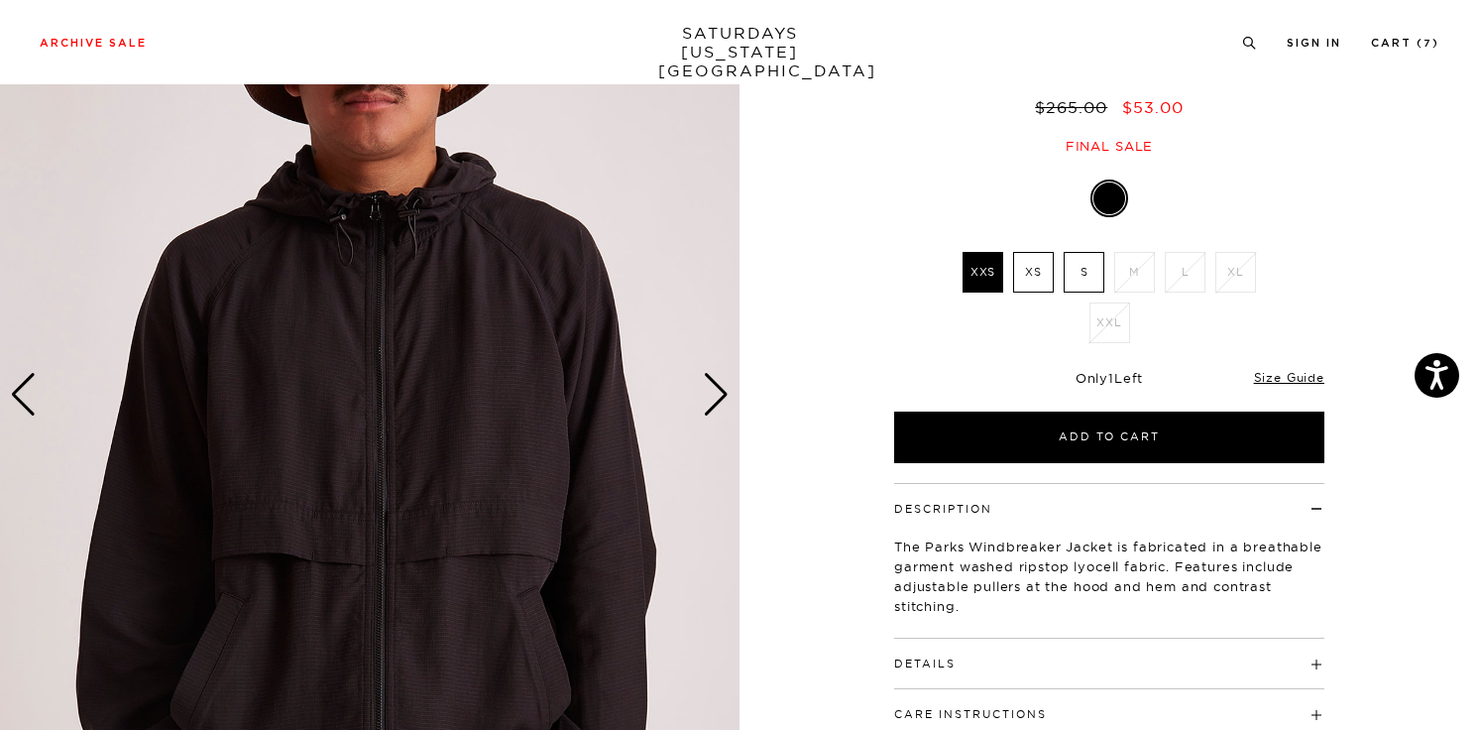
click at [709, 397] on div "Next slide" at bounding box center [716, 395] width 27 height 44
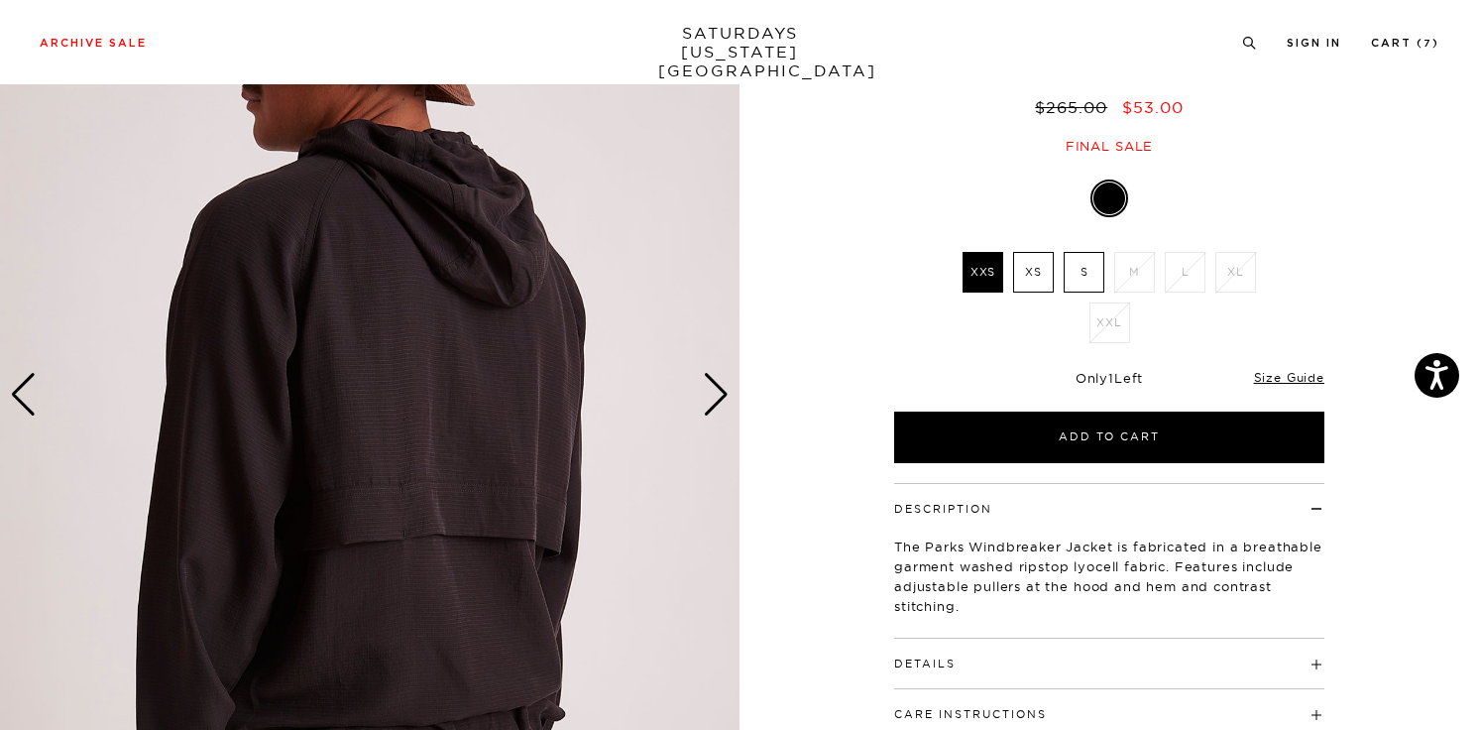
click at [709, 397] on div "Next slide" at bounding box center [716, 395] width 27 height 44
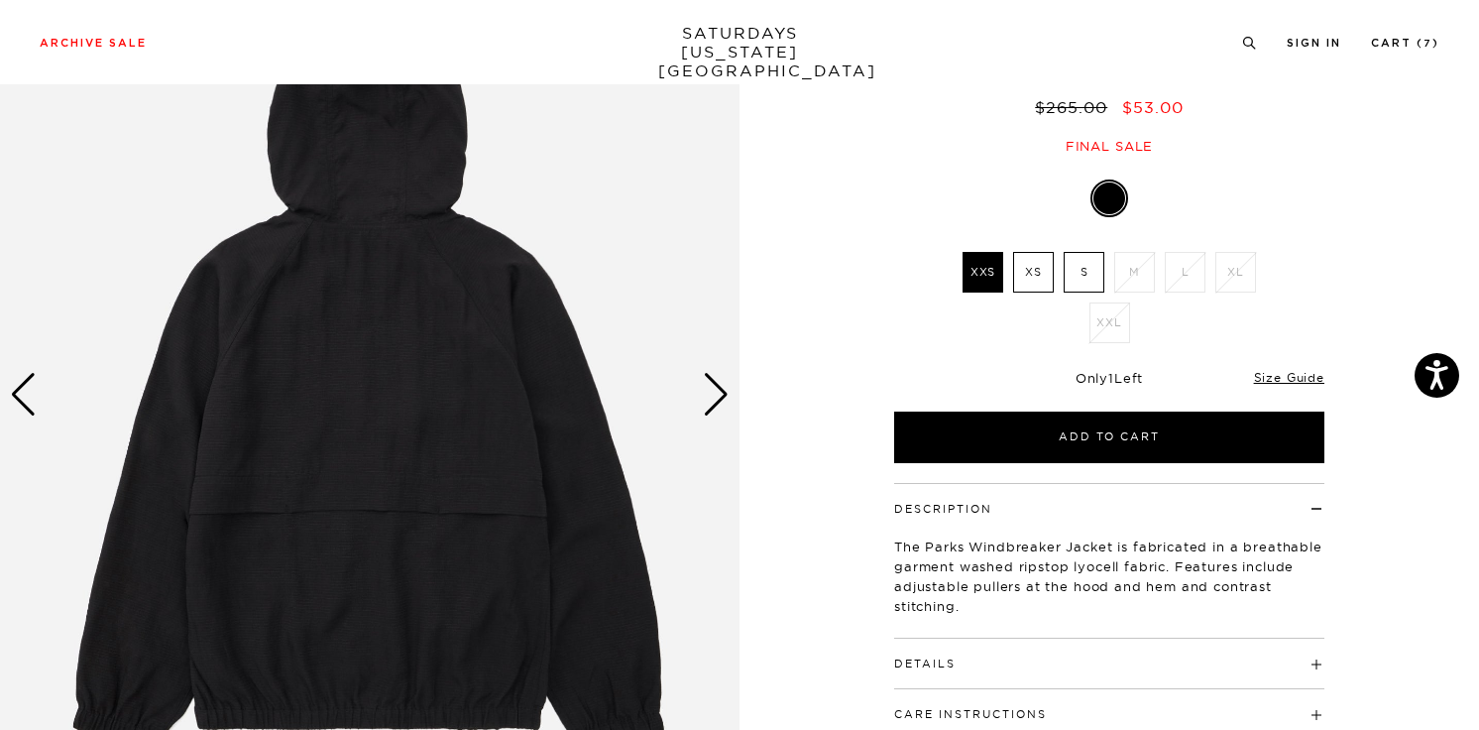
click at [709, 397] on div "Next slide" at bounding box center [716, 395] width 27 height 44
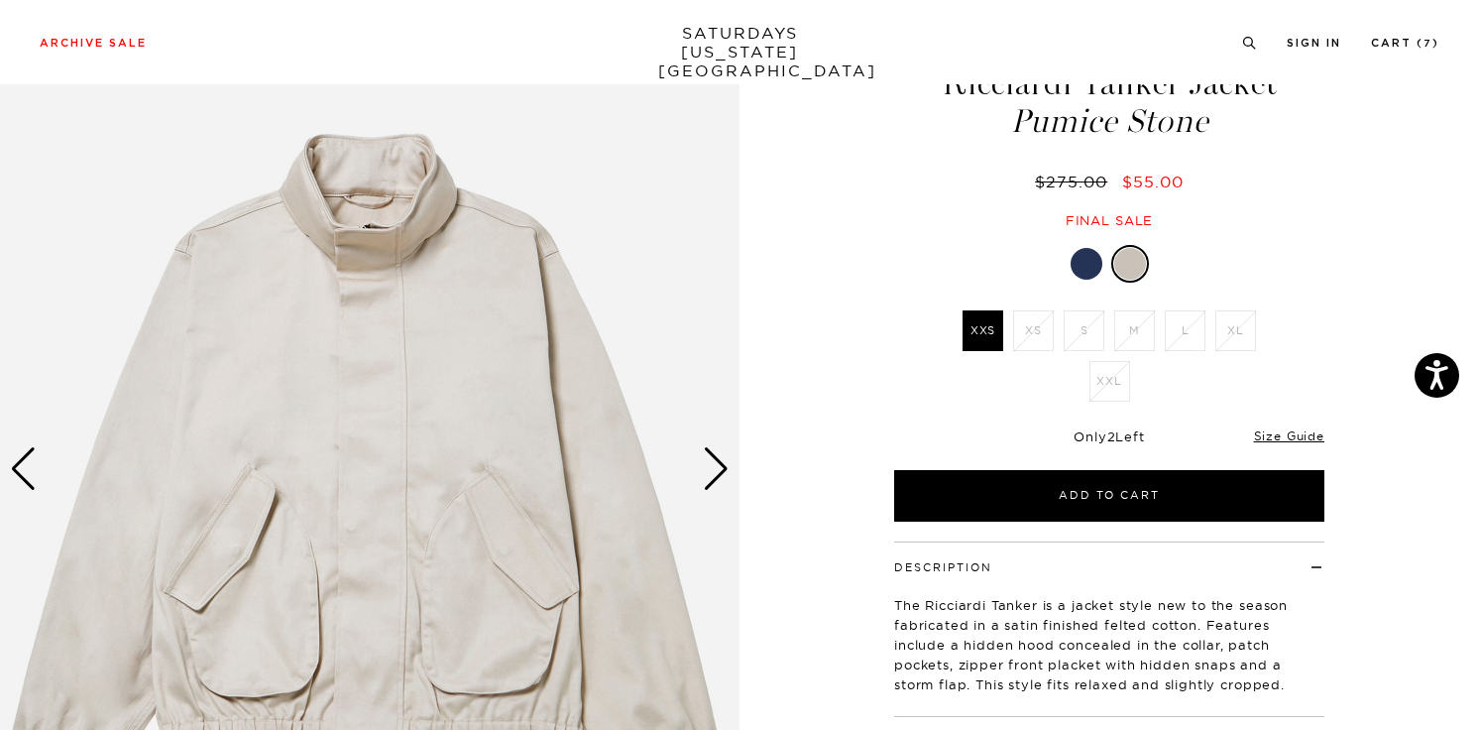
scroll to position [186, 0]
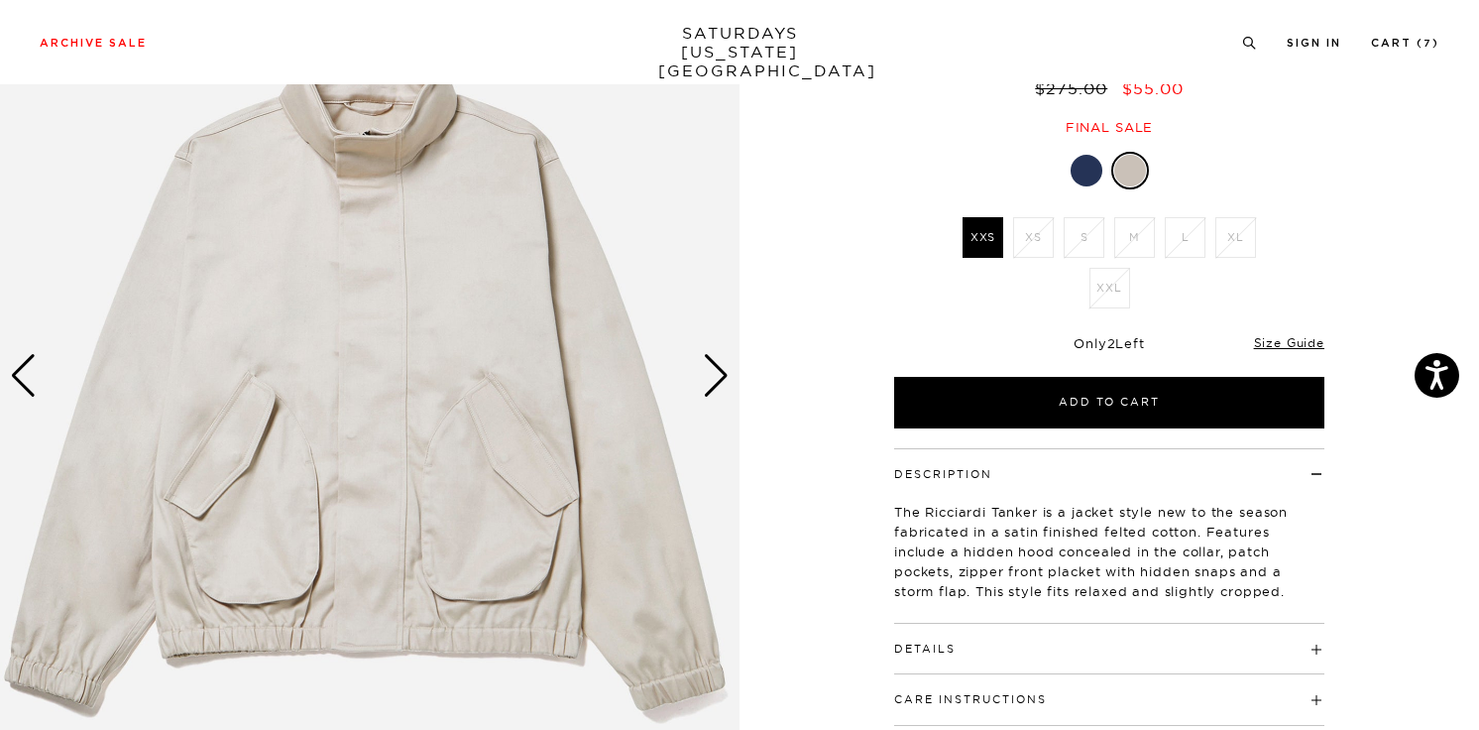
click at [719, 385] on div "Next slide" at bounding box center [716, 376] width 27 height 44
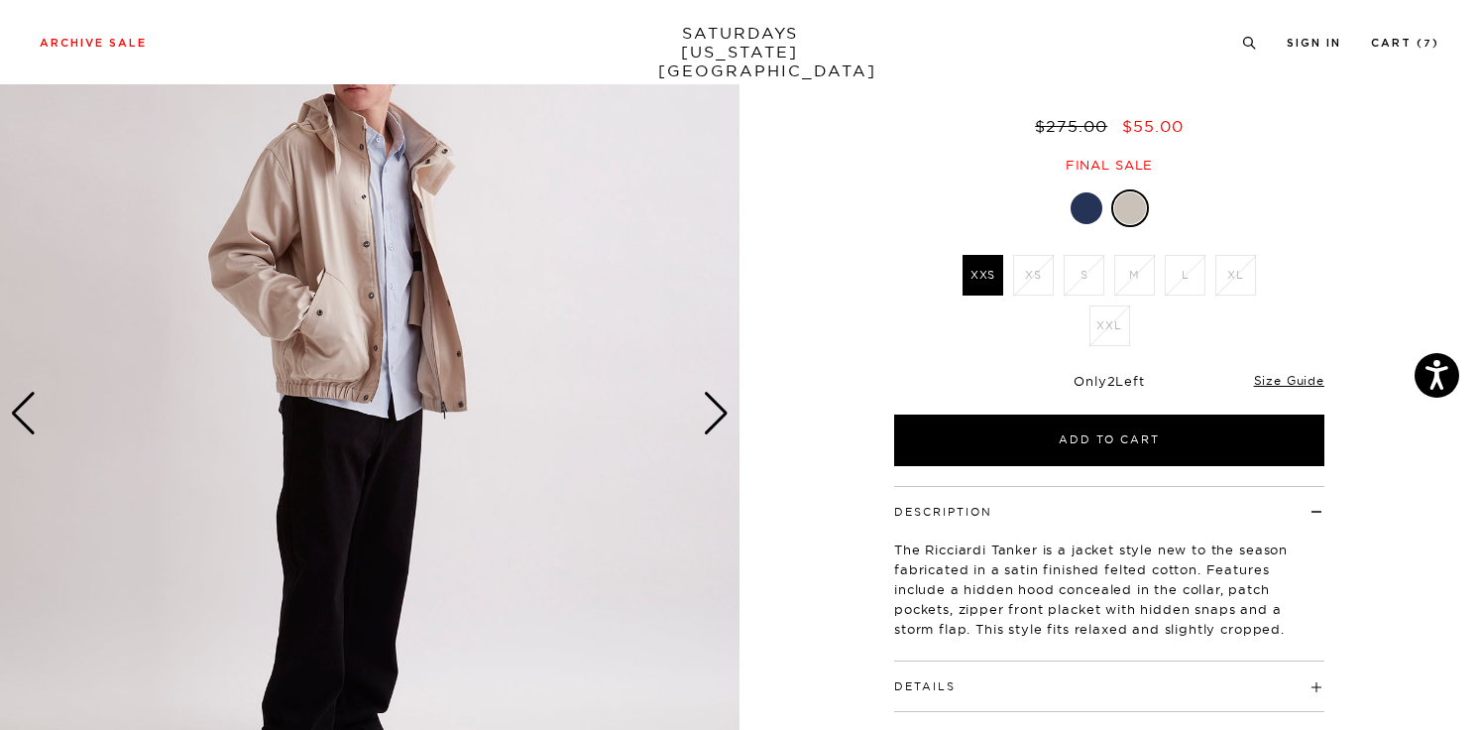
scroll to position [145, 0]
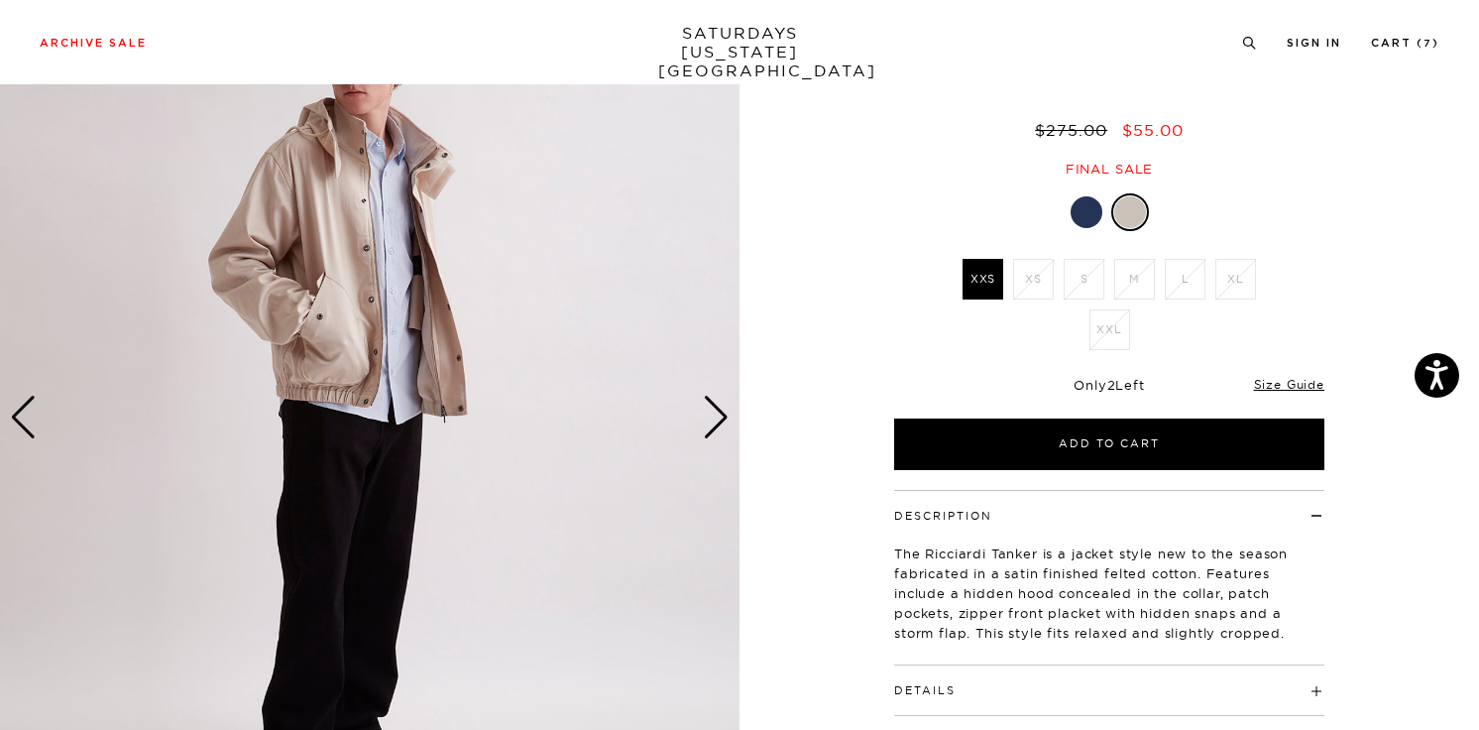
click at [718, 426] on div "Next slide" at bounding box center [716, 417] width 27 height 44
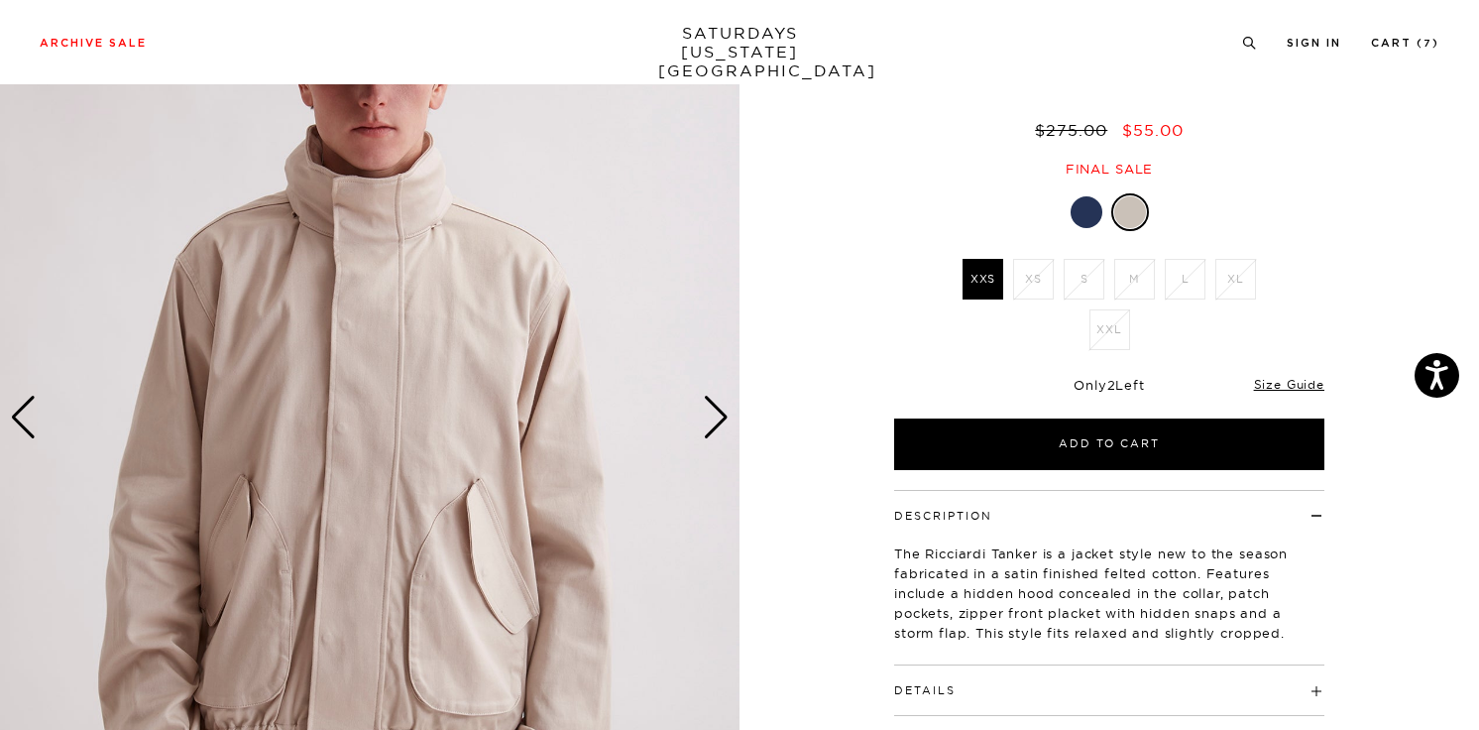
click at [718, 426] on div "Next slide" at bounding box center [716, 417] width 27 height 44
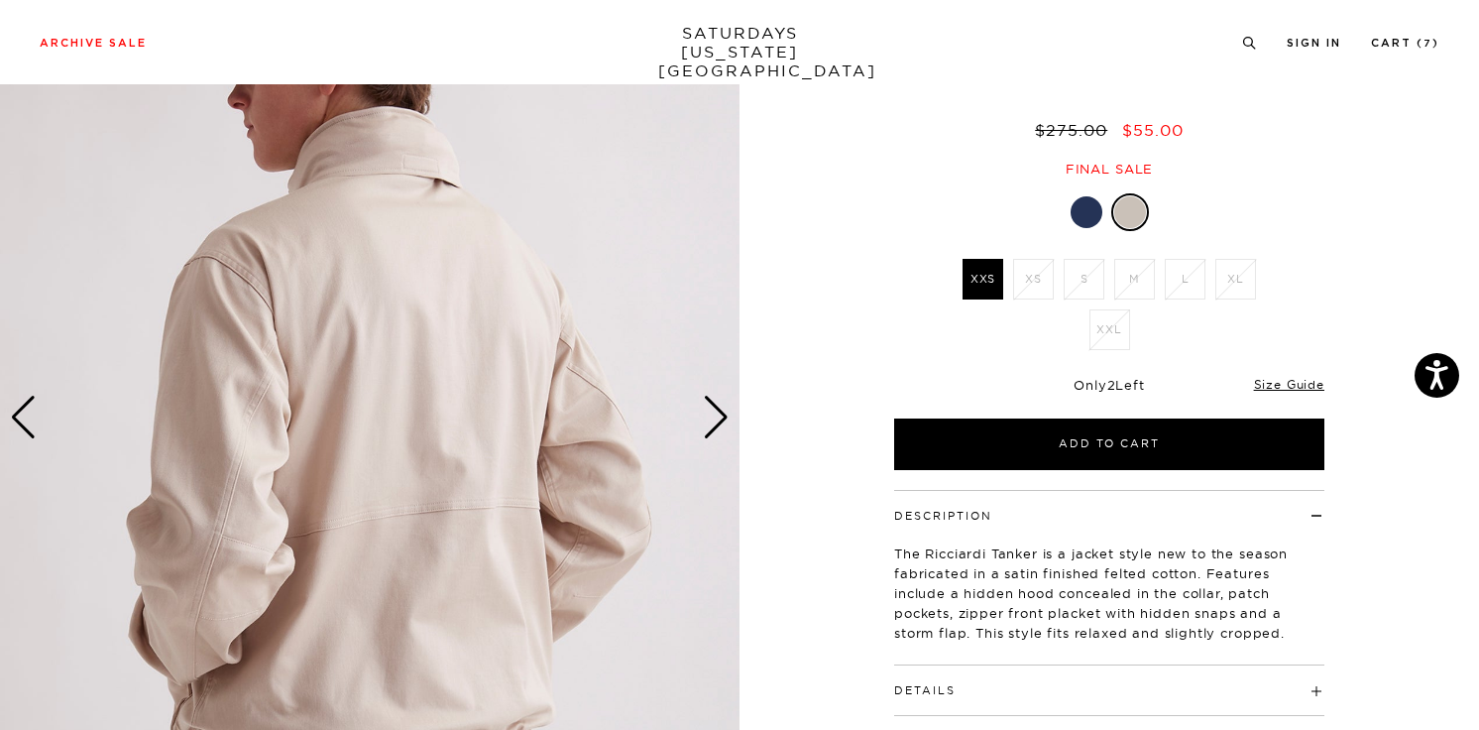
click at [718, 426] on div "Next slide" at bounding box center [716, 417] width 27 height 44
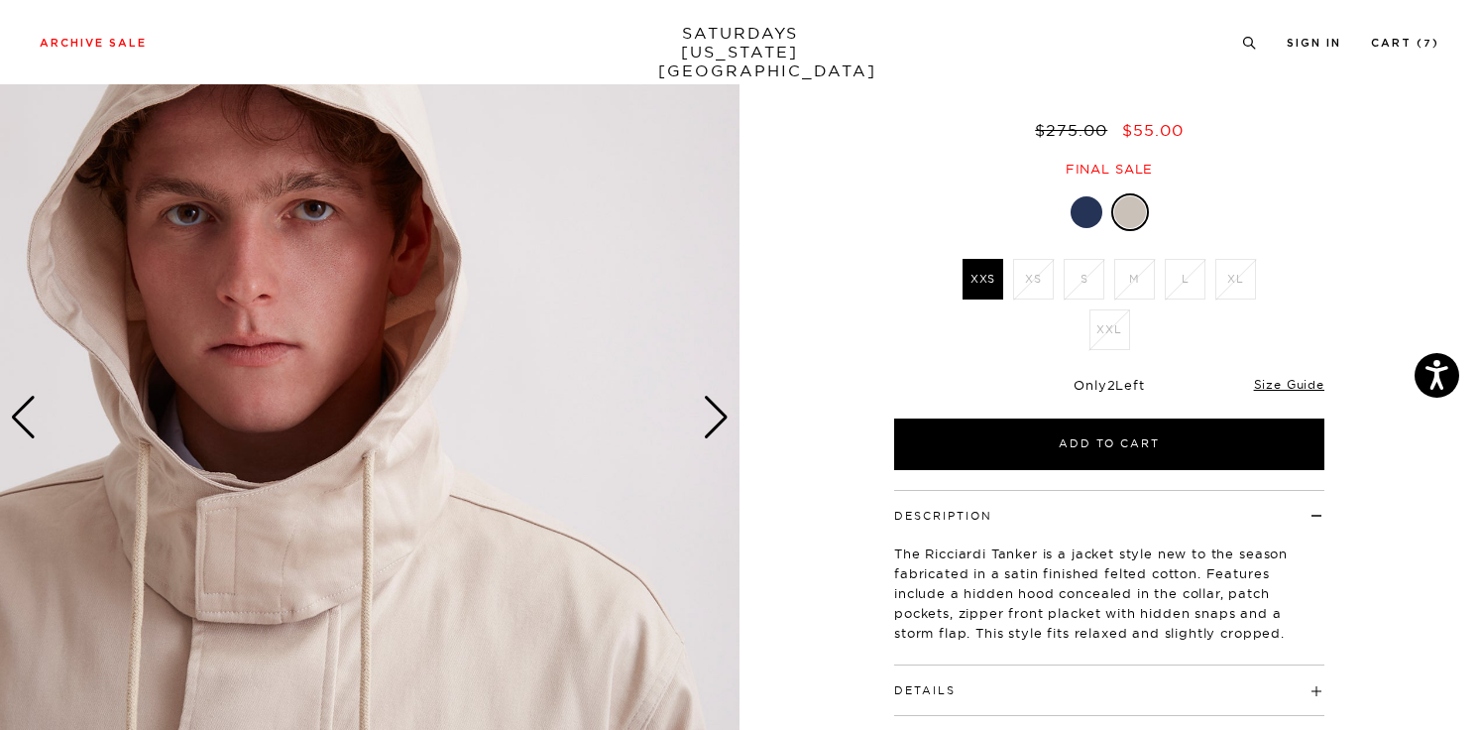
click at [718, 426] on div "Next slide" at bounding box center [716, 417] width 27 height 44
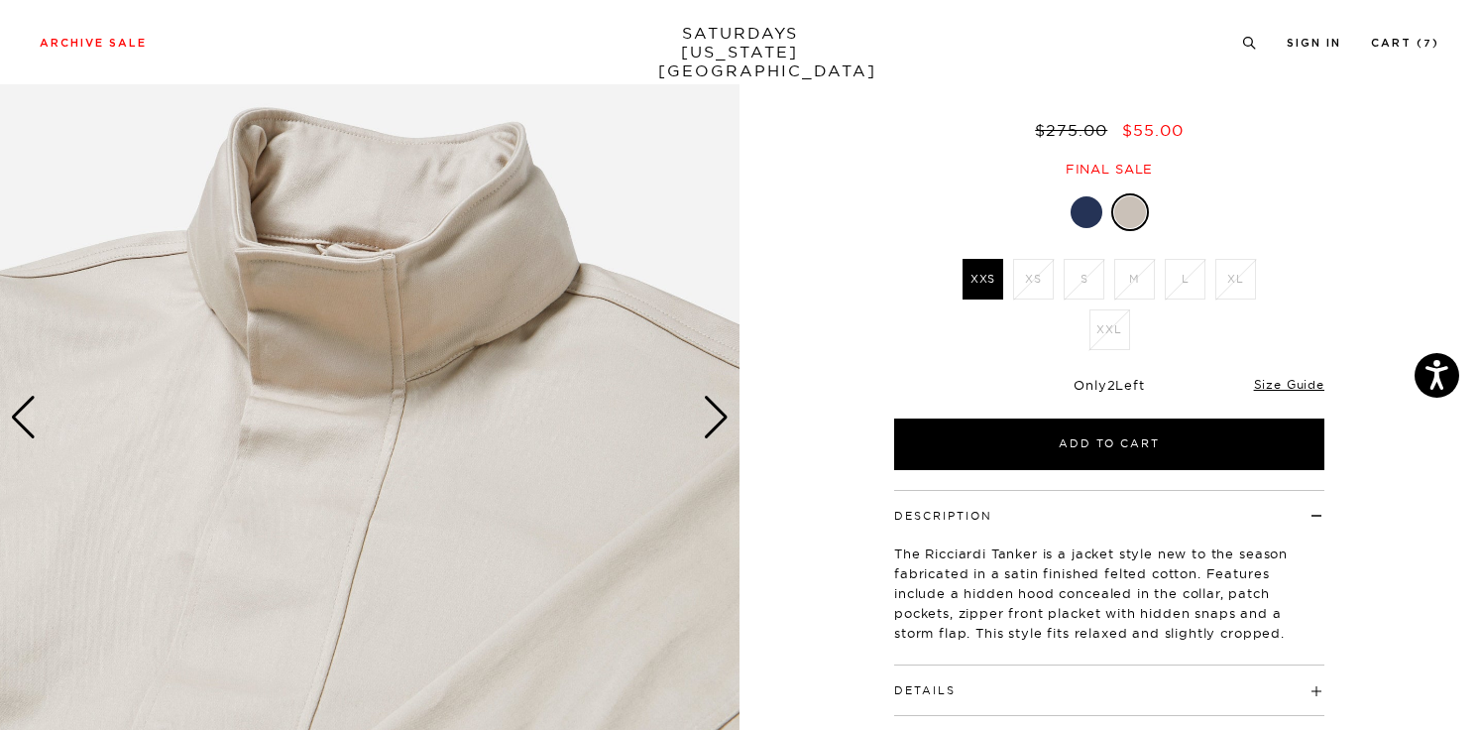
click at [718, 426] on div "Next slide" at bounding box center [716, 417] width 27 height 44
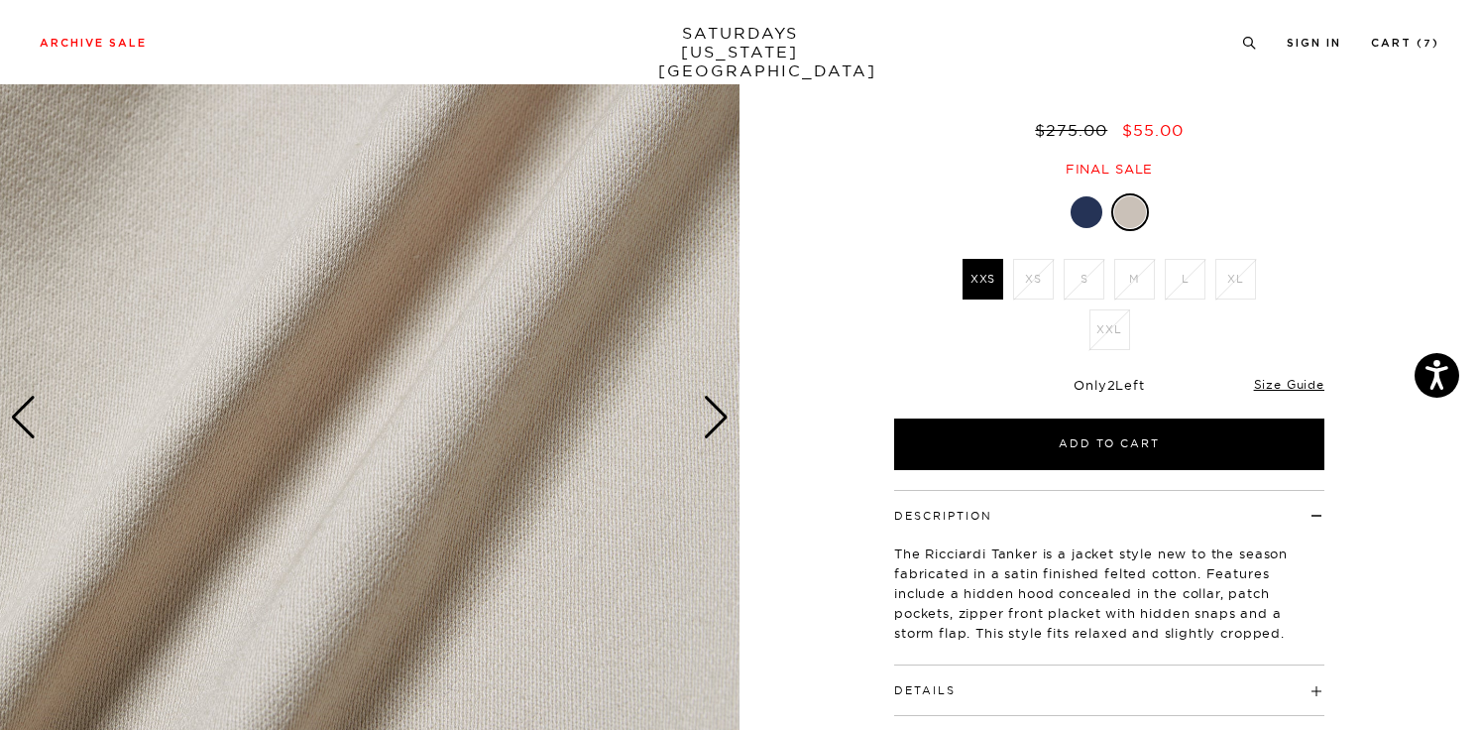
click at [718, 426] on div "Next slide" at bounding box center [716, 417] width 27 height 44
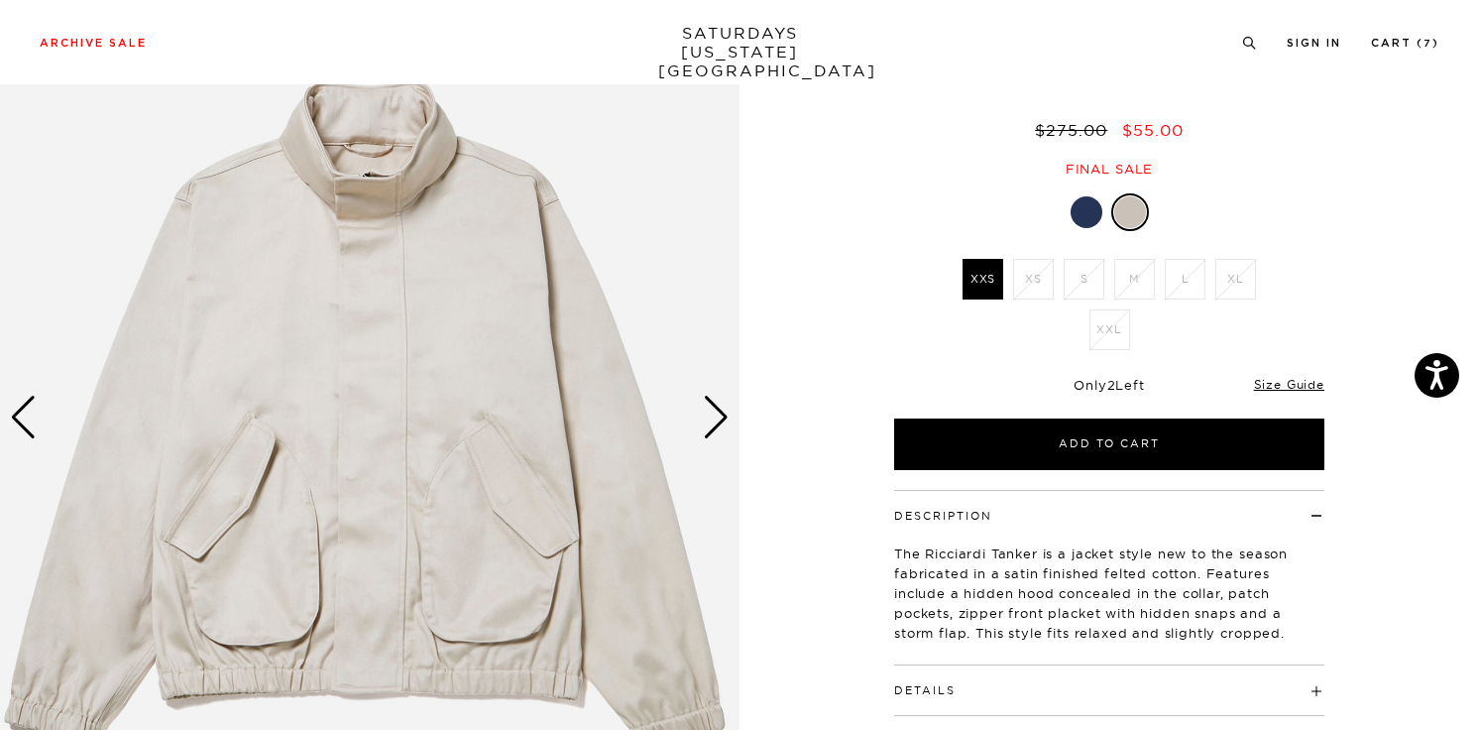
click at [718, 426] on div "Next slide" at bounding box center [716, 417] width 27 height 44
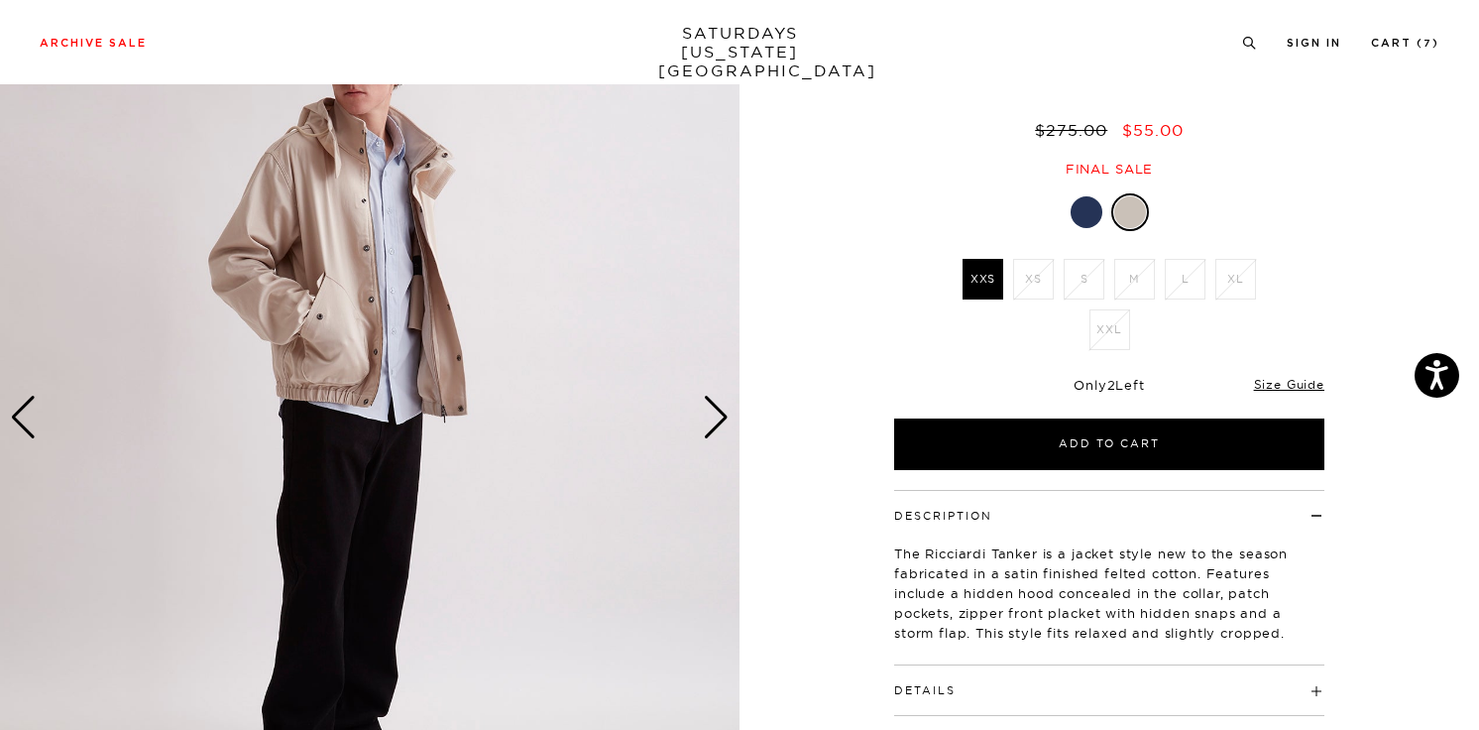
click at [718, 426] on div "Next slide" at bounding box center [716, 417] width 27 height 44
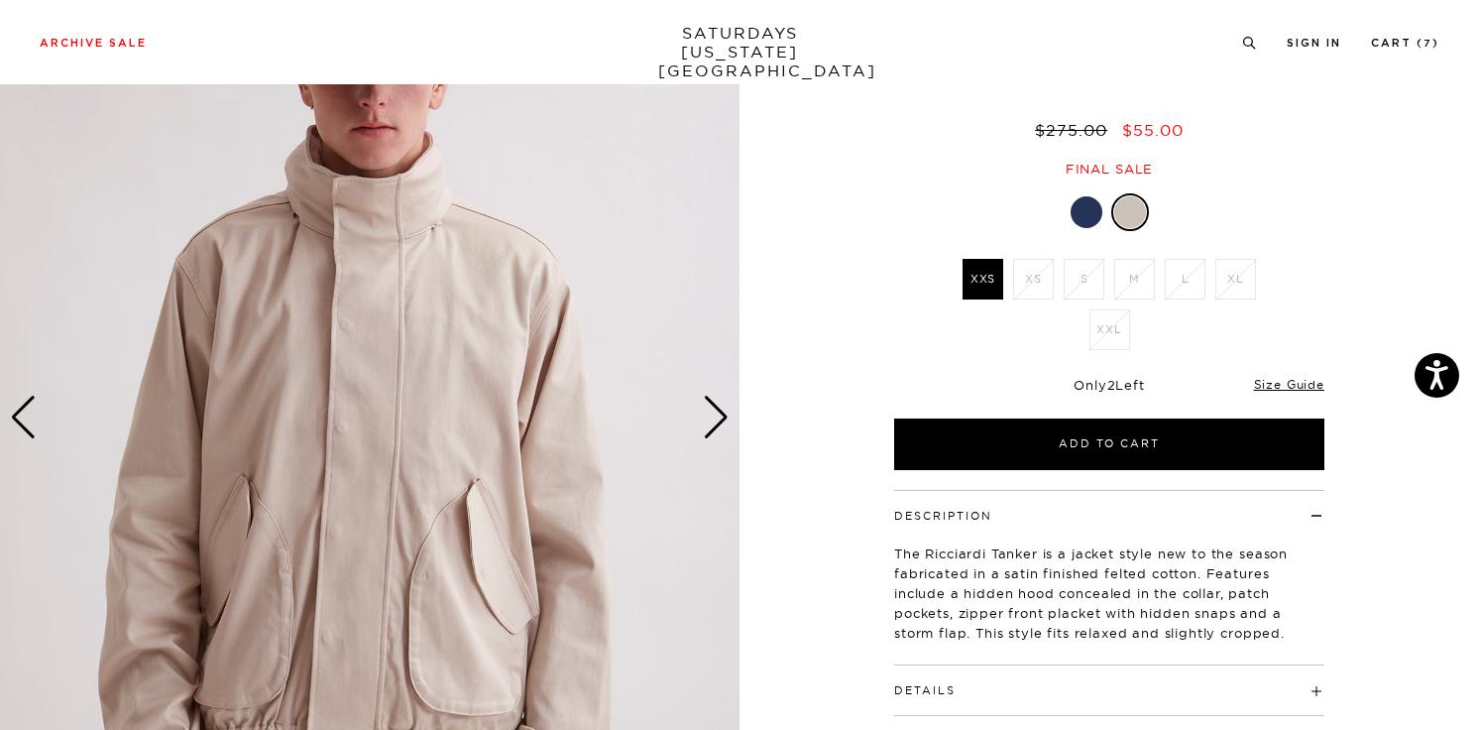
click at [718, 426] on div "Next slide" at bounding box center [716, 417] width 27 height 44
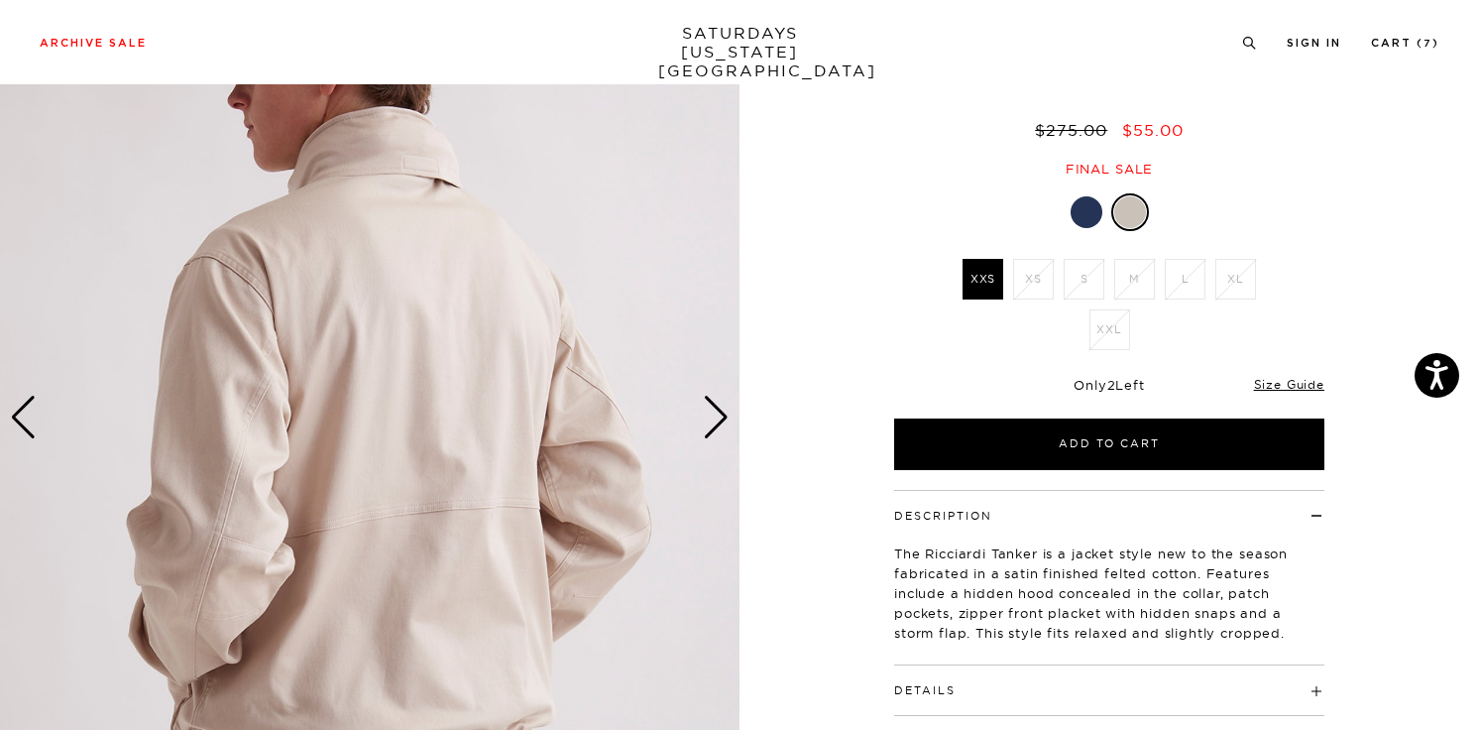
click at [718, 426] on div "Next slide" at bounding box center [716, 417] width 27 height 44
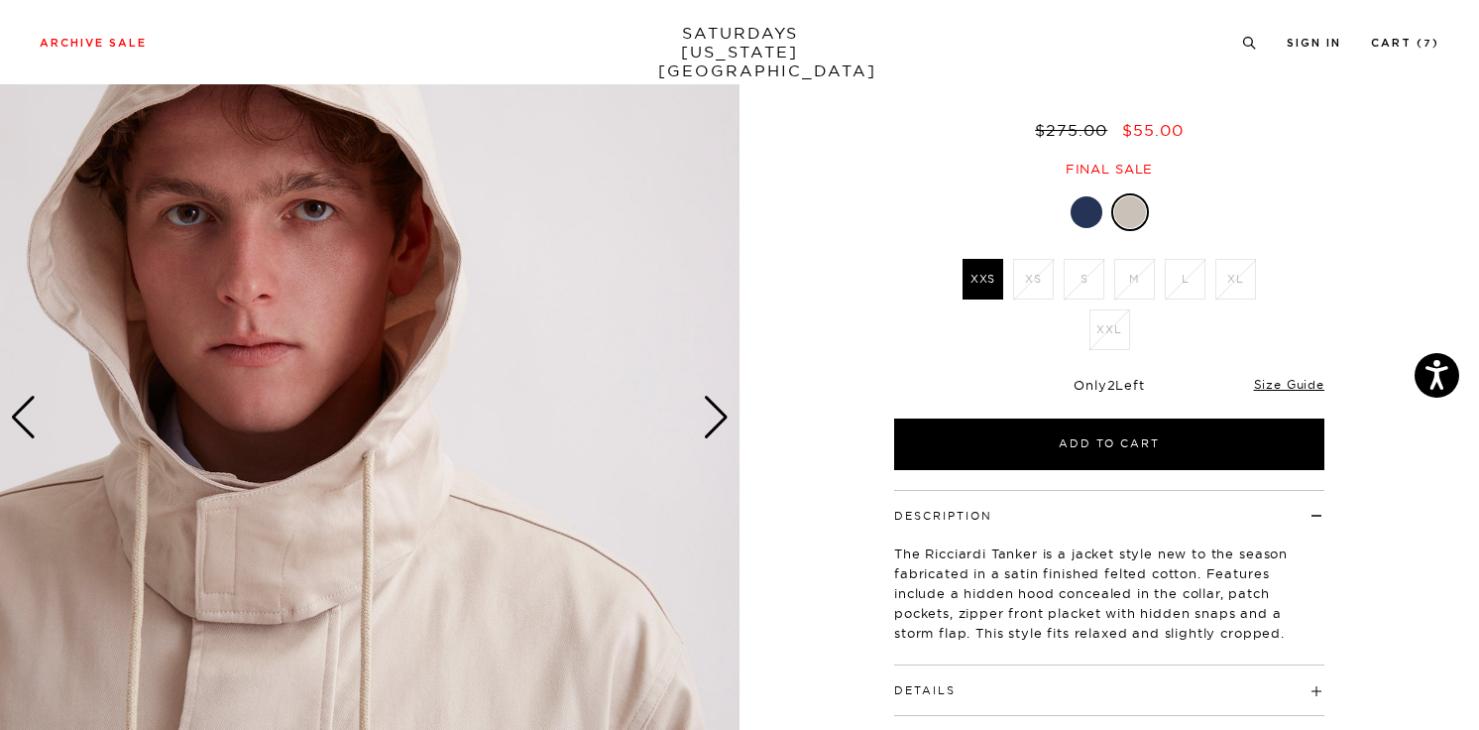
click at [718, 426] on div "Next slide" at bounding box center [716, 417] width 27 height 44
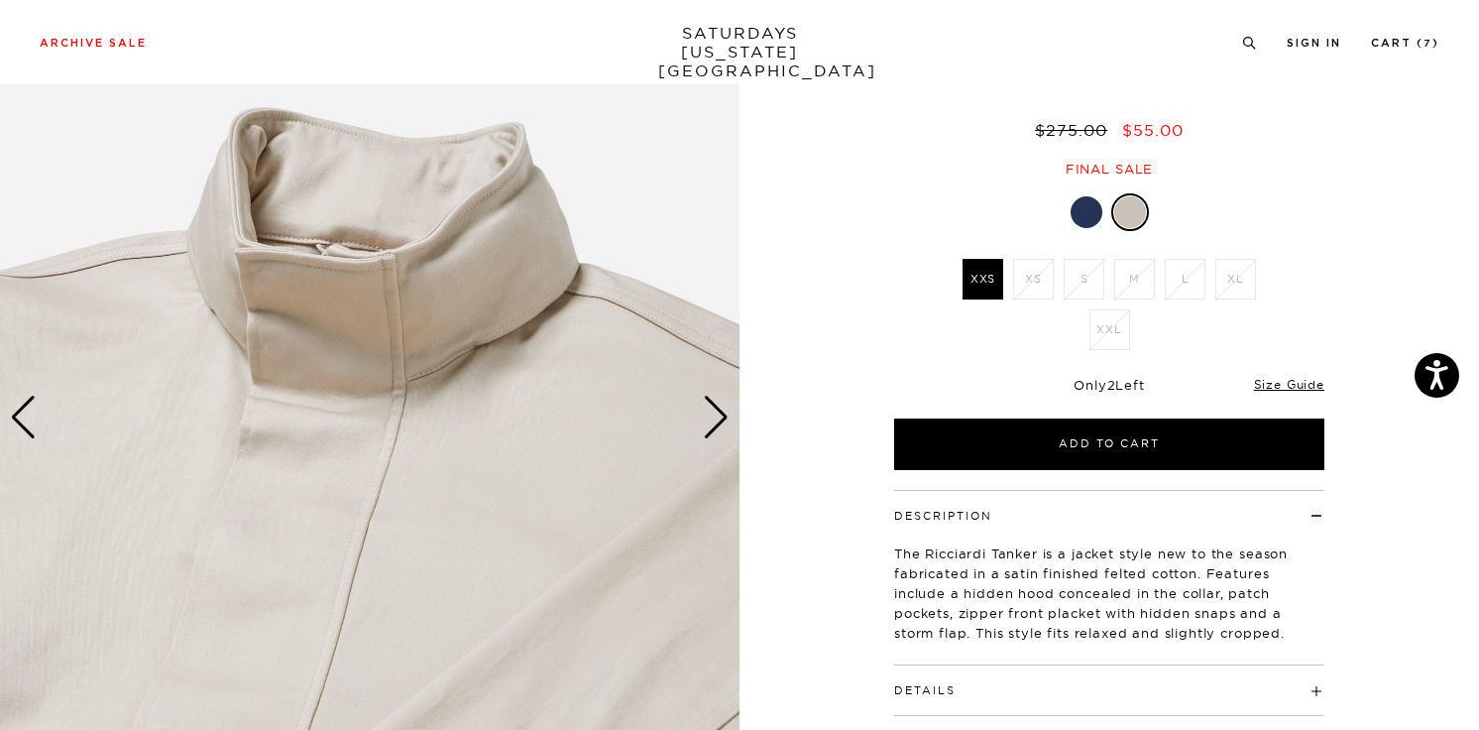
click at [718, 426] on div "Next slide" at bounding box center [716, 417] width 27 height 44
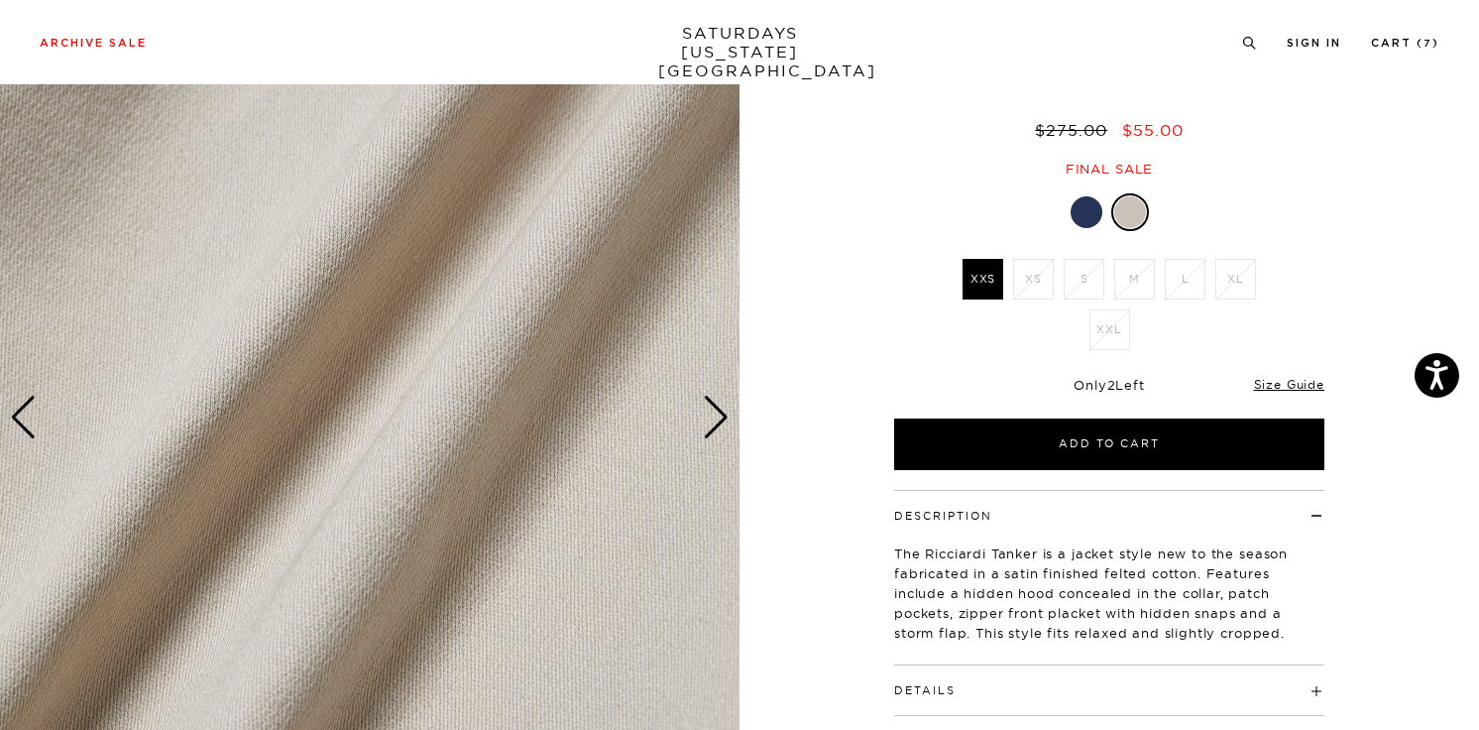
click at [718, 426] on div "Next slide" at bounding box center [716, 417] width 27 height 44
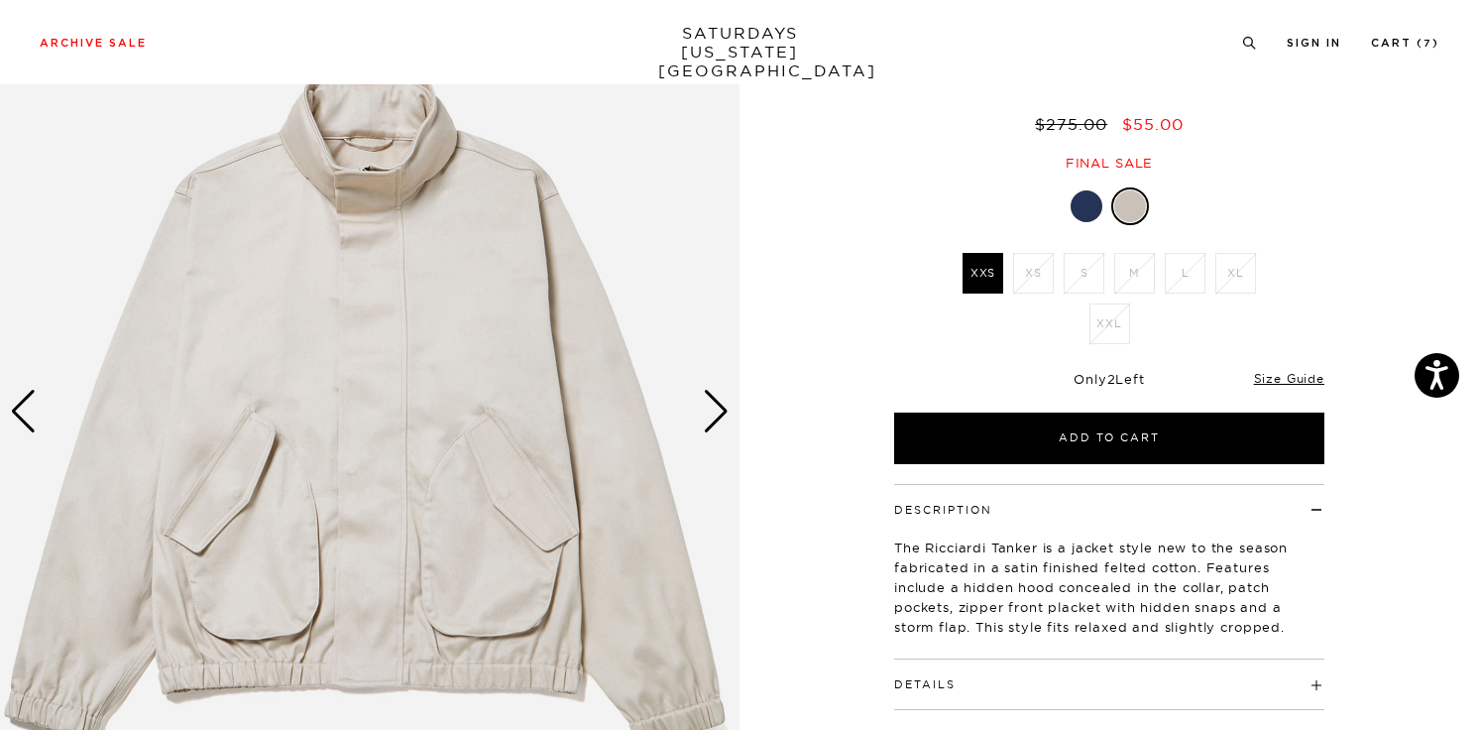
scroll to position [126, 0]
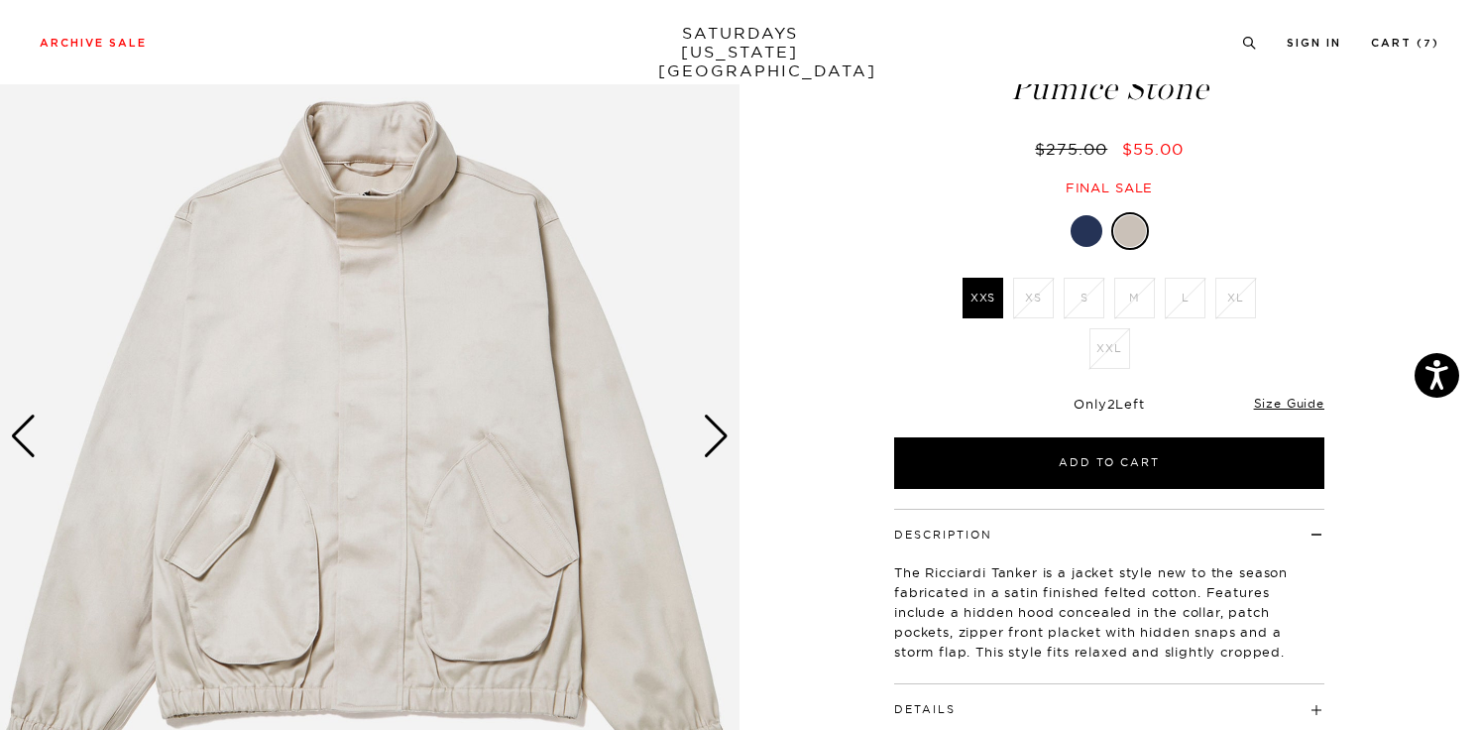
click at [1085, 228] on div at bounding box center [1087, 231] width 32 height 32
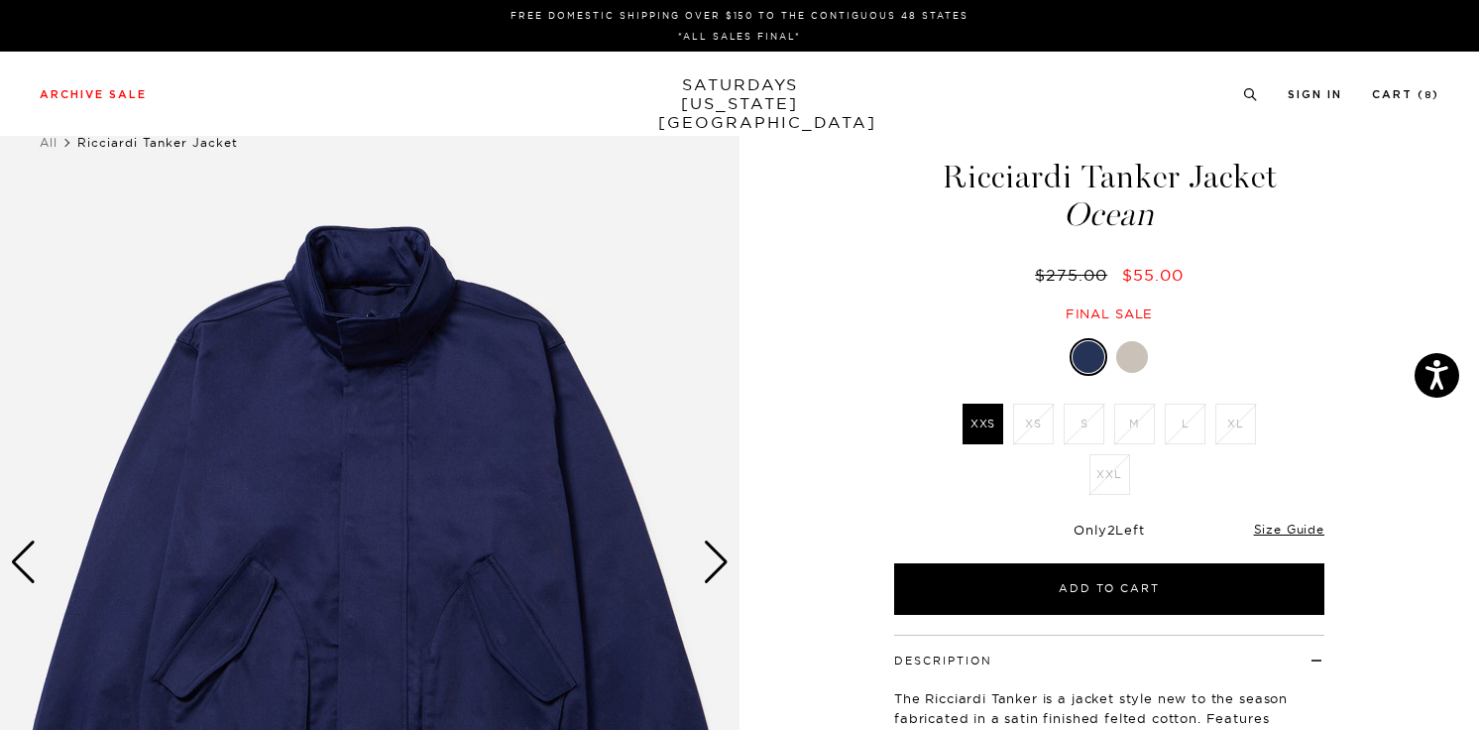
click at [723, 561] on div "Next slide" at bounding box center [716, 562] width 27 height 44
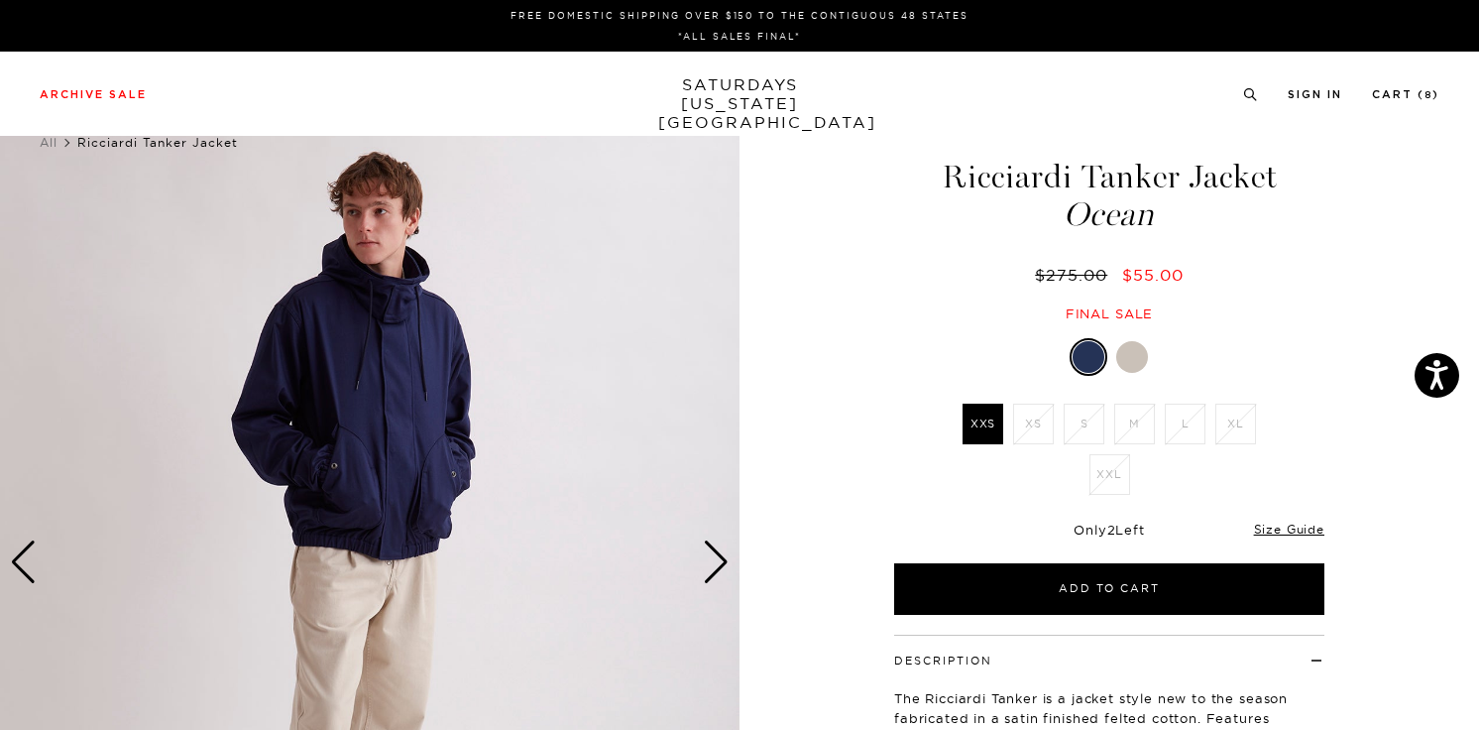
click at [722, 561] on div "Next slide" at bounding box center [716, 562] width 27 height 44
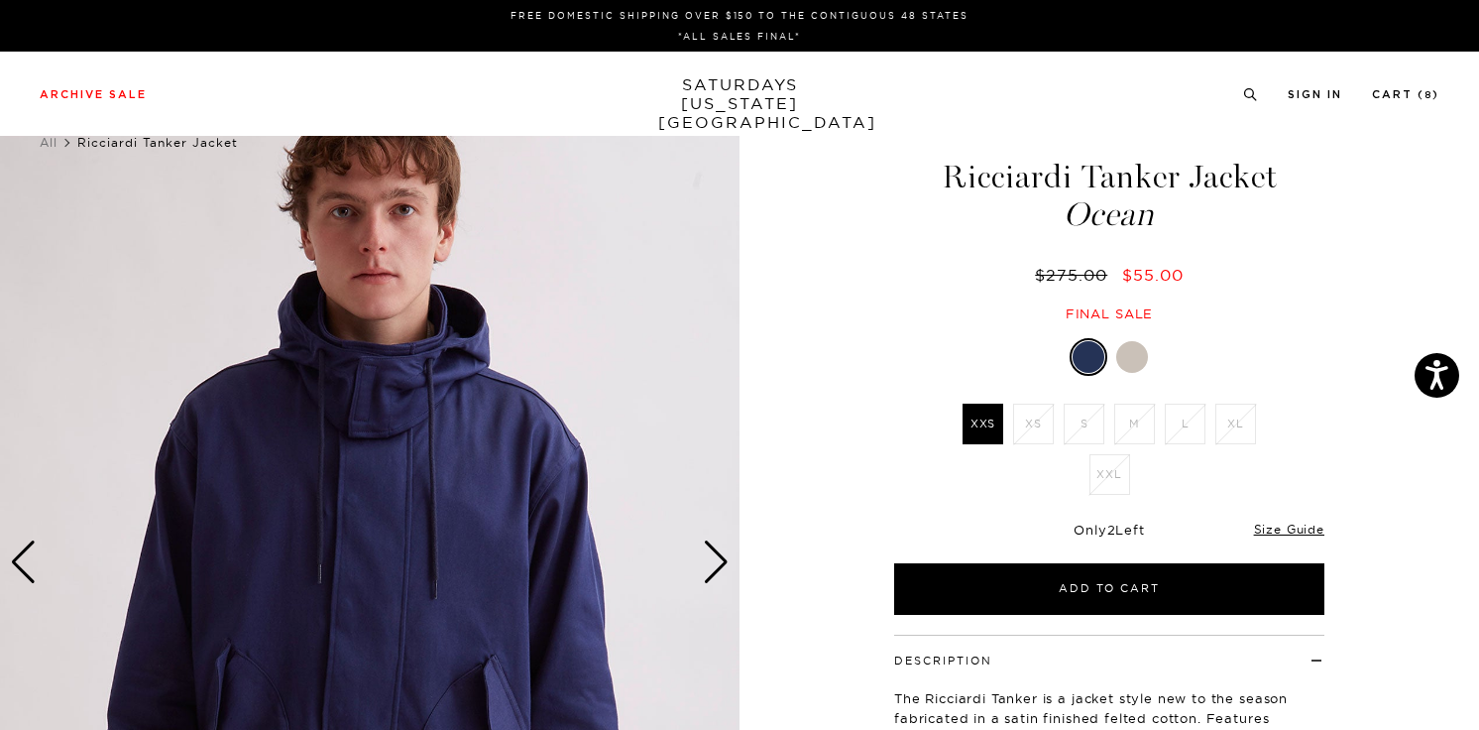
click at [722, 561] on div "Next slide" at bounding box center [716, 562] width 27 height 44
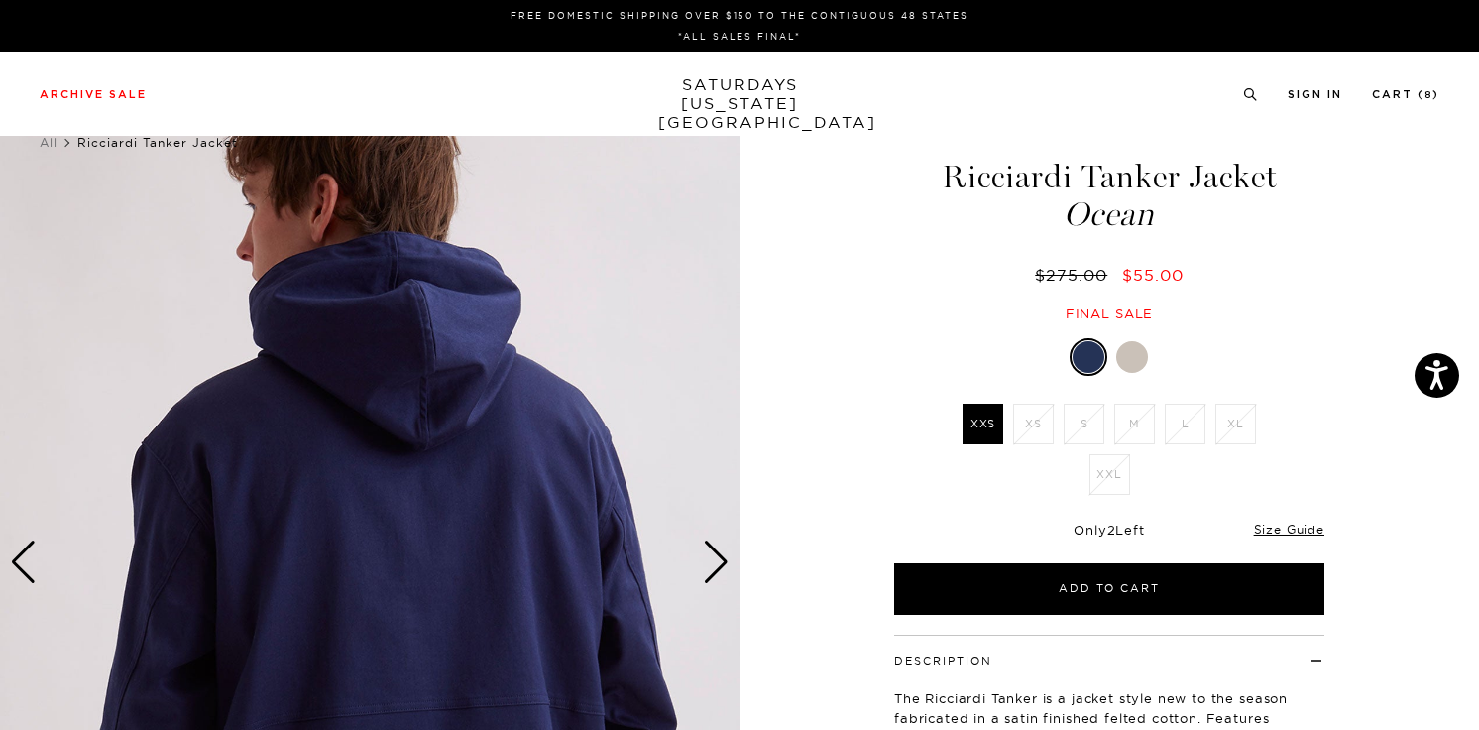
click at [722, 561] on div "Next slide" at bounding box center [716, 562] width 27 height 44
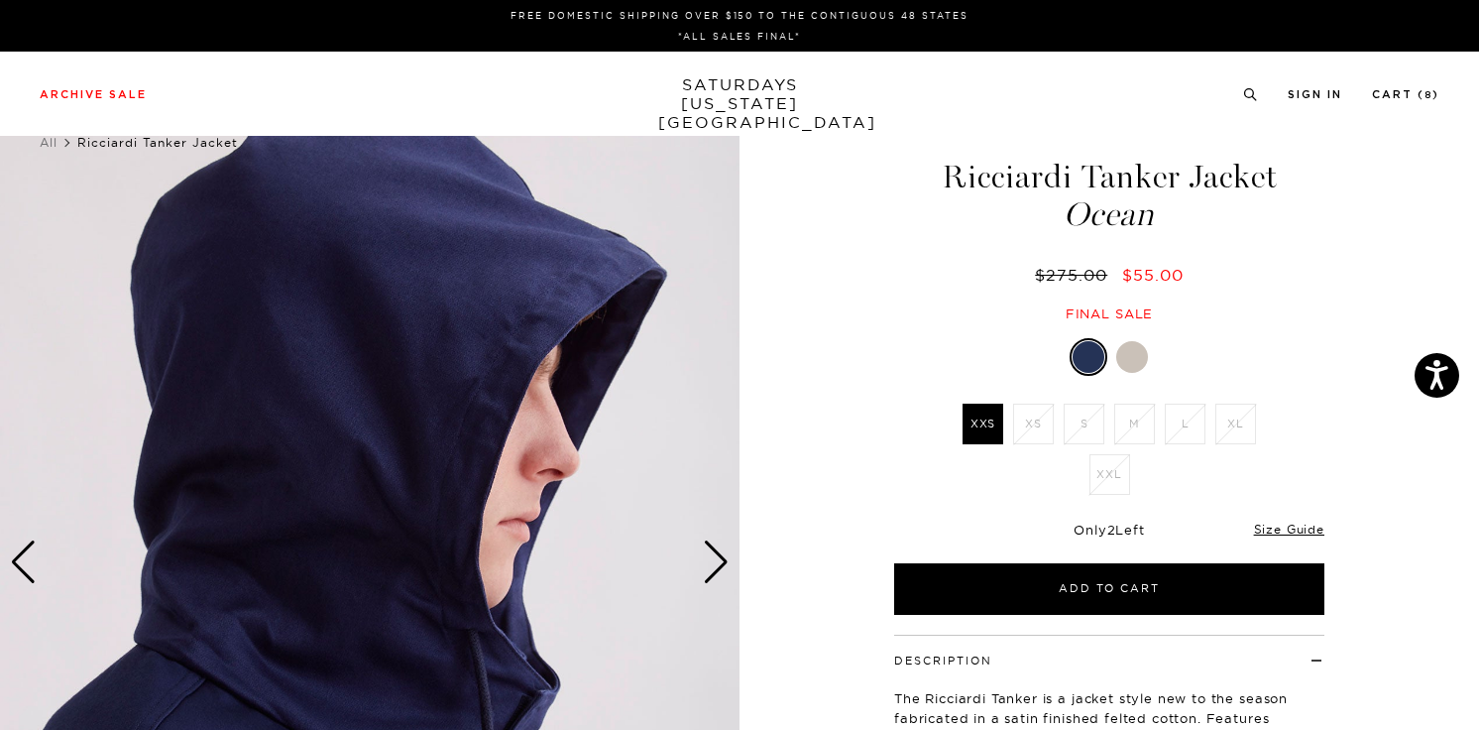
click at [721, 560] on div "Next slide" at bounding box center [716, 562] width 27 height 44
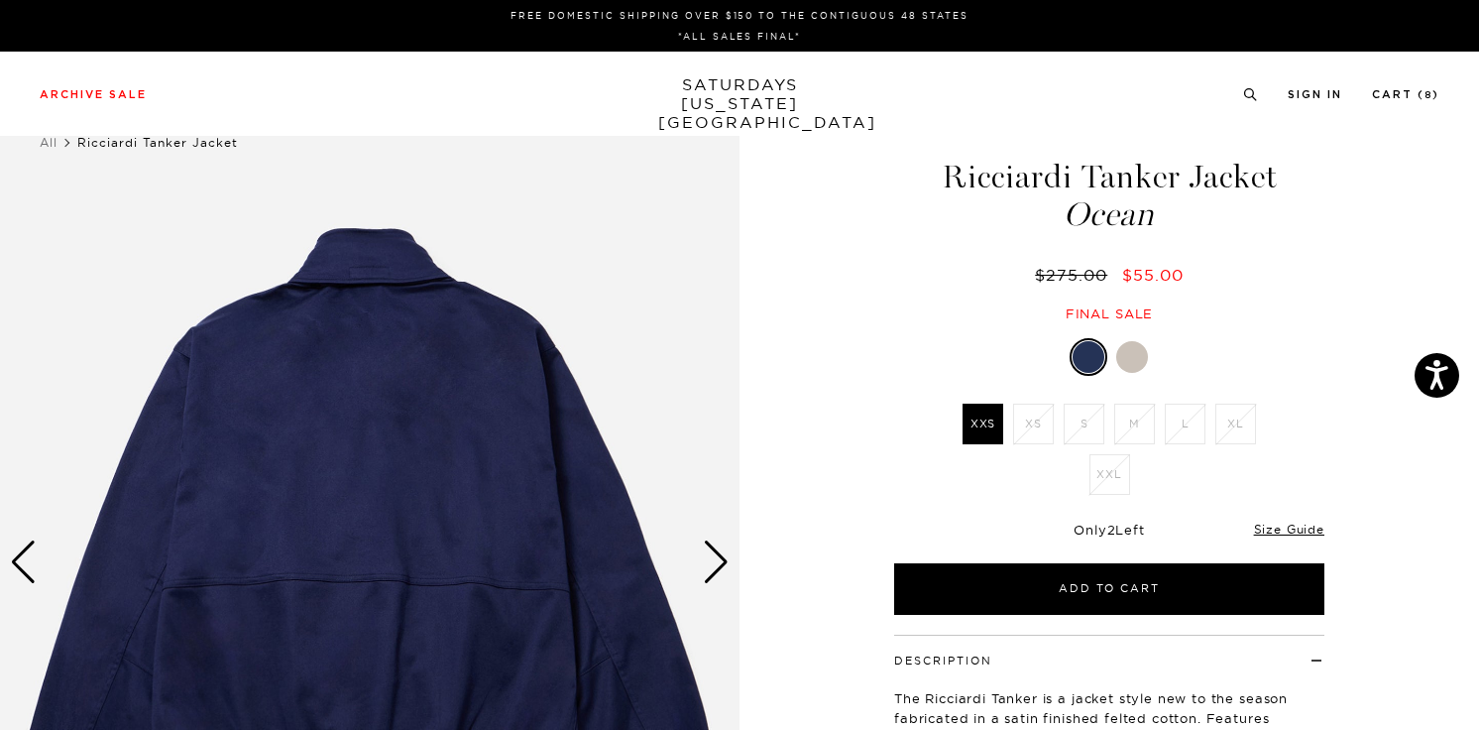
click at [721, 560] on div "Next slide" at bounding box center [716, 562] width 27 height 44
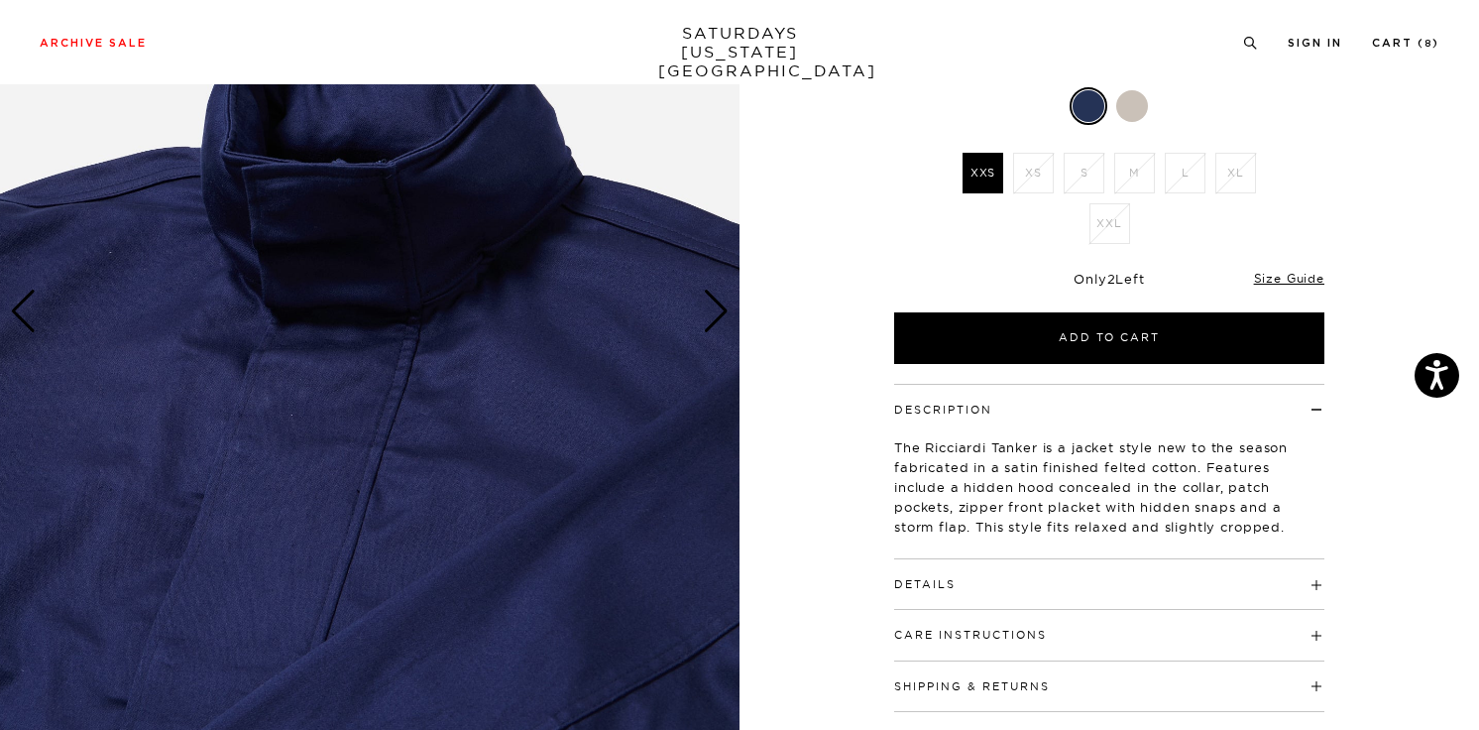
scroll to position [51, 0]
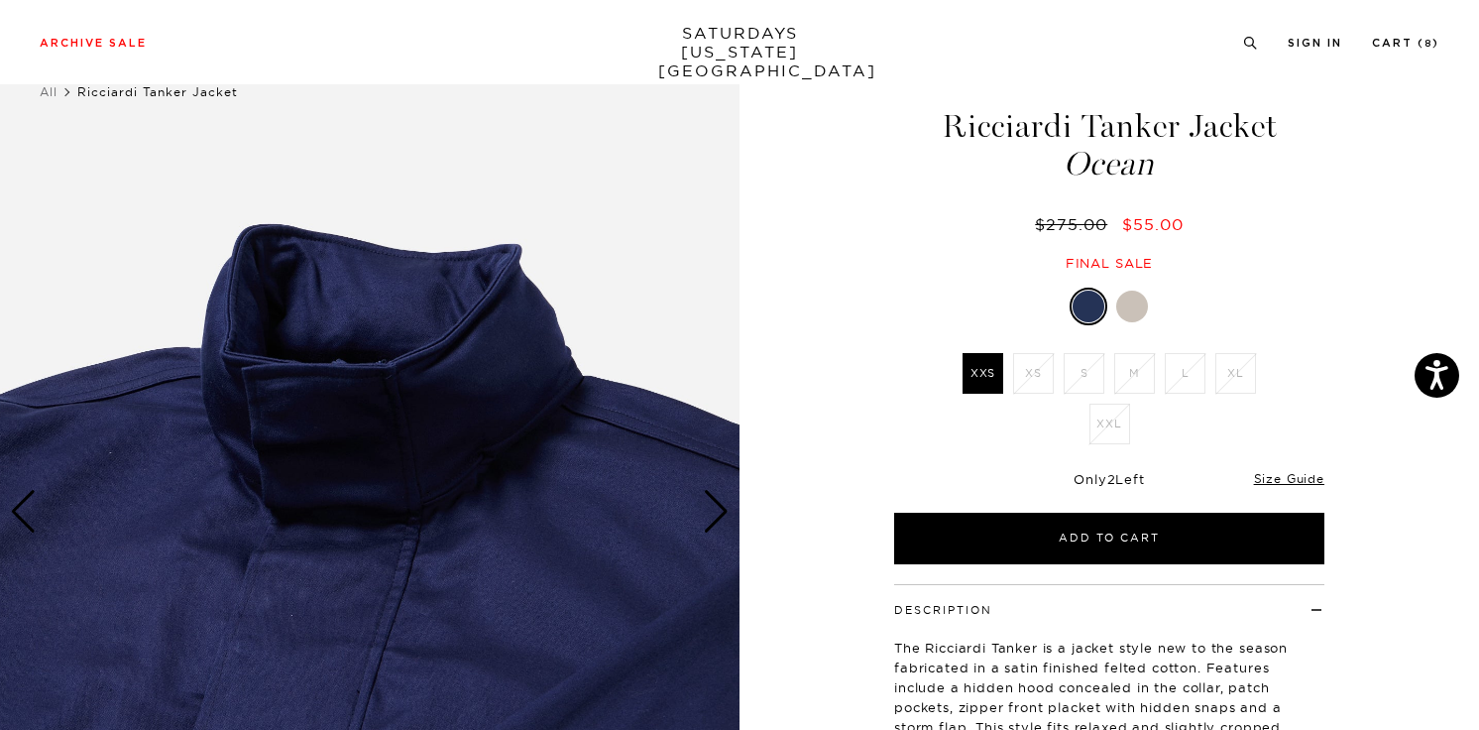
click at [1129, 305] on div at bounding box center [1132, 306] width 32 height 32
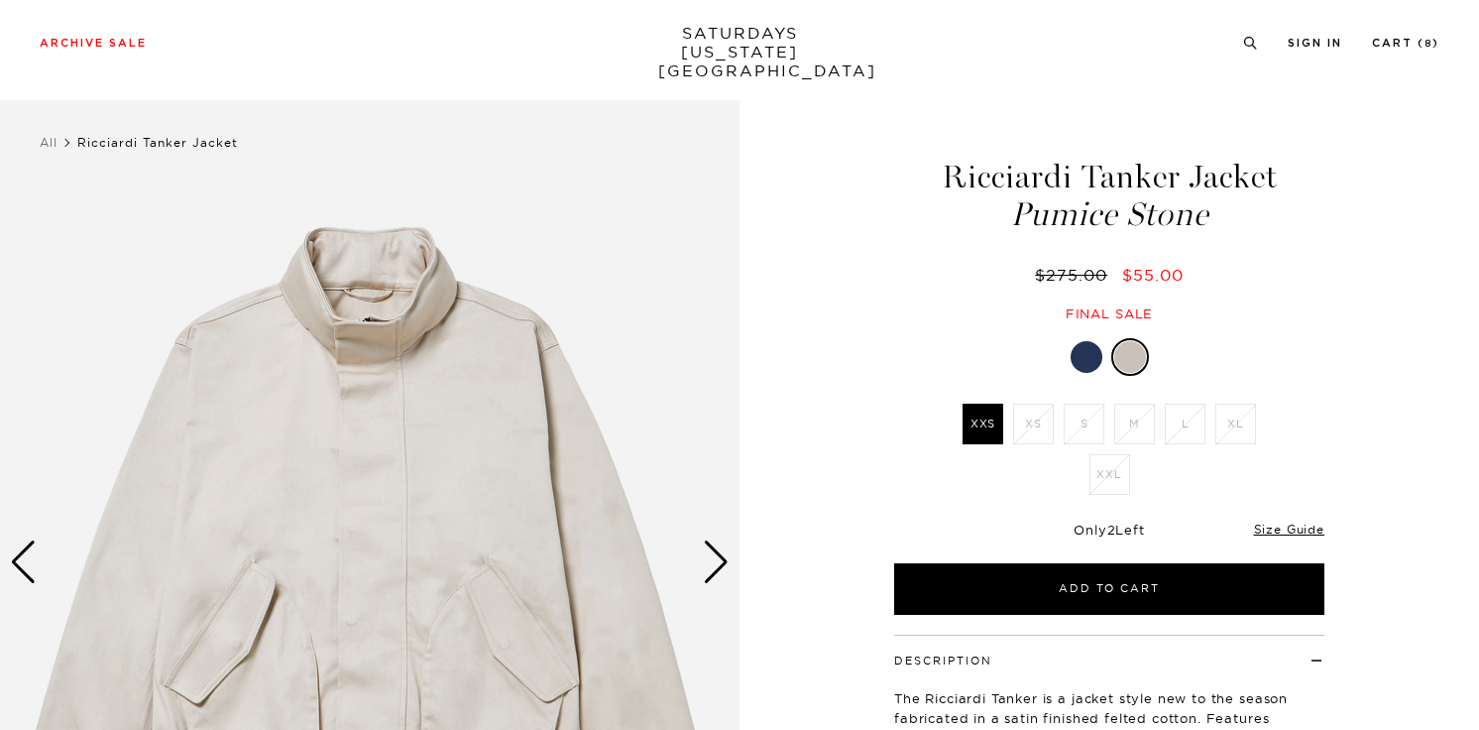
scroll to position [4, 0]
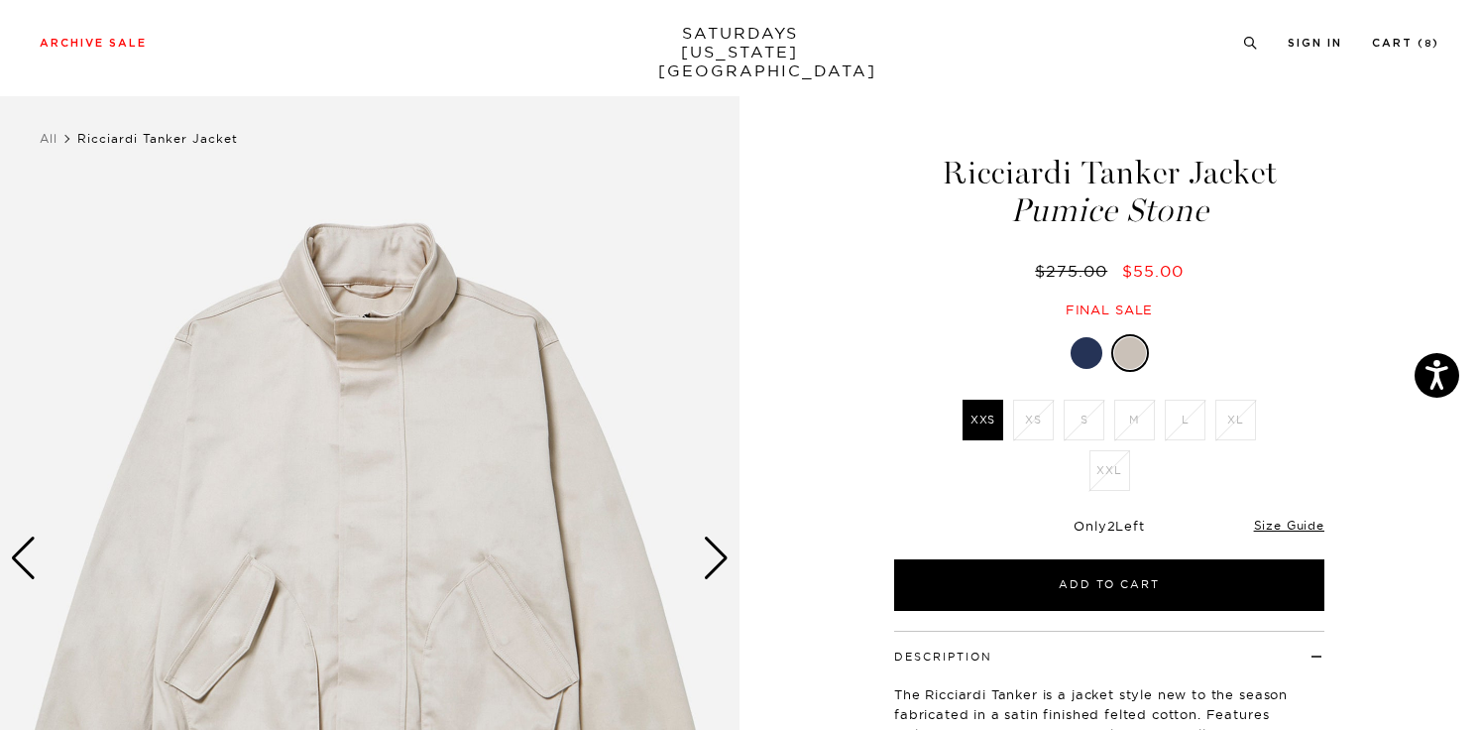
click at [723, 547] on div "Next slide" at bounding box center [716, 558] width 27 height 44
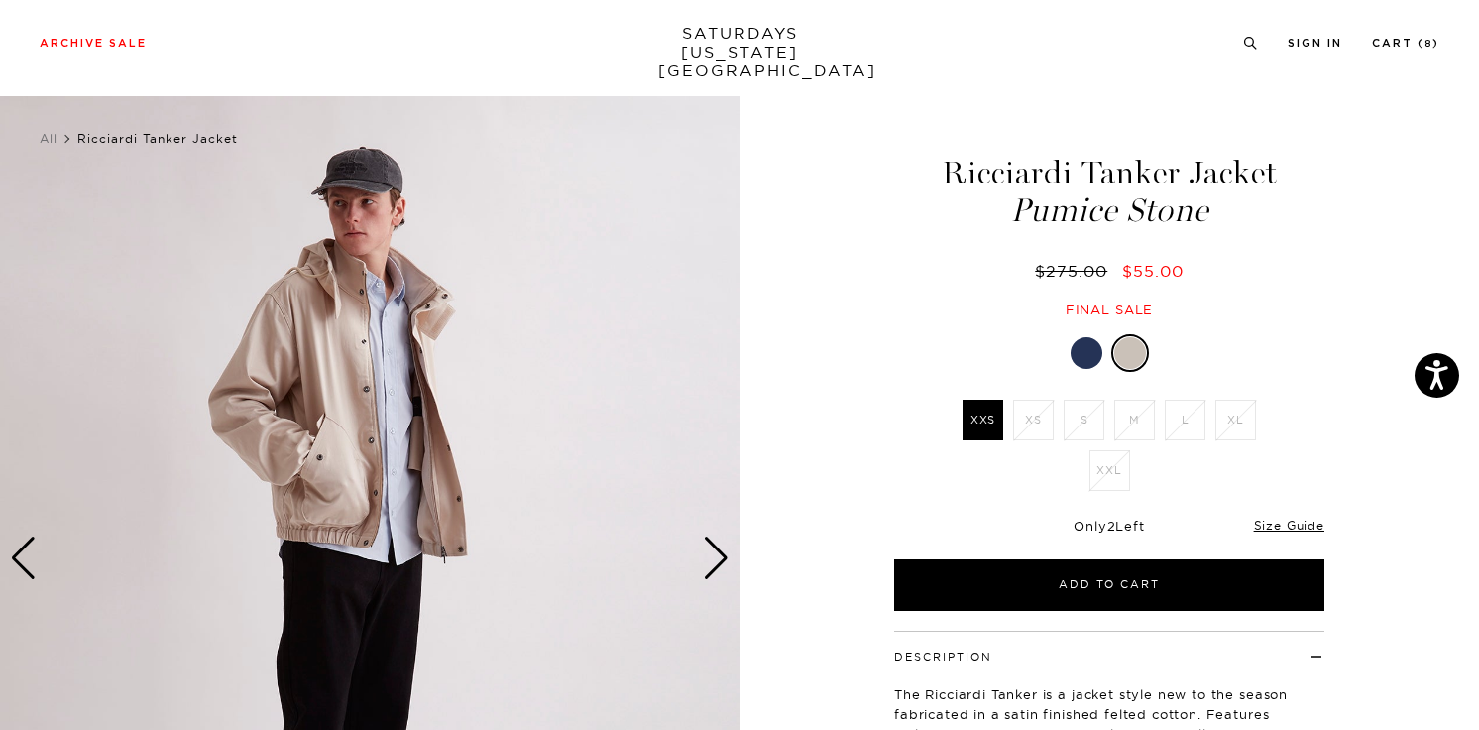
click at [723, 547] on div "Next slide" at bounding box center [716, 558] width 27 height 44
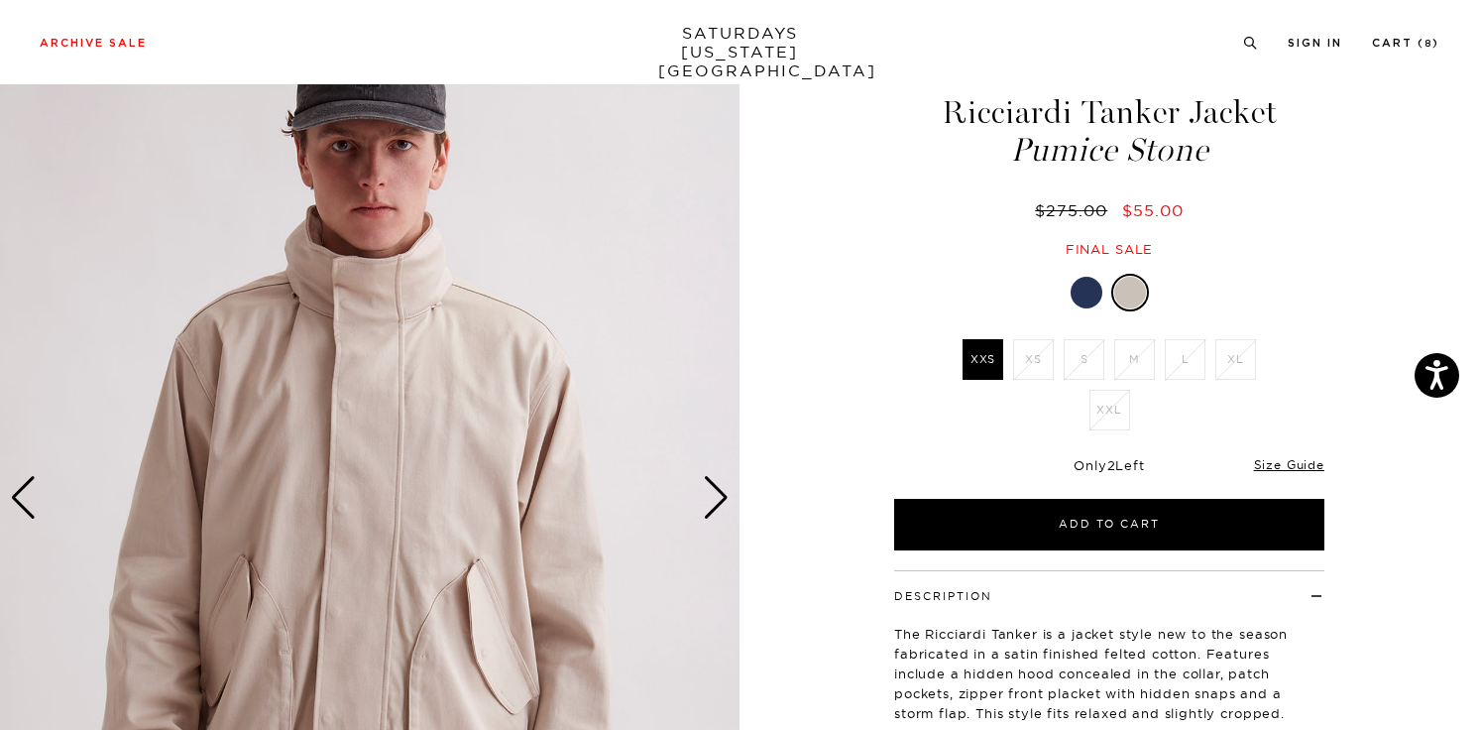
scroll to position [182, 0]
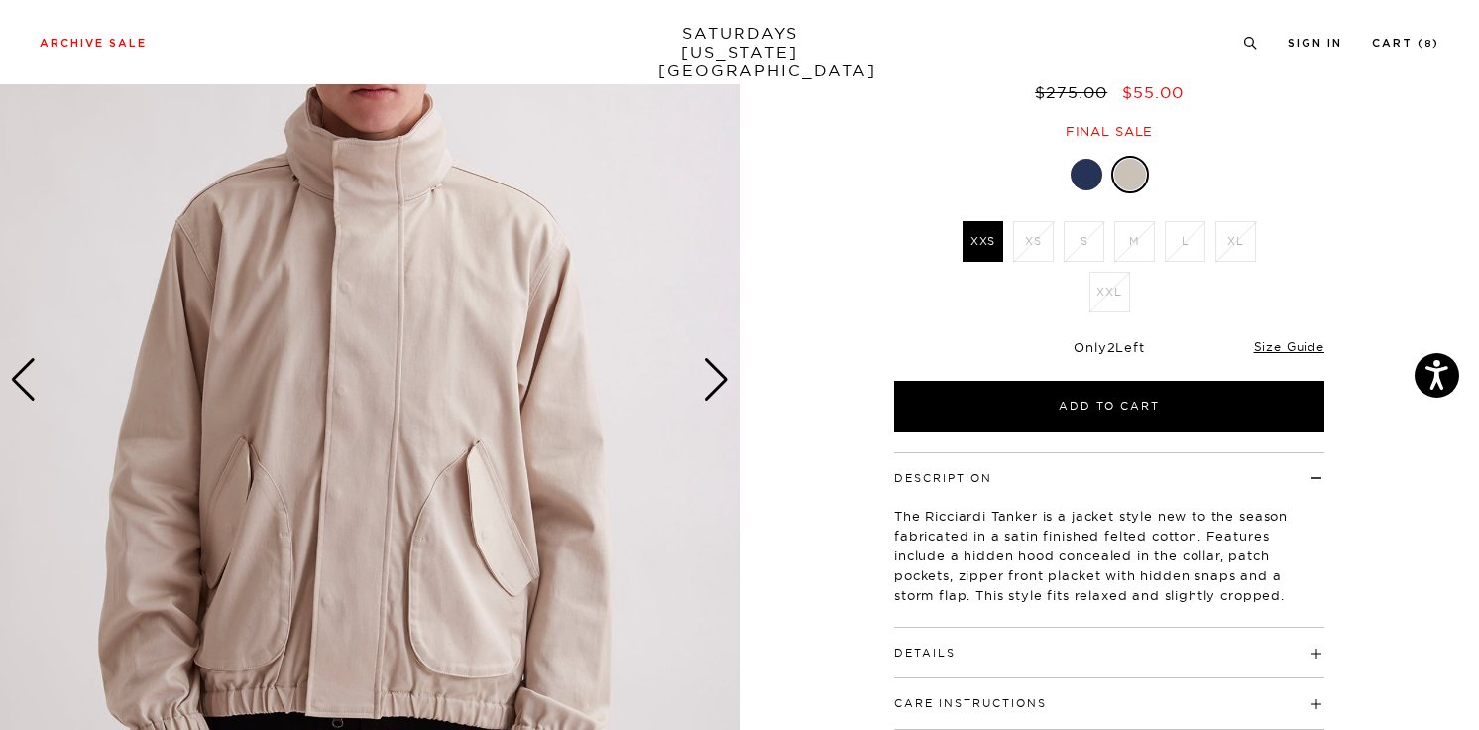
click at [708, 376] on div "Next slide" at bounding box center [716, 380] width 27 height 44
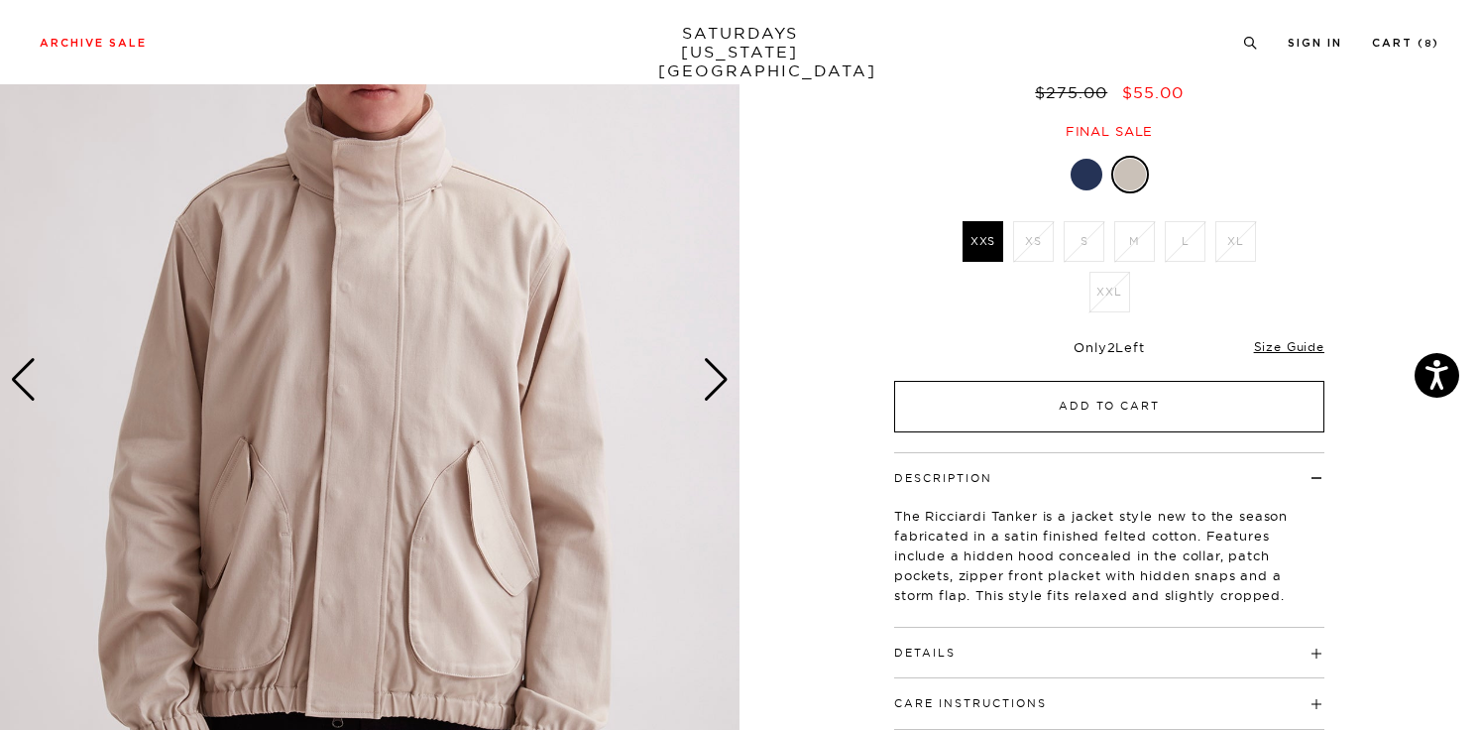
click at [1126, 422] on button "Add to Cart" at bounding box center [1109, 407] width 430 height 52
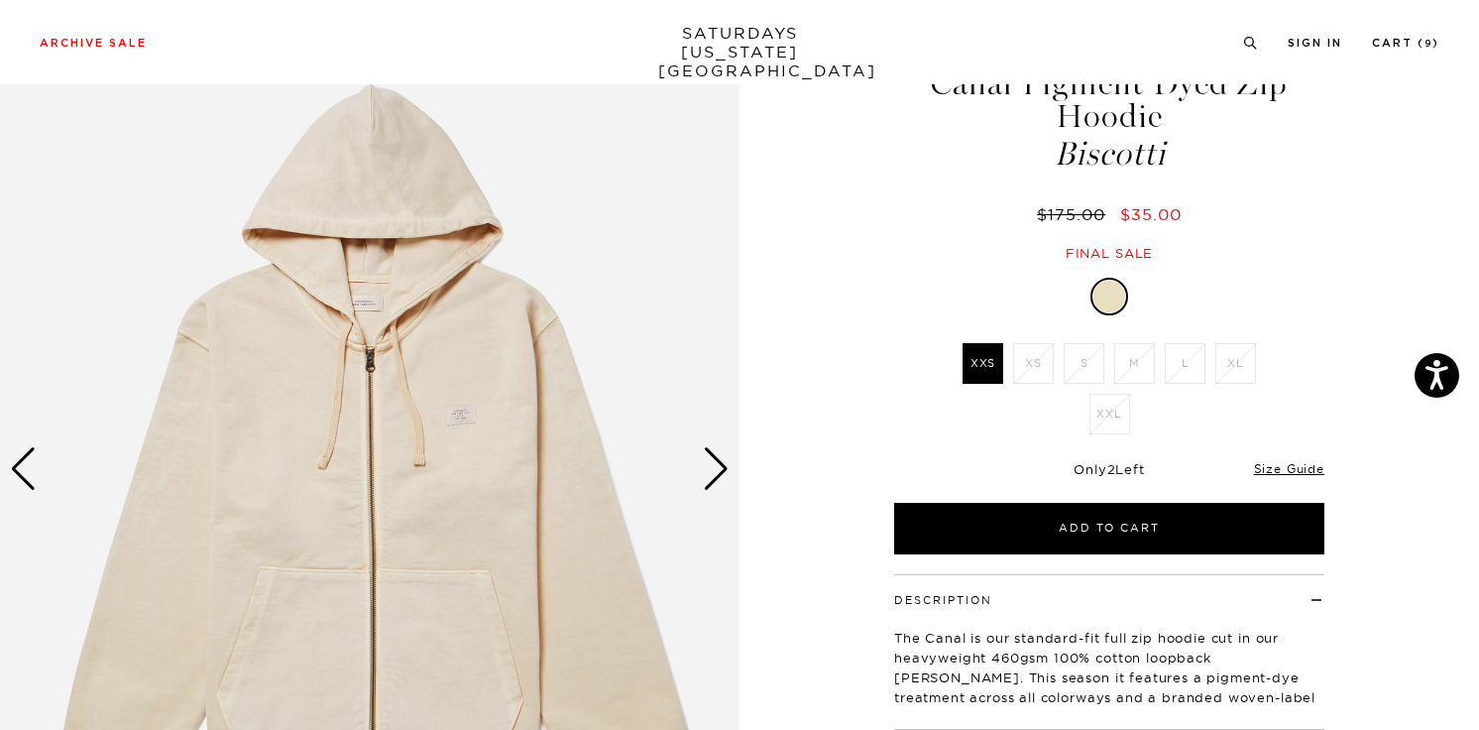
scroll to position [136, 0]
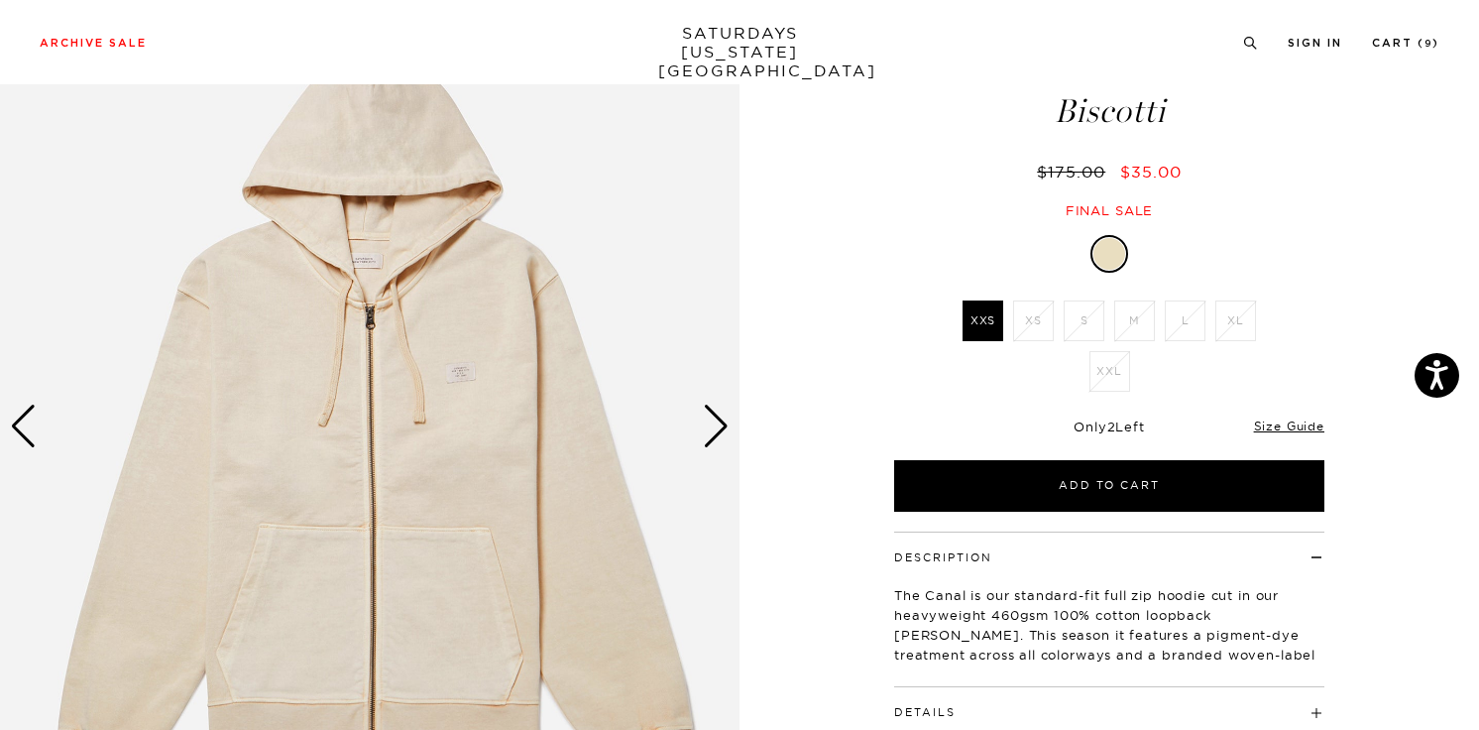
click at [704, 430] on div "Next slide" at bounding box center [716, 426] width 27 height 44
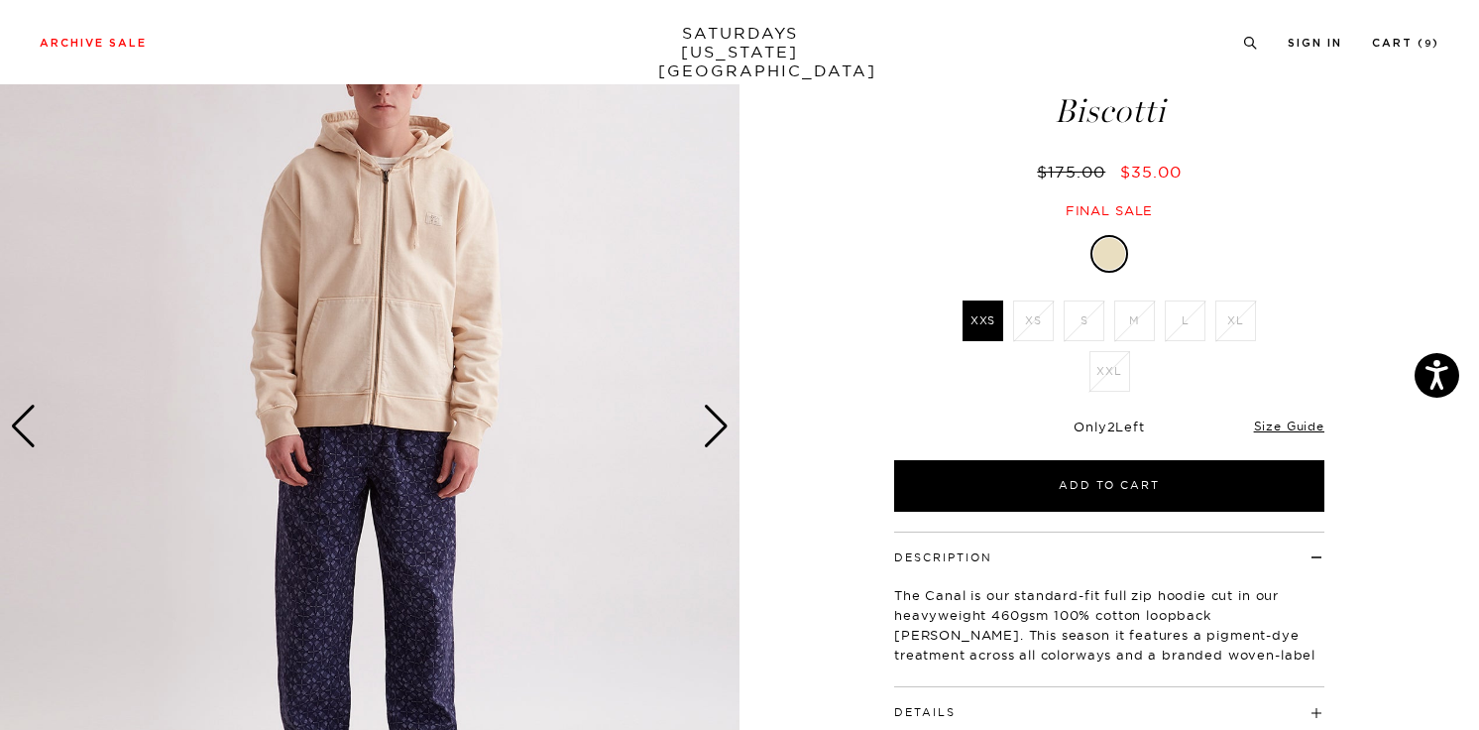
click at [704, 430] on div "Next slide" at bounding box center [716, 426] width 27 height 44
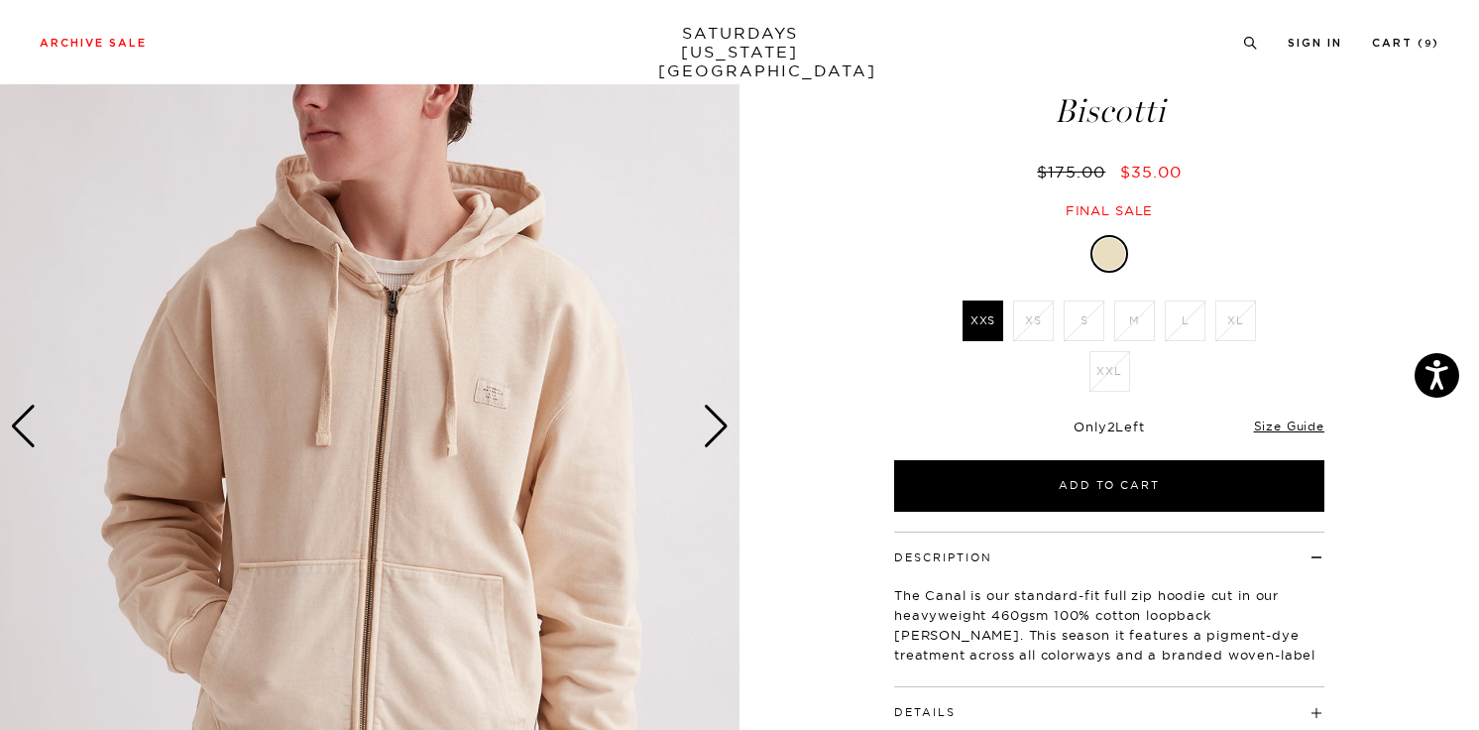
click at [704, 430] on div "Next slide" at bounding box center [716, 426] width 27 height 44
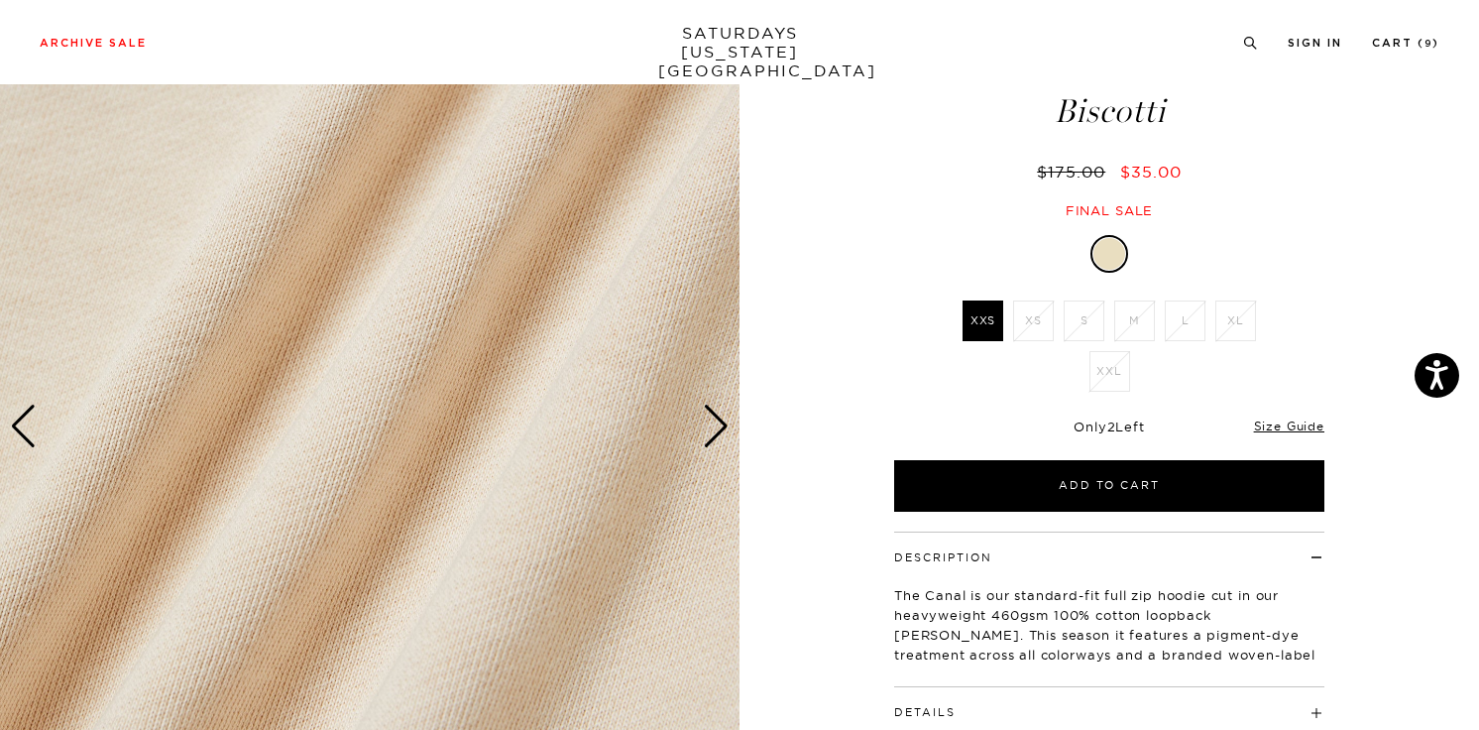
click at [704, 430] on div "Next slide" at bounding box center [716, 426] width 27 height 44
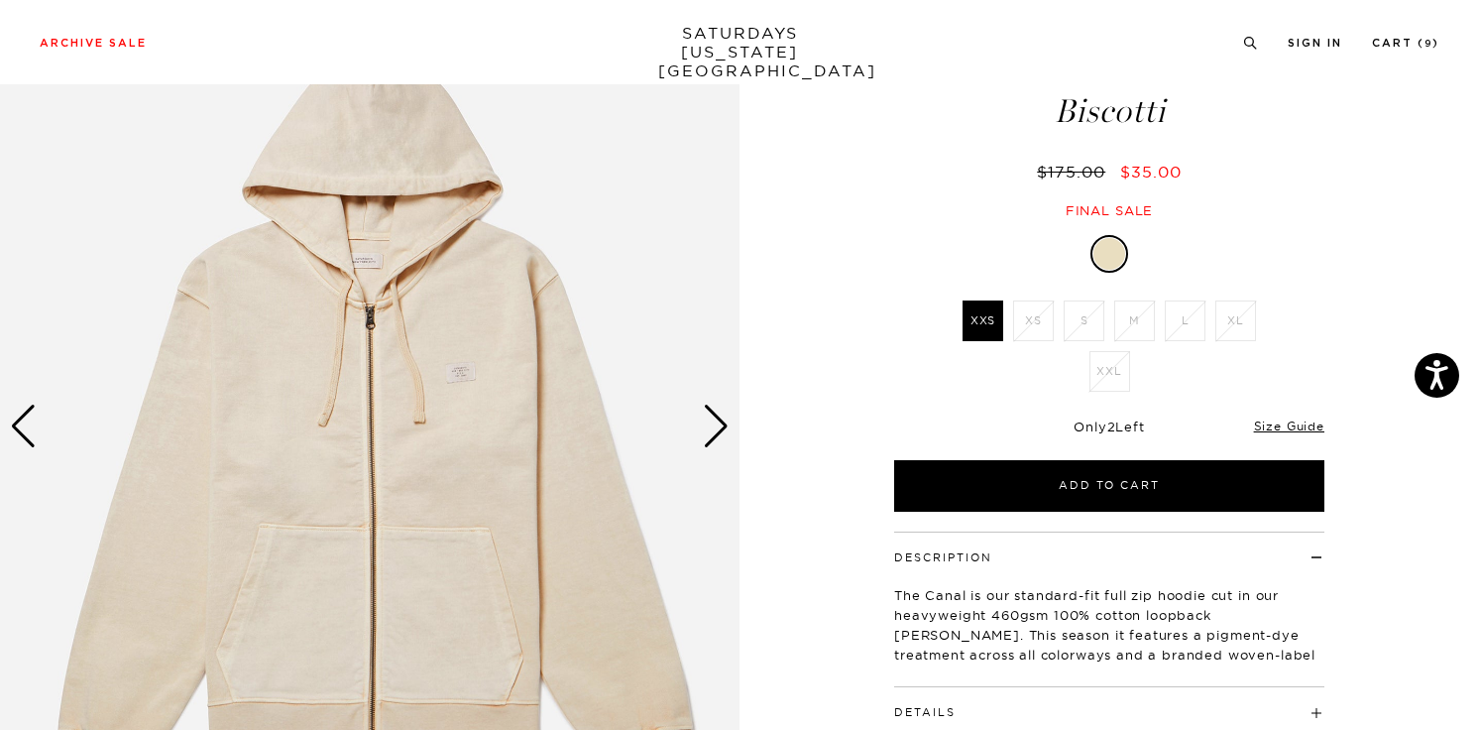
click at [704, 430] on div "Next slide" at bounding box center [716, 426] width 27 height 44
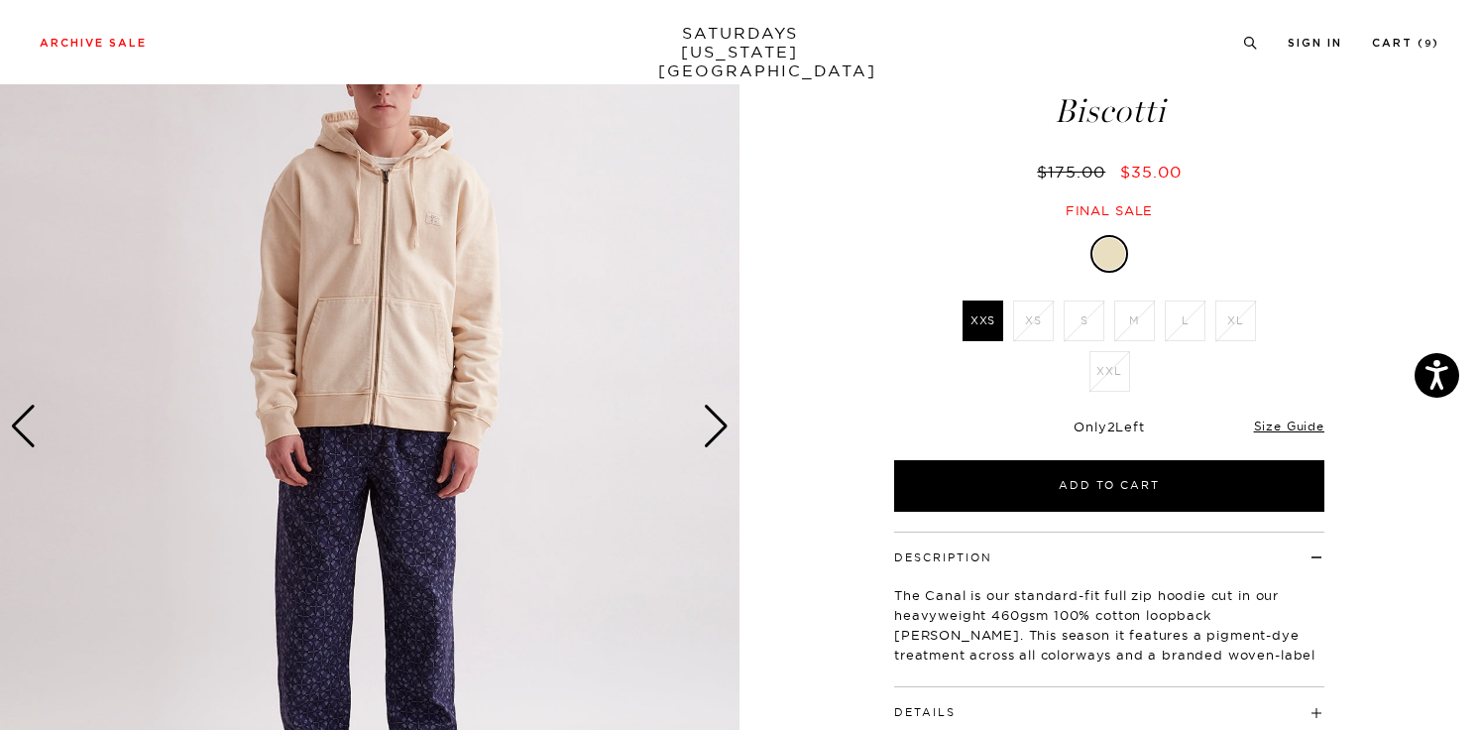
click at [704, 430] on div "Next slide" at bounding box center [716, 426] width 27 height 44
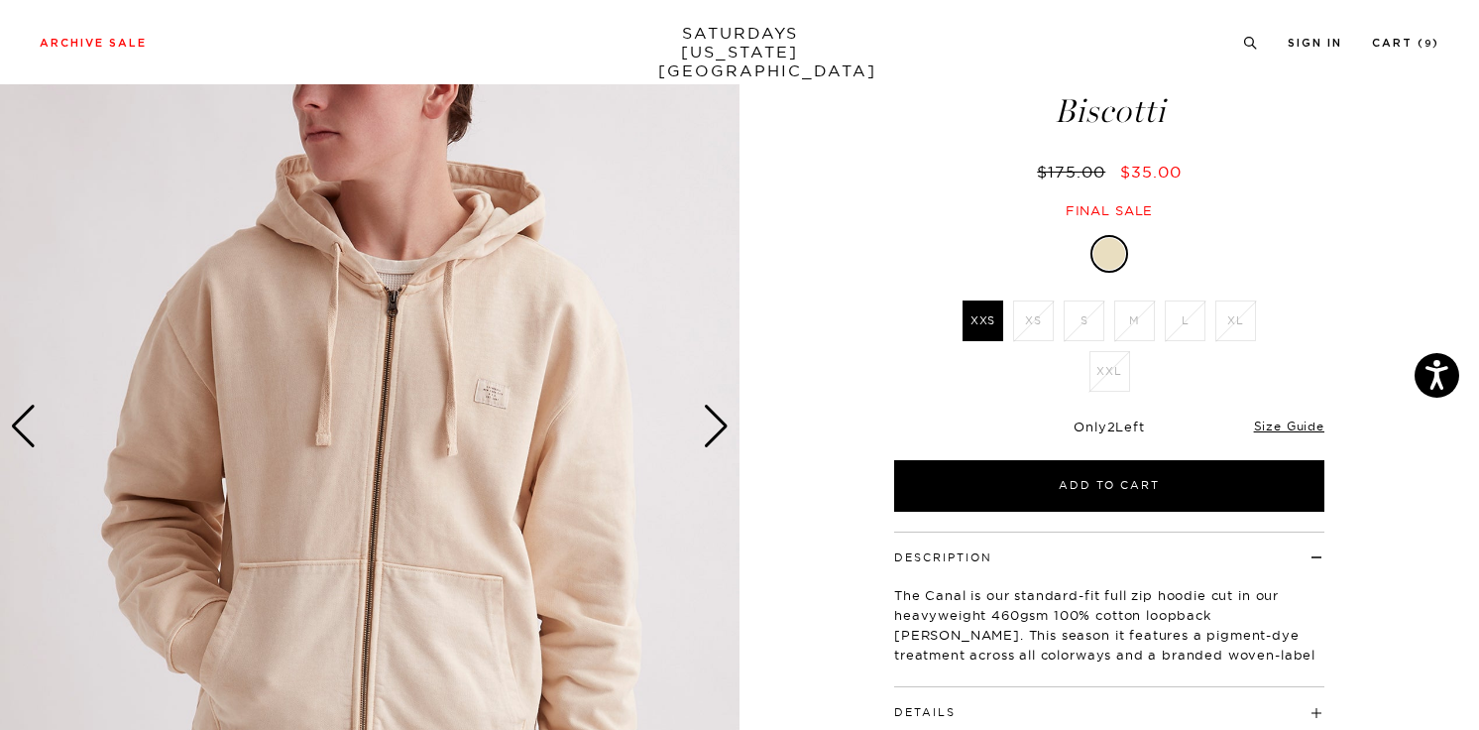
click at [718, 421] on div "Next slide" at bounding box center [716, 426] width 27 height 44
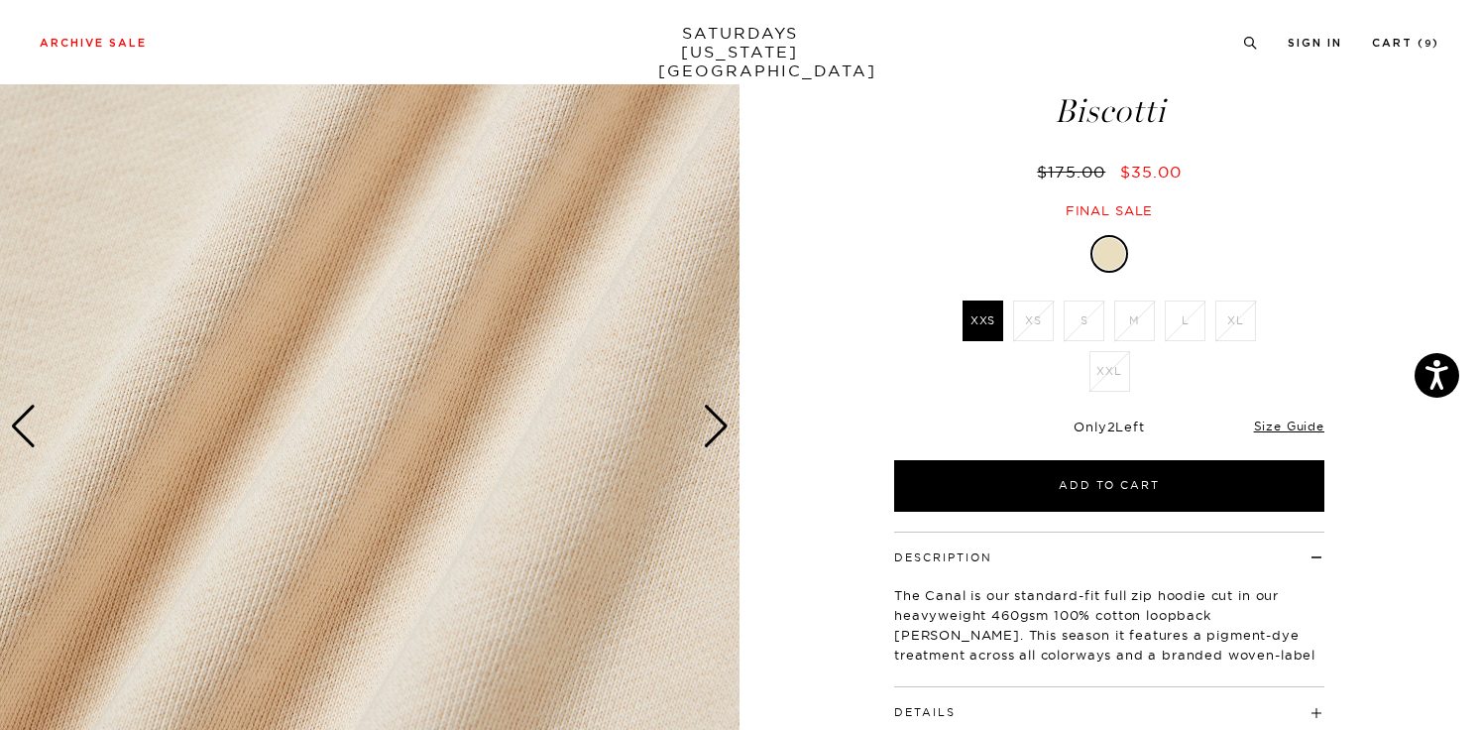
click at [718, 421] on div "Next slide" at bounding box center [716, 426] width 27 height 44
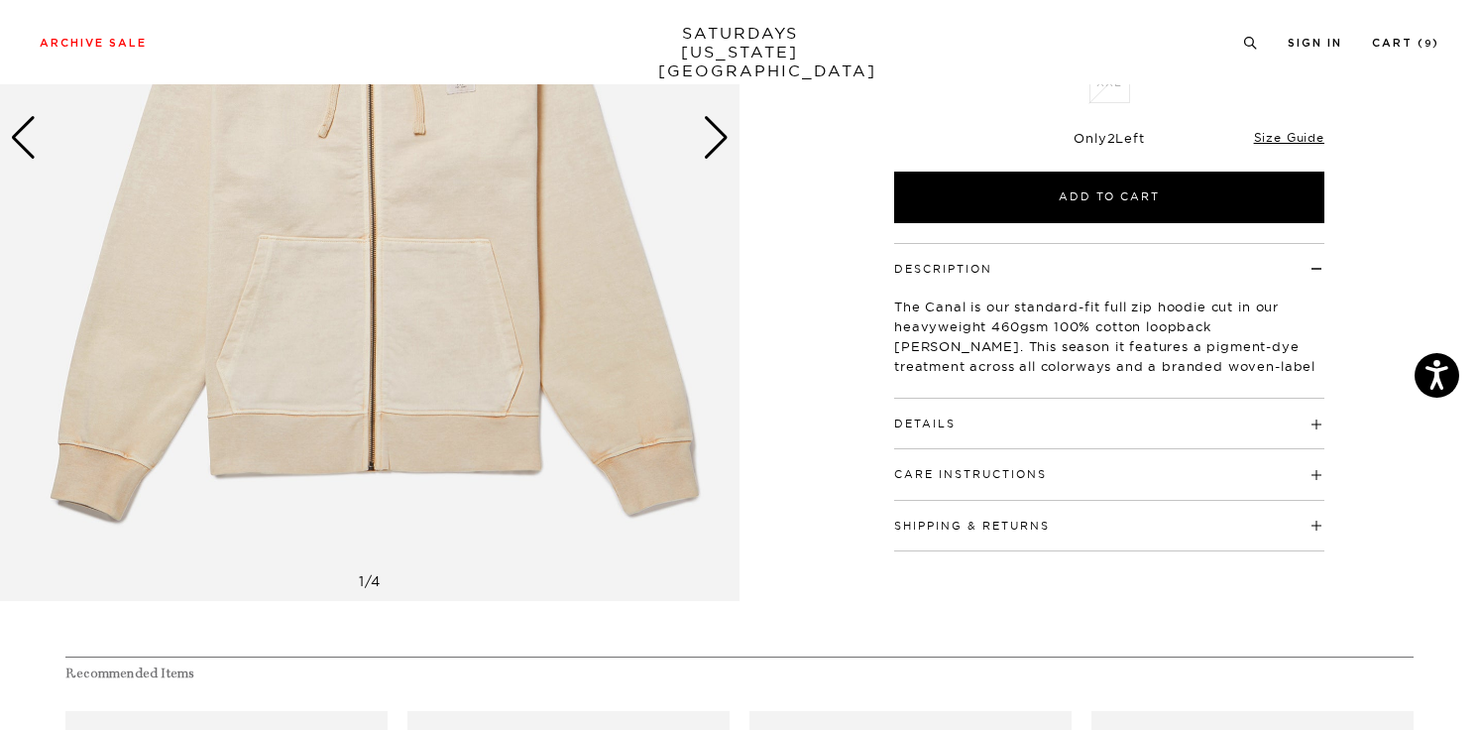
scroll to position [102, 0]
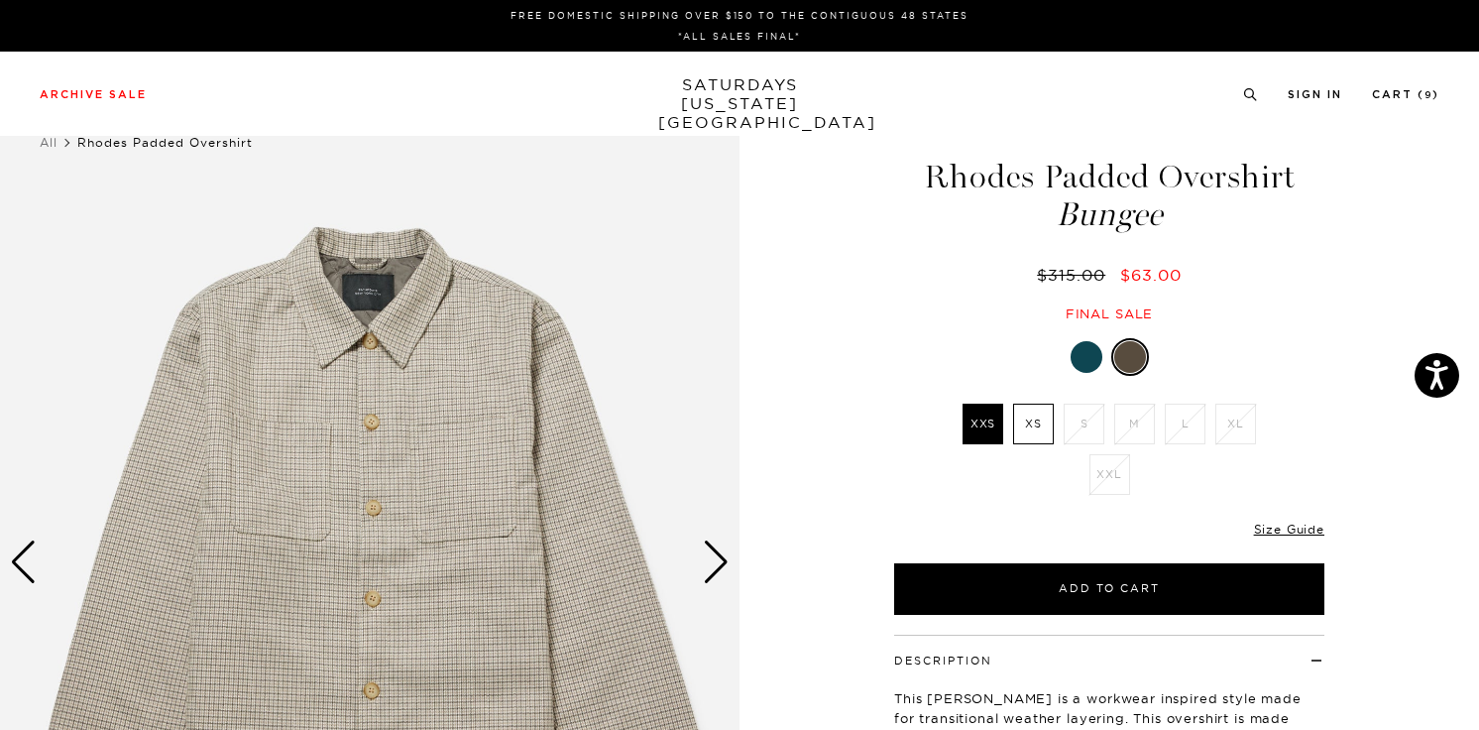
click at [1087, 355] on div at bounding box center [1087, 357] width 32 height 32
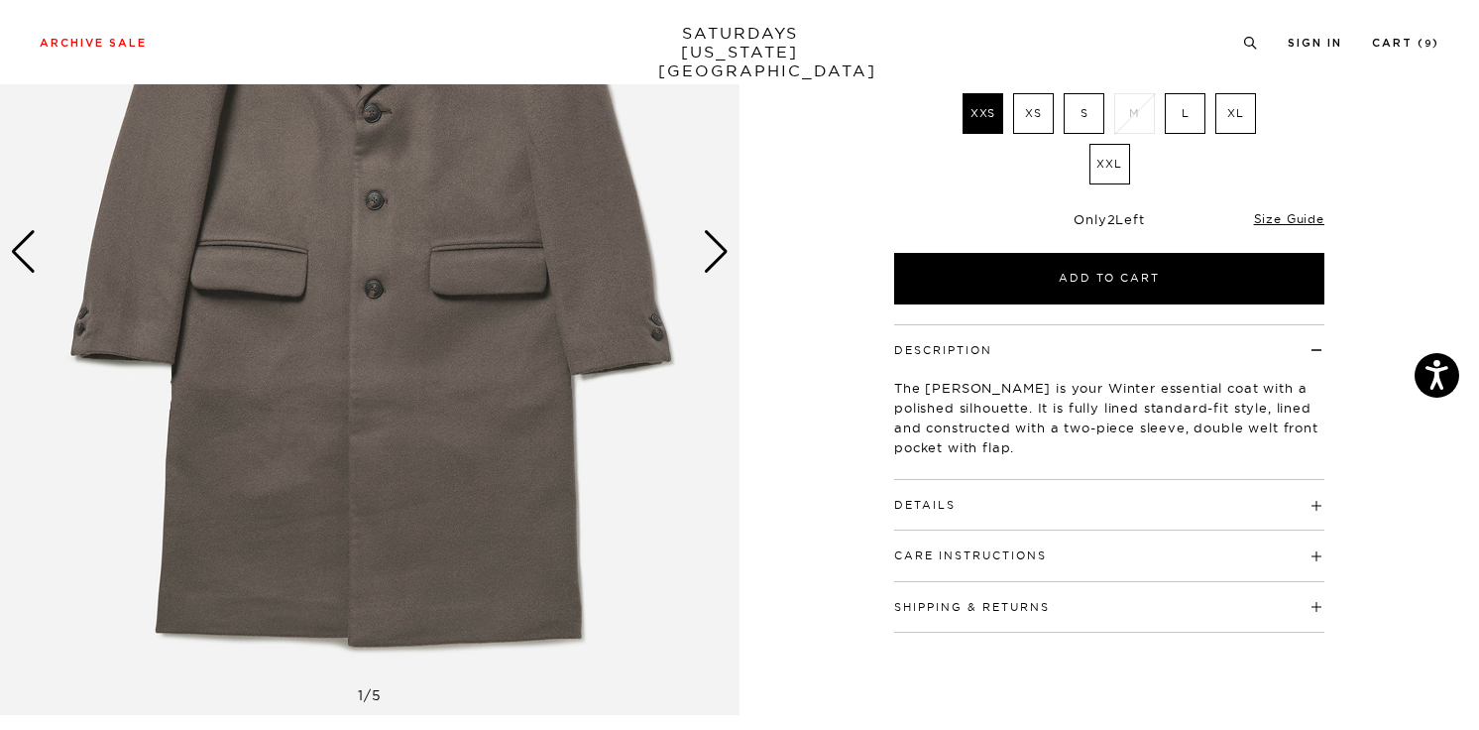
scroll to position [304, 0]
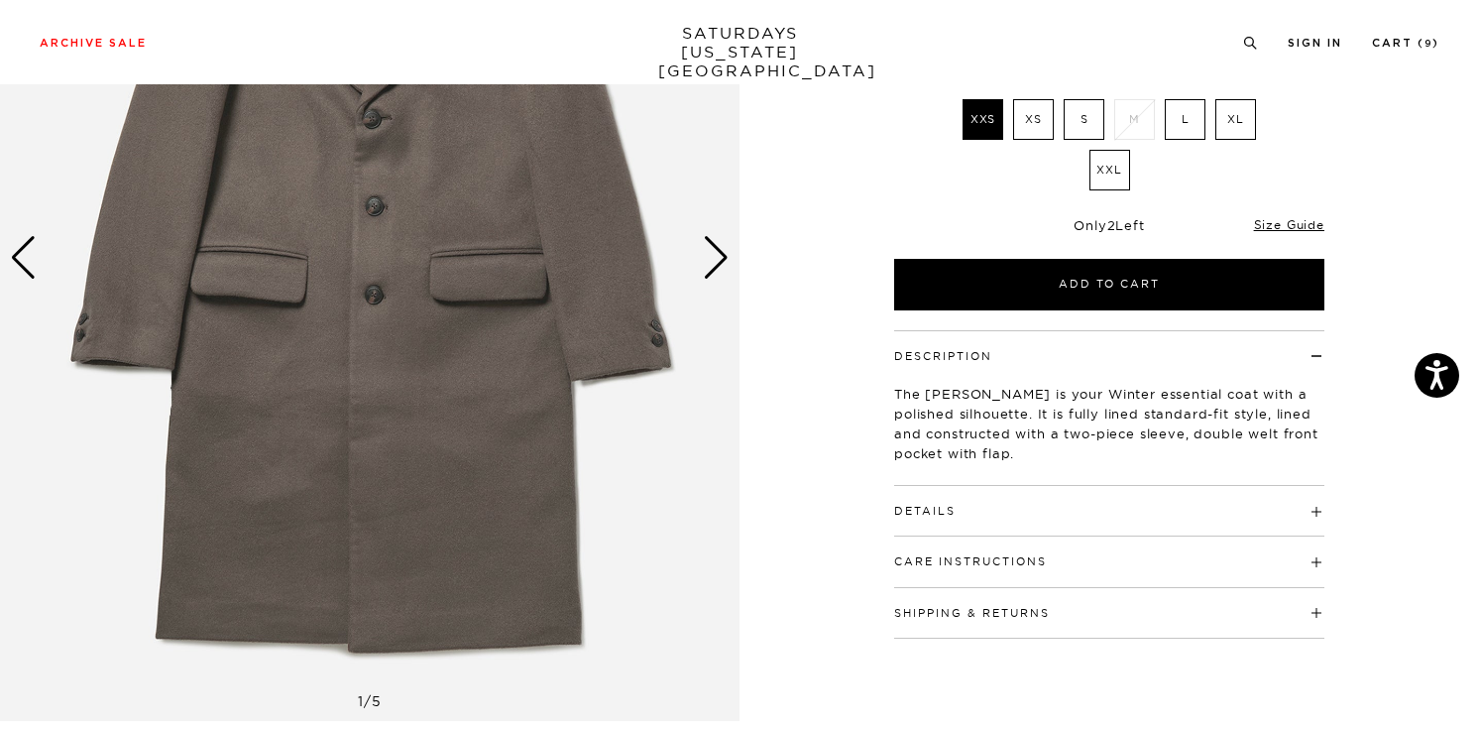
click at [713, 264] on div "Next slide" at bounding box center [716, 258] width 27 height 44
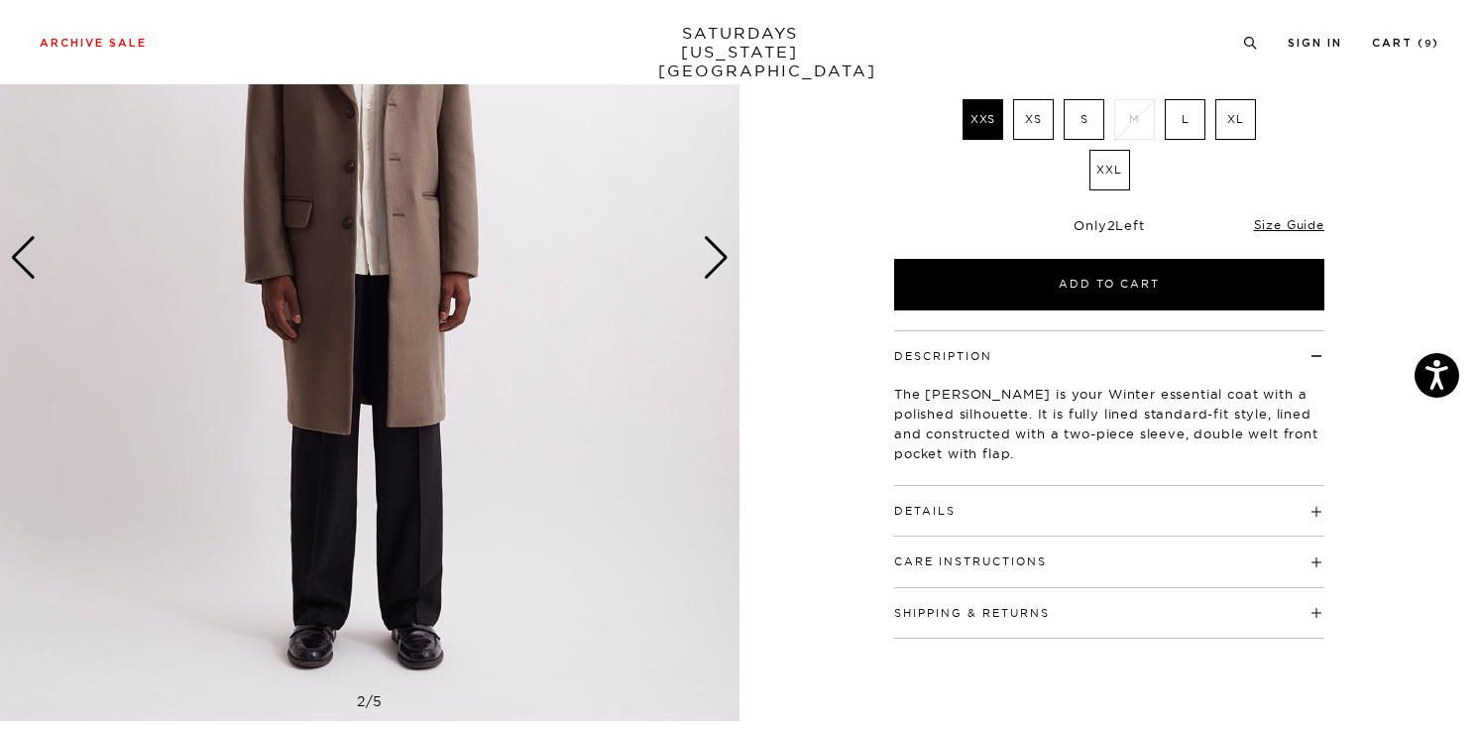
click div "Next slide"
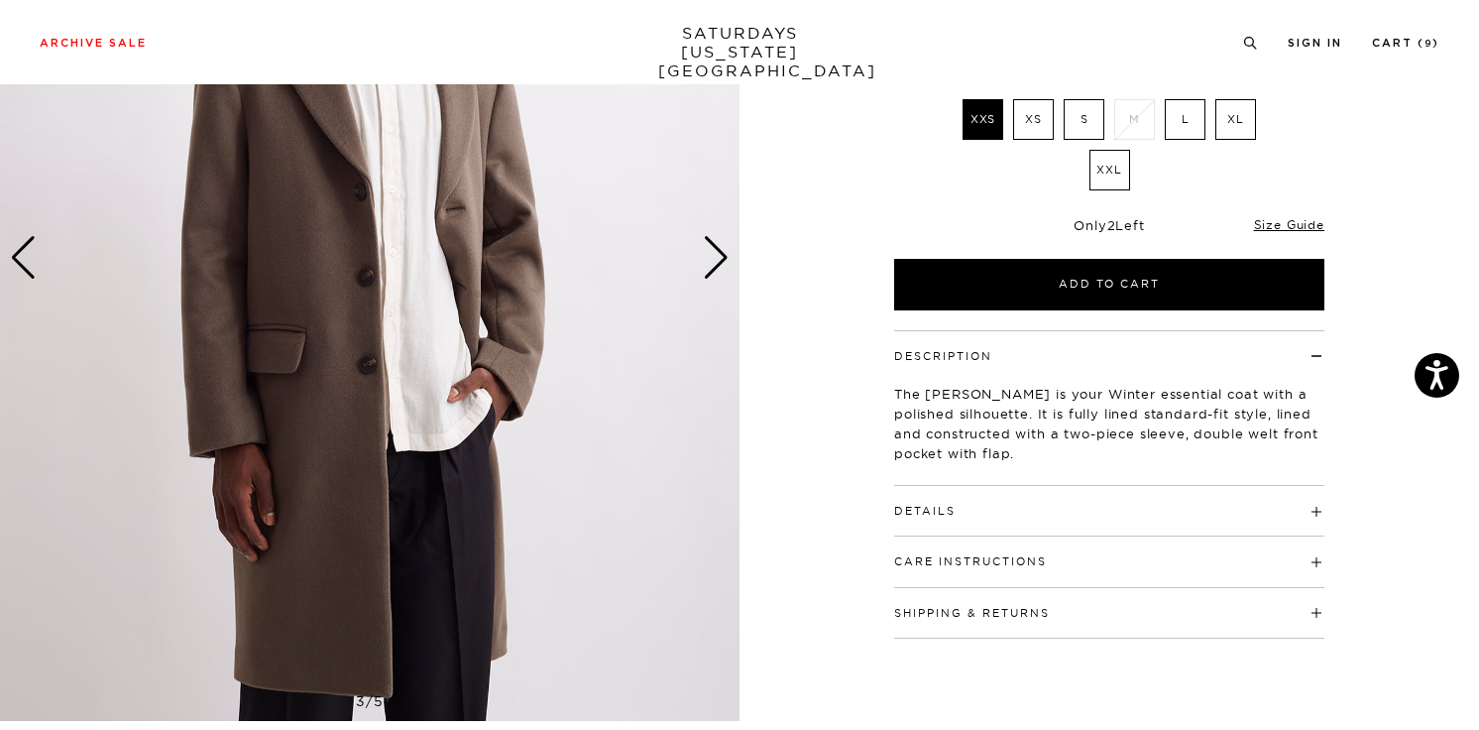
click div "Next slide"
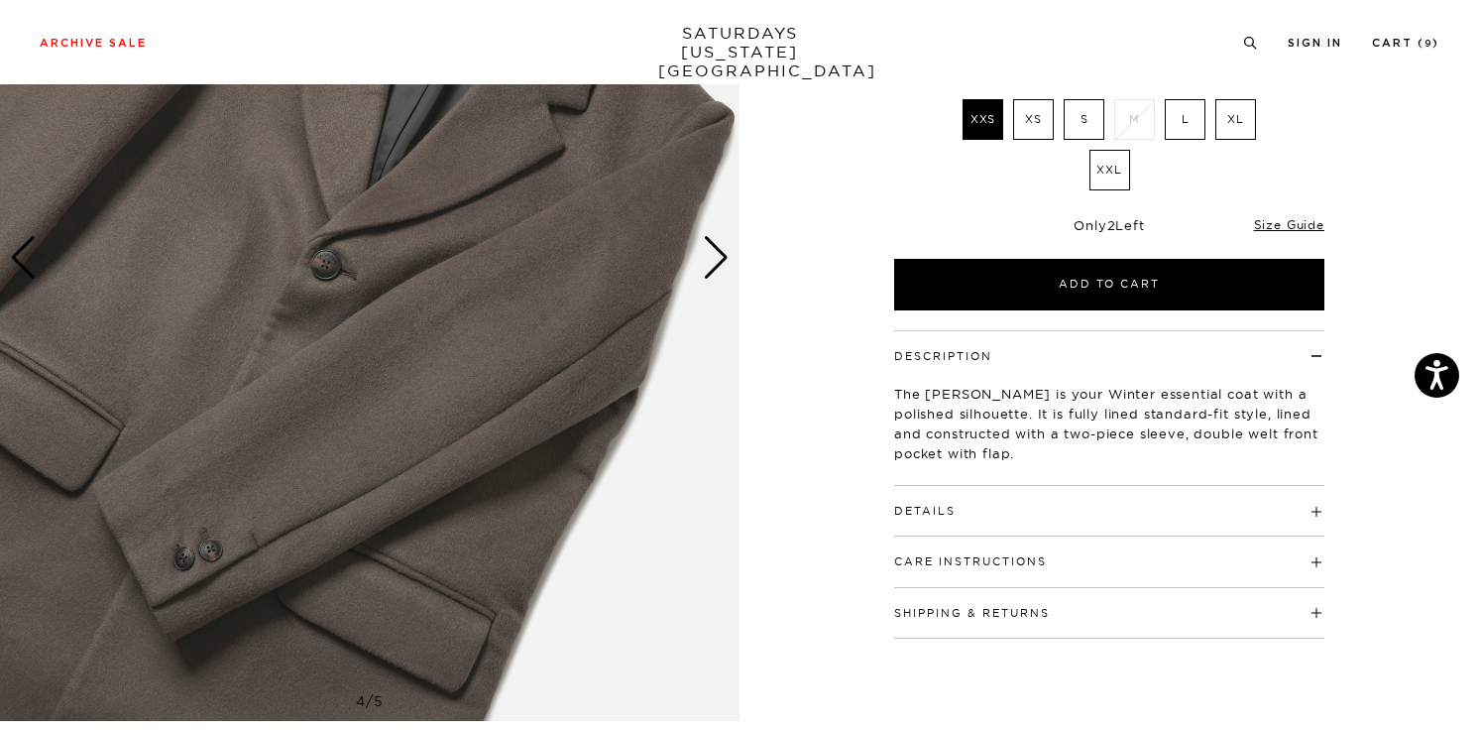
click div "Next slide"
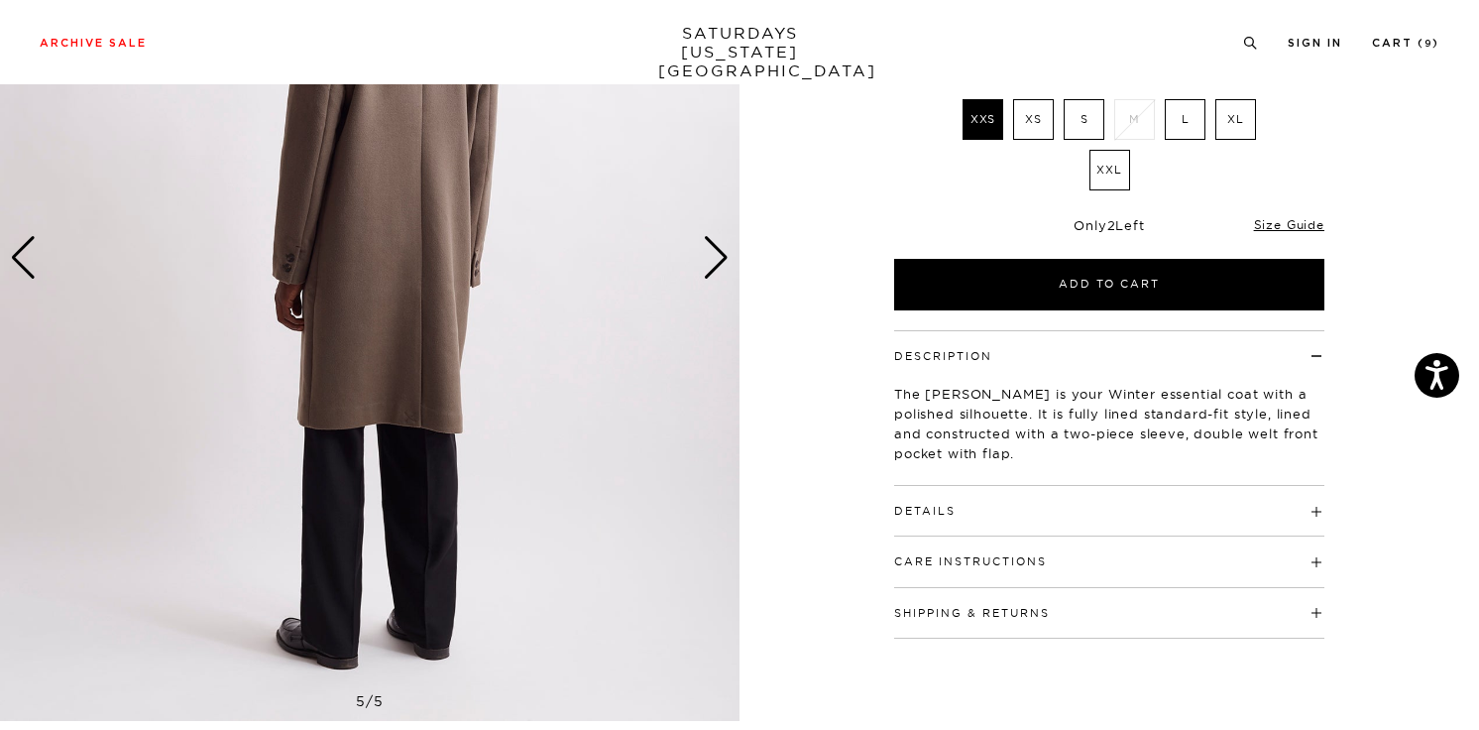
click div "Next slide"
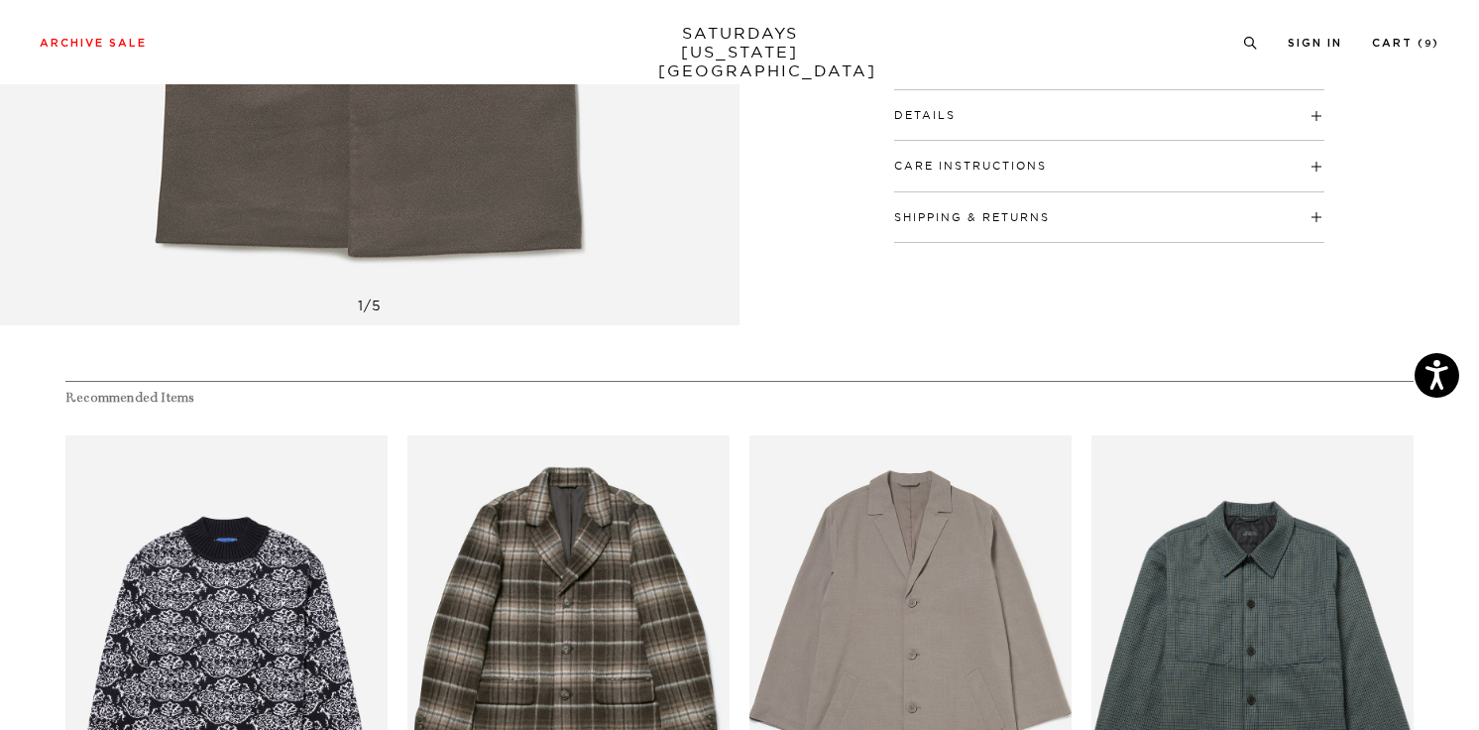
scroll to position [496, 0]
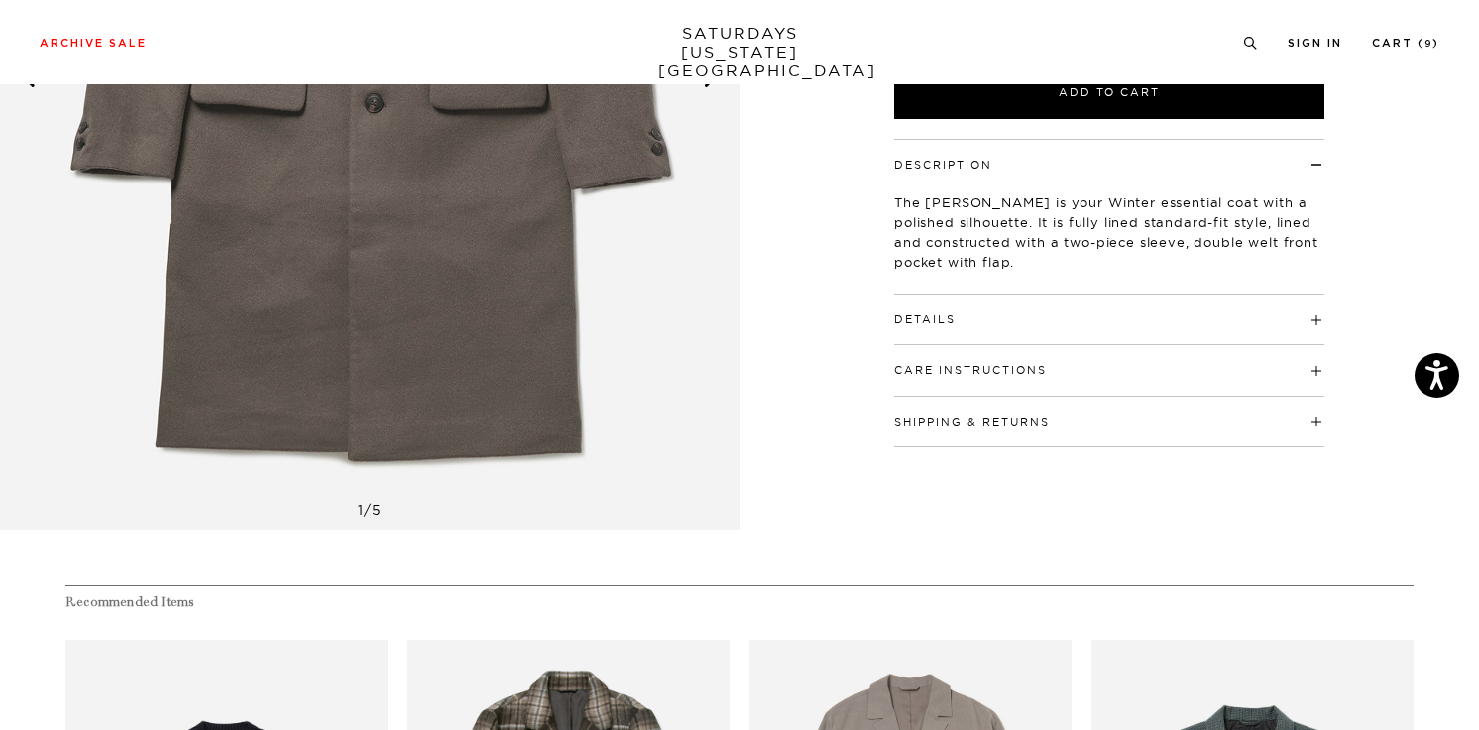
click h4 "Details"
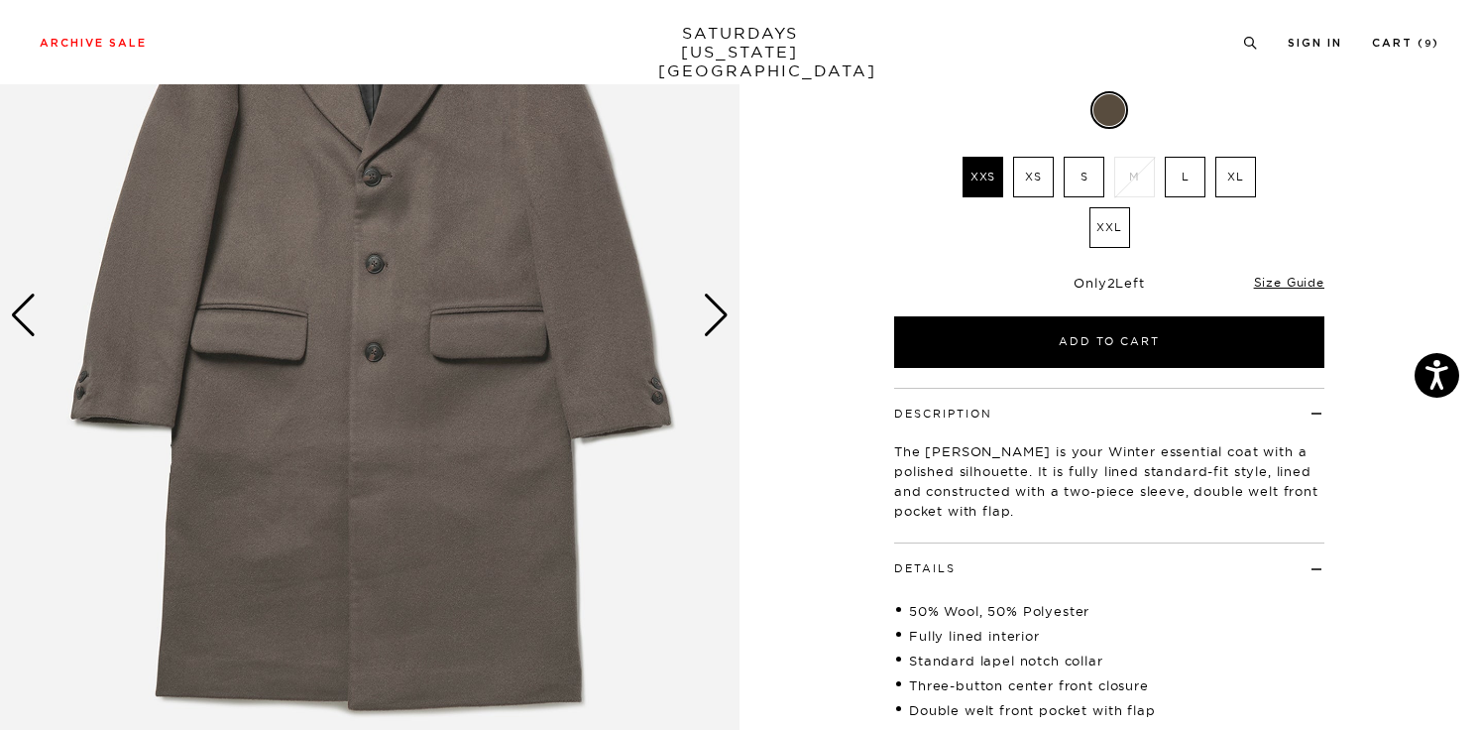
scroll to position [125, 0]
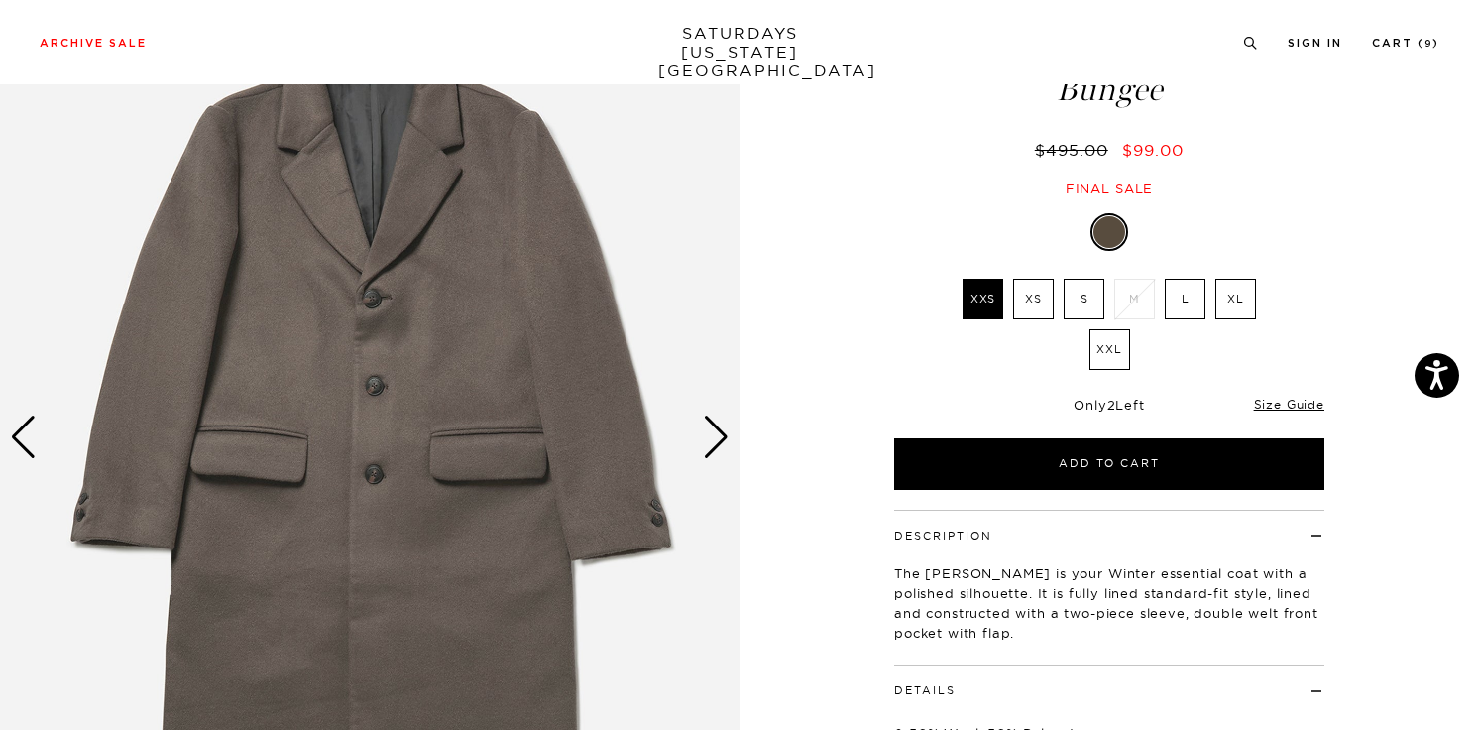
click div "Next slide"
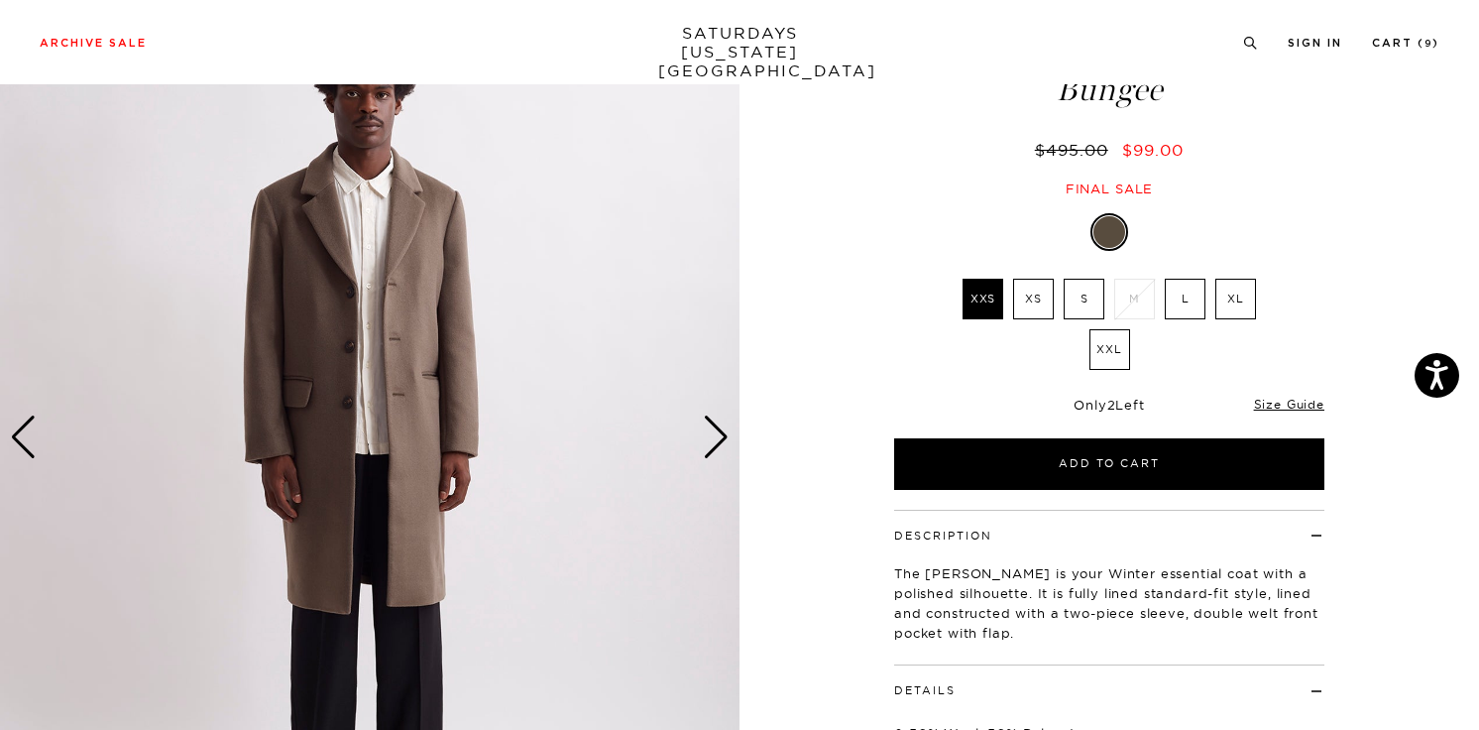
click div "Next slide"
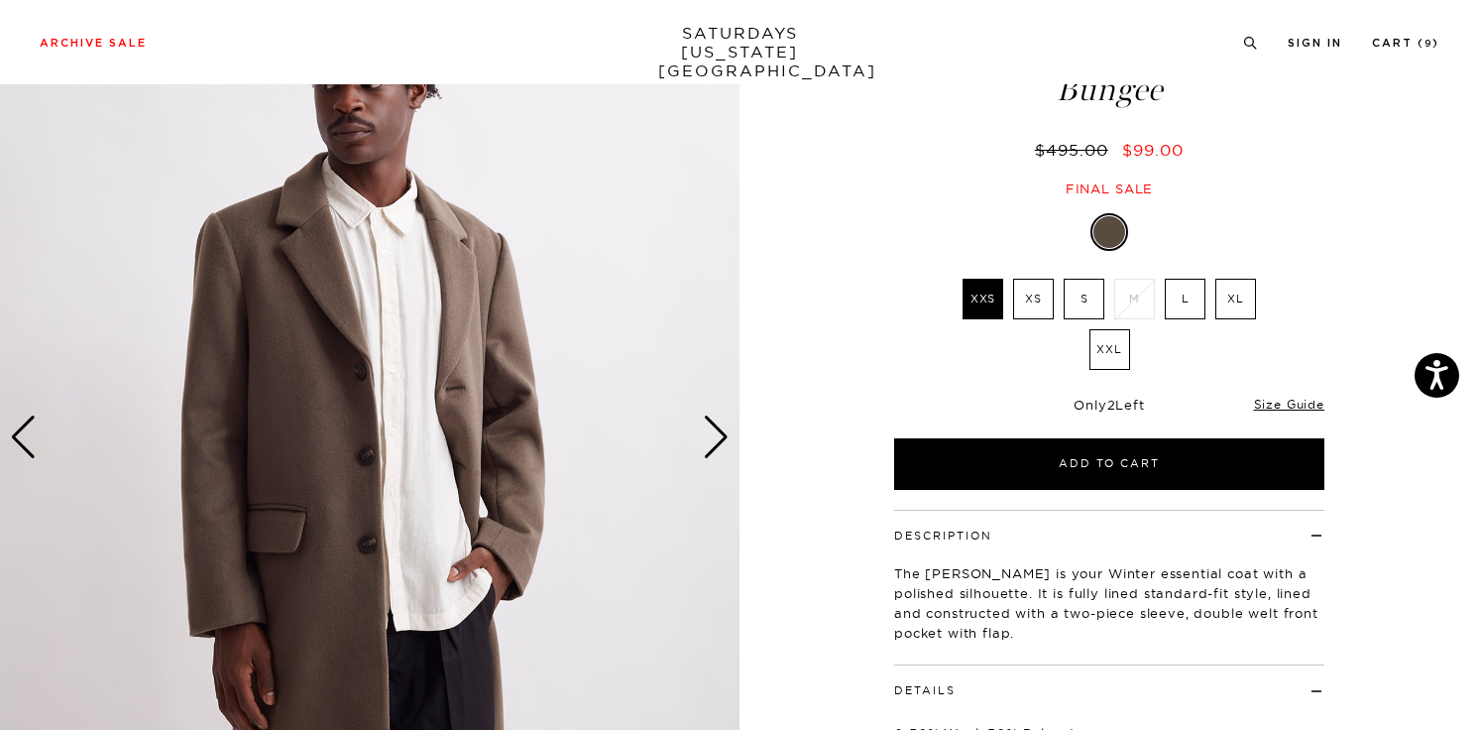
click div "Next slide"
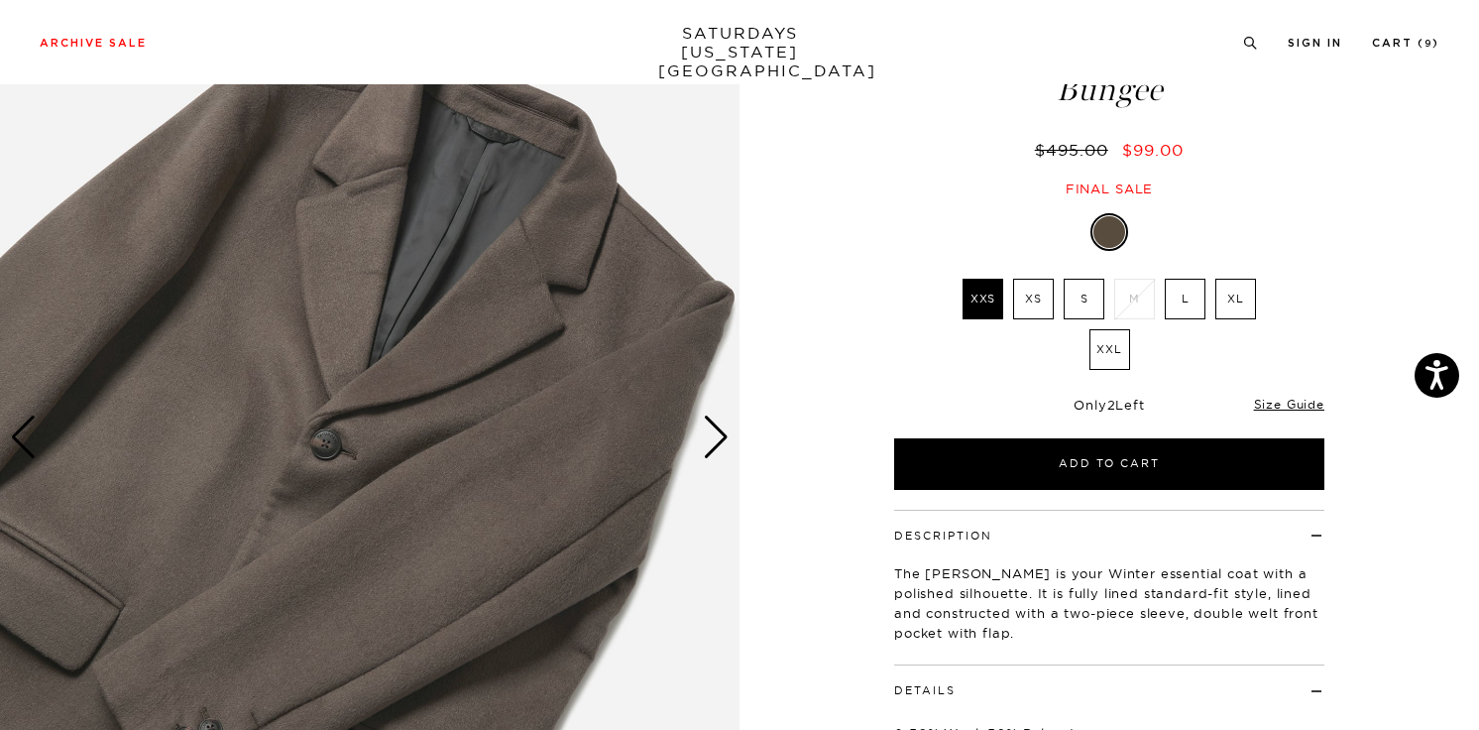
click div "Next slide"
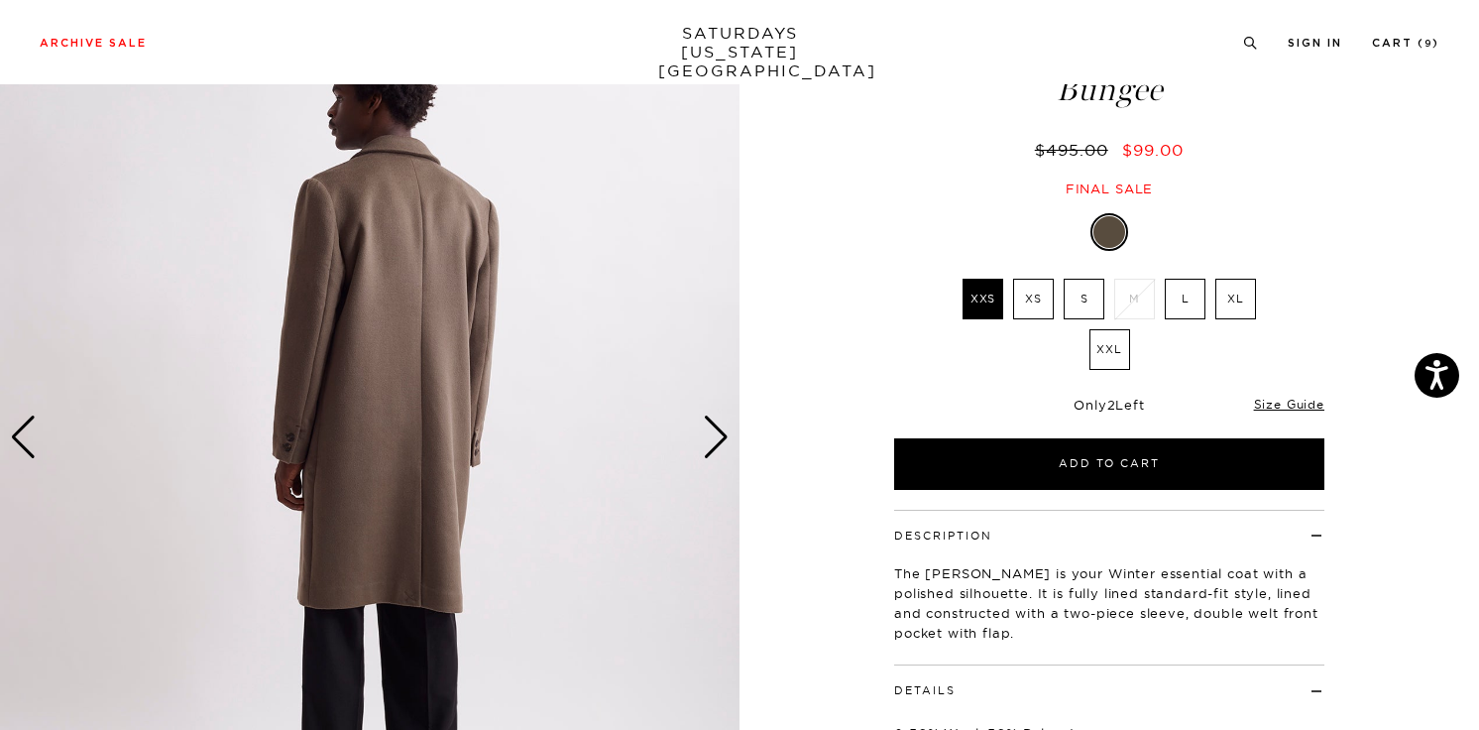
click div "Next slide"
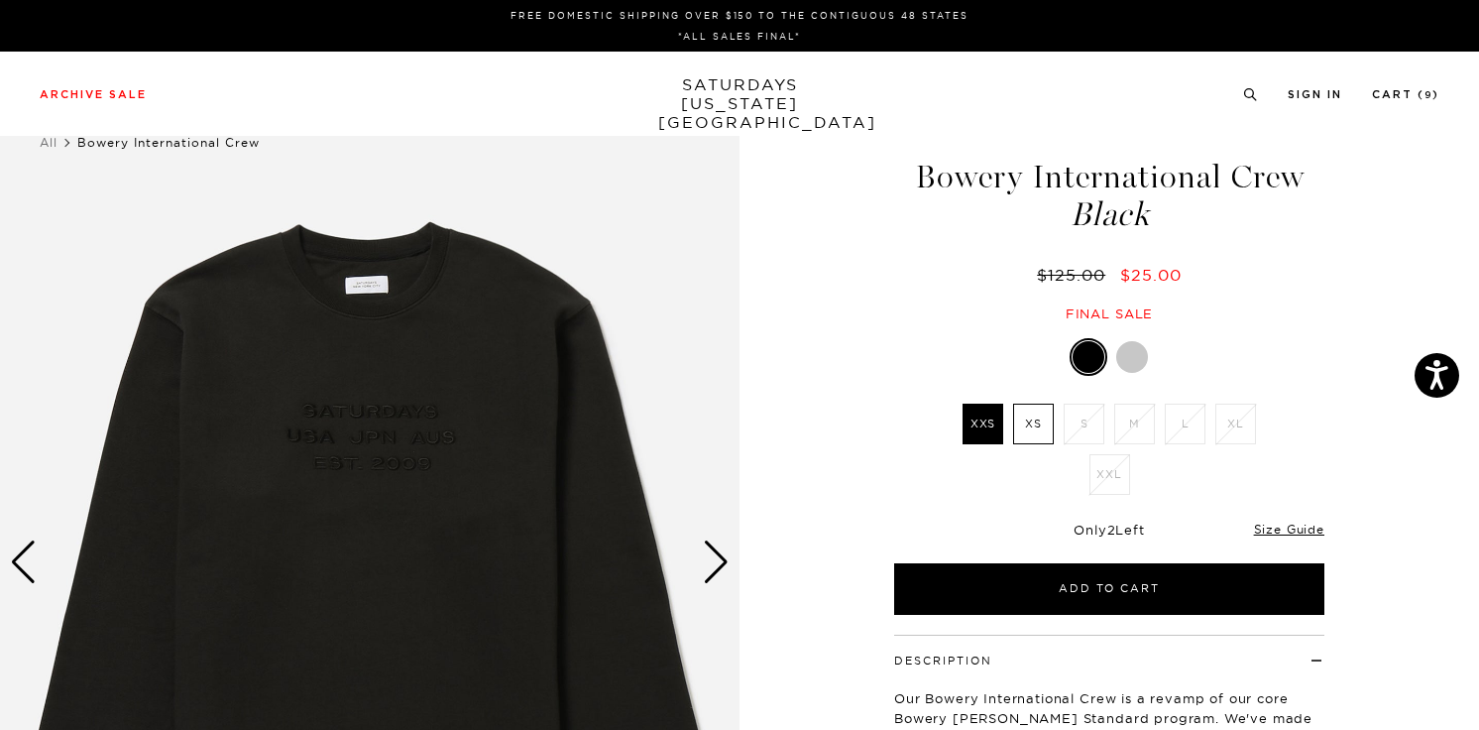
click at [729, 553] on div "Next slide" at bounding box center [716, 562] width 27 height 44
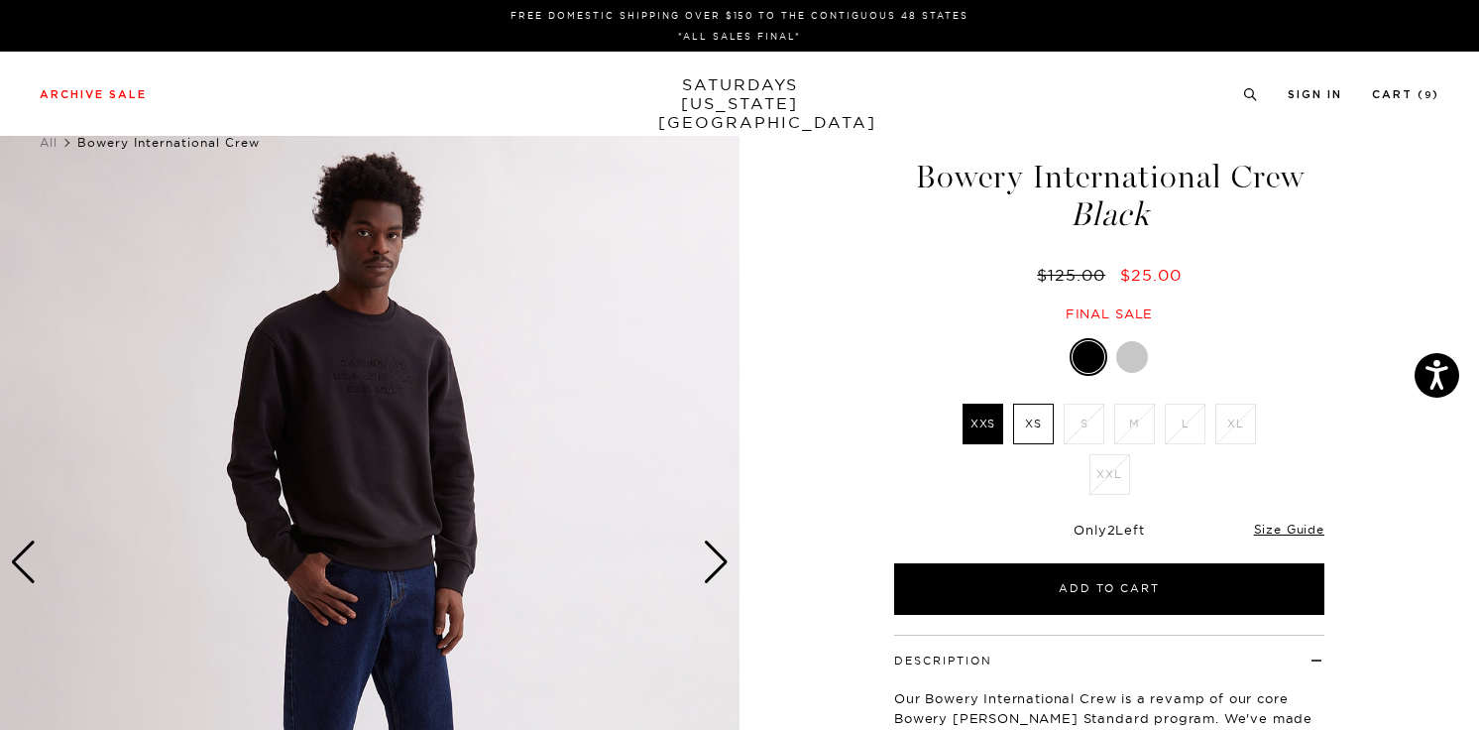
click at [727, 566] on div "Next slide" at bounding box center [716, 562] width 27 height 44
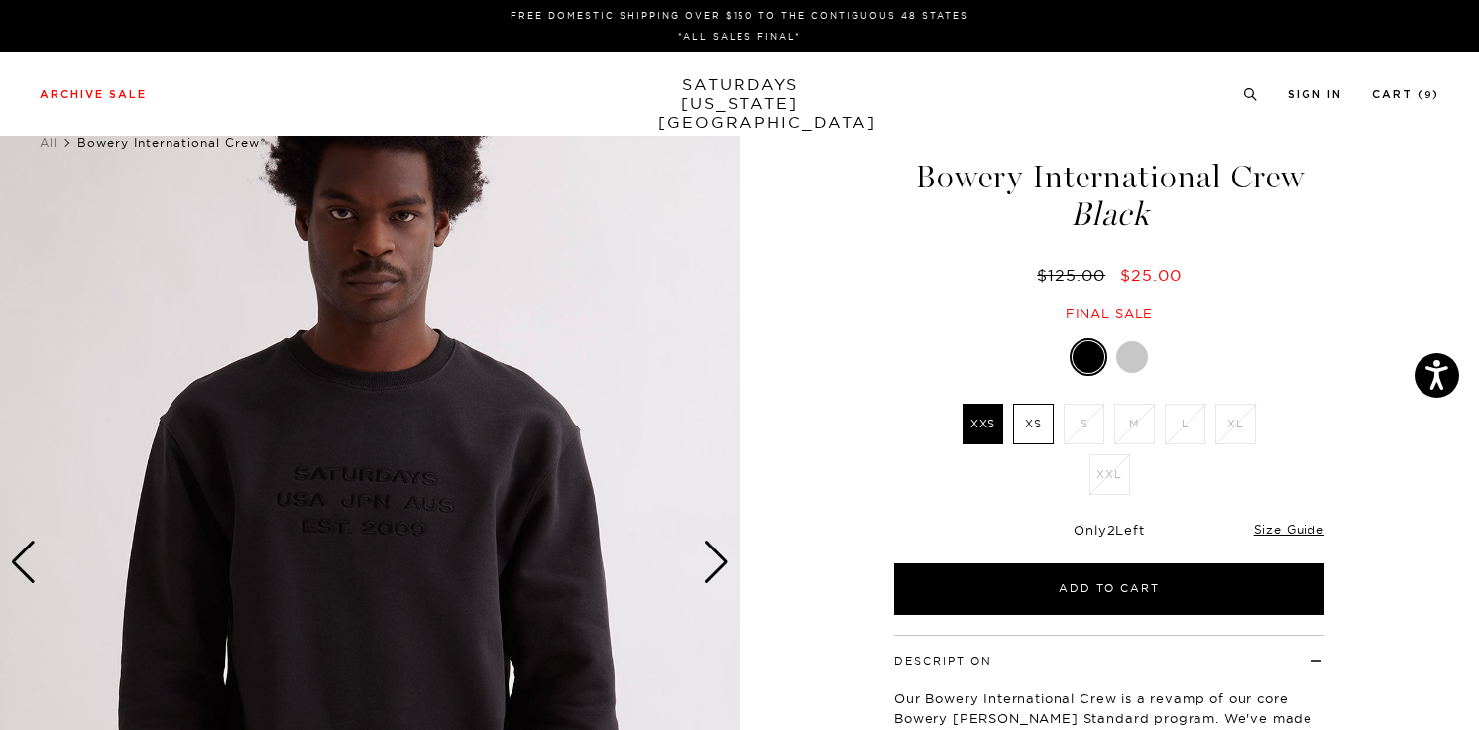
click at [724, 579] on div "Next slide" at bounding box center [716, 562] width 27 height 44
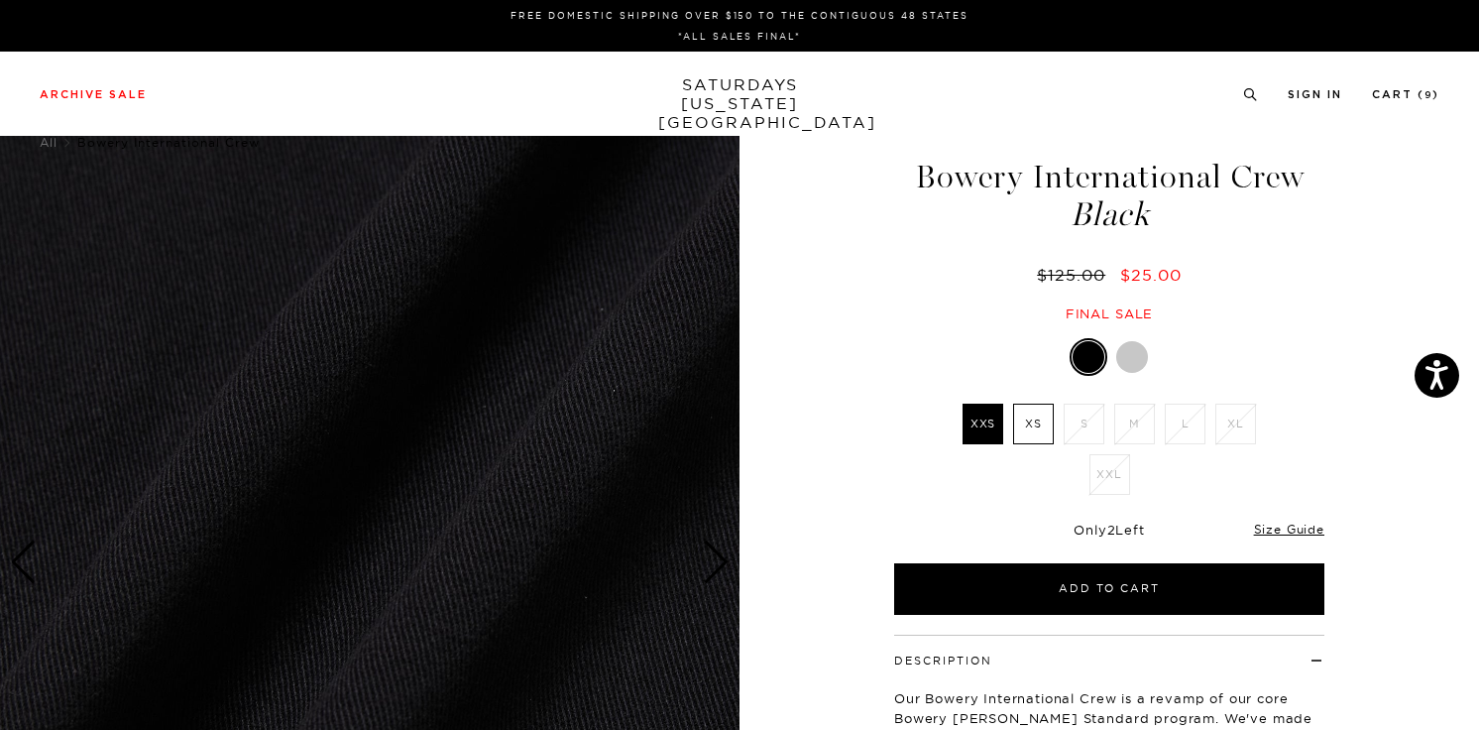
click at [723, 579] on div "Next slide" at bounding box center [716, 562] width 27 height 44
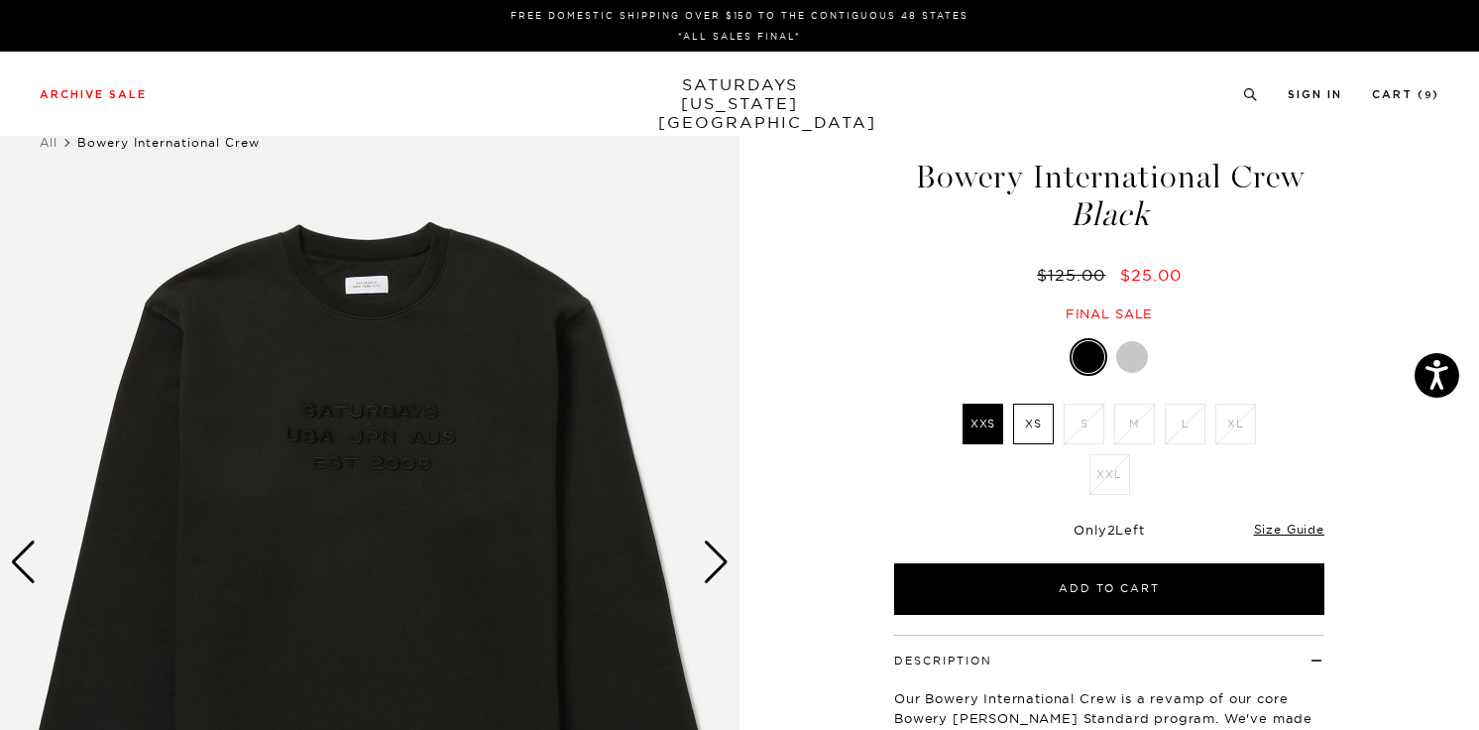
click at [1140, 369] on div at bounding box center [1132, 357] width 32 height 32
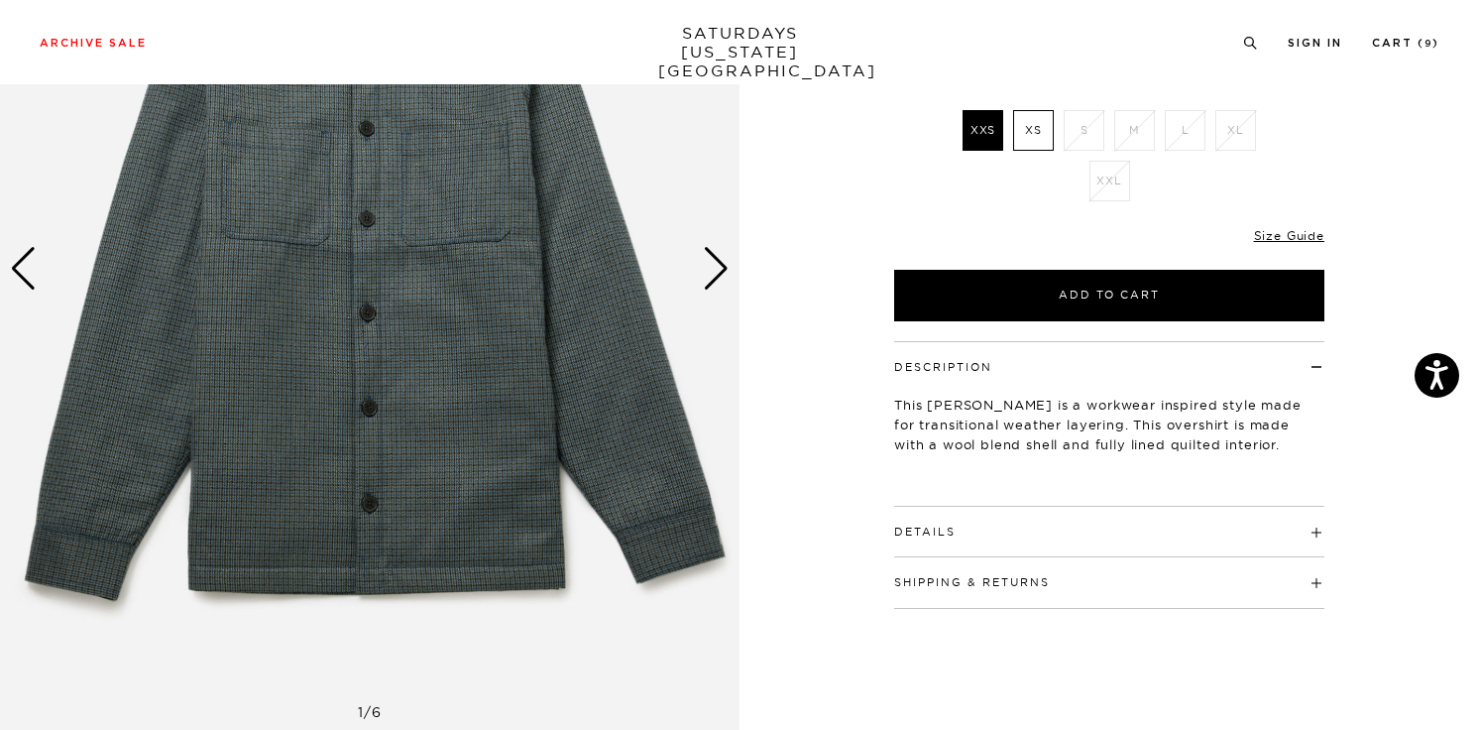
scroll to position [197, 0]
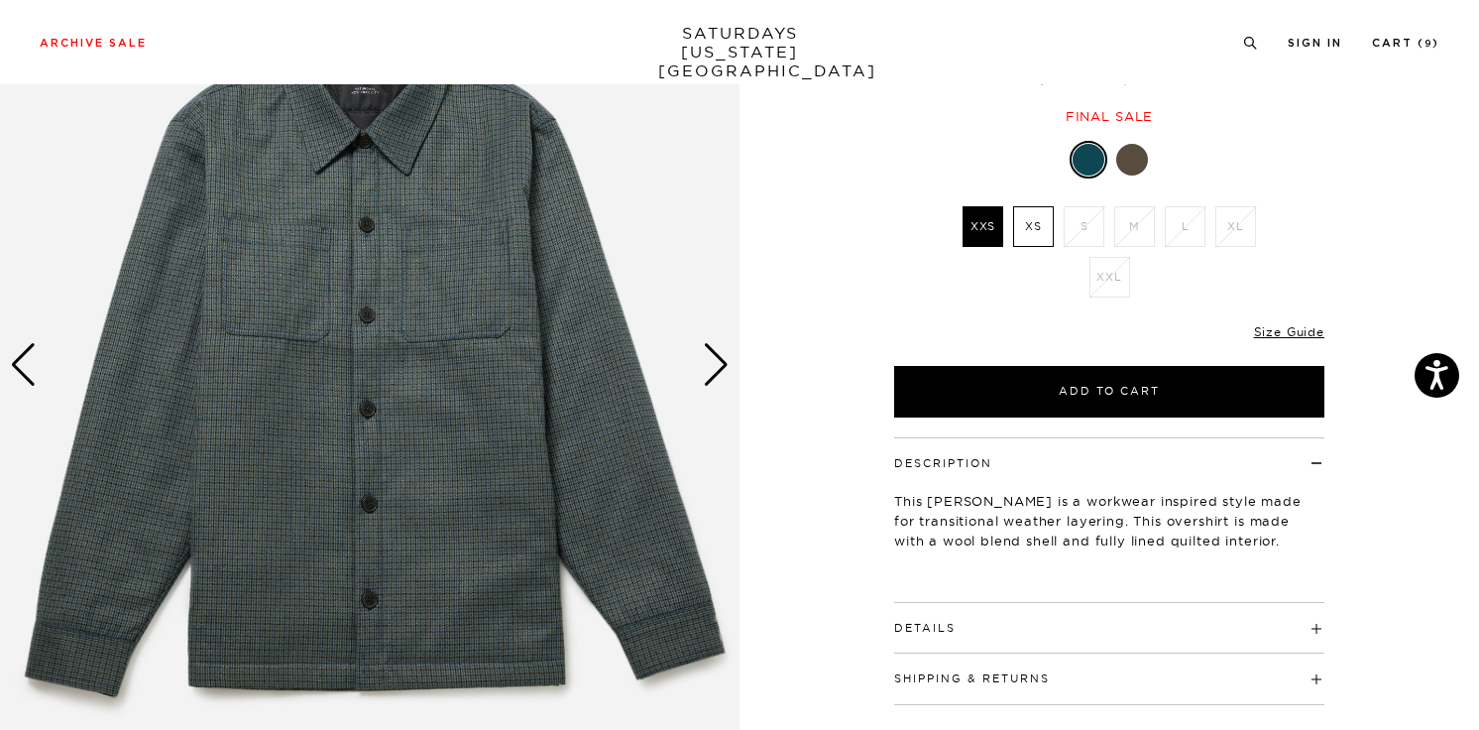
click at [724, 357] on div "Next slide" at bounding box center [716, 365] width 27 height 44
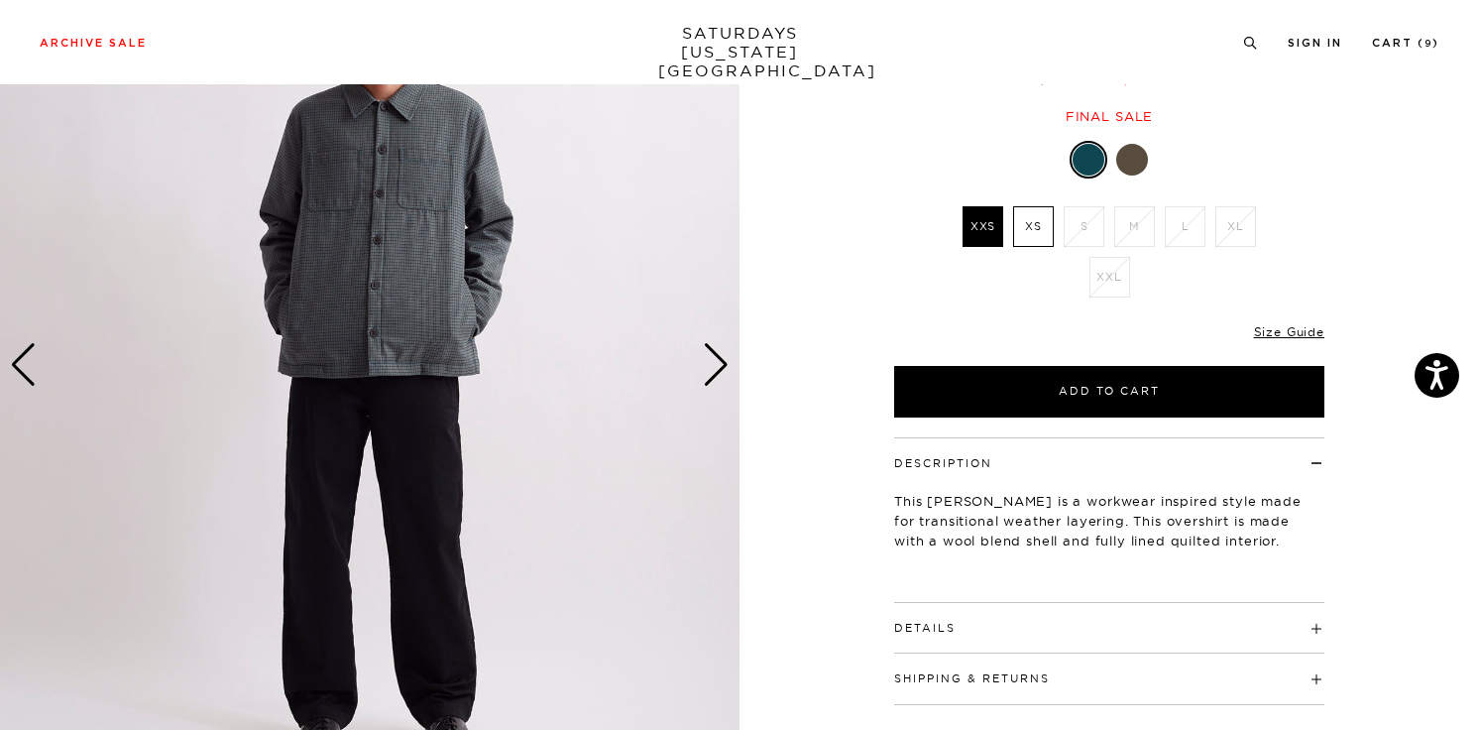
click at [724, 357] on div "Next slide" at bounding box center [716, 365] width 27 height 44
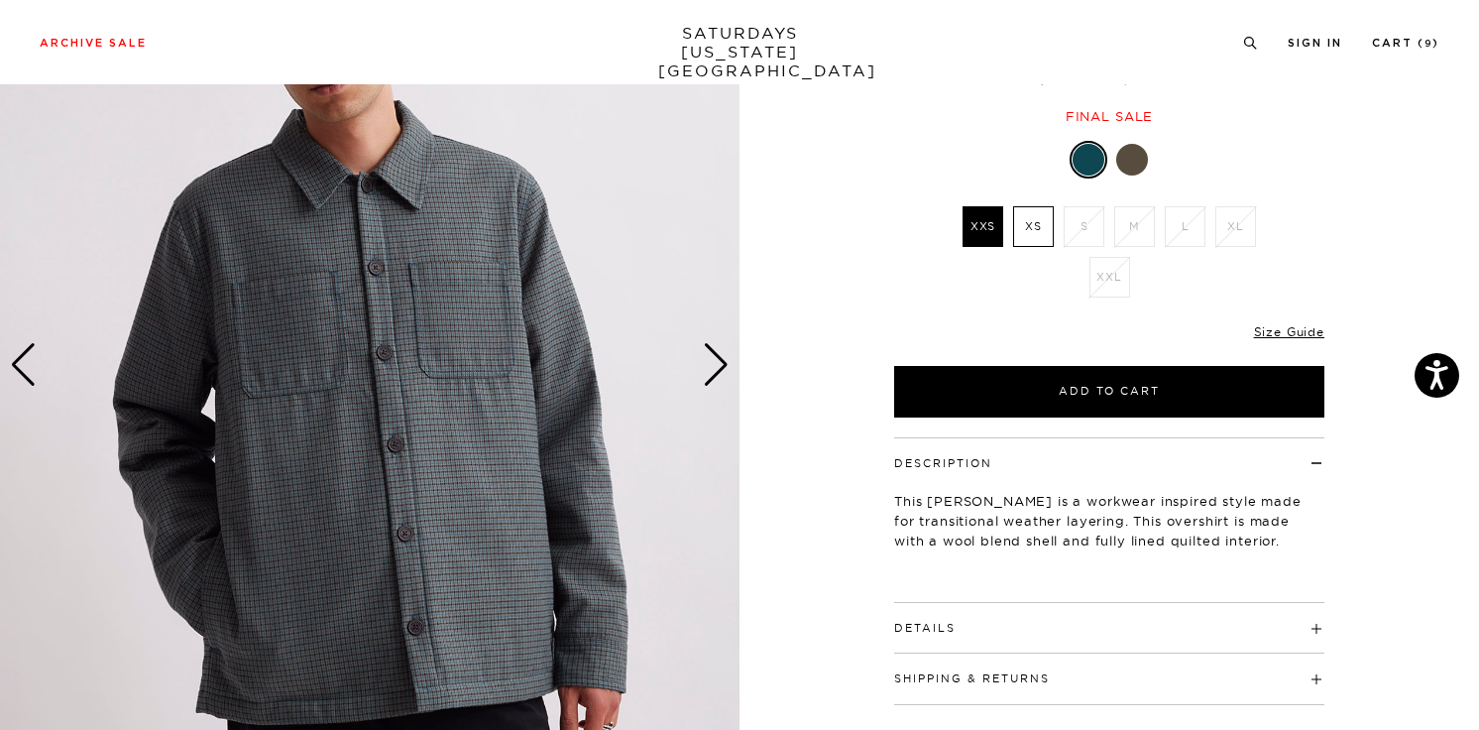
click at [724, 357] on div "Next slide" at bounding box center [716, 365] width 27 height 44
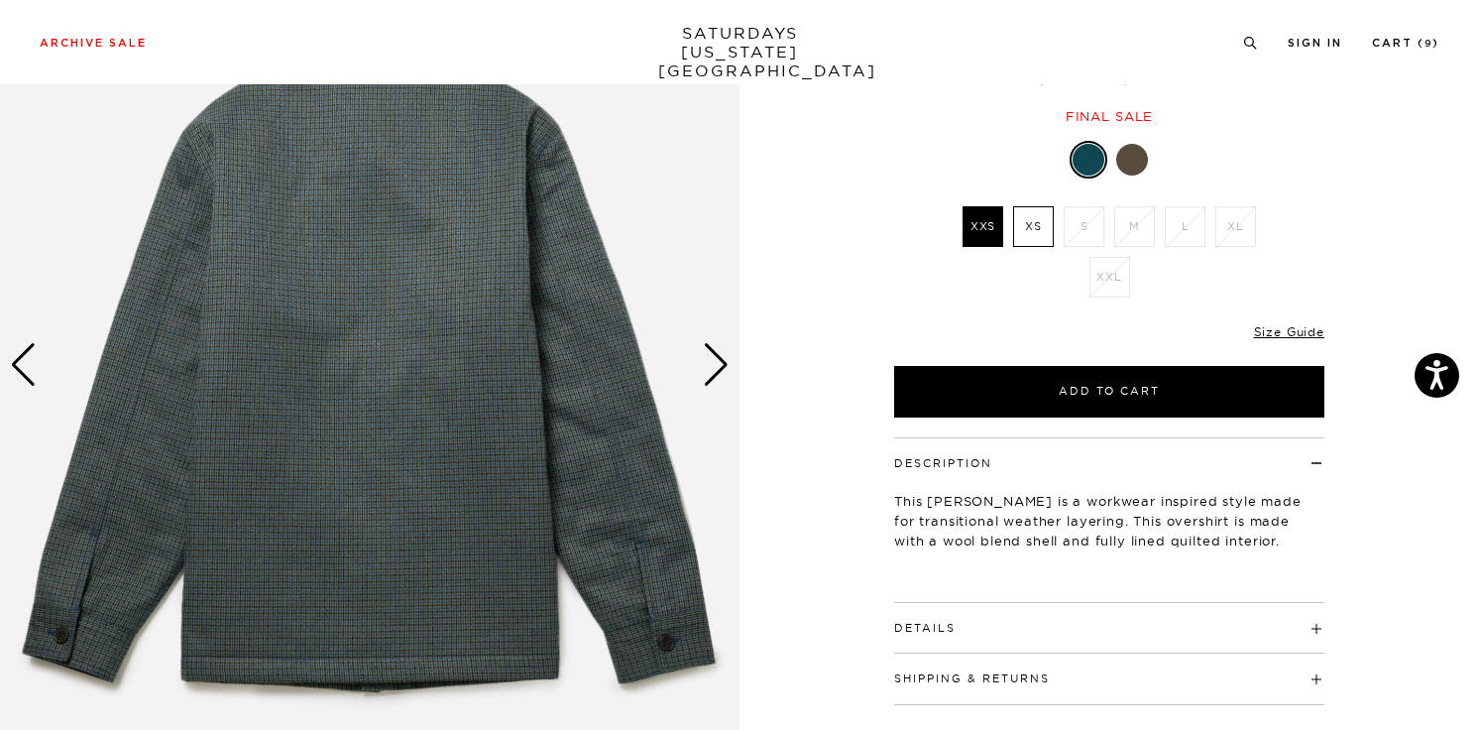
click at [724, 357] on div "Next slide" at bounding box center [716, 365] width 27 height 44
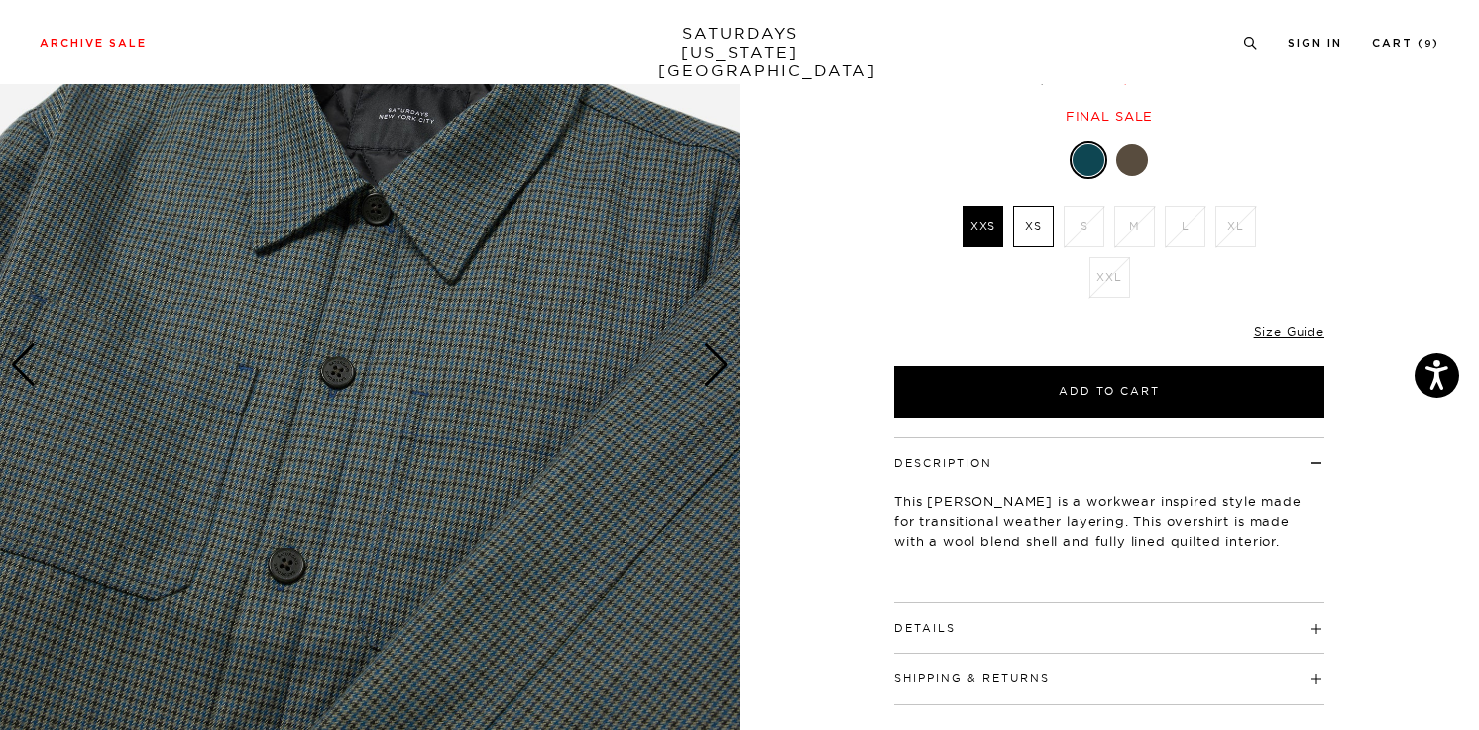
click at [724, 357] on div "Next slide" at bounding box center [716, 365] width 27 height 44
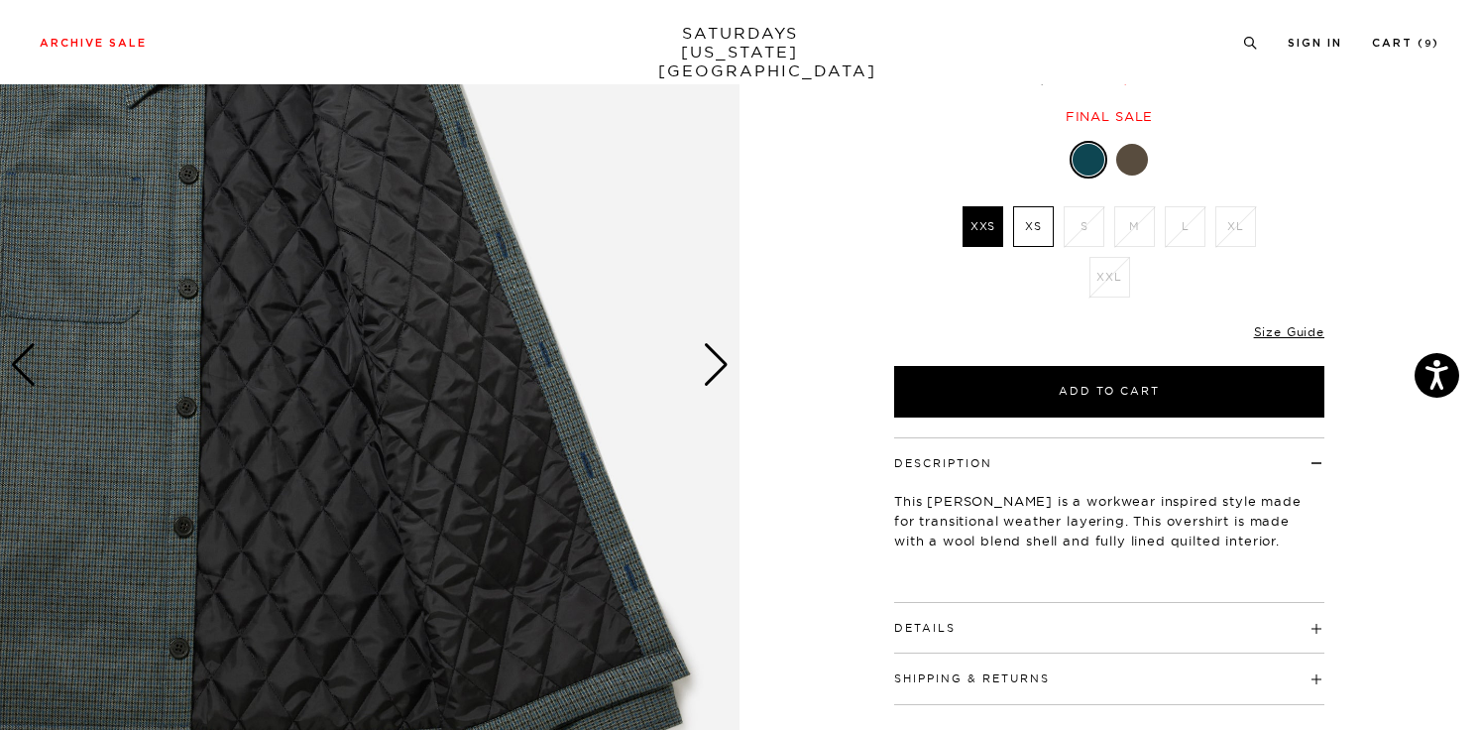
click at [724, 357] on div "Next slide" at bounding box center [716, 365] width 27 height 44
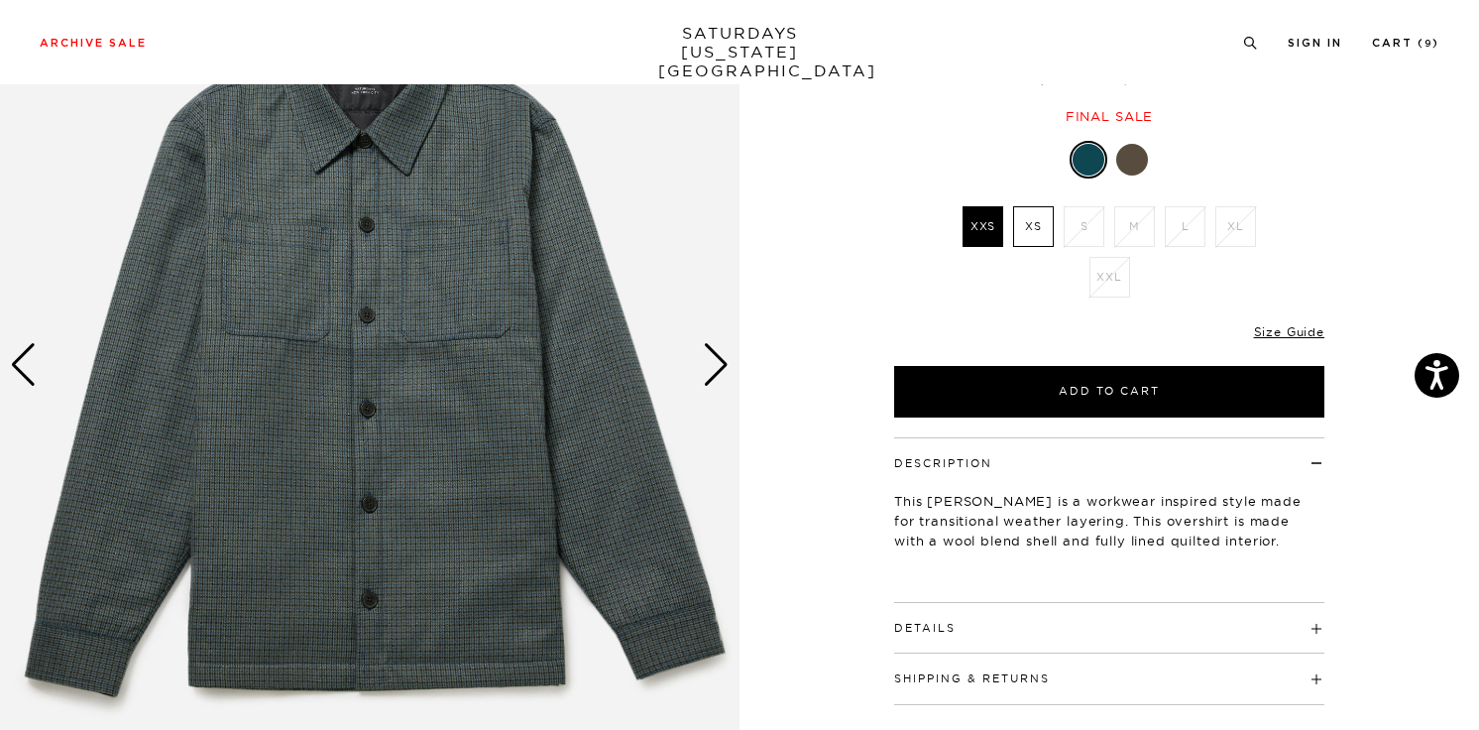
click at [720, 372] on div "Next slide" at bounding box center [716, 365] width 27 height 44
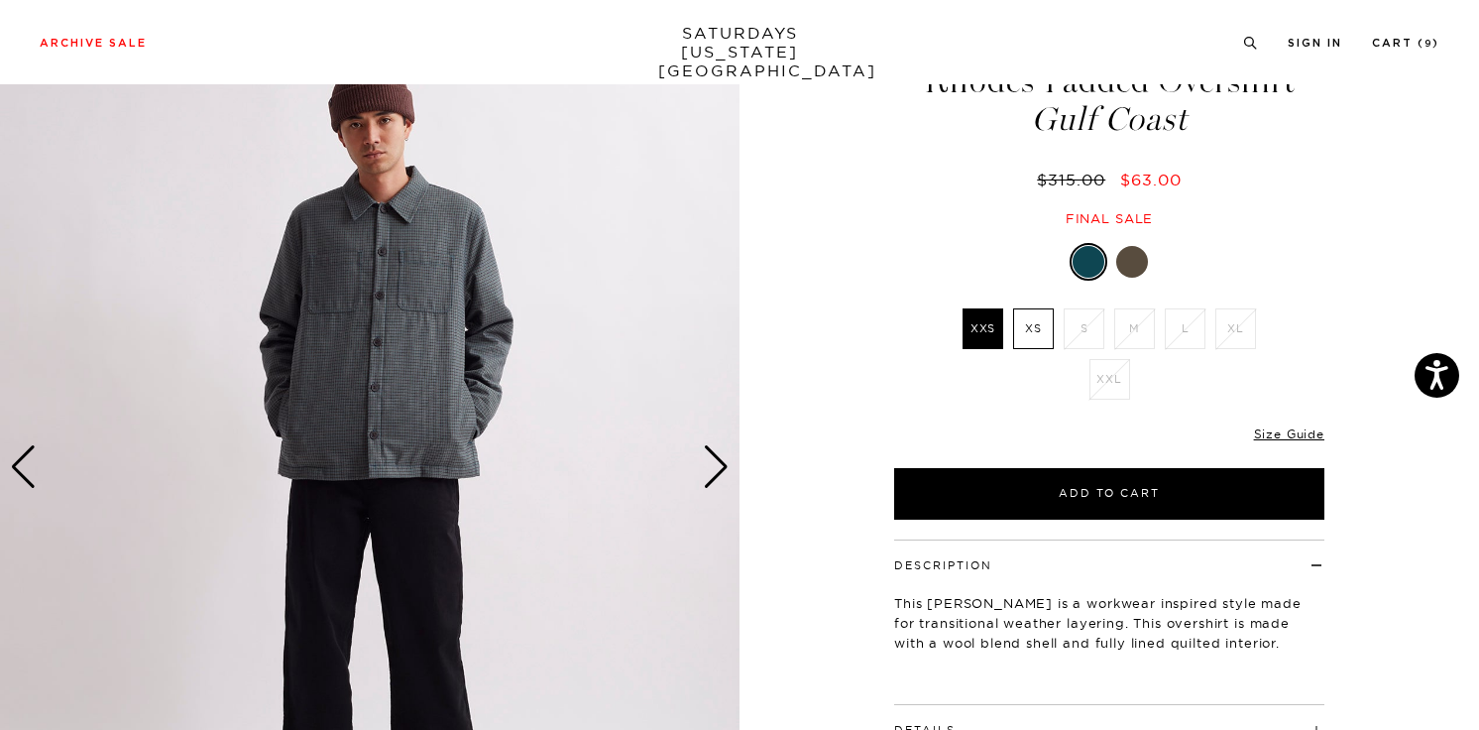
scroll to position [0, 0]
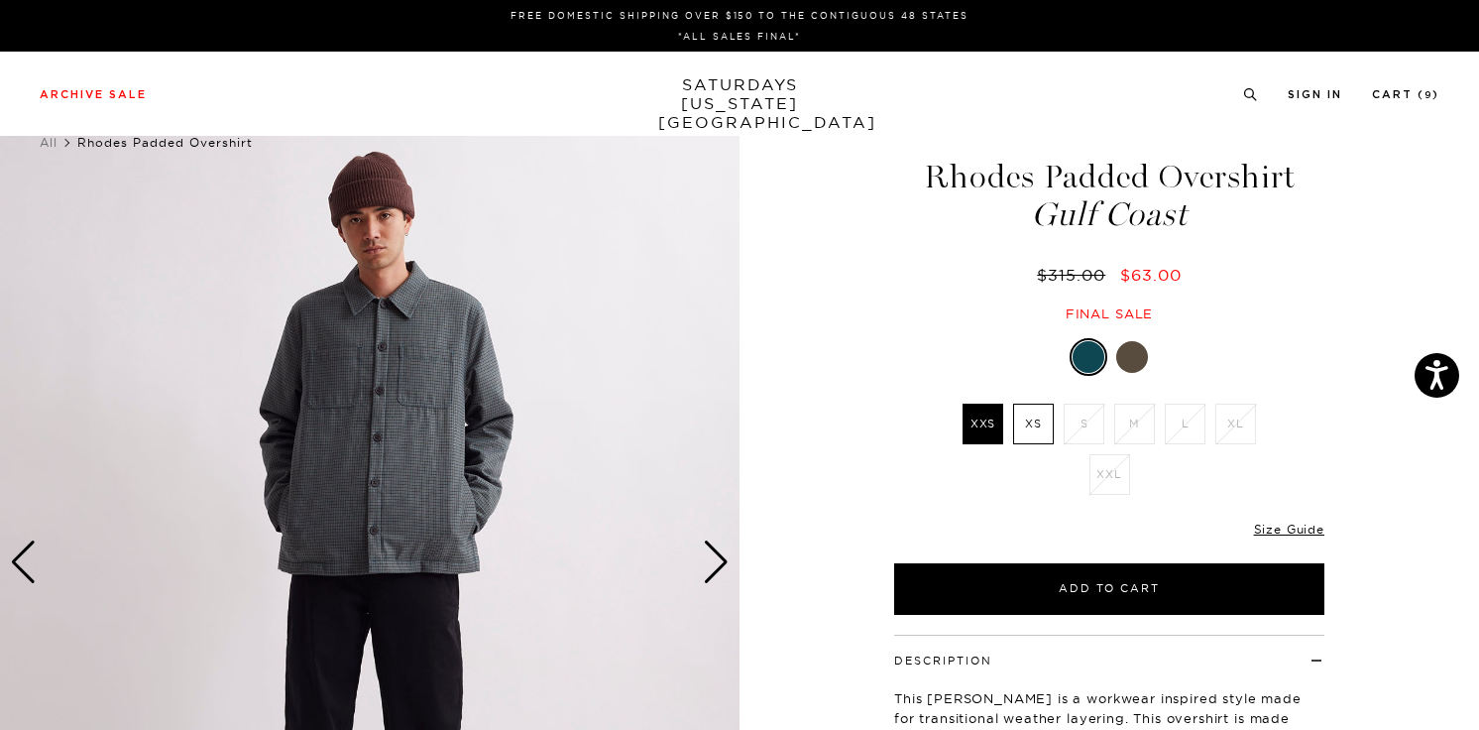
click at [1121, 353] on div at bounding box center [1132, 357] width 32 height 32
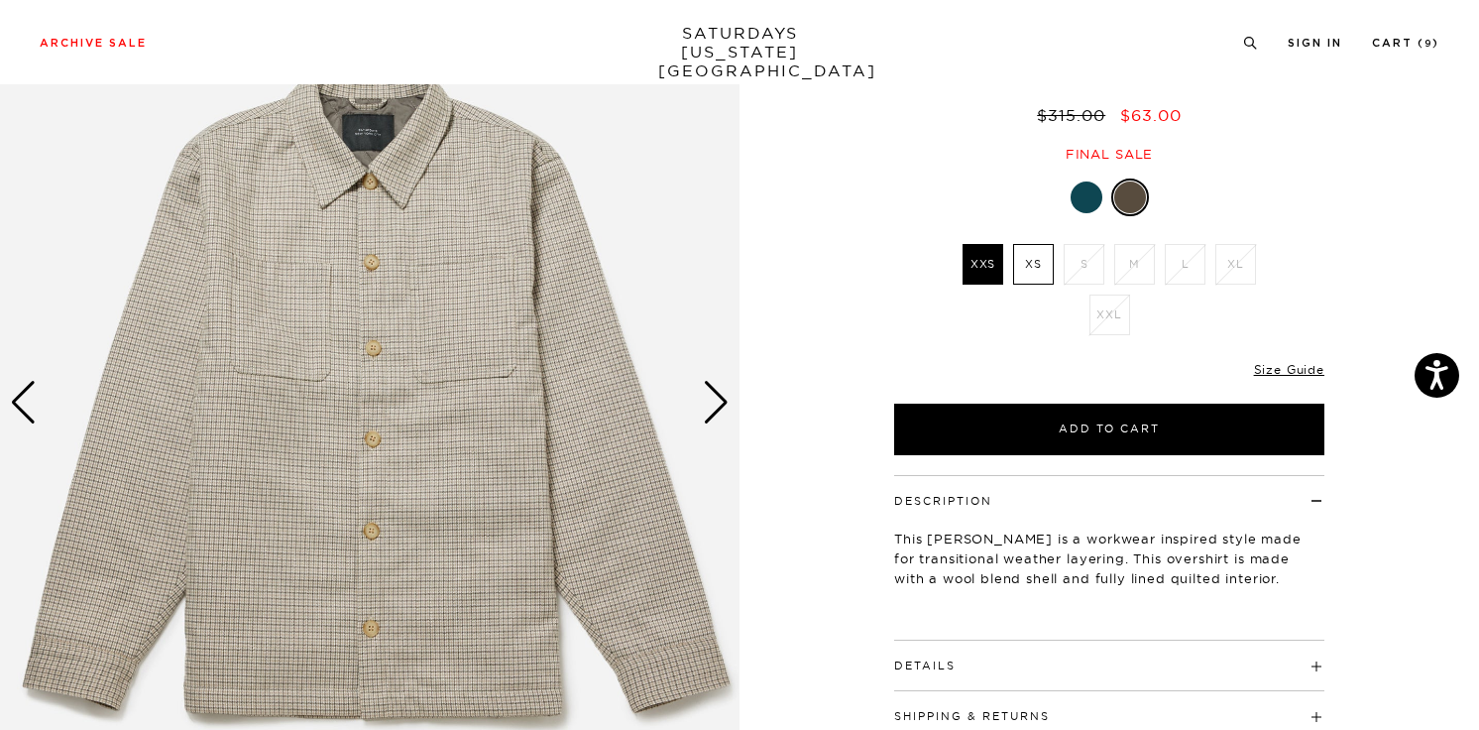
scroll to position [161, 0]
click at [955, 653] on h4 "Details" at bounding box center [1109, 655] width 430 height 33
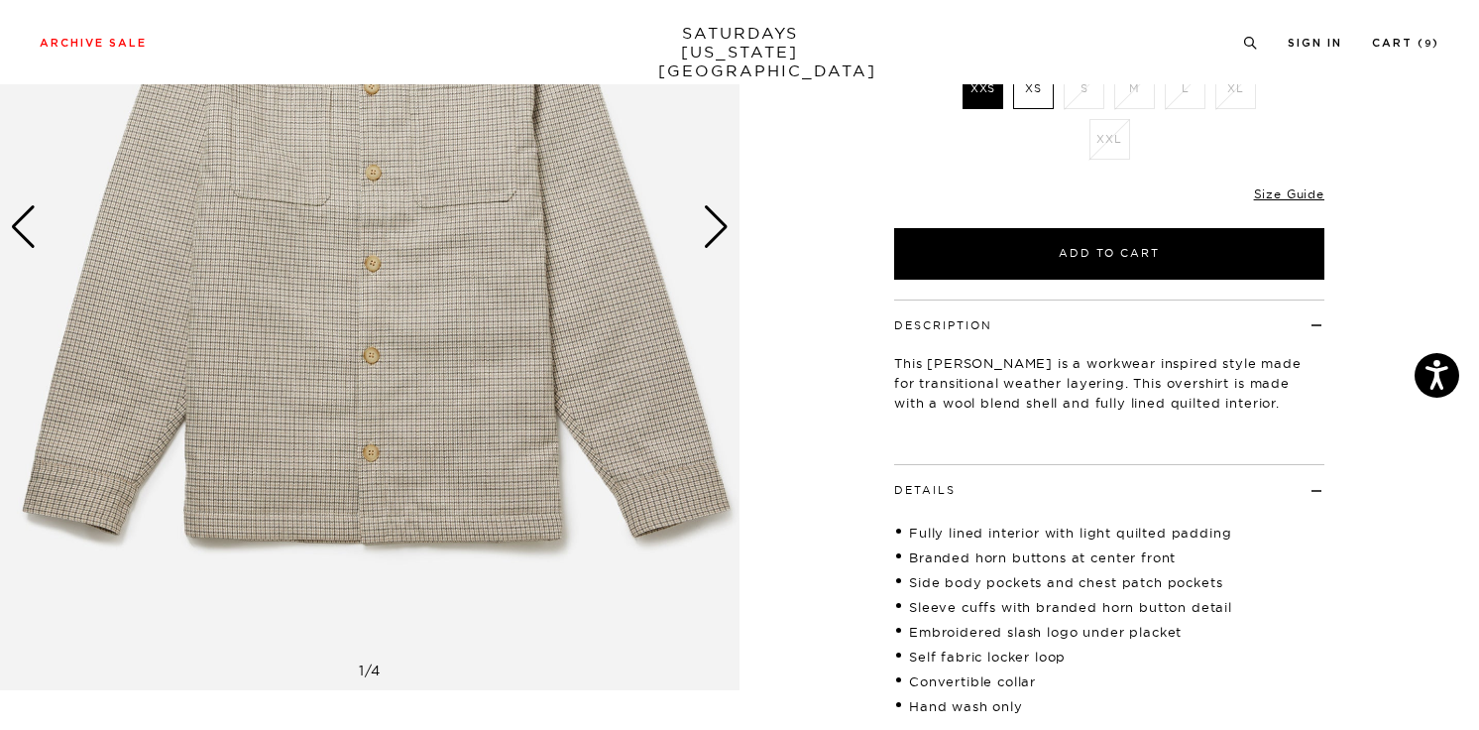
scroll to position [0, 0]
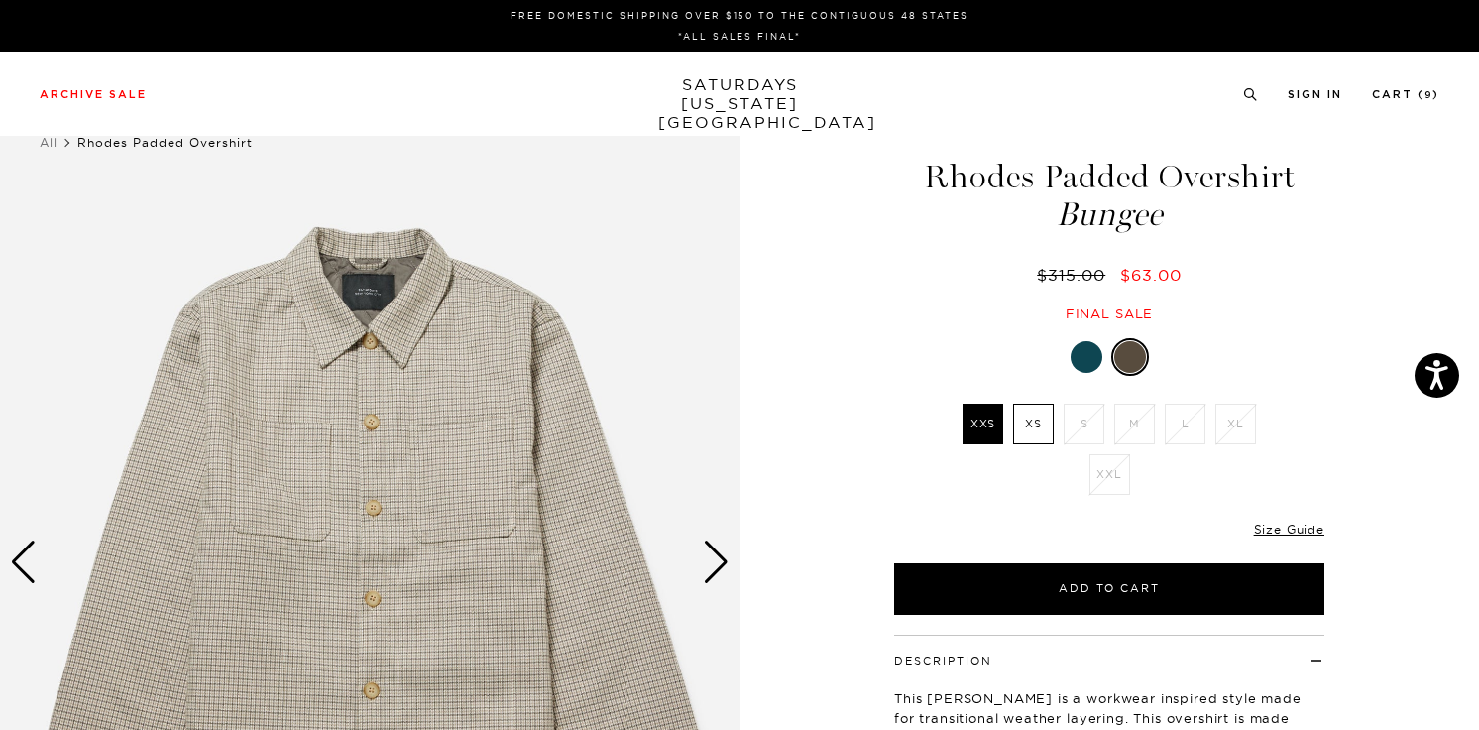
click at [733, 558] on img at bounding box center [369, 562] width 739 height 925
click at [722, 560] on div "Next slide" at bounding box center [716, 562] width 27 height 44
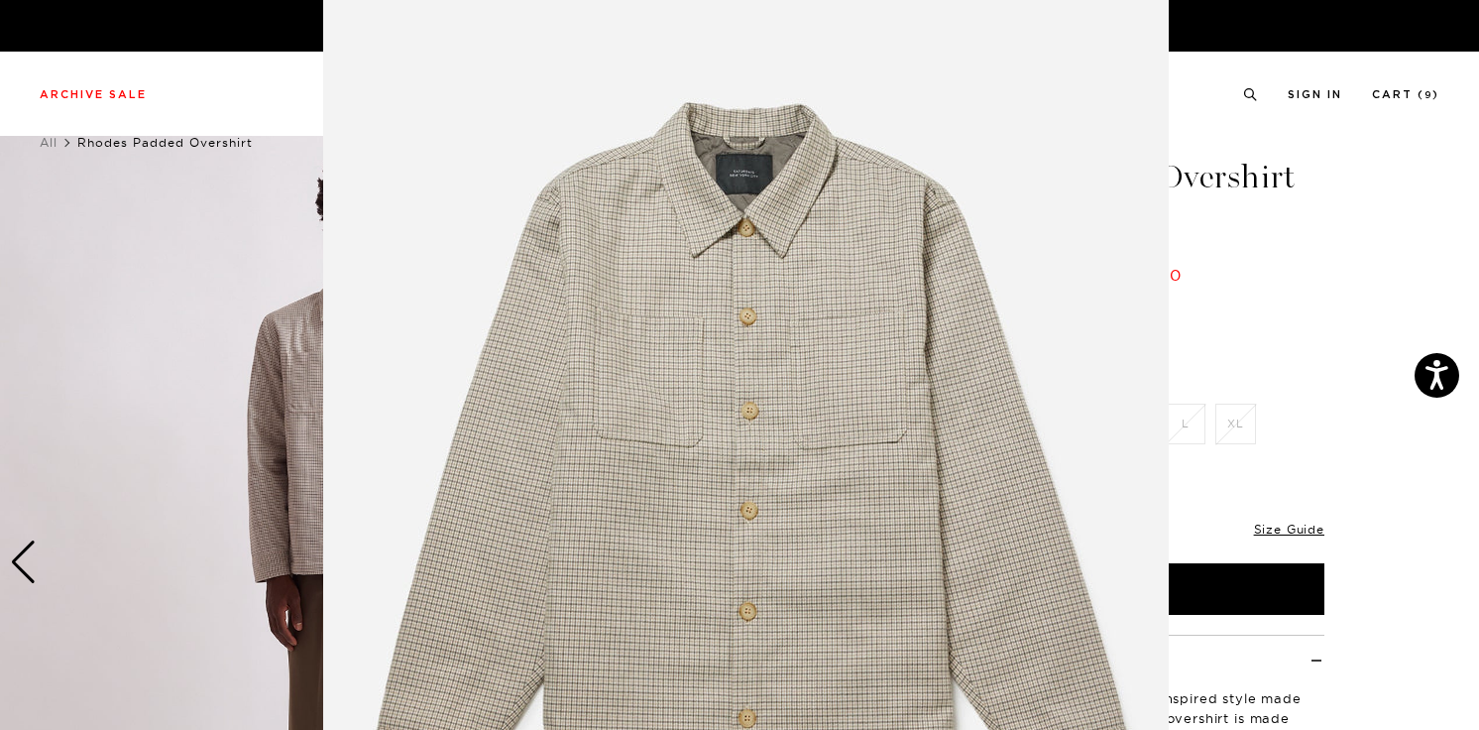
scroll to position [51, 0]
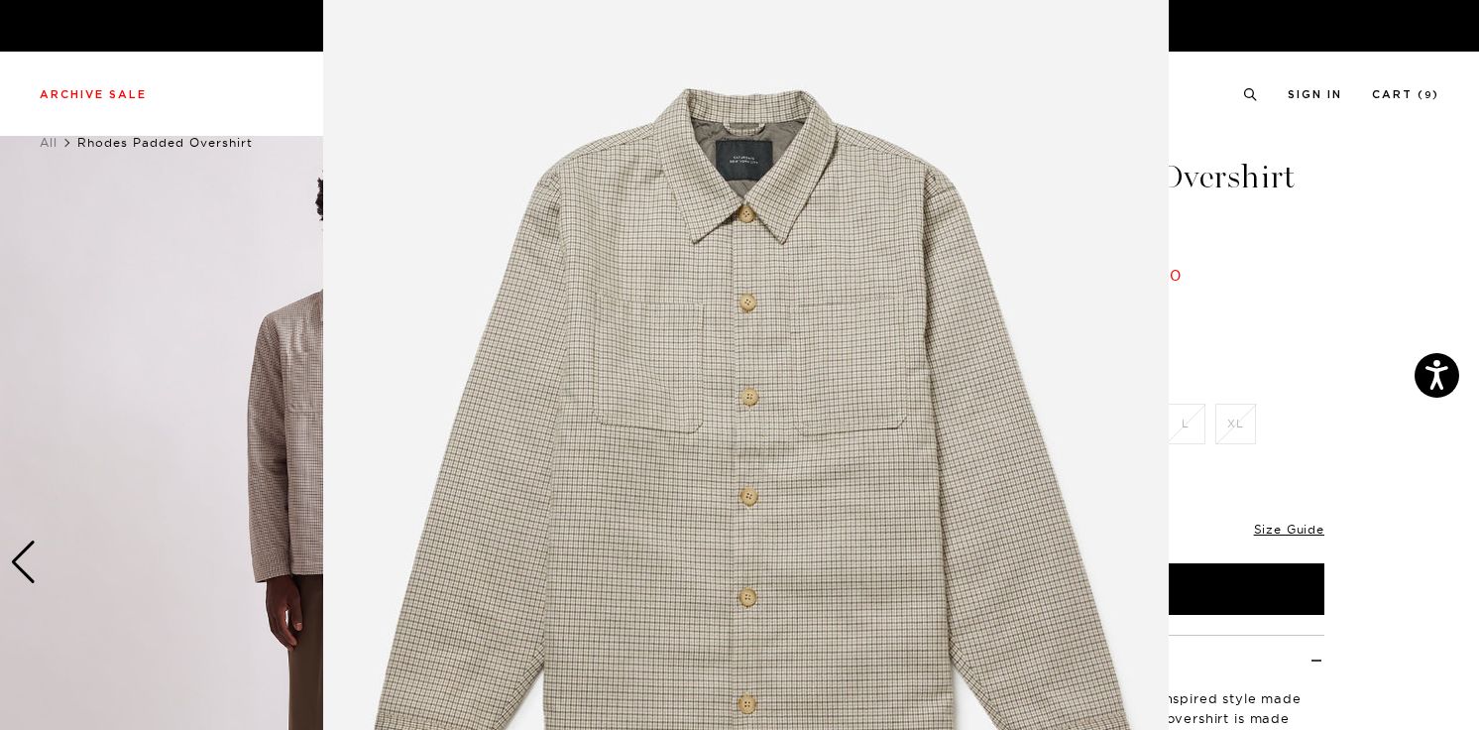
click at [208, 193] on figure at bounding box center [739, 365] width 1479 height 730
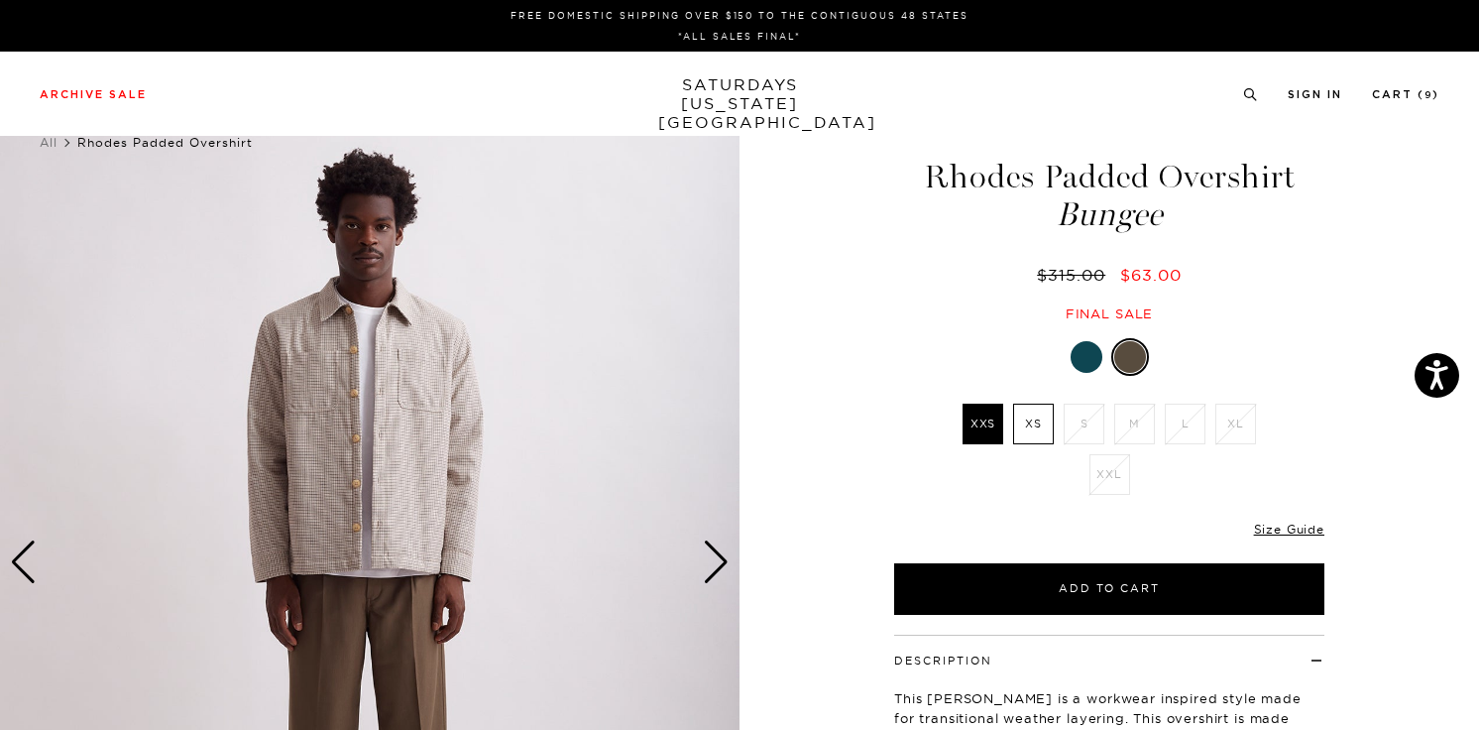
click at [714, 568] on div "Next slide" at bounding box center [716, 562] width 27 height 44
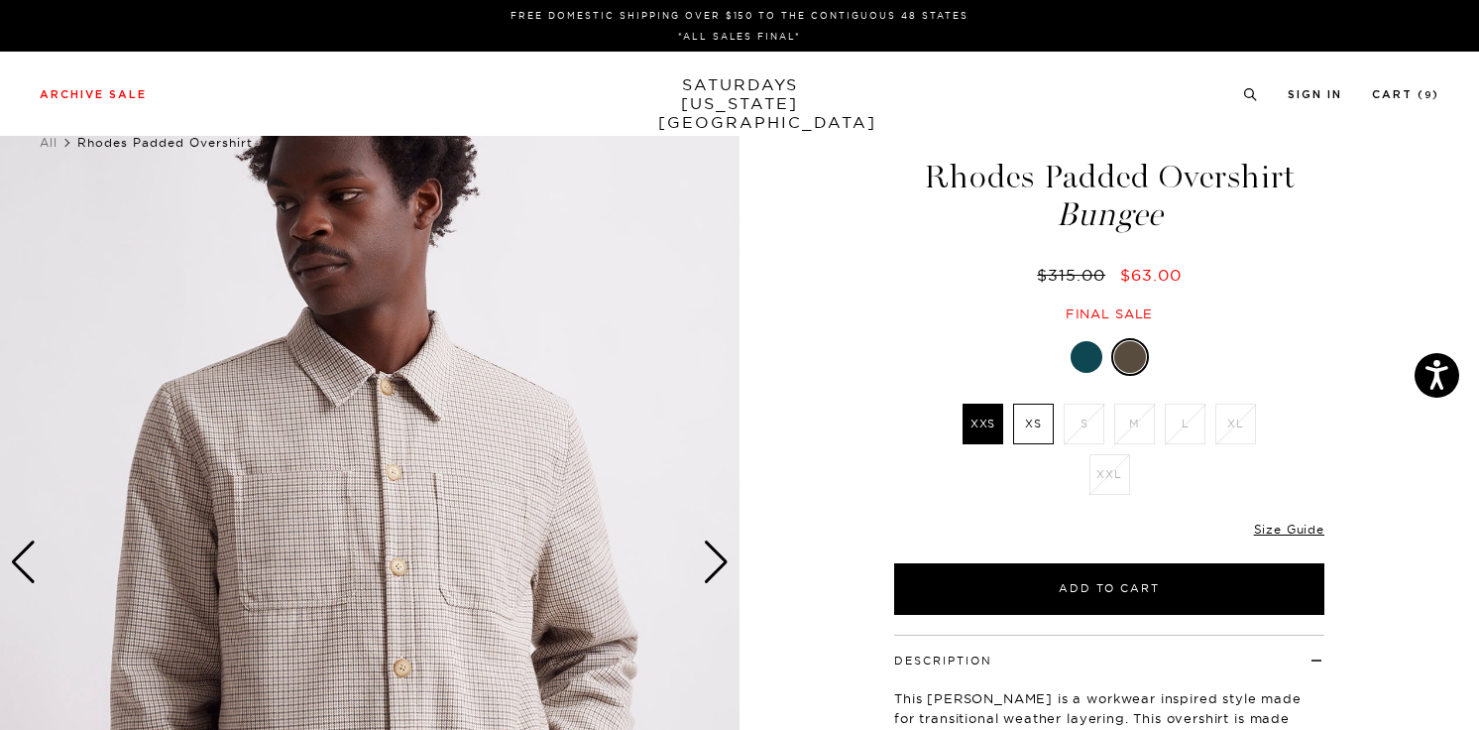
click at [714, 568] on div "Next slide" at bounding box center [716, 562] width 27 height 44
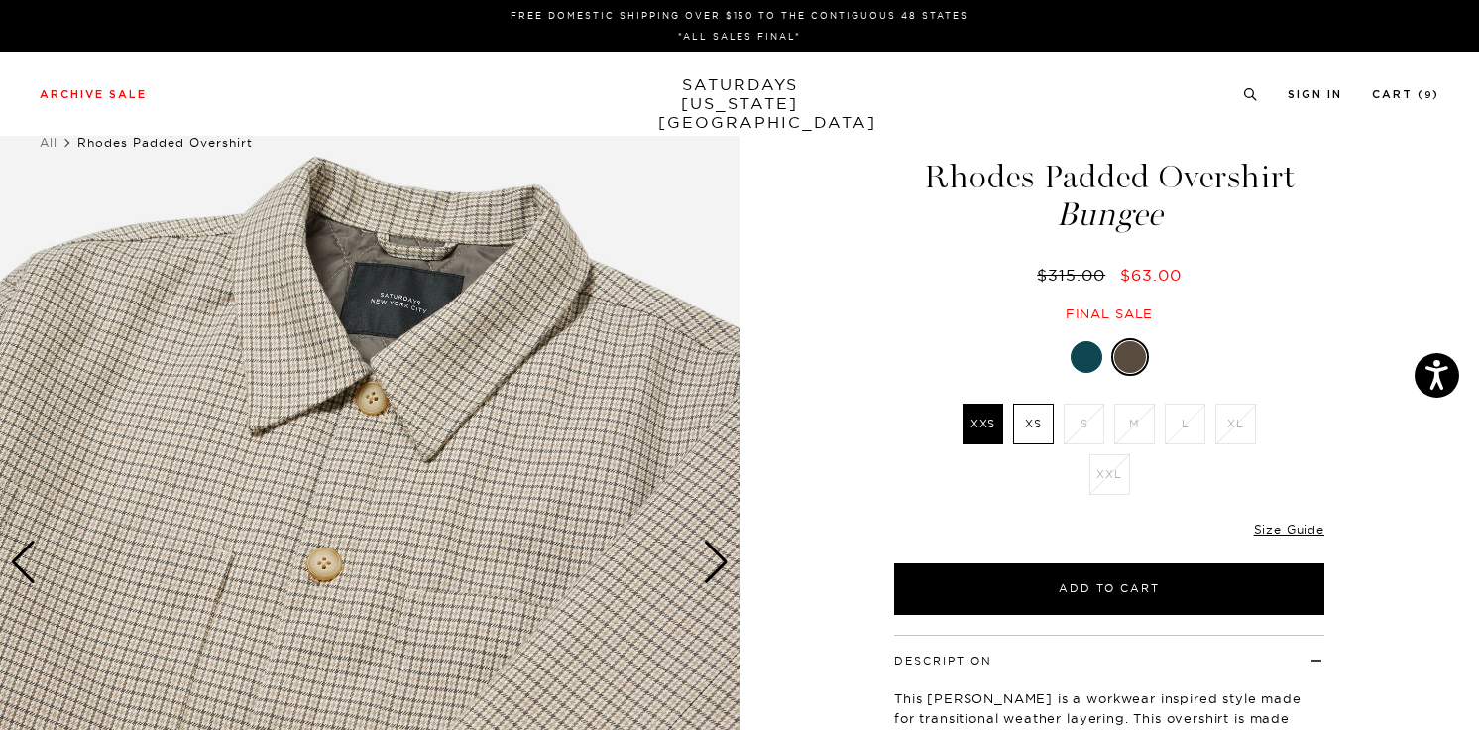
click at [714, 568] on div "Next slide" at bounding box center [716, 562] width 27 height 44
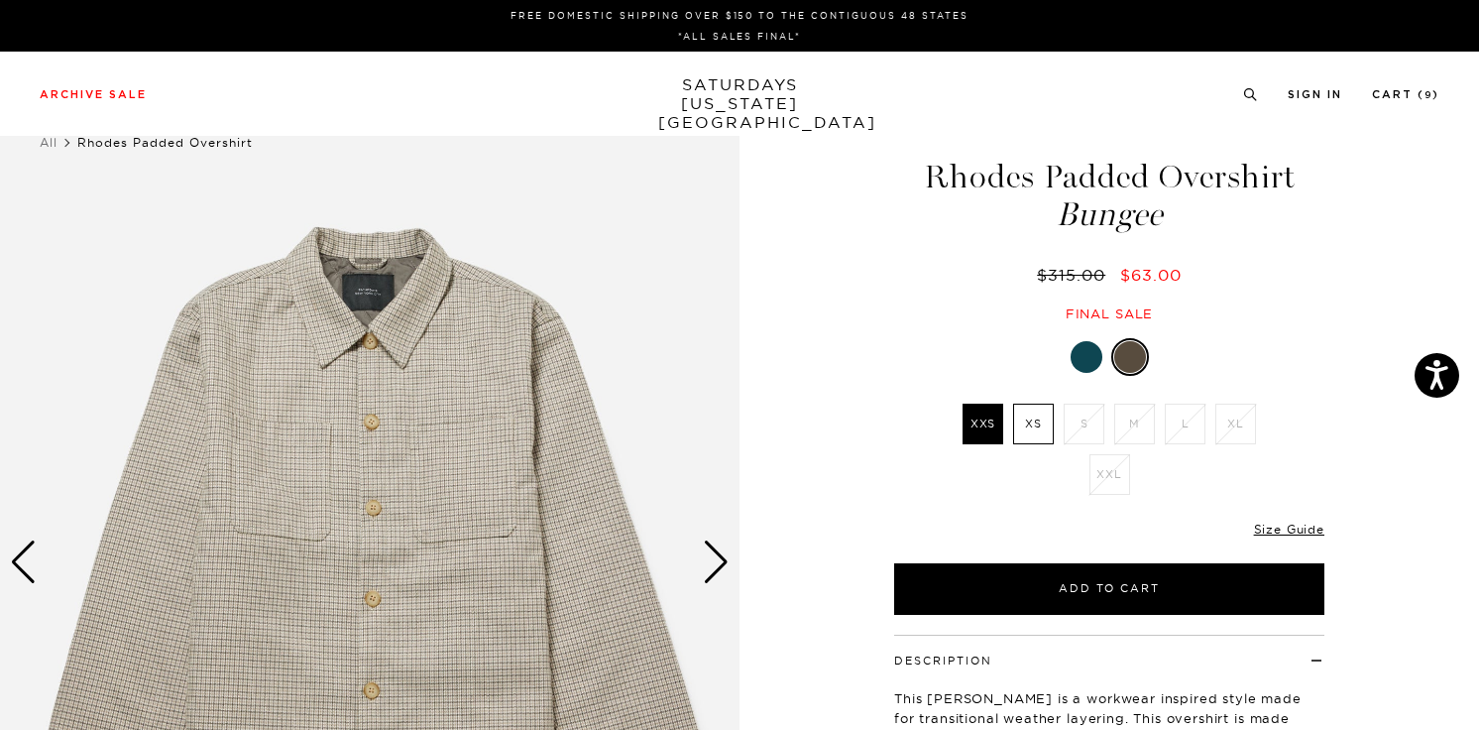
click at [1082, 350] on div at bounding box center [1087, 357] width 32 height 32
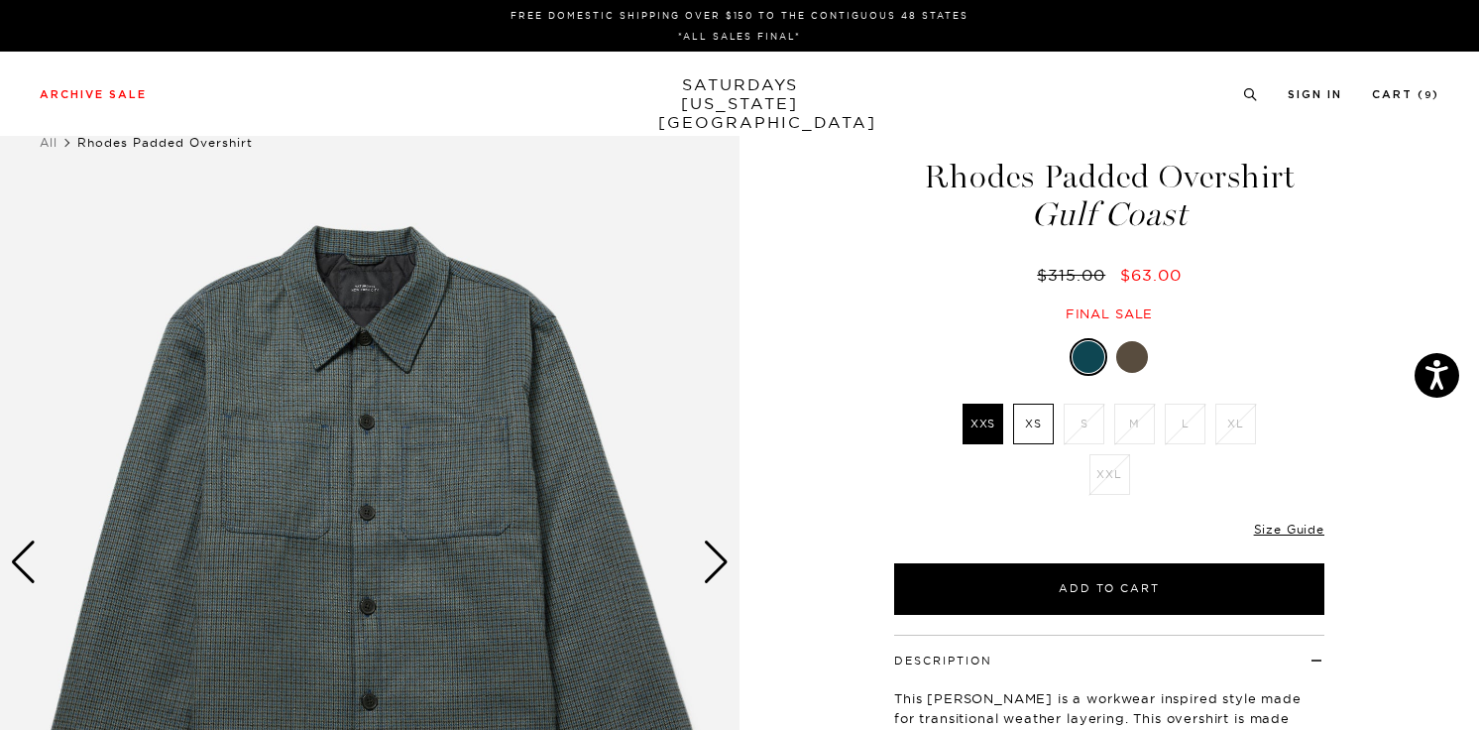
click at [1138, 354] on div at bounding box center [1132, 357] width 32 height 32
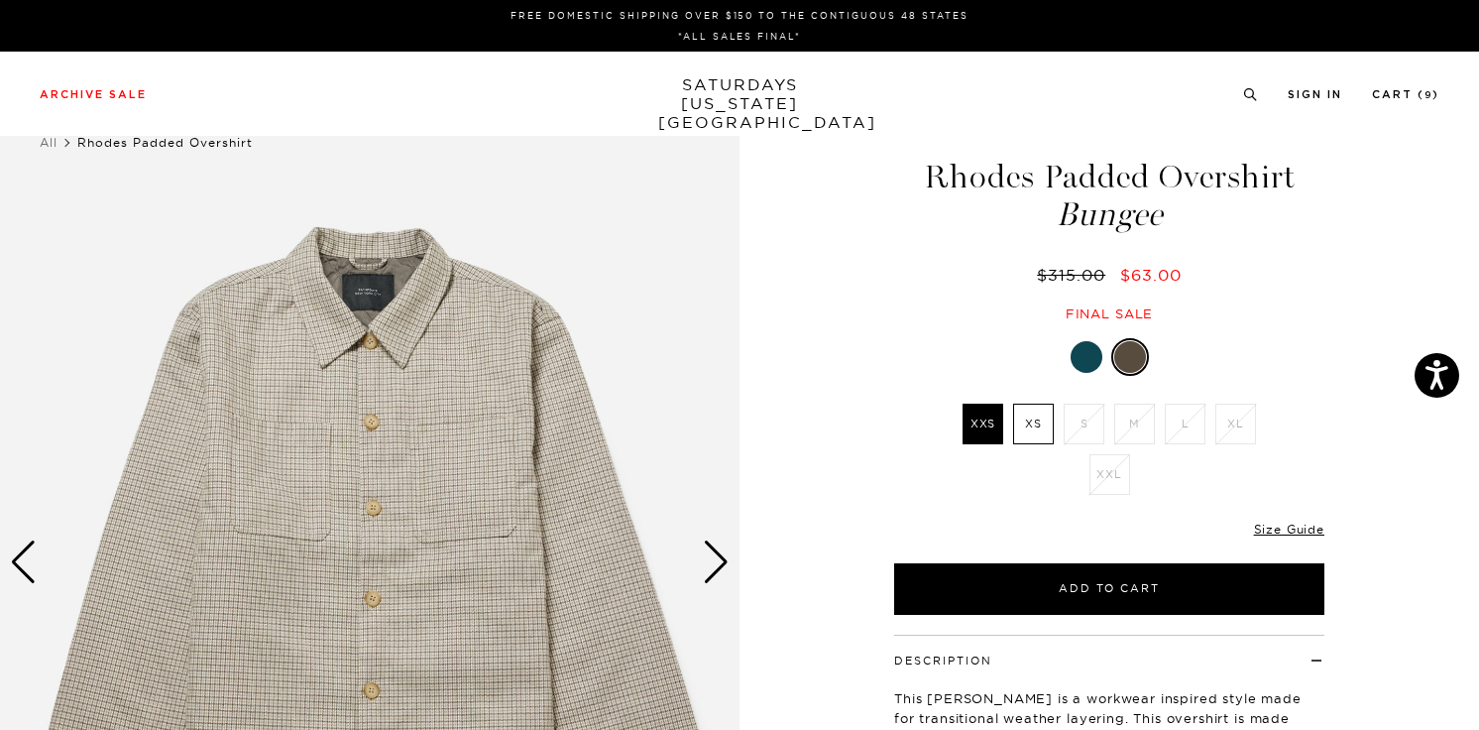
click at [715, 558] on div "Next slide" at bounding box center [716, 562] width 27 height 44
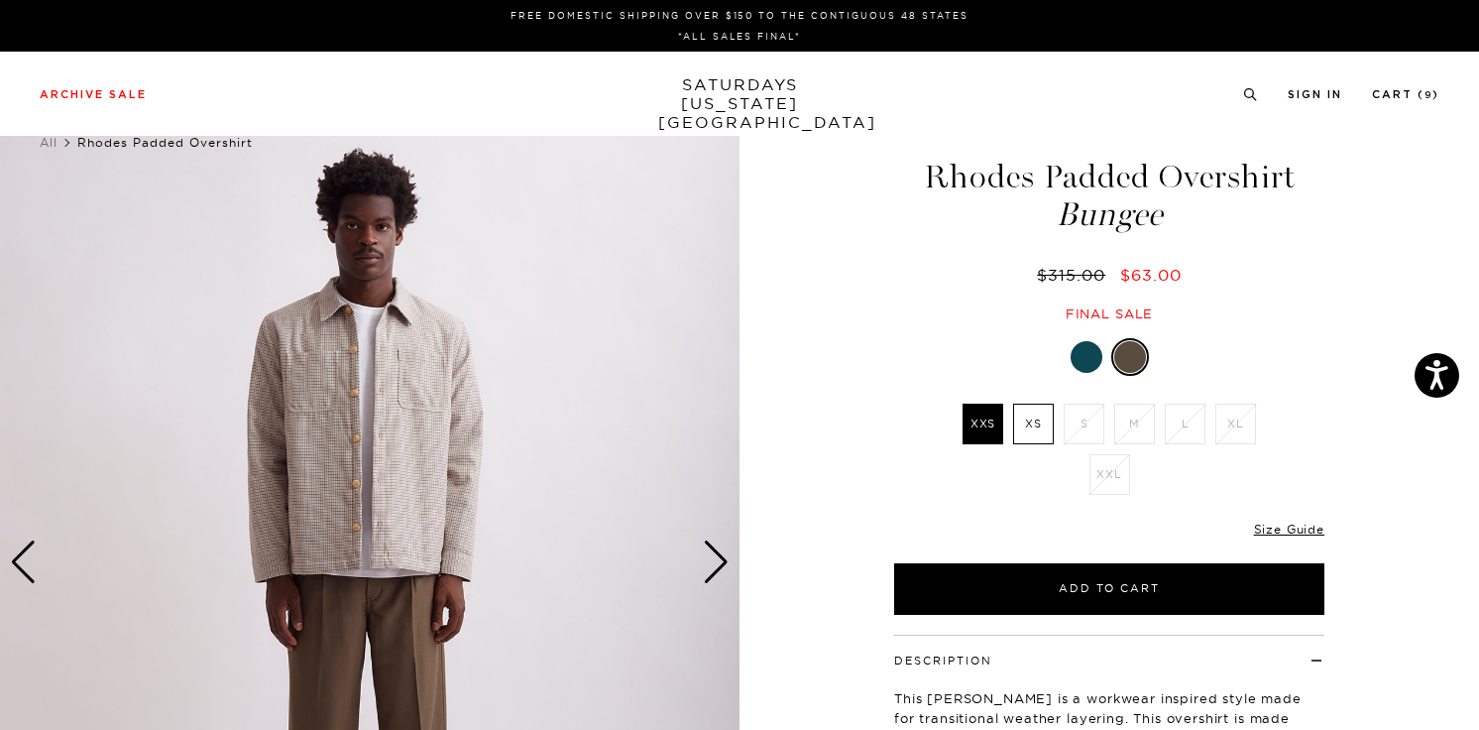
click at [715, 558] on div "Next slide" at bounding box center [716, 562] width 27 height 44
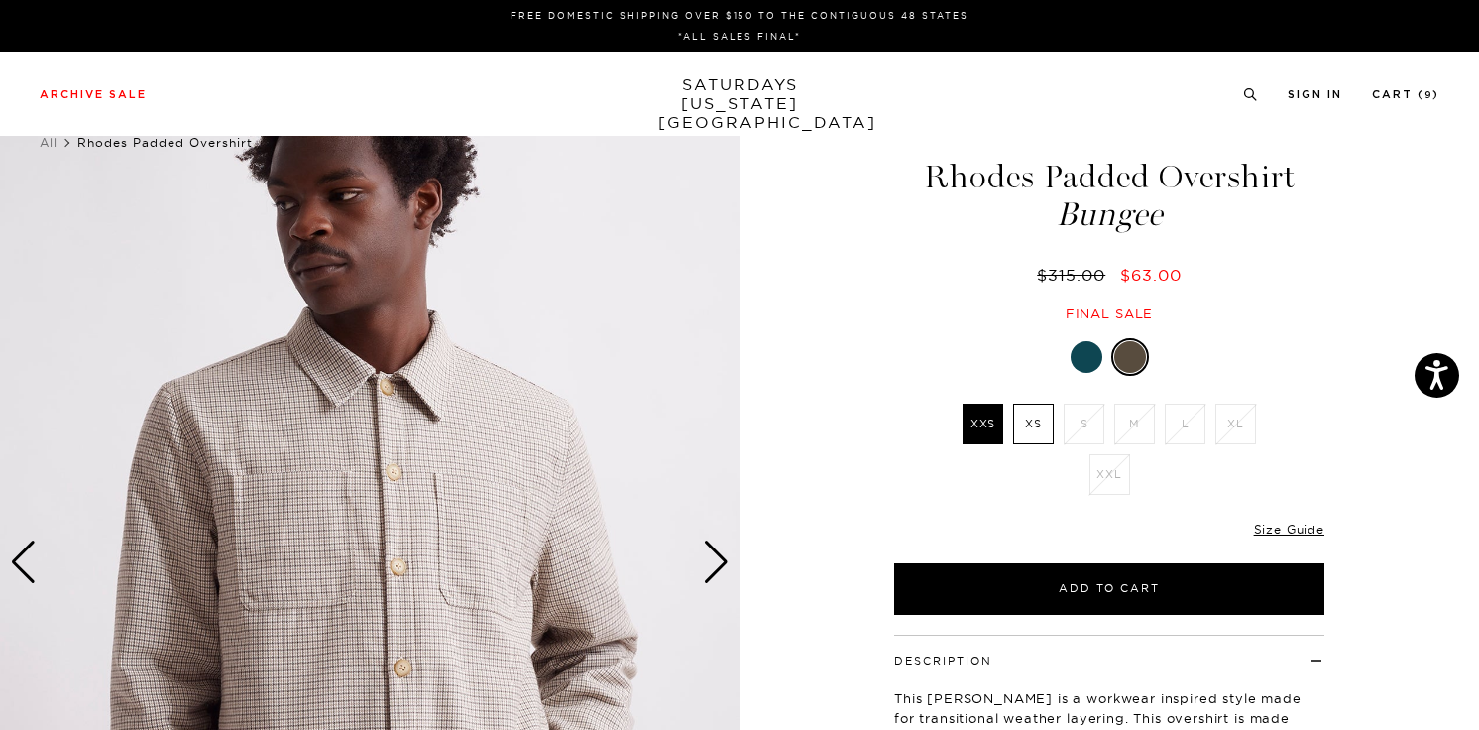
click at [715, 558] on div "Next slide" at bounding box center [716, 562] width 27 height 44
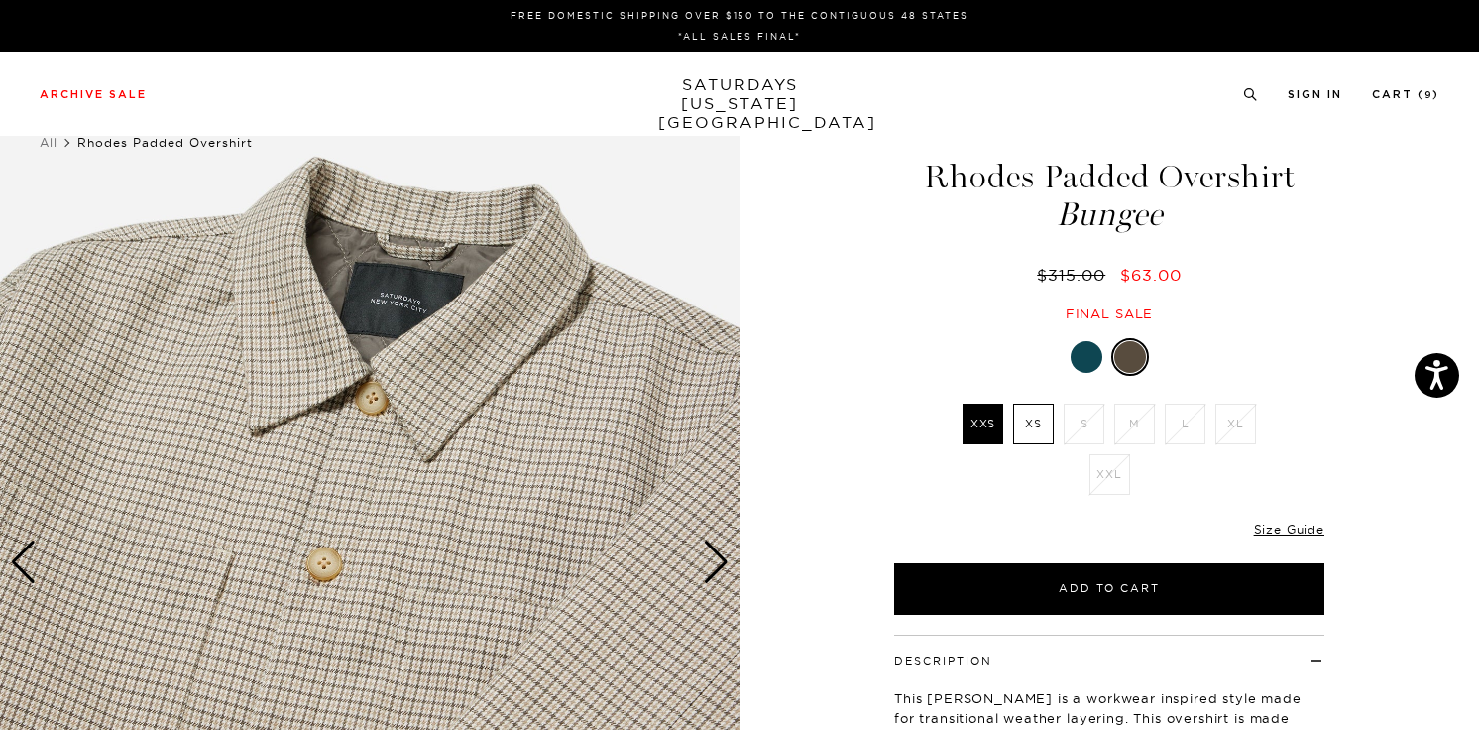
click at [715, 558] on div "Next slide" at bounding box center [716, 562] width 27 height 44
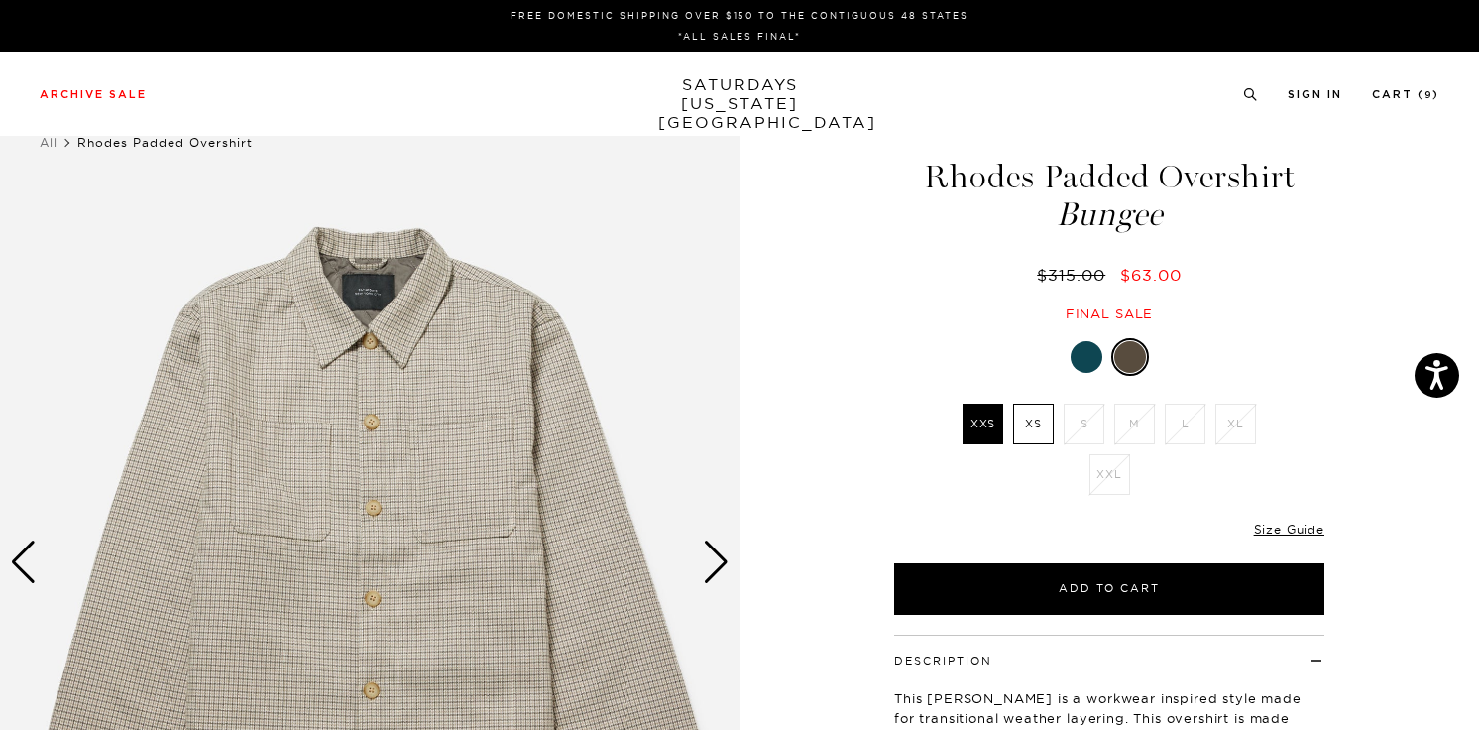
click at [715, 558] on div "Next slide" at bounding box center [716, 562] width 27 height 44
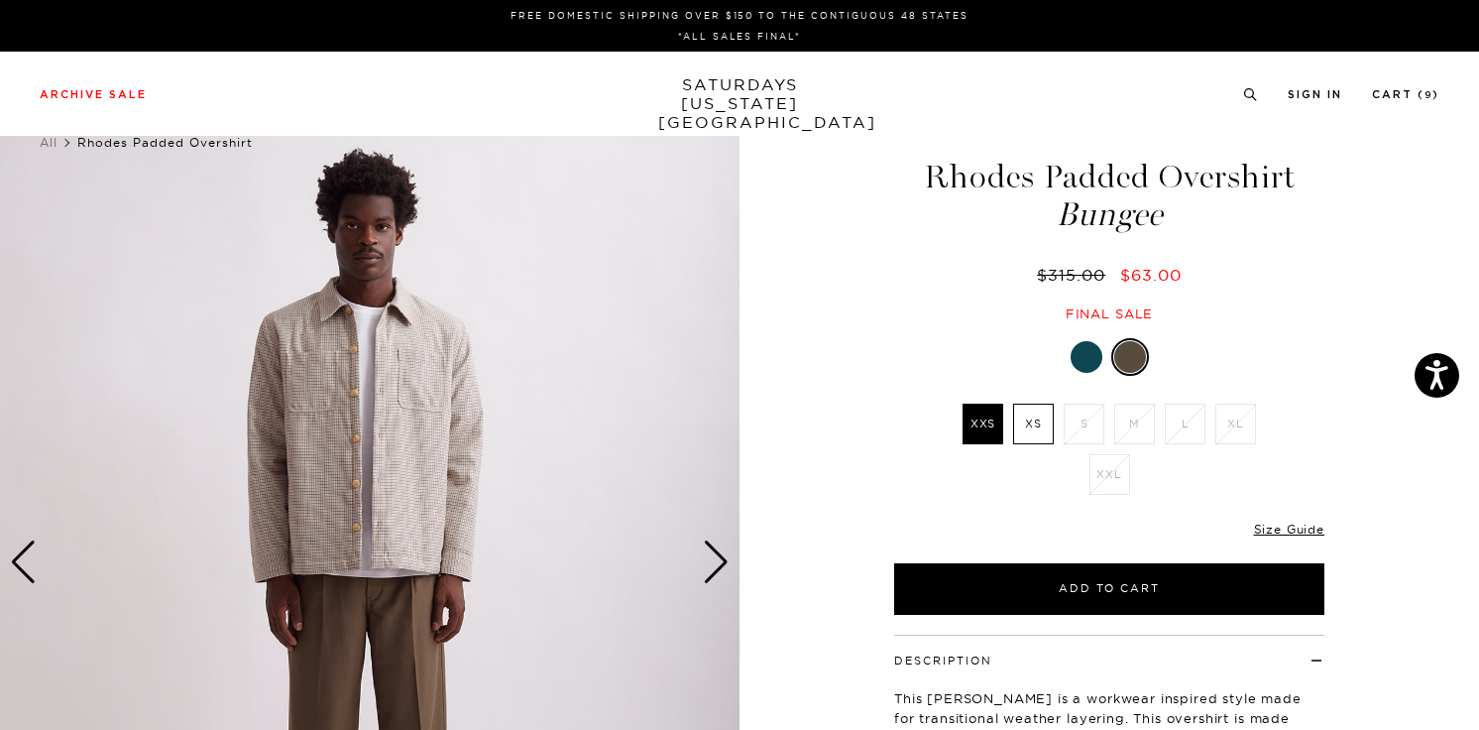
click at [715, 558] on div "Next slide" at bounding box center [716, 562] width 27 height 44
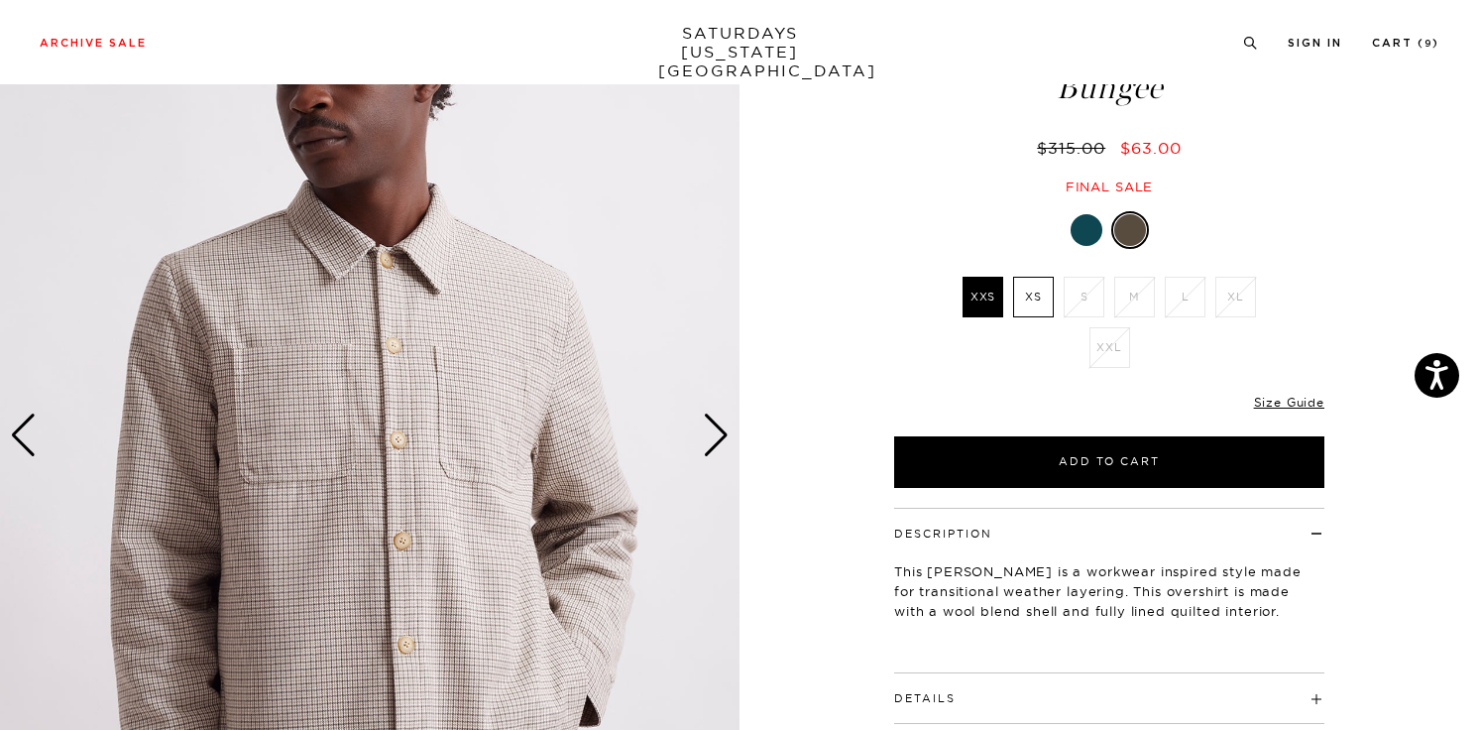
scroll to position [31, 0]
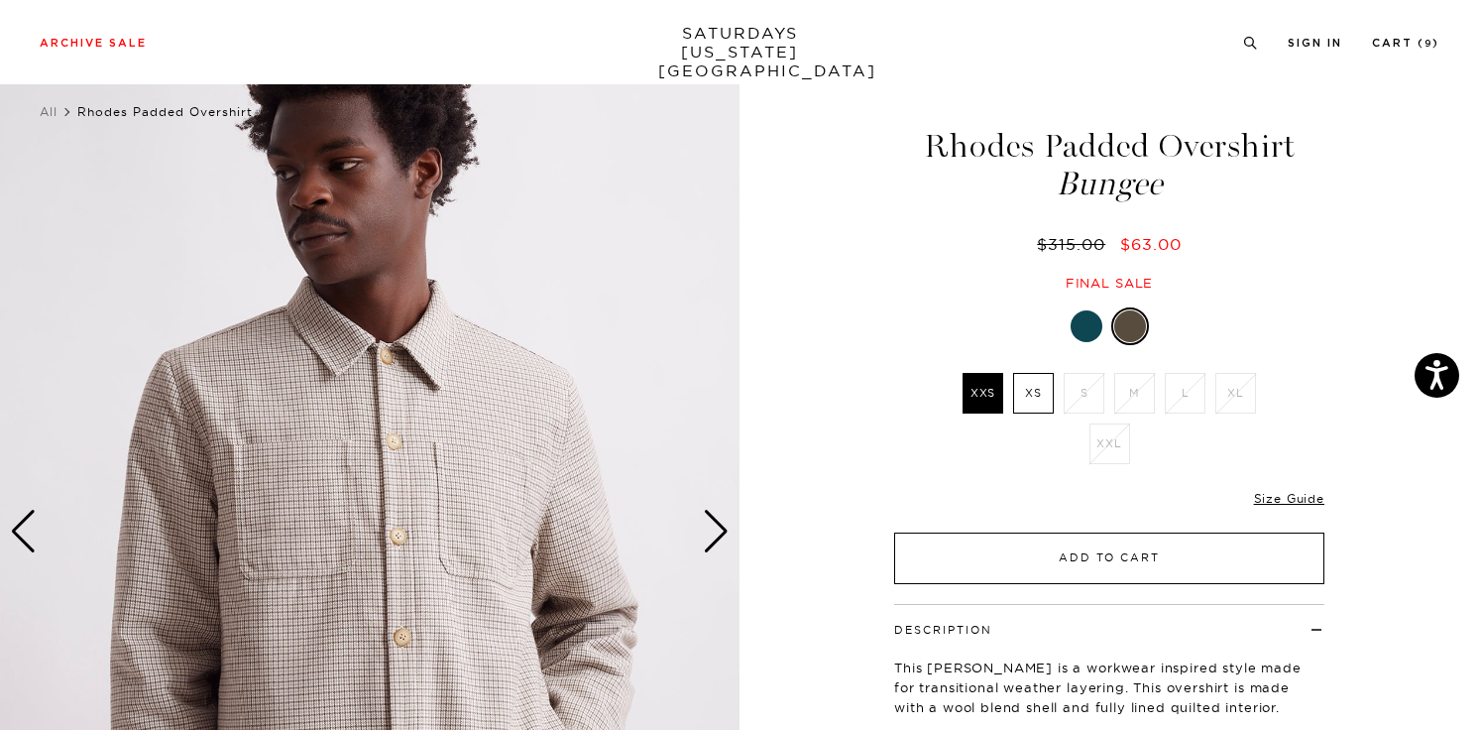
click at [984, 542] on button "Add to Cart" at bounding box center [1109, 558] width 430 height 52
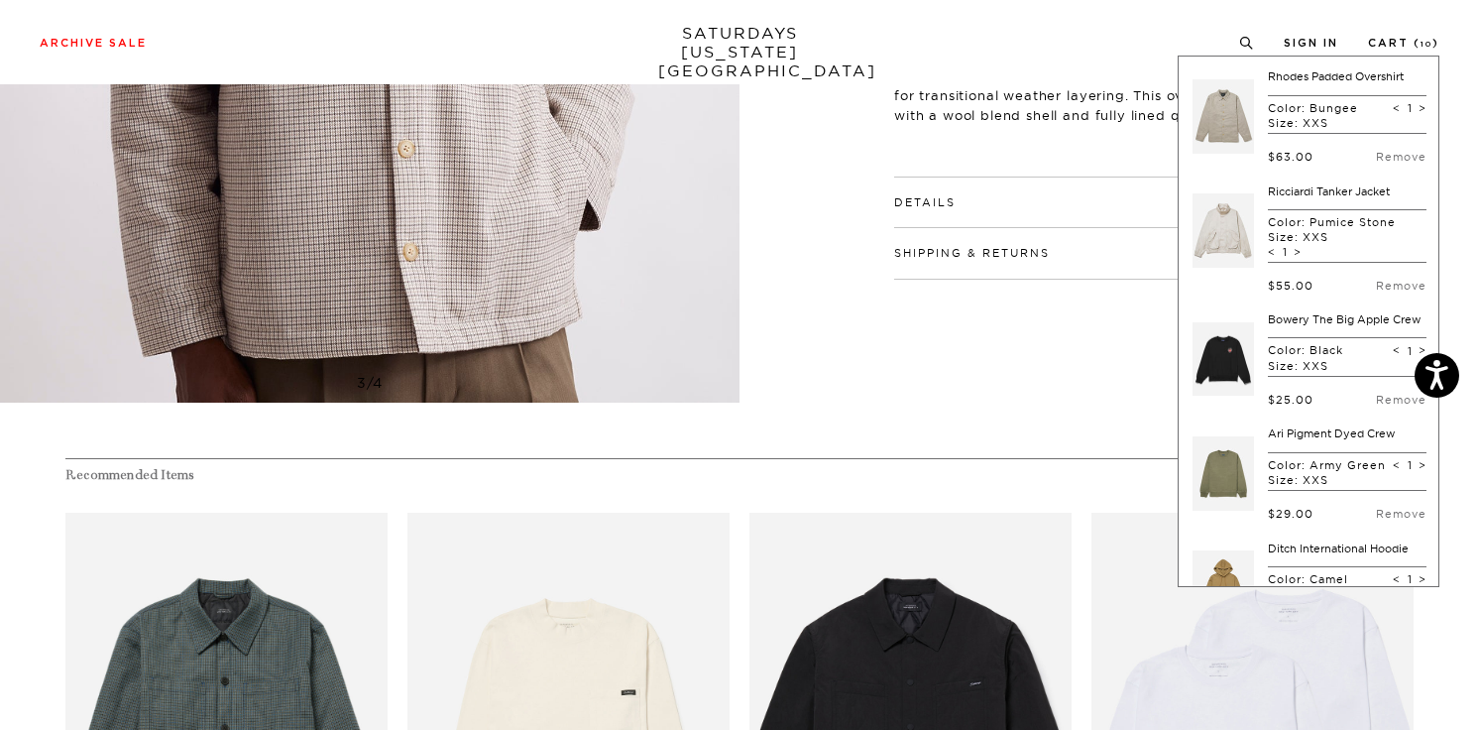
scroll to position [531, 0]
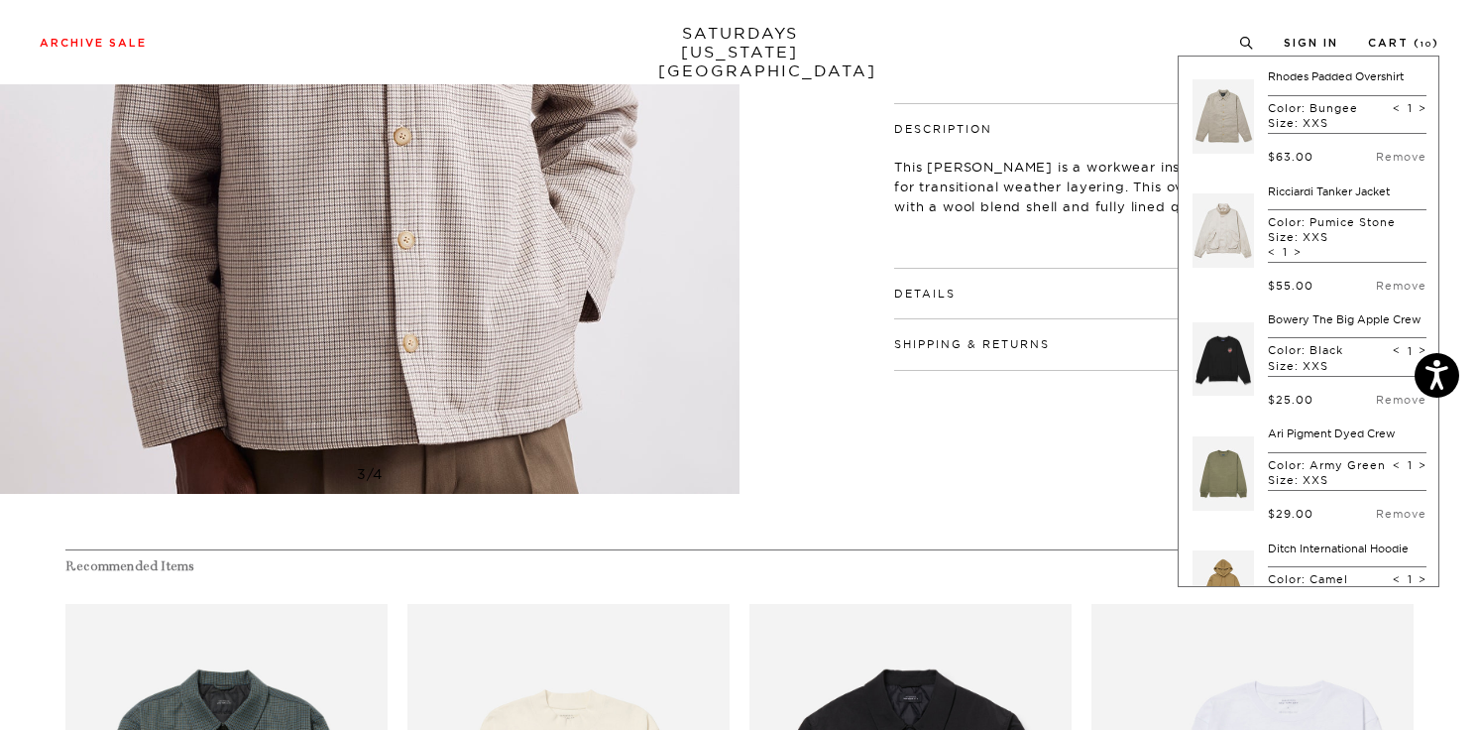
click at [904, 292] on button "Details" at bounding box center [924, 293] width 61 height 11
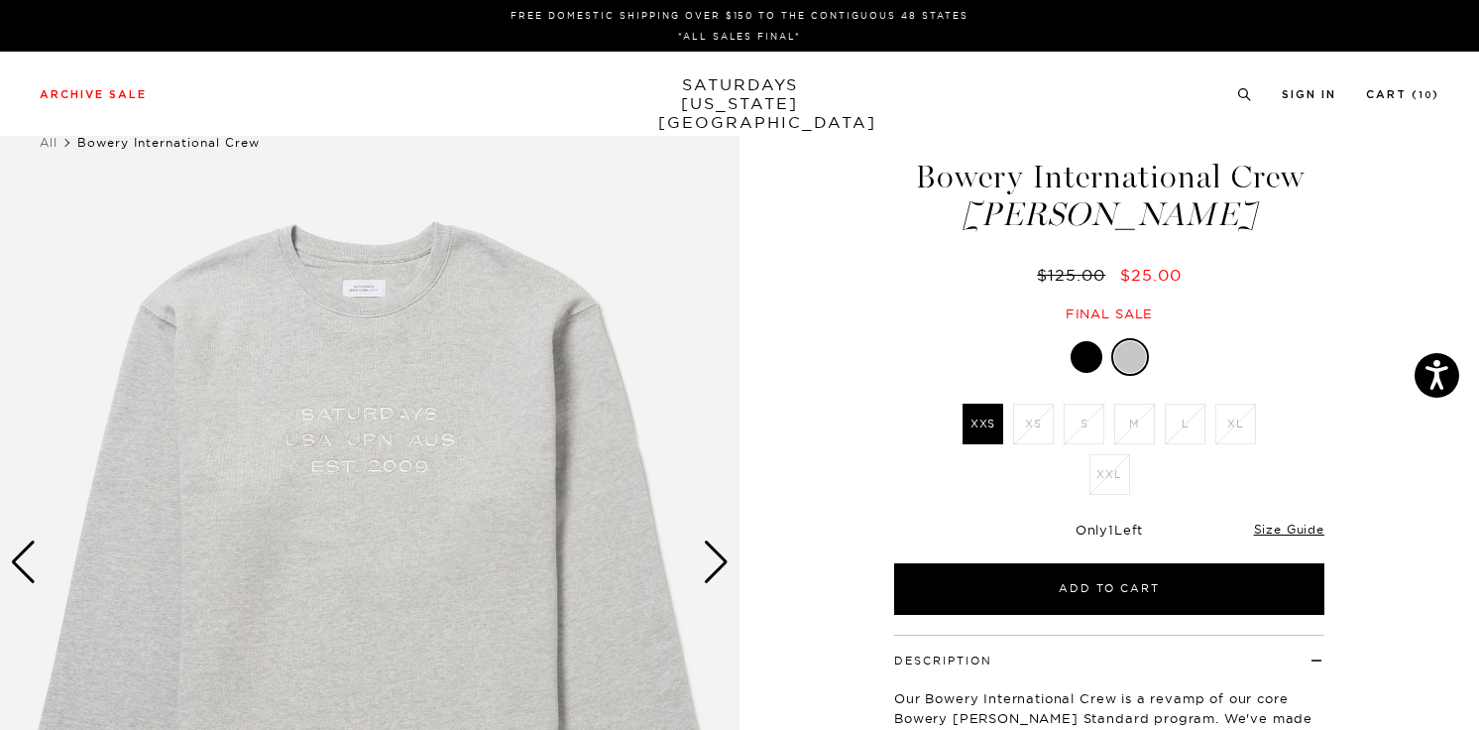
click at [1092, 351] on div at bounding box center [1087, 357] width 32 height 32
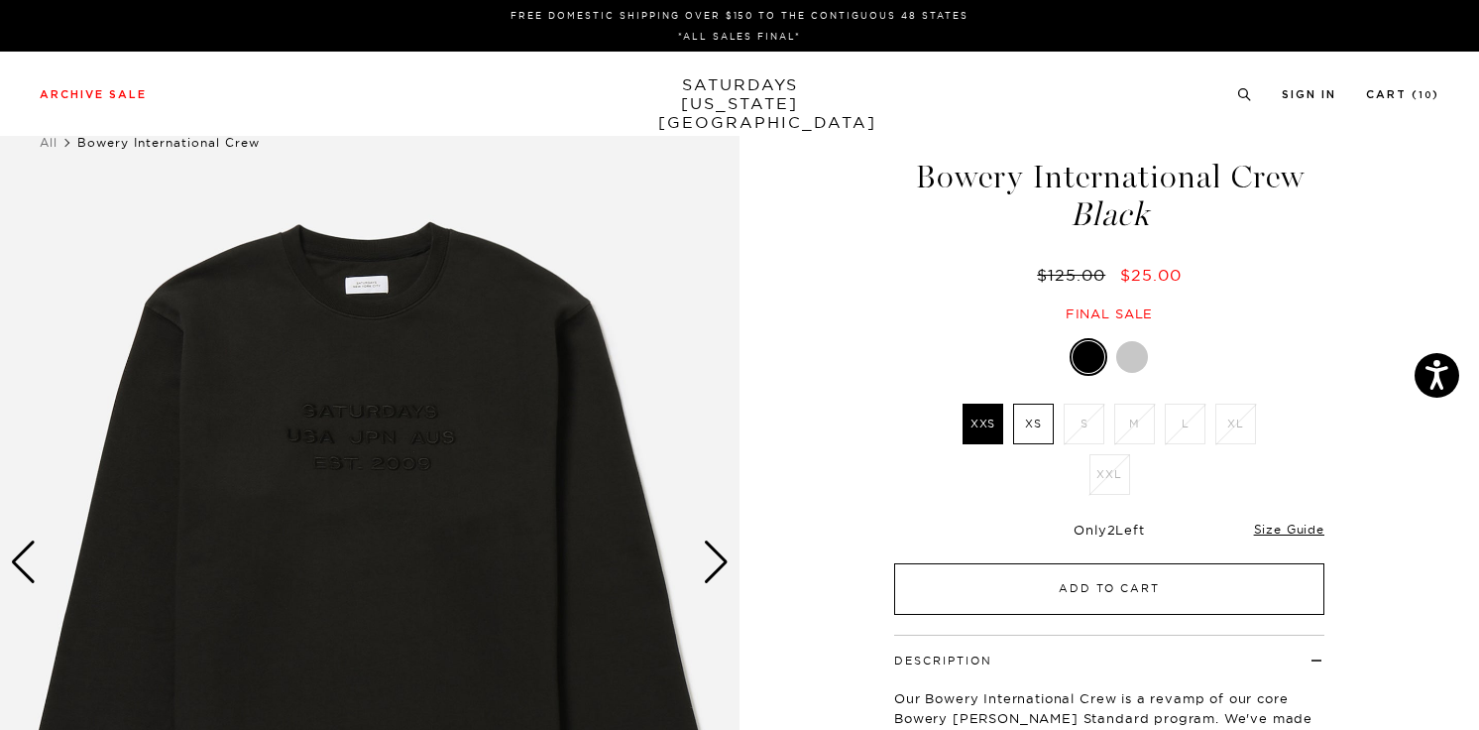
click at [1050, 588] on button "Add to Cart" at bounding box center [1109, 589] width 430 height 52
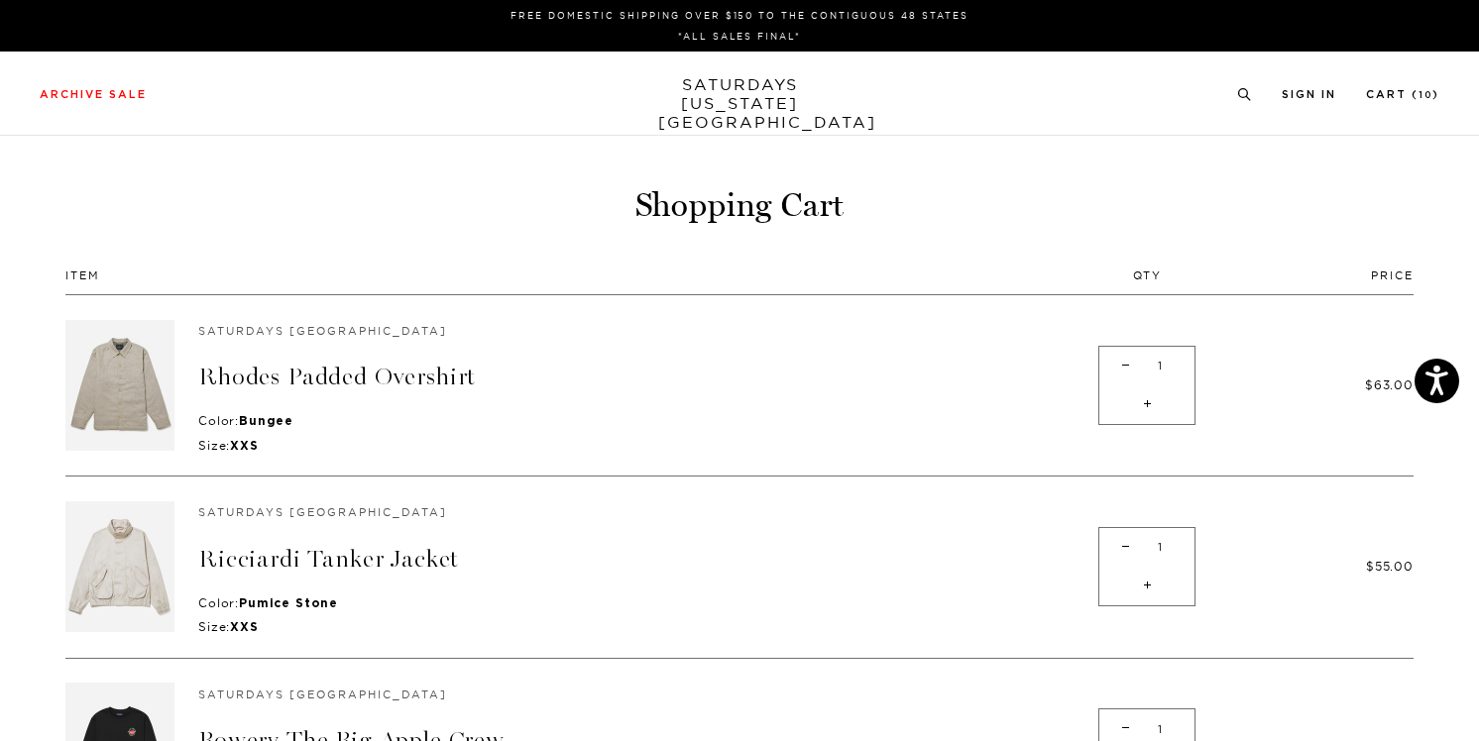
click at [410, 203] on h1 "Shopping Cart" at bounding box center [739, 205] width 1348 height 43
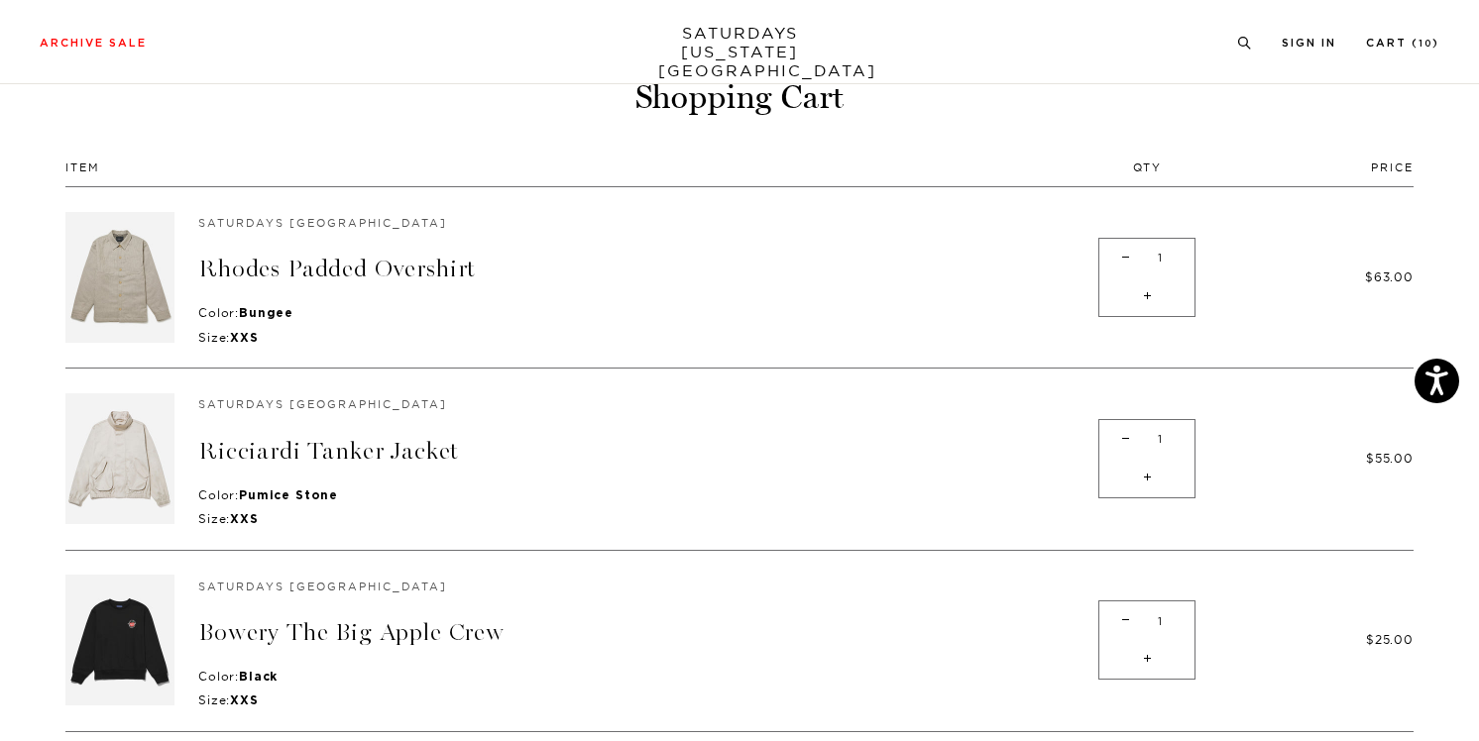
scroll to position [417, 0]
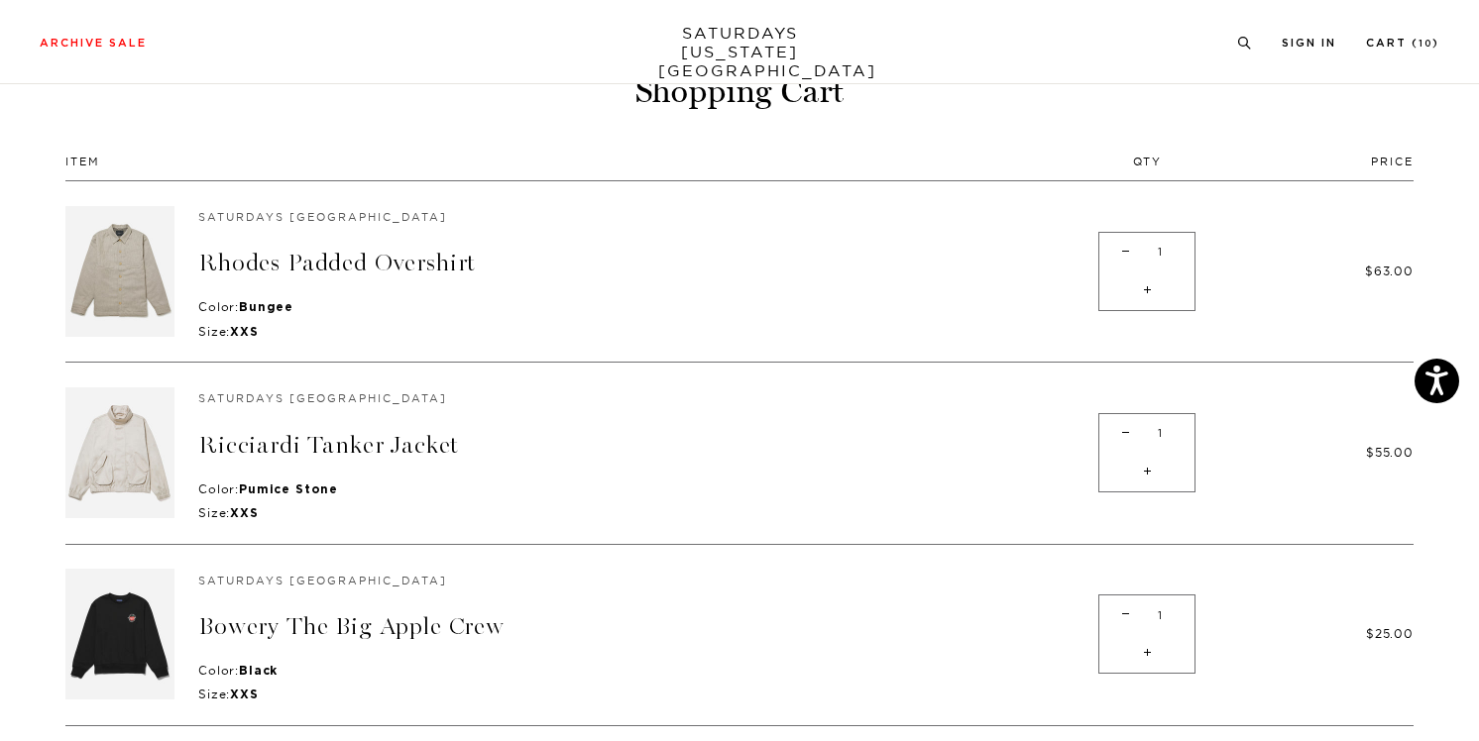
scroll to position [0, 0]
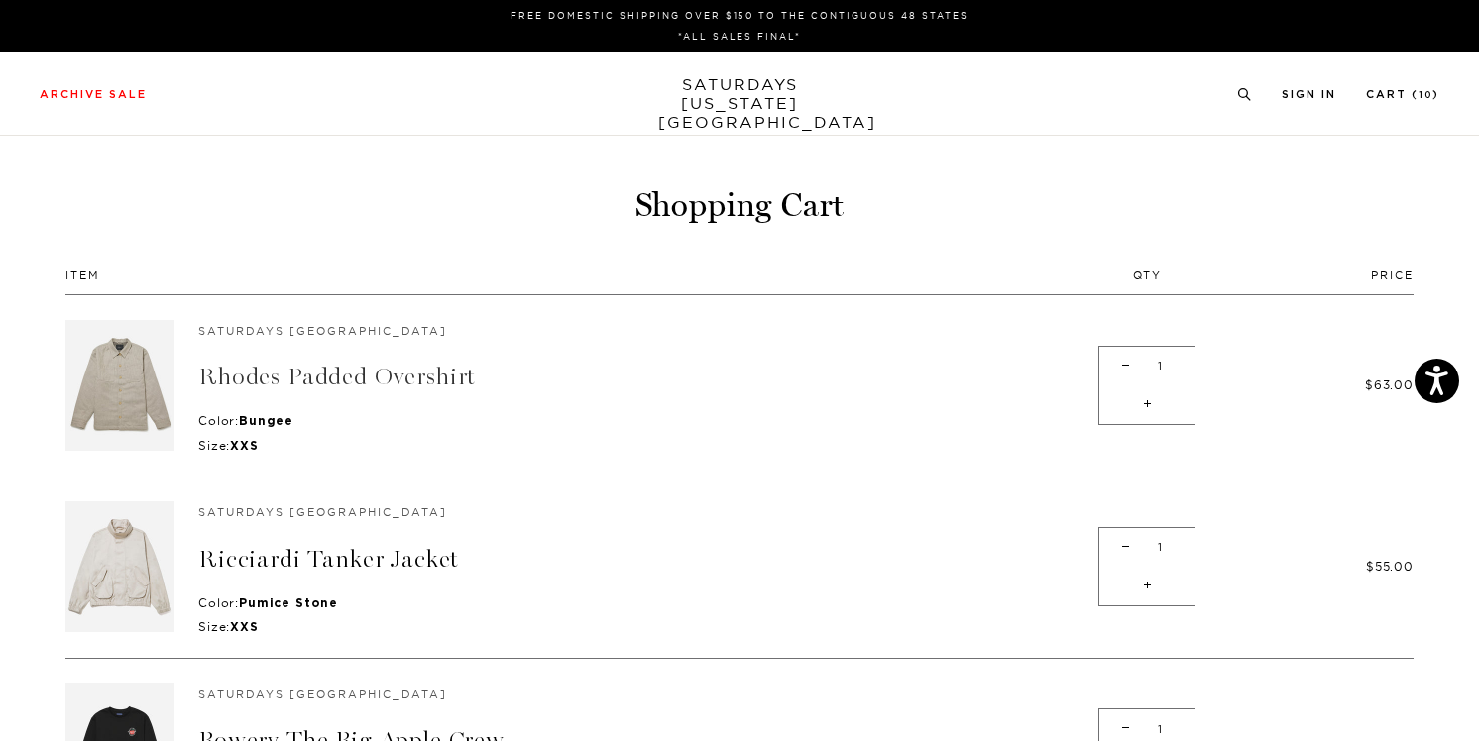
click at [282, 386] on link "Rhodes Padded Overshirt" at bounding box center [337, 377] width 278 height 29
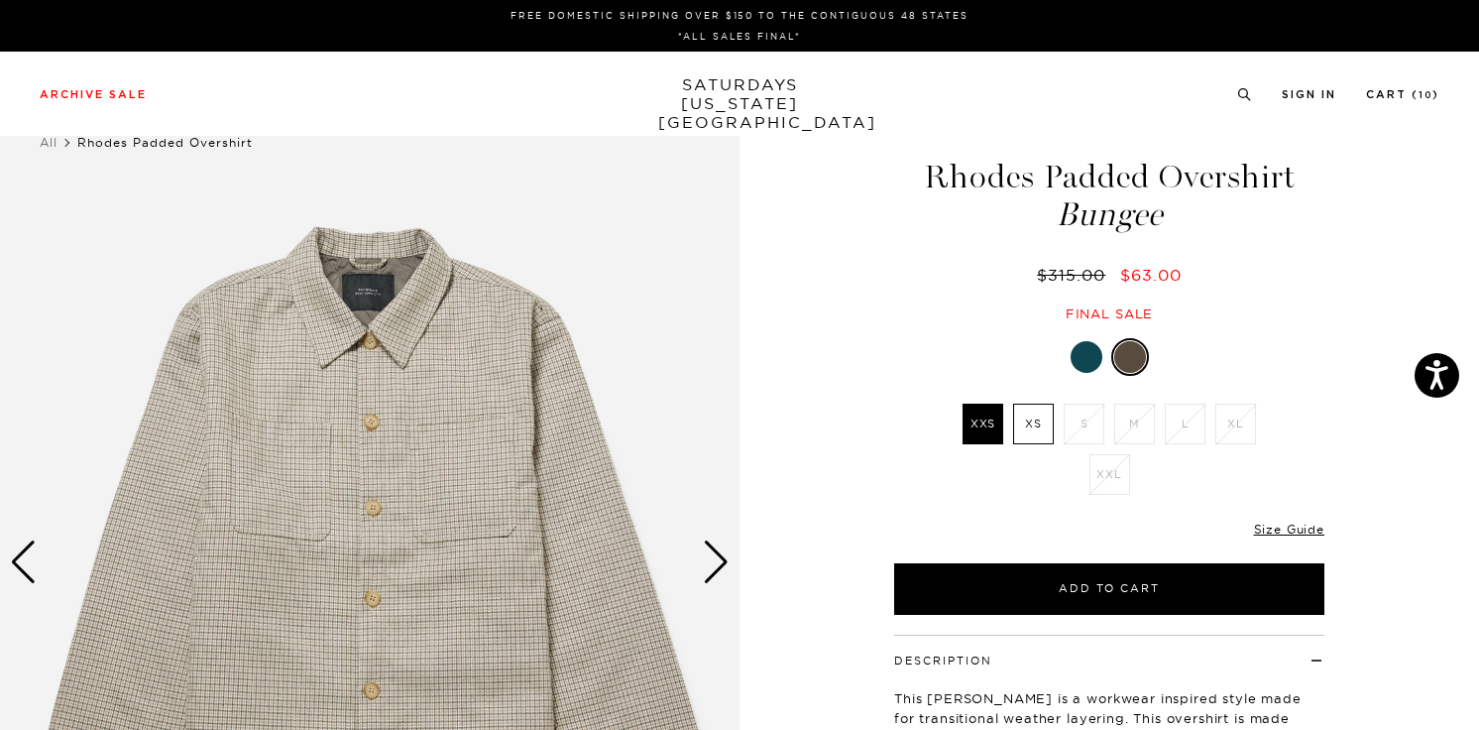
click at [709, 564] on div "Next slide" at bounding box center [716, 562] width 27 height 44
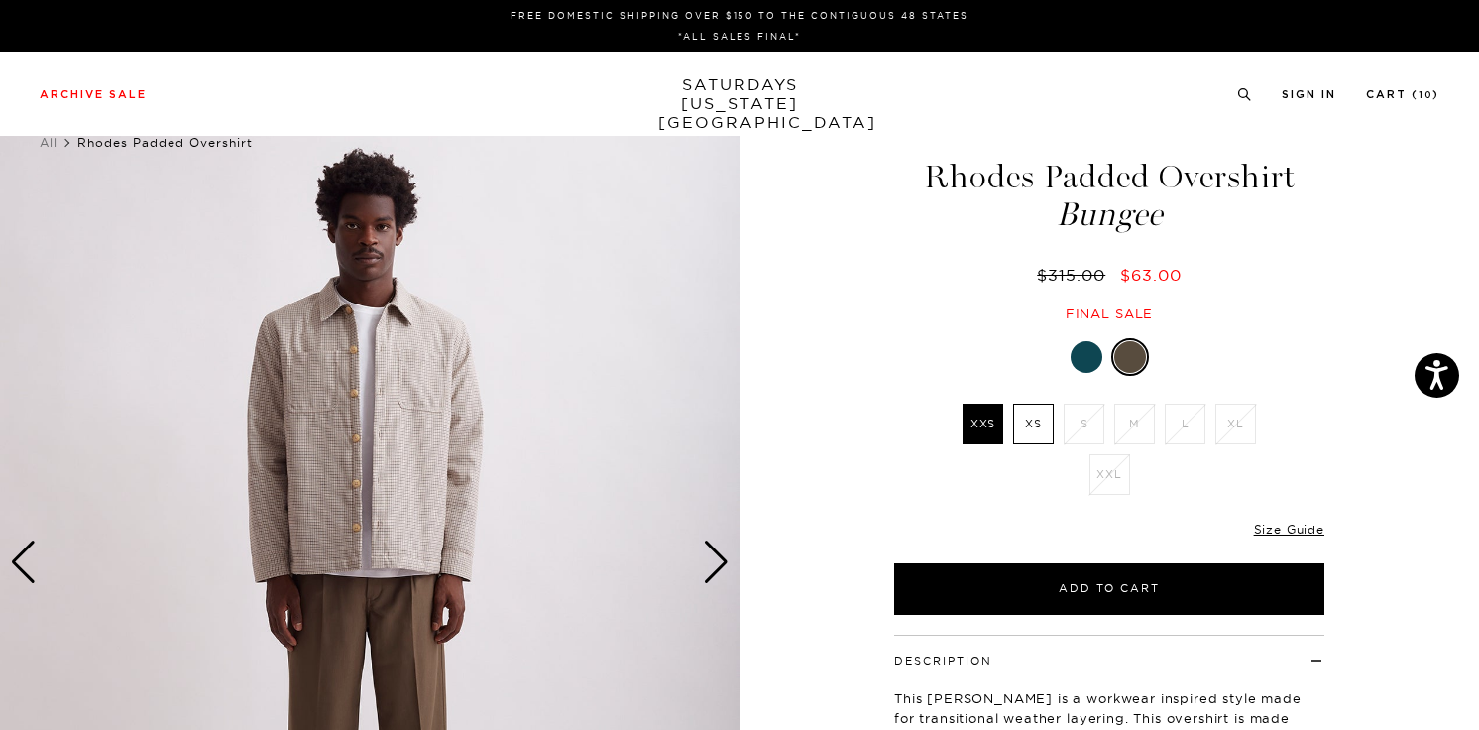
click at [1084, 350] on div at bounding box center [1087, 357] width 32 height 32
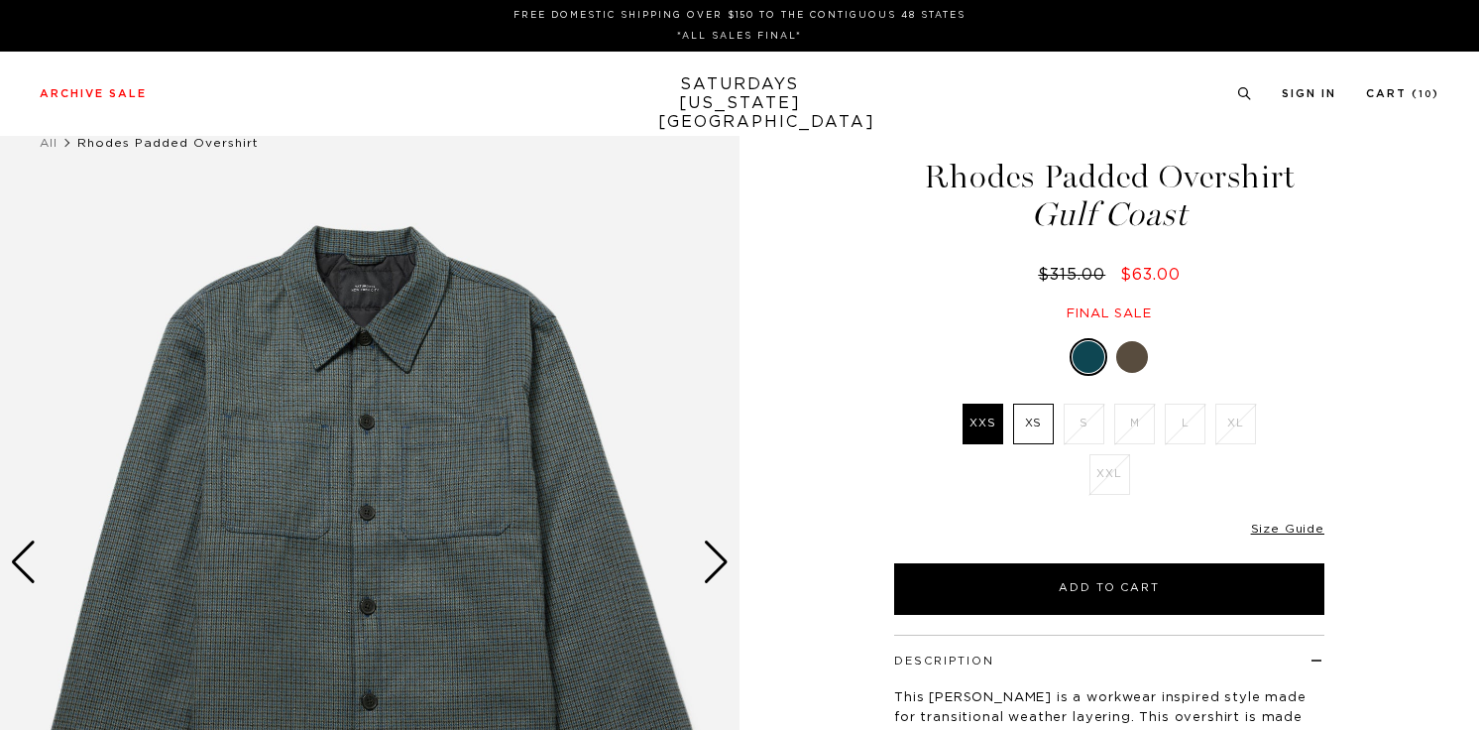
click at [724, 572] on div "Next slide" at bounding box center [716, 562] width 27 height 44
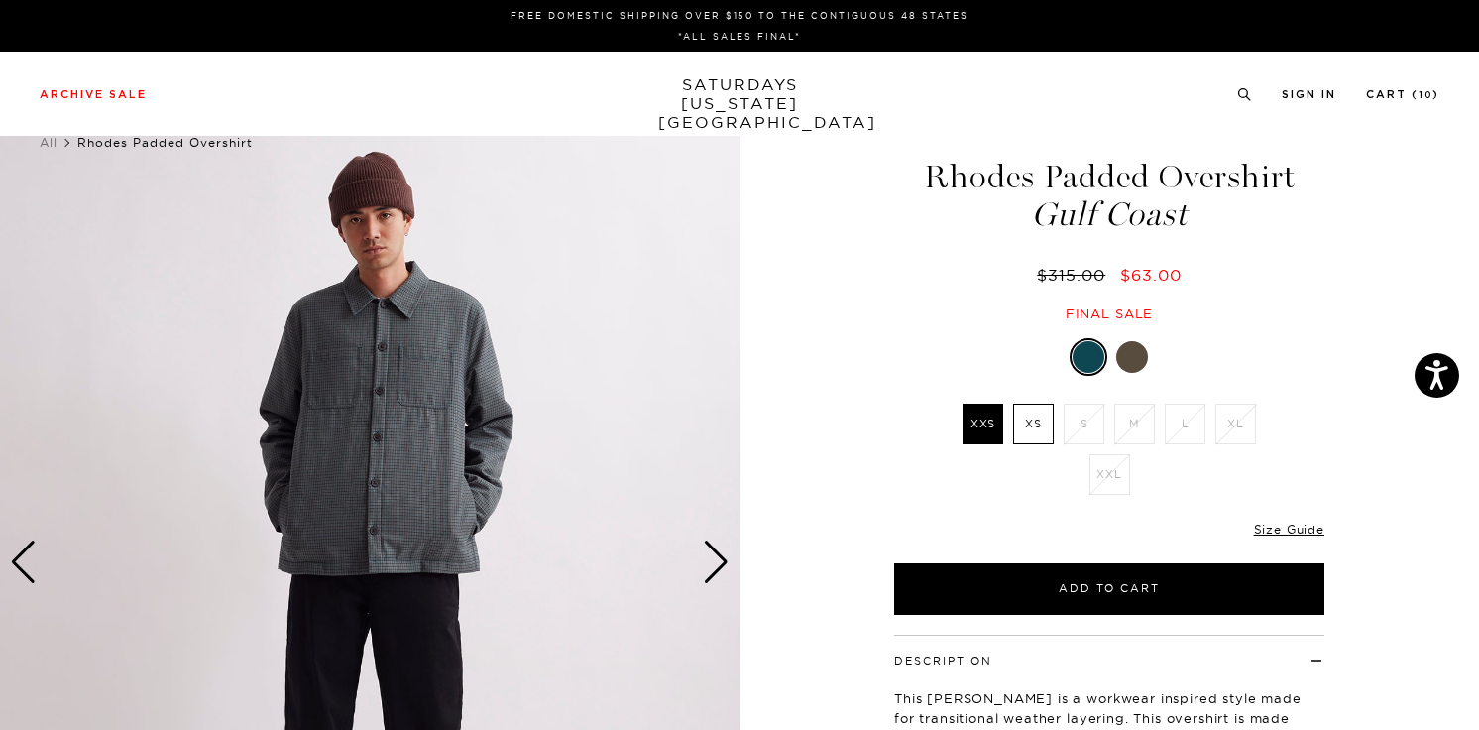
click at [724, 572] on div "Next slide" at bounding box center [716, 562] width 27 height 44
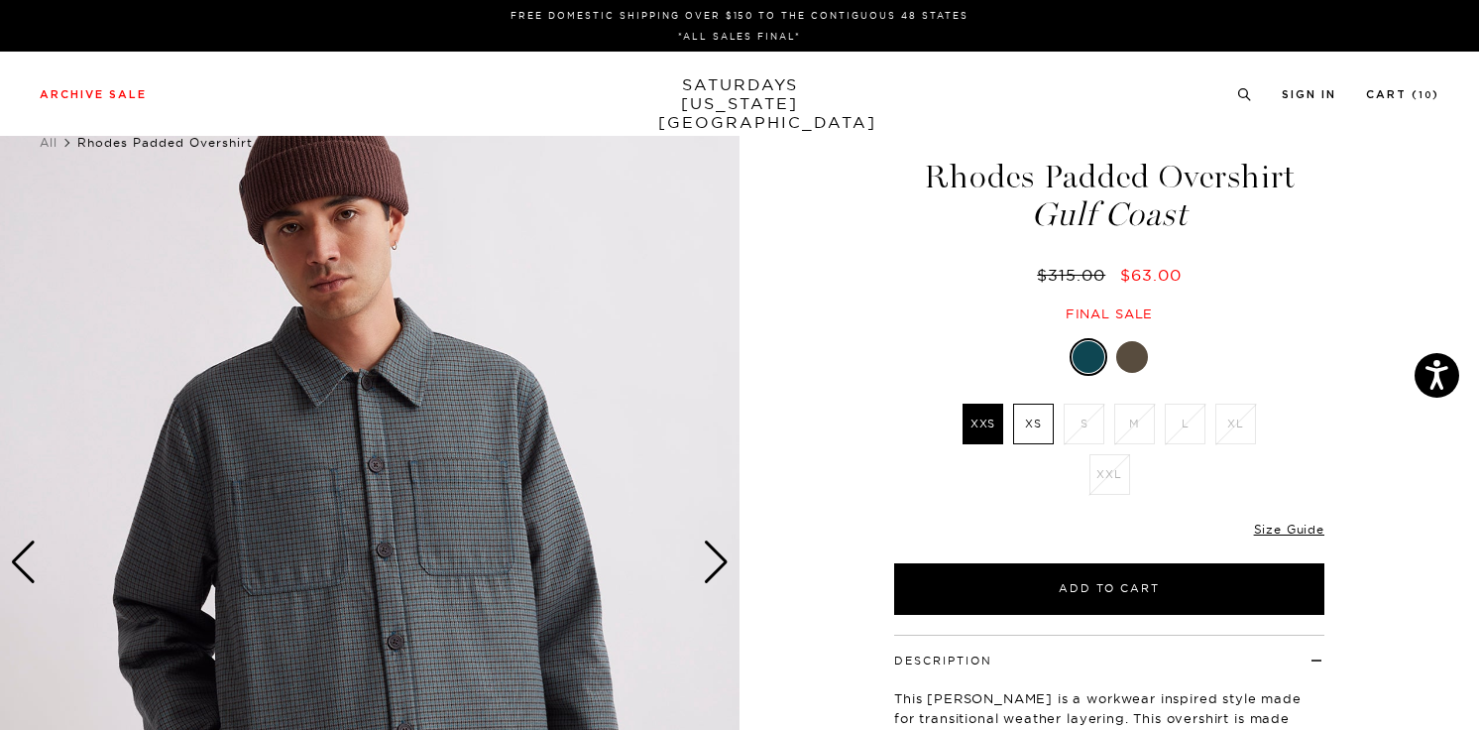
click at [724, 572] on div "Next slide" at bounding box center [716, 562] width 27 height 44
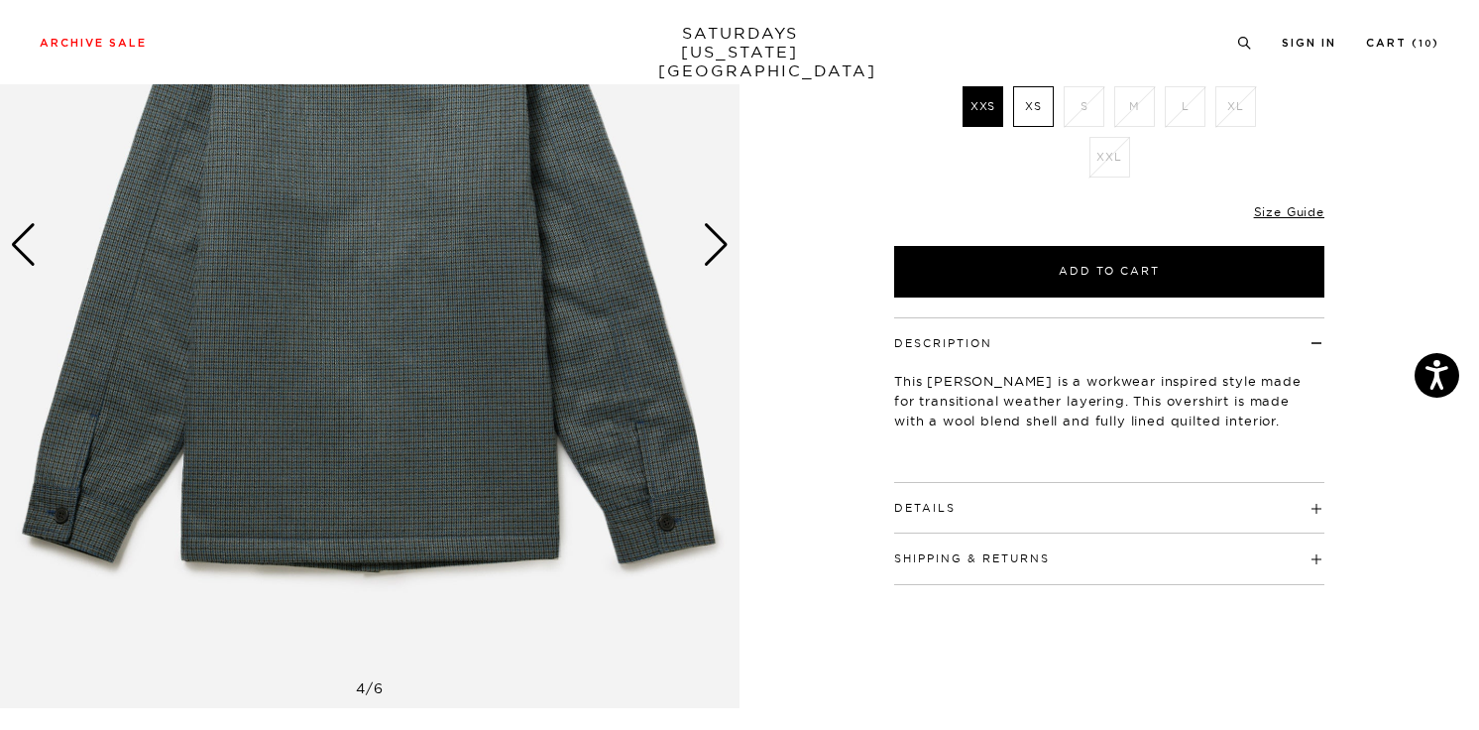
scroll to position [218, 0]
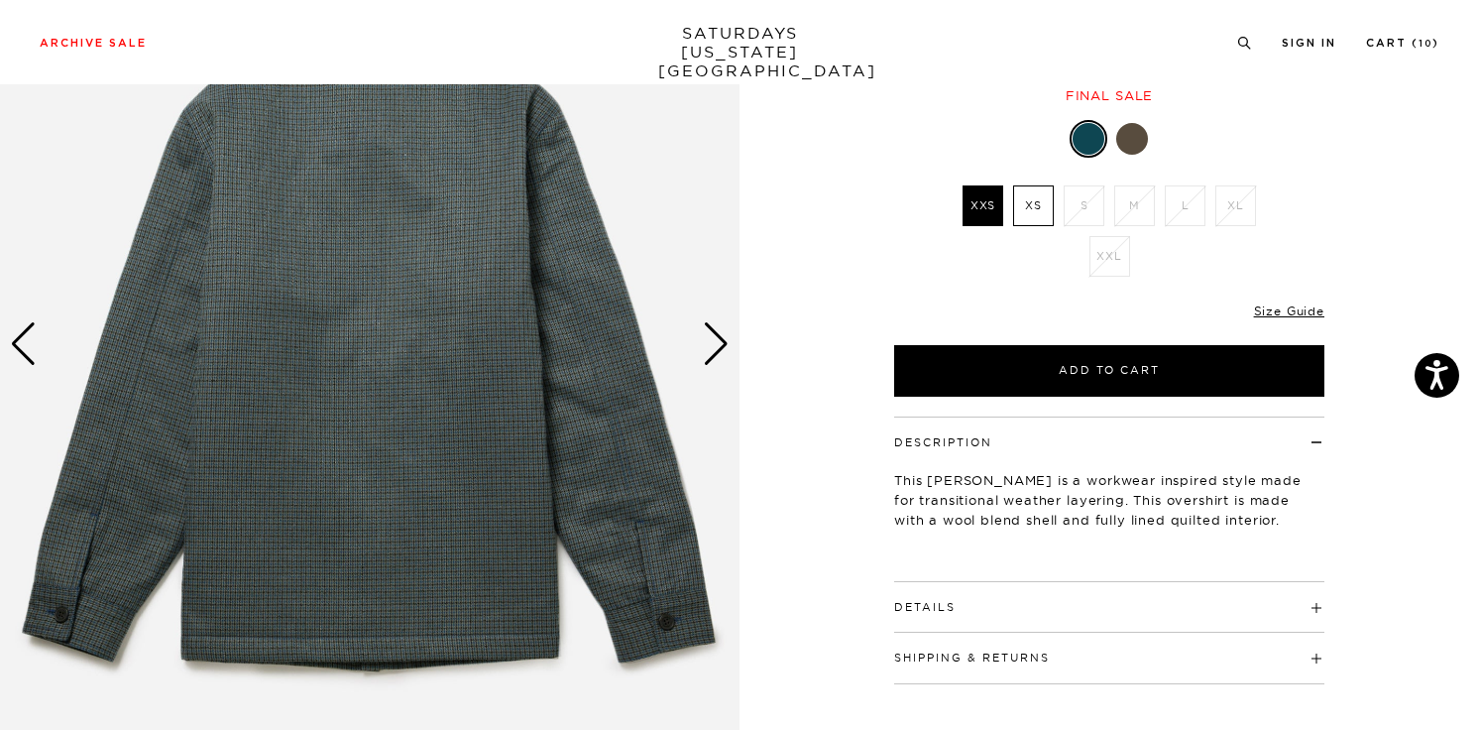
click at [19, 348] on div "Previous slide" at bounding box center [23, 344] width 27 height 44
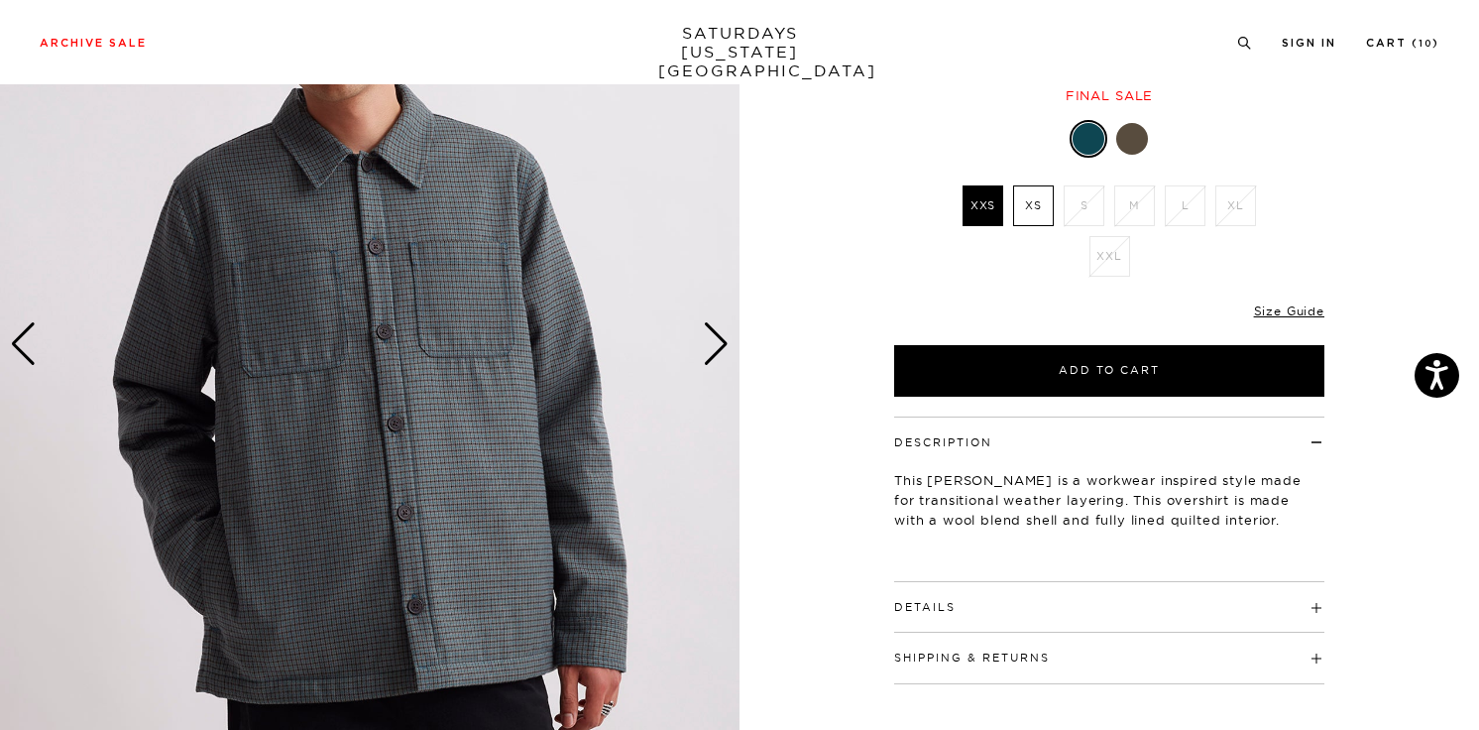
click at [19, 348] on div "Previous slide" at bounding box center [23, 344] width 27 height 44
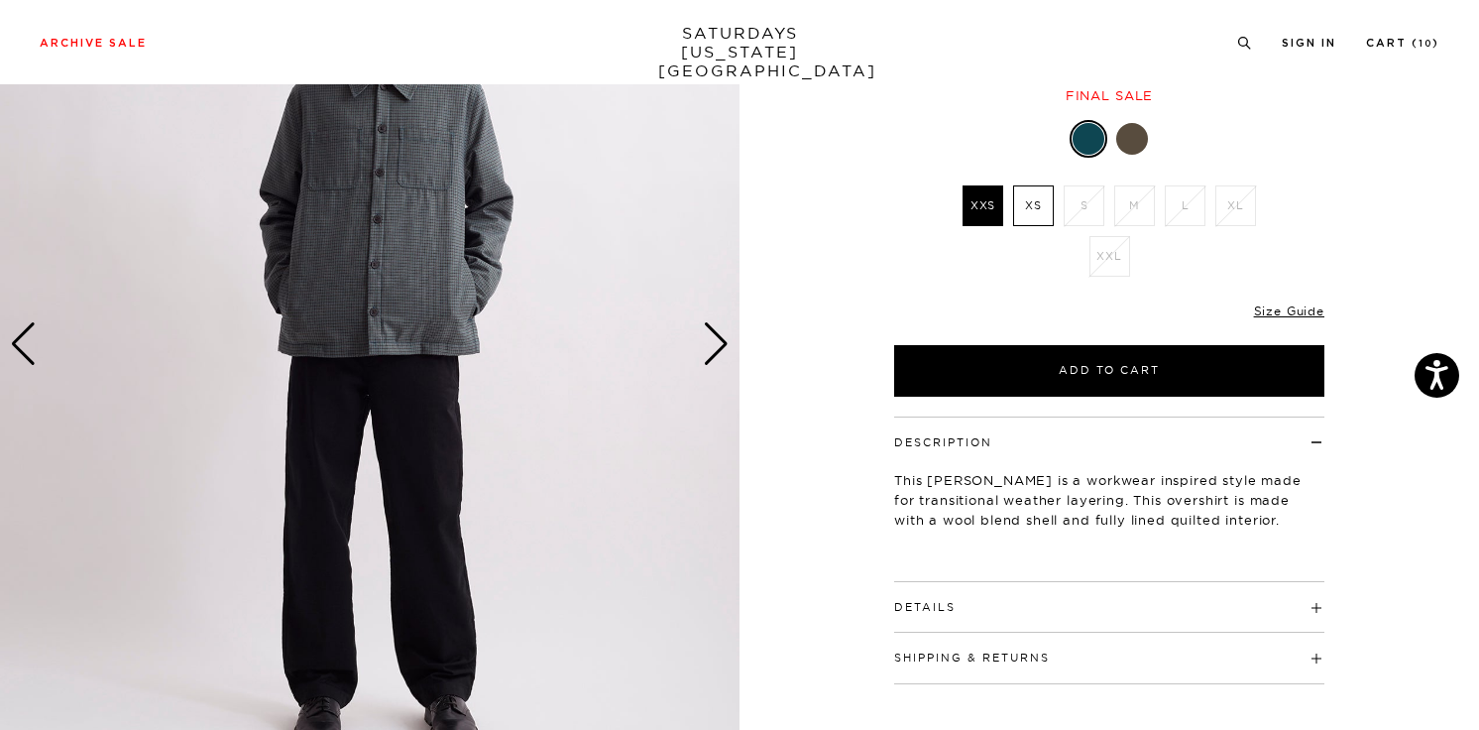
click at [1122, 142] on div at bounding box center [1132, 139] width 32 height 32
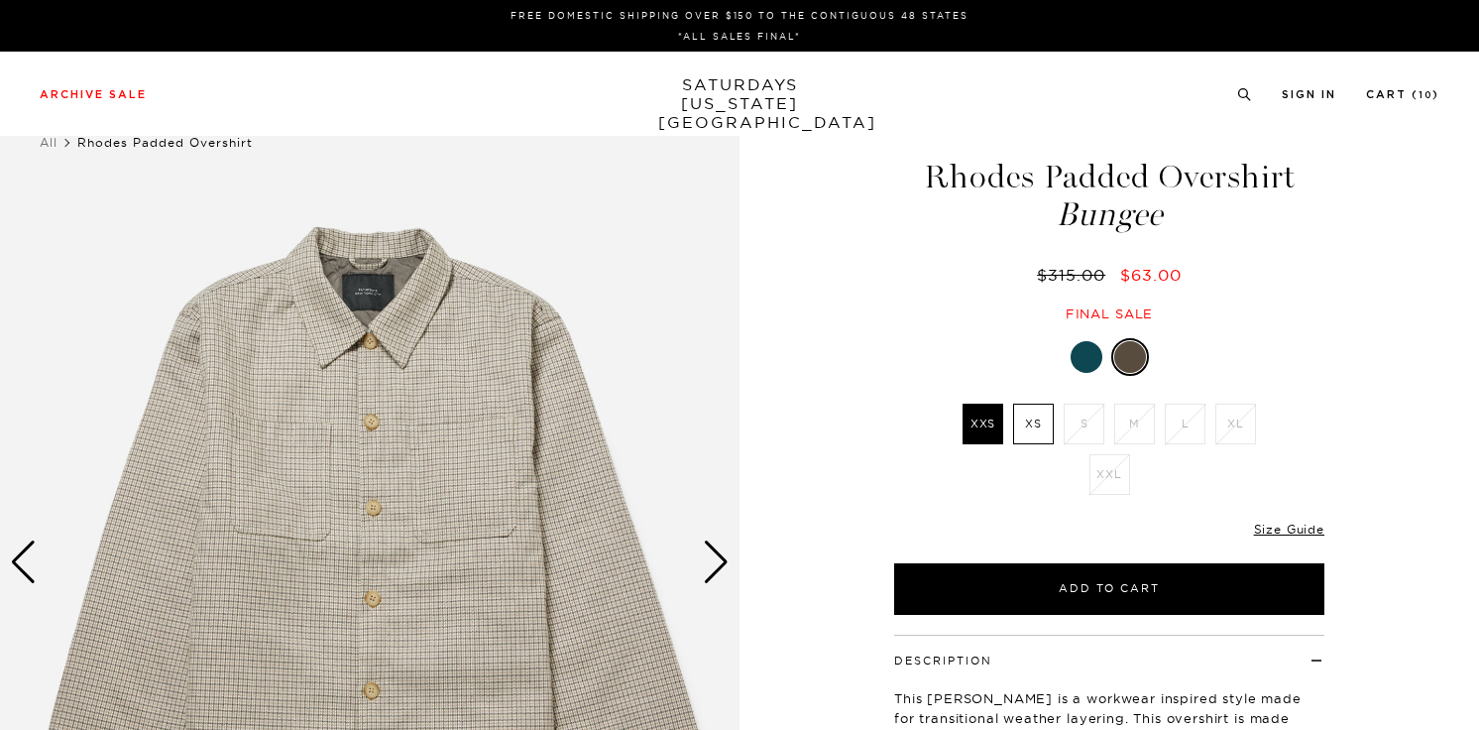
click at [718, 577] on div "Next slide" at bounding box center [716, 562] width 27 height 44
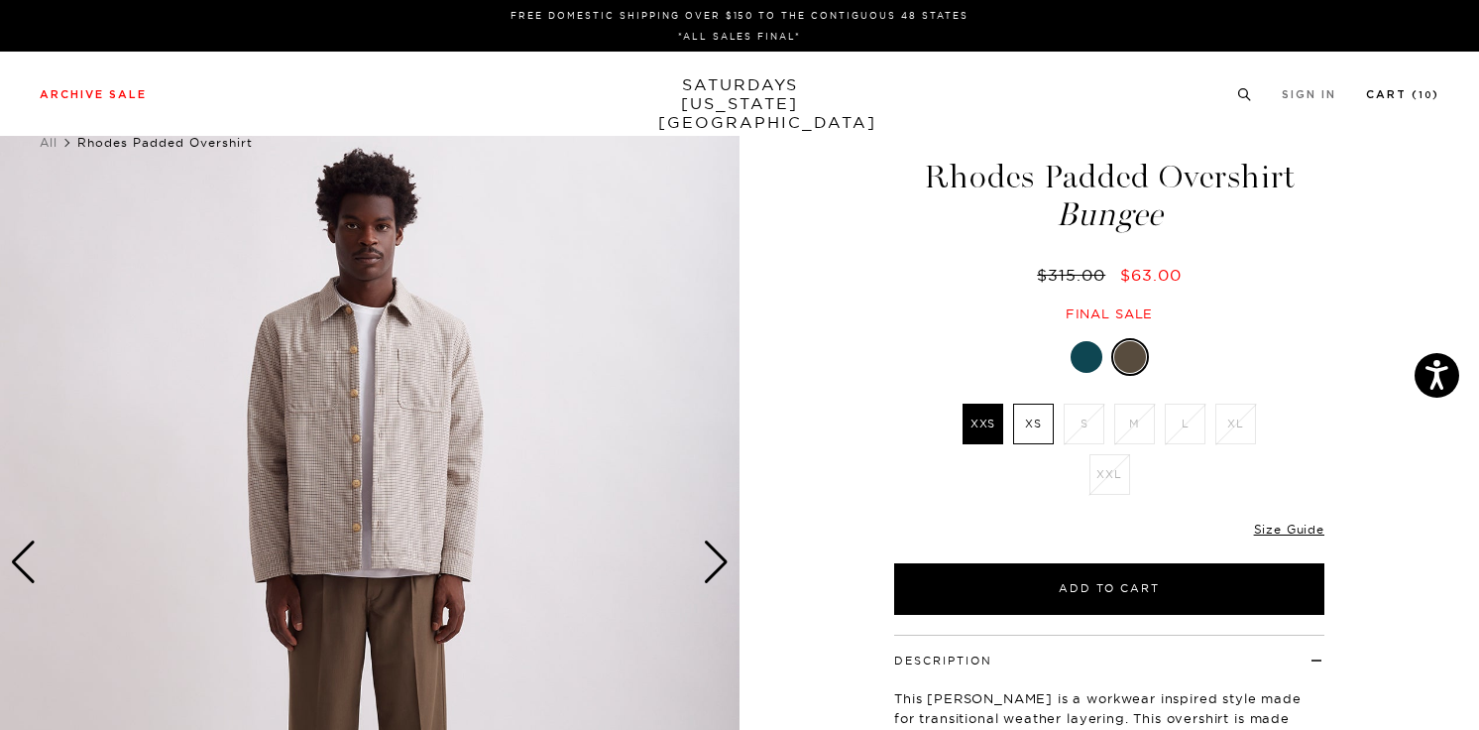
click at [1396, 92] on link "Cart ( 10 )" at bounding box center [1402, 94] width 73 height 11
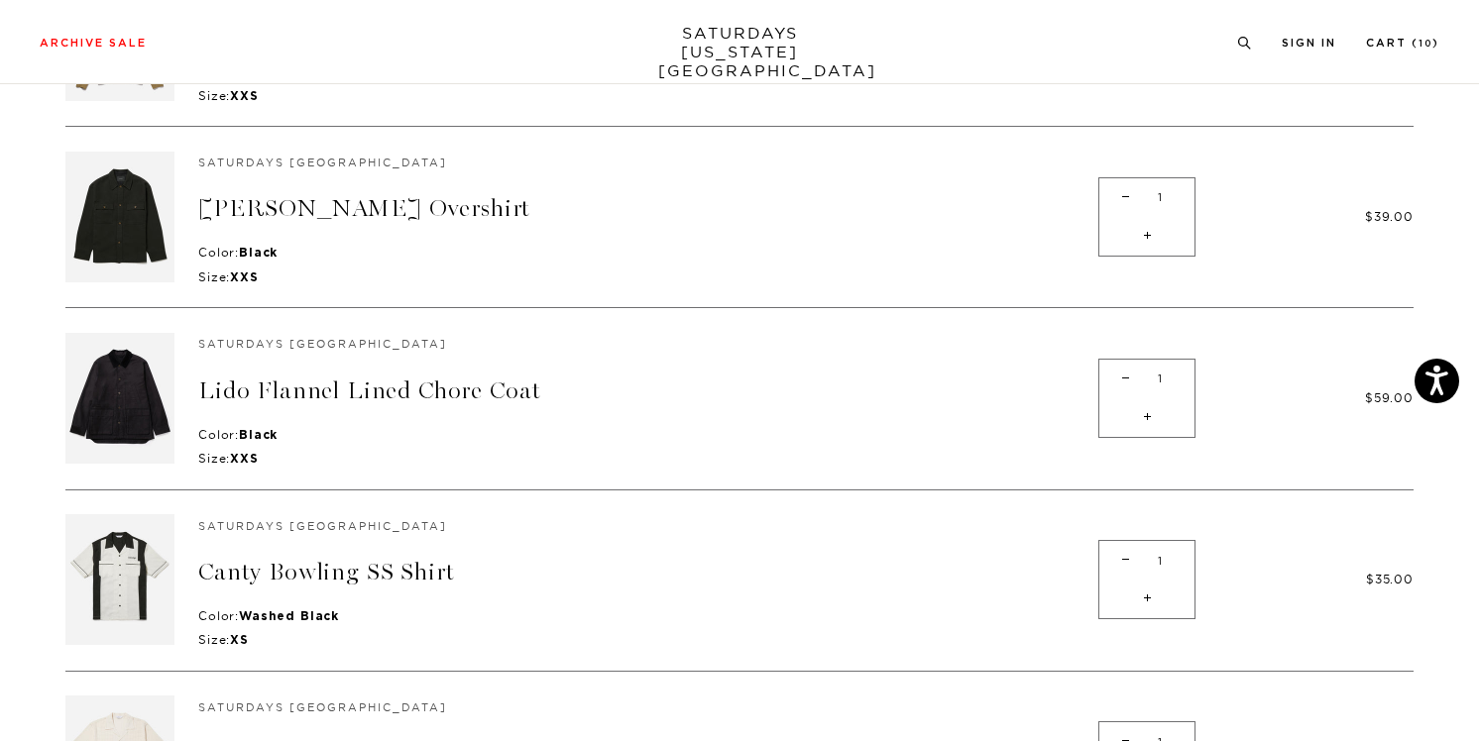
scroll to position [1072, 0]
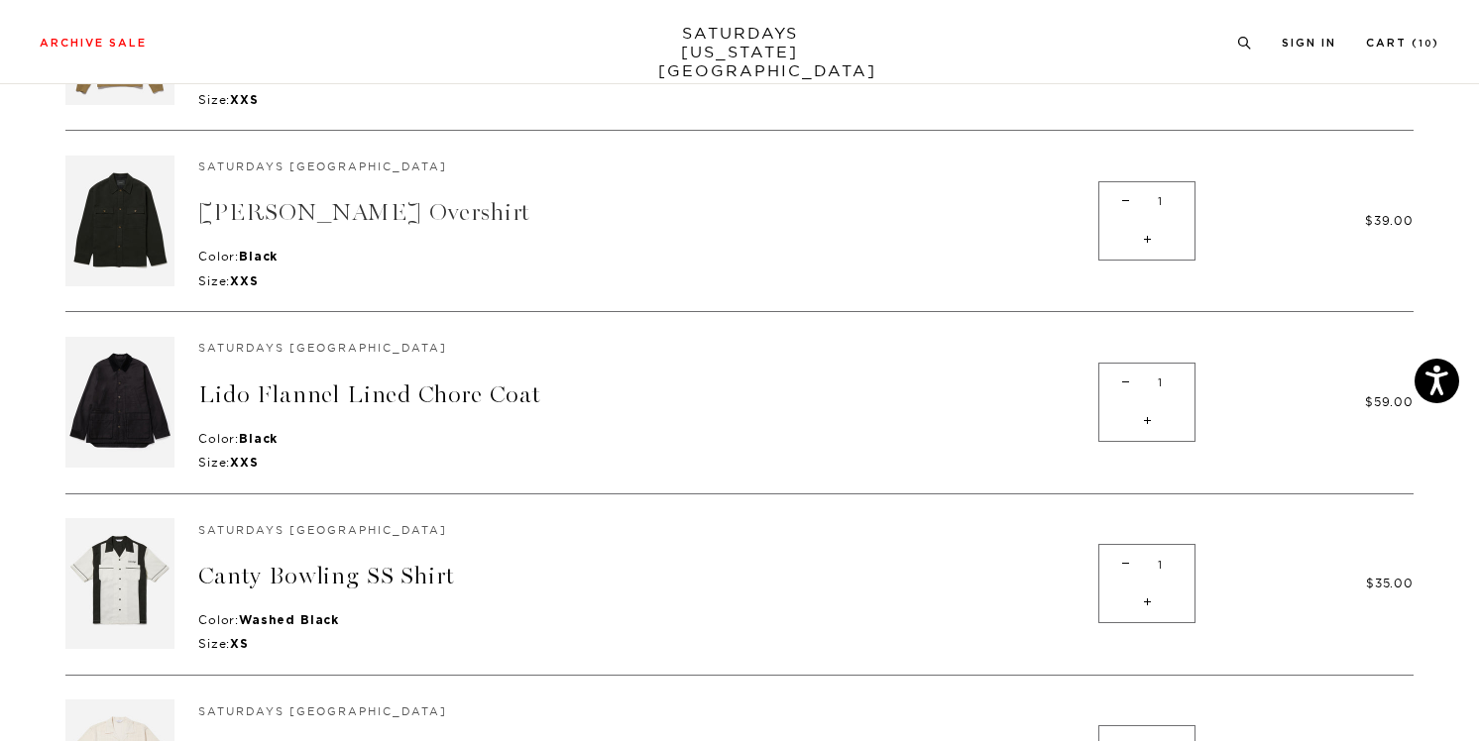
click at [320, 217] on link "[PERSON_NAME] Overshirt" at bounding box center [364, 212] width 332 height 29
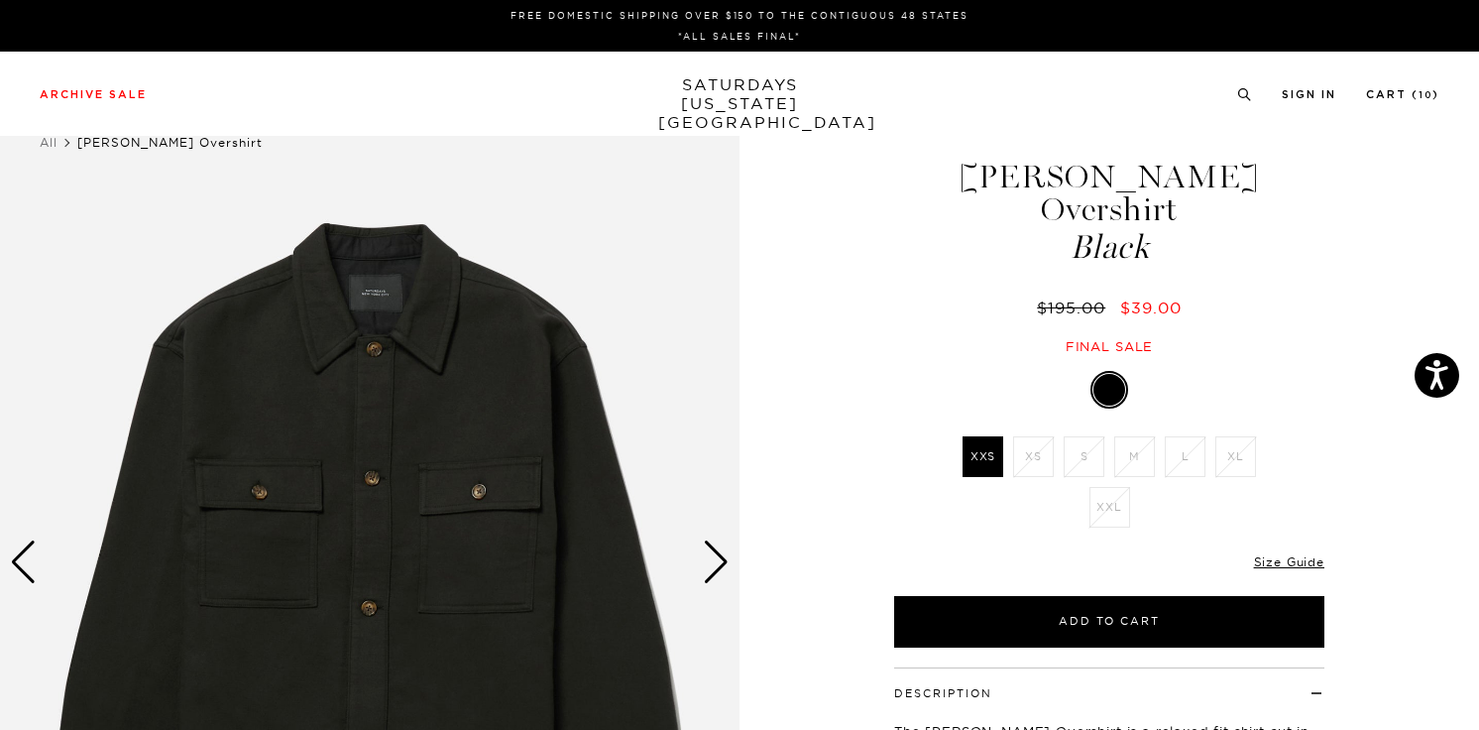
click at [711, 561] on div "Next slide" at bounding box center [716, 562] width 27 height 44
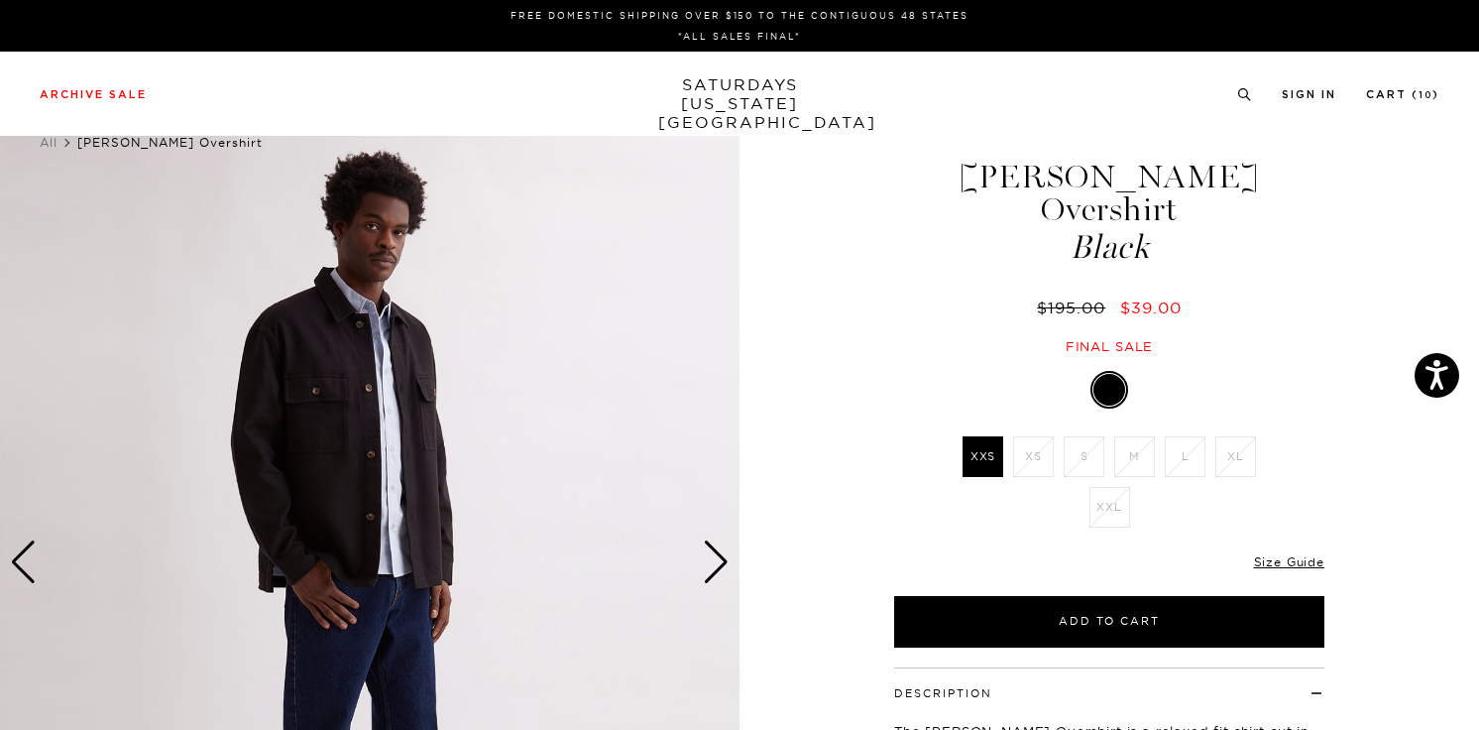
click at [711, 561] on div "Next slide" at bounding box center [716, 562] width 27 height 44
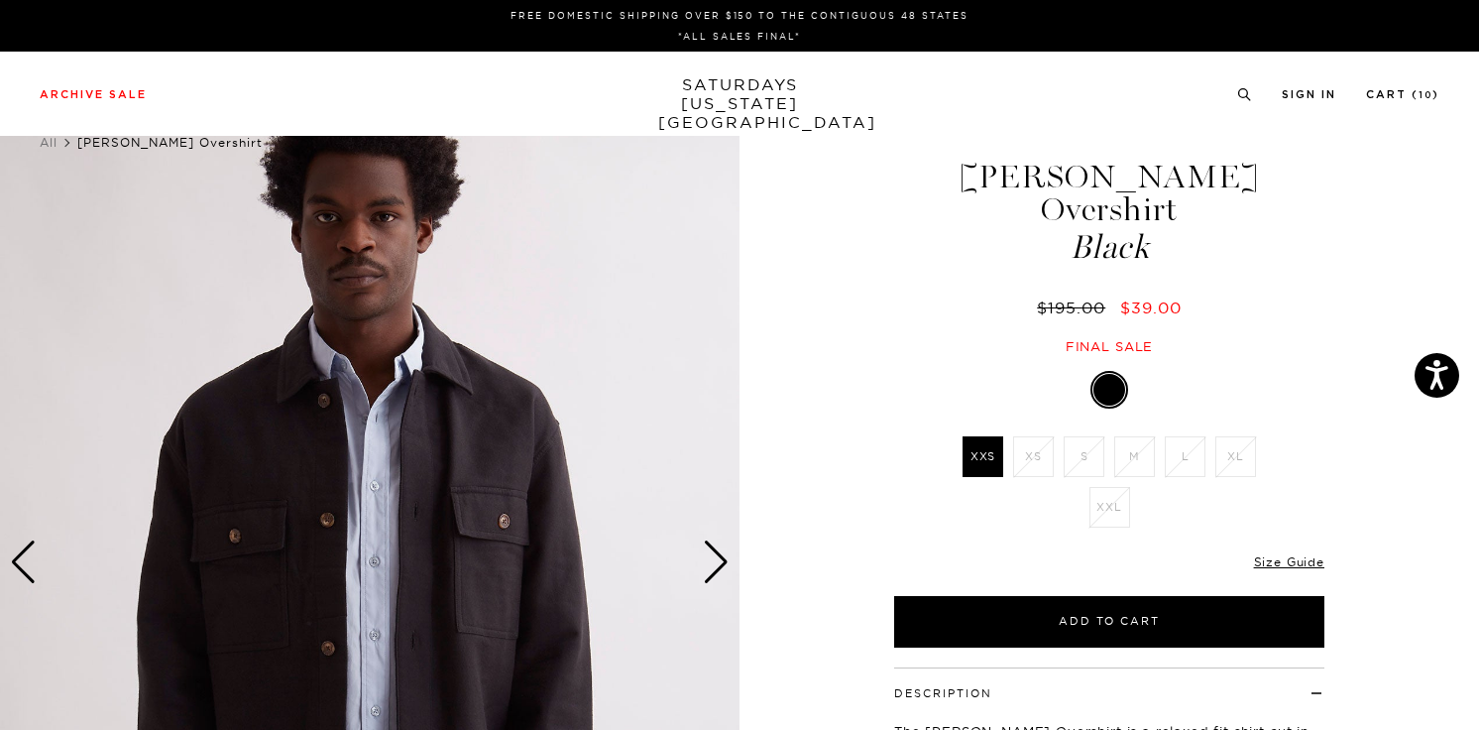
click at [711, 561] on div "Next slide" at bounding box center [716, 562] width 27 height 44
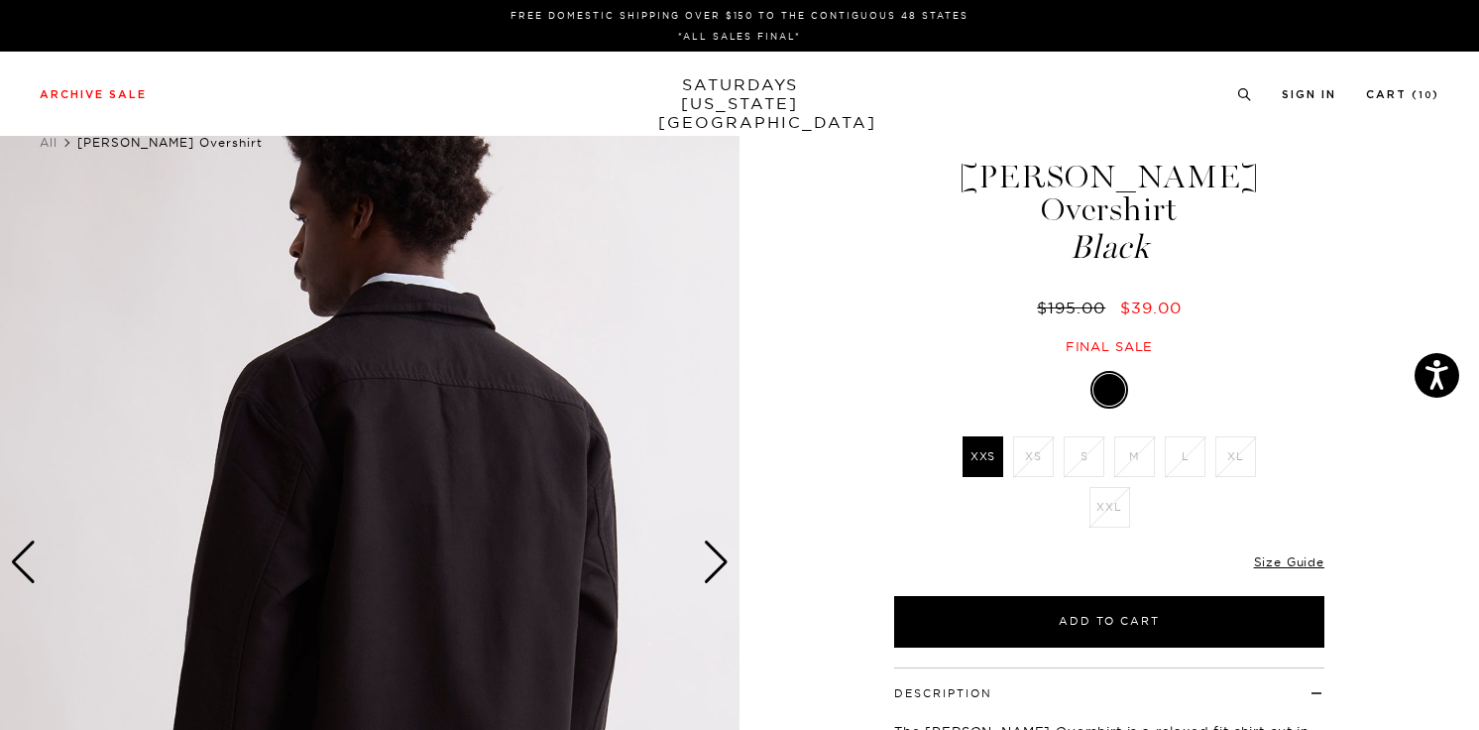
click at [711, 561] on div "Next slide" at bounding box center [716, 562] width 27 height 44
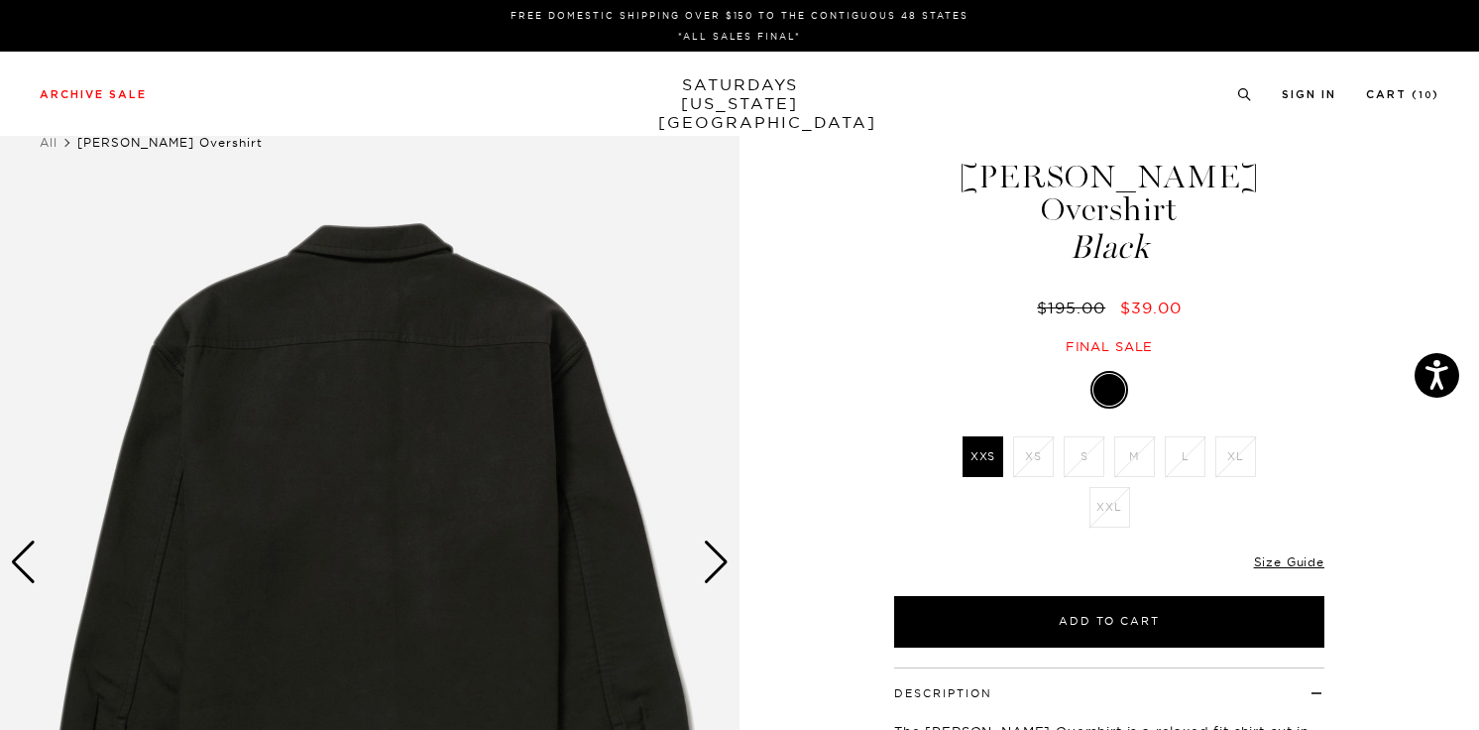
click at [668, 83] on link "SATURDAYS NEW YORK CITY" at bounding box center [740, 103] width 164 height 56
